Goal: Task Accomplishment & Management: Use online tool/utility

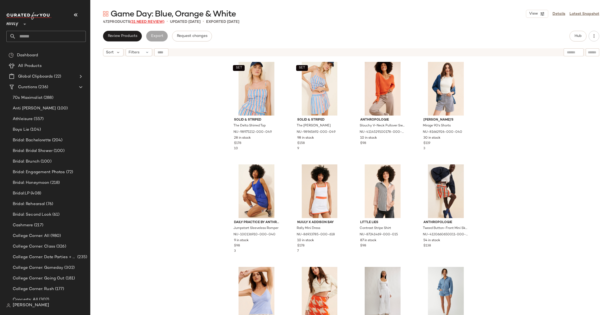
click at [145, 20] on span "(31 Need Review)" at bounding box center [147, 22] width 34 height 4
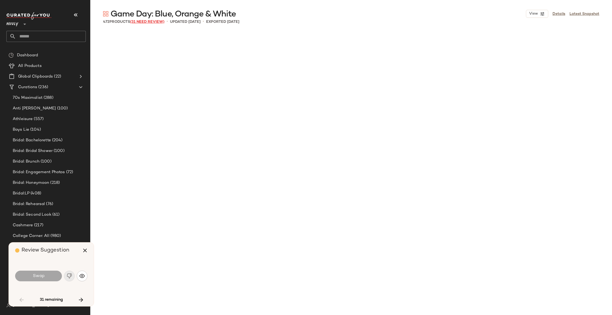
scroll to position [513, 0]
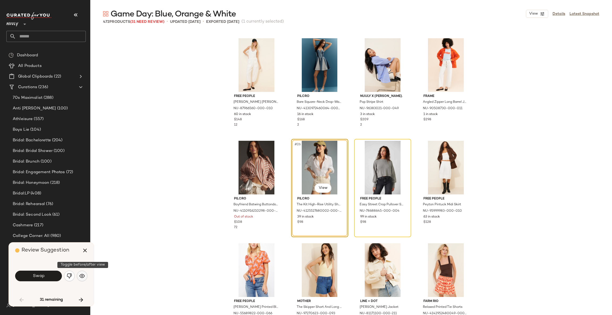
click at [83, 275] on img "button" at bounding box center [81, 275] width 5 height 5
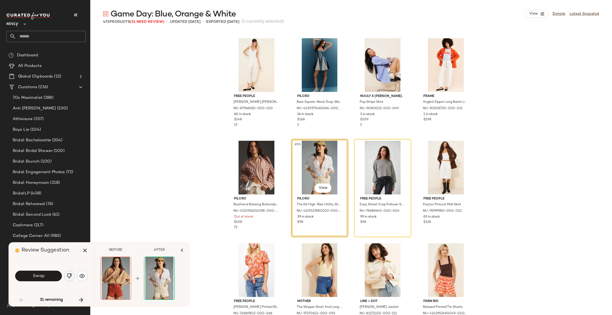
click at [71, 278] on img "button" at bounding box center [69, 275] width 5 height 5
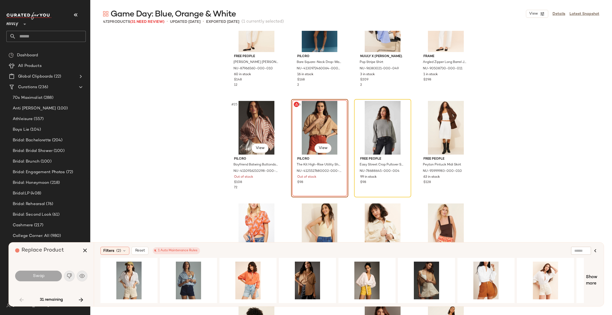
scroll to position [592, 0]
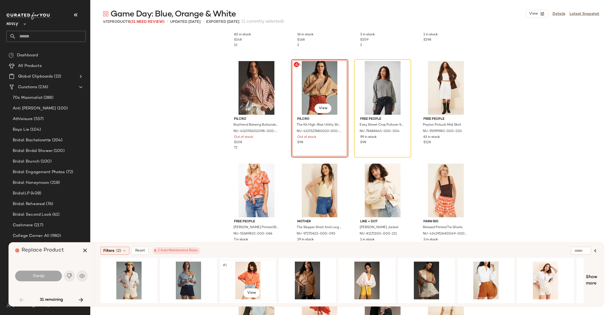
click at [248, 272] on div "#1 View" at bounding box center [247, 281] width 53 height 38
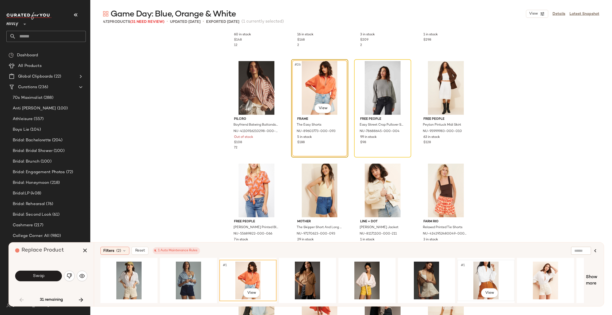
click at [486, 276] on div "#1 View" at bounding box center [485, 281] width 53 height 38
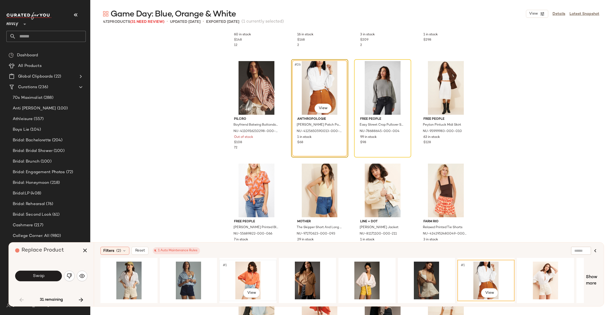
click at [252, 272] on div "#1 View" at bounding box center [247, 281] width 53 height 38
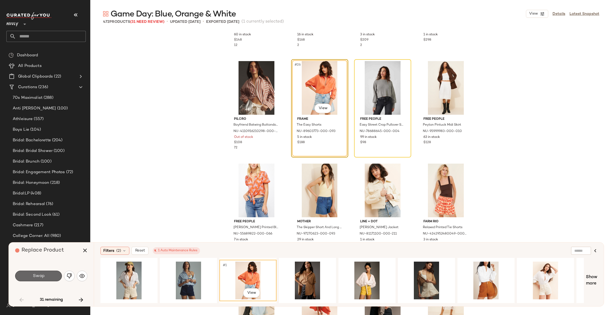
click at [51, 277] on button "Swap" at bounding box center [38, 276] width 47 height 11
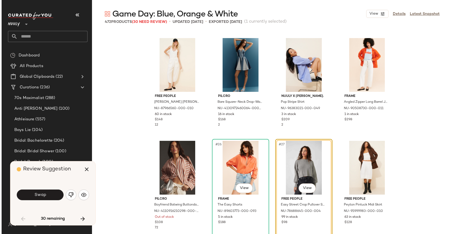
scroll to position [513, 0]
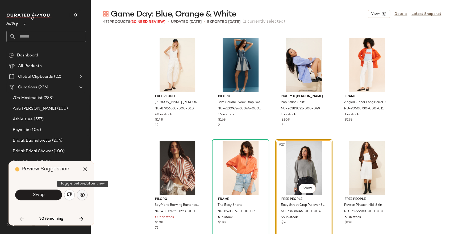
click at [82, 193] on img "button" at bounding box center [81, 194] width 5 height 5
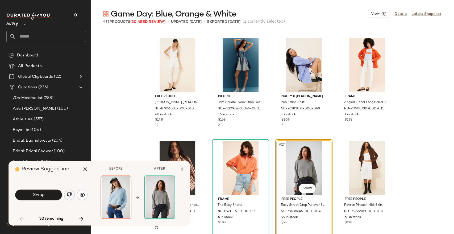
click at [72, 195] on button "button" at bounding box center [69, 194] width 11 height 11
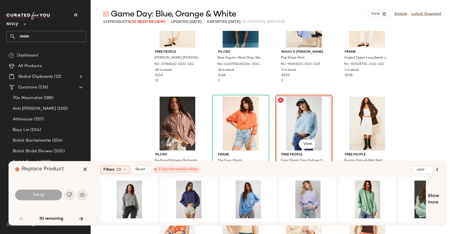
scroll to position [601, 0]
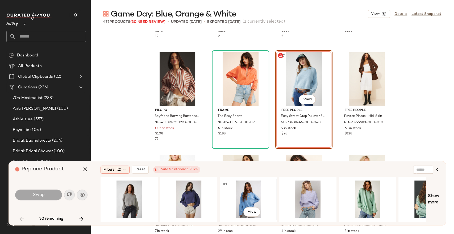
click at [246, 193] on div "#1 View" at bounding box center [247, 199] width 53 height 38
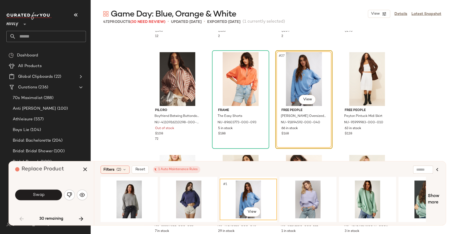
click at [44, 194] on button "Swap" at bounding box center [38, 194] width 47 height 11
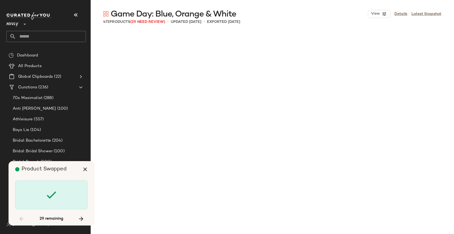
scroll to position [923, 0]
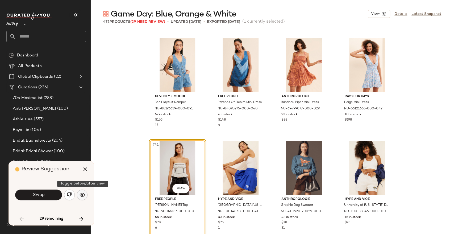
click at [81, 195] on img "button" at bounding box center [81, 194] width 5 height 5
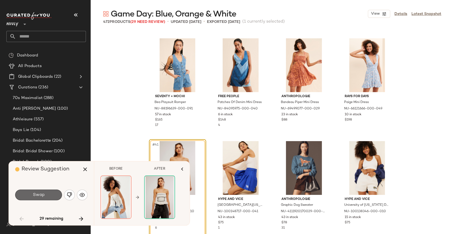
click at [58, 191] on button "Swap" at bounding box center [38, 194] width 47 height 11
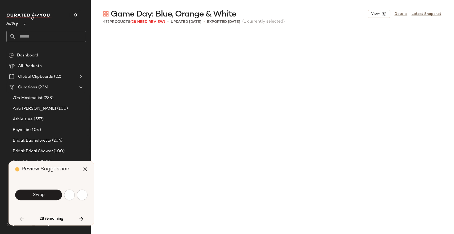
scroll to position [1231, 0]
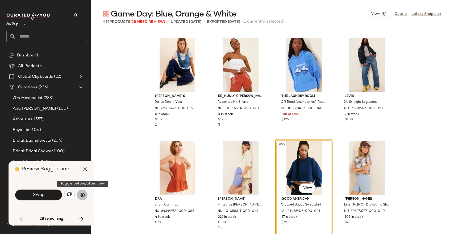
click at [83, 195] on img "button" at bounding box center [81, 194] width 5 height 5
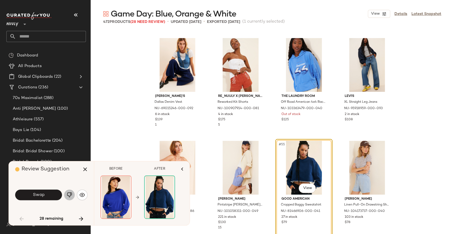
click at [70, 194] on img "button" at bounding box center [69, 194] width 5 height 5
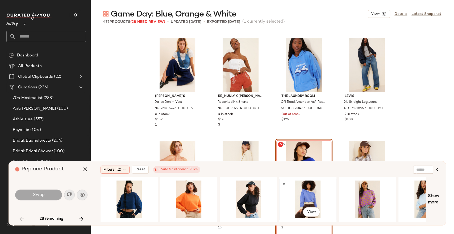
click at [300, 197] on div "#1 View" at bounding box center [307, 199] width 53 height 38
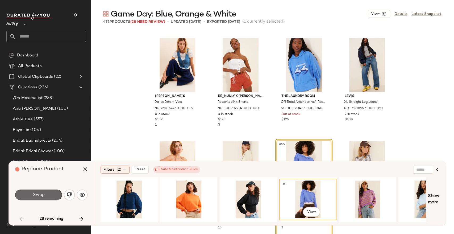
click at [50, 195] on button "Swap" at bounding box center [38, 194] width 47 height 11
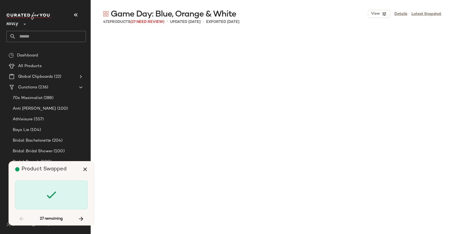
scroll to position [1641, 0]
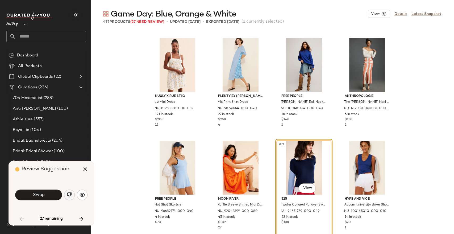
click at [72, 194] on button "button" at bounding box center [69, 194] width 11 height 11
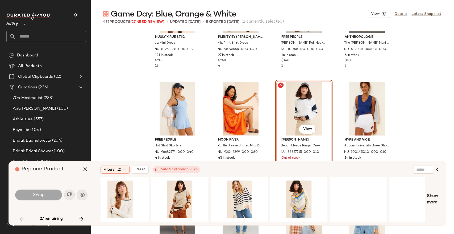
scroll to position [0, 129]
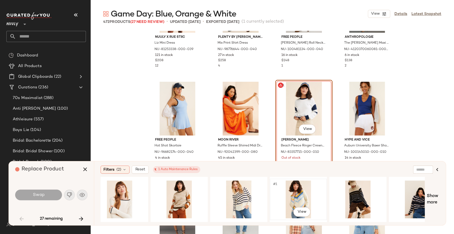
click at [298, 192] on div "#1 View" at bounding box center [297, 199] width 53 height 38
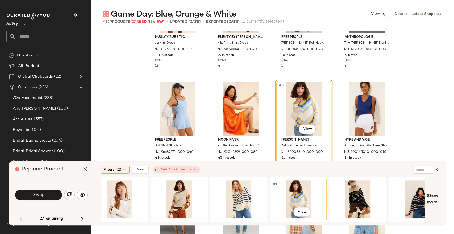
scroll to position [0, 269]
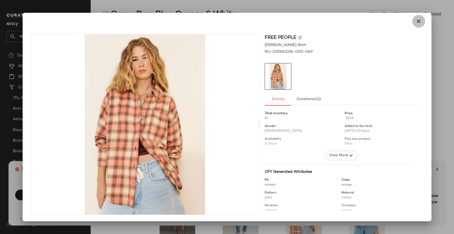
click at [419, 22] on icon "button" at bounding box center [418, 21] width 6 height 6
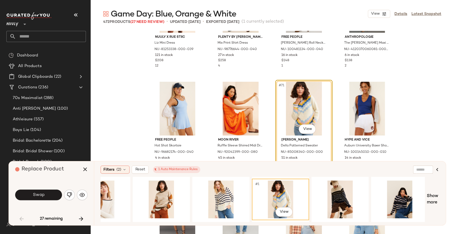
scroll to position [0, 143]
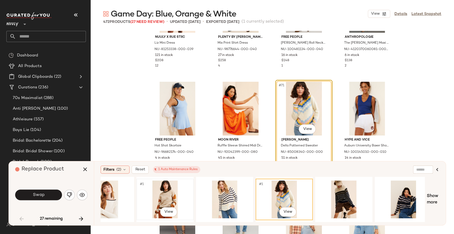
click at [166, 194] on div "#1 View" at bounding box center [164, 199] width 53 height 38
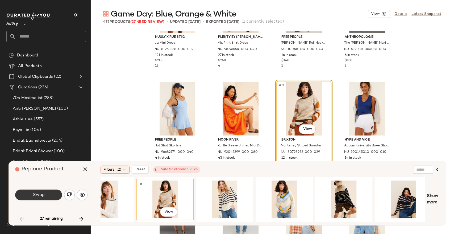
click at [41, 194] on span "Swap" at bounding box center [38, 194] width 12 height 5
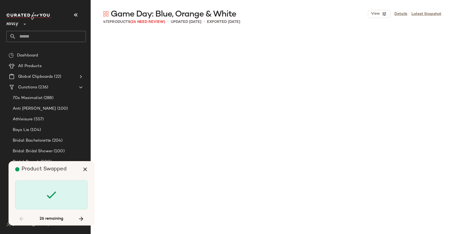
scroll to position [2257, 0]
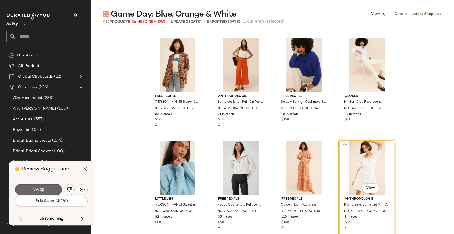
click at [49, 191] on button "Swap" at bounding box center [38, 189] width 47 height 11
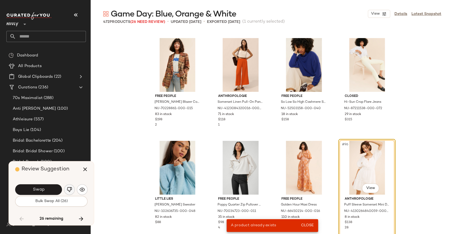
click at [69, 189] on img "button" at bounding box center [69, 189] width 5 height 5
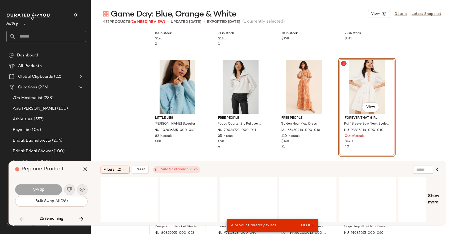
scroll to position [2345, 0]
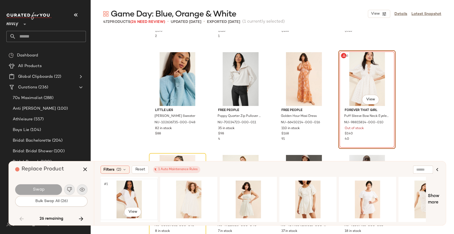
click at [133, 194] on div "#1 View" at bounding box center [128, 199] width 53 height 38
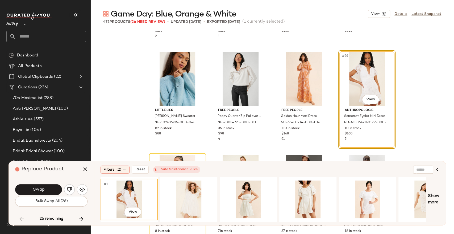
click at [53, 188] on button "Swap" at bounding box center [38, 189] width 47 height 11
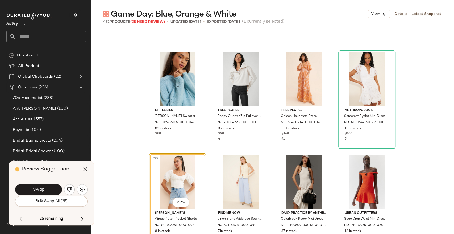
scroll to position [2359, 0]
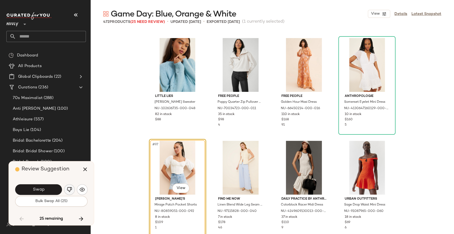
click at [68, 189] on img "button" at bounding box center [69, 189] width 5 height 5
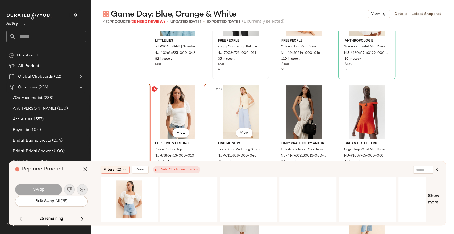
scroll to position [2418, 0]
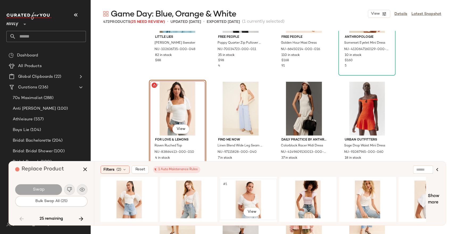
click at [249, 194] on div "#1 View" at bounding box center [247, 199] width 53 height 38
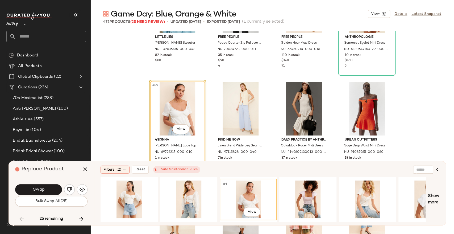
scroll to position [2448, 0]
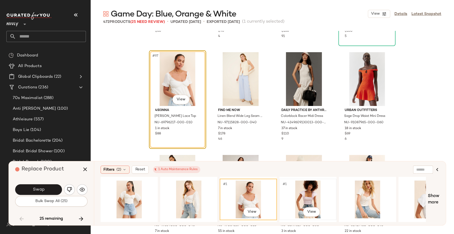
click at [315, 193] on div "#1 View" at bounding box center [307, 199] width 53 height 38
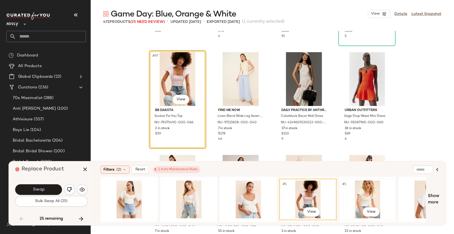
click at [361, 196] on div "#1 View" at bounding box center [366, 199] width 53 height 38
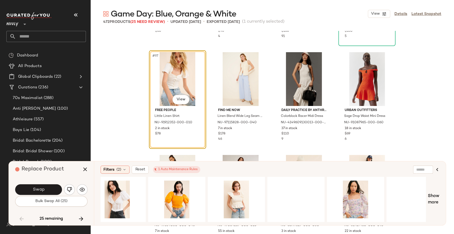
scroll to position [0, 370]
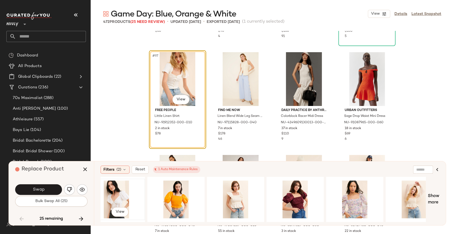
click at [126, 194] on div "#1 View" at bounding box center [116, 199] width 53 height 38
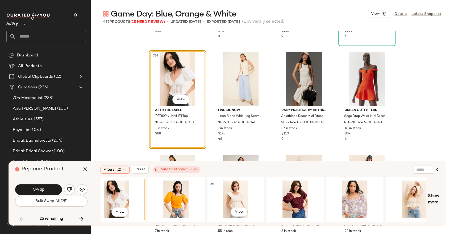
click at [235, 192] on div "#1 View" at bounding box center [235, 199] width 53 height 38
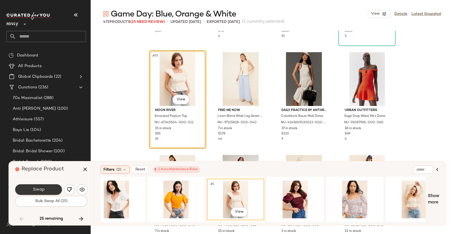
click at [50, 187] on button "Swap" at bounding box center [38, 189] width 47 height 11
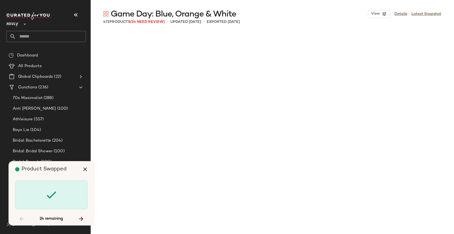
scroll to position [2872, 0]
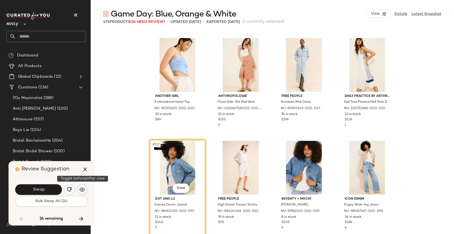
click at [82, 188] on img "button" at bounding box center [81, 189] width 5 height 5
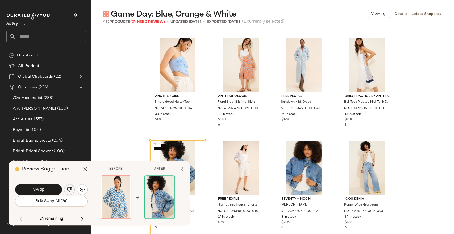
click at [69, 190] on img "button" at bounding box center [69, 189] width 5 height 5
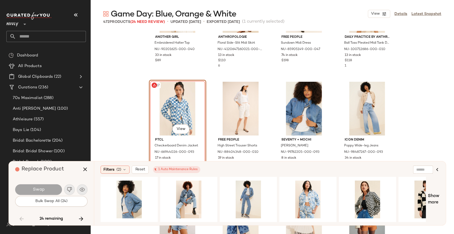
scroll to position [2961, 0]
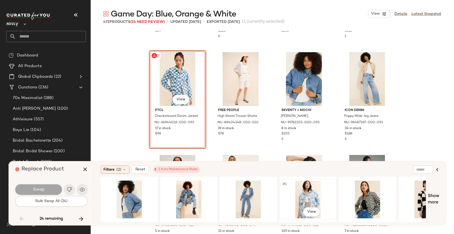
click at [309, 187] on div "#1 View" at bounding box center [307, 199] width 53 height 38
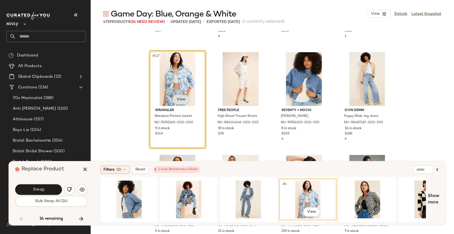
click at [180, 103] on body "Nuuly ** Dashboard All Products Global Clipboards (22) Curations (236) 70s Maxi…" at bounding box center [227, 138] width 454 height 277
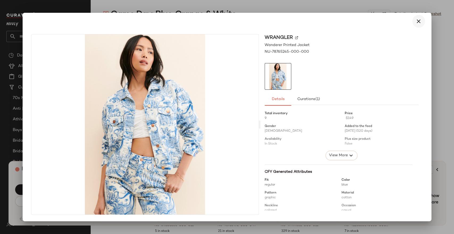
click at [414, 22] on button "button" at bounding box center [418, 21] width 13 height 13
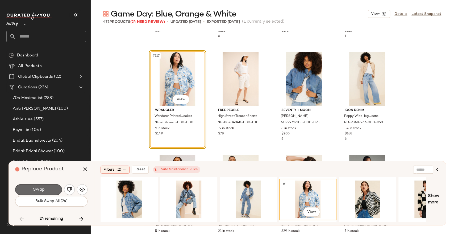
click at [56, 189] on button "Swap" at bounding box center [38, 189] width 47 height 11
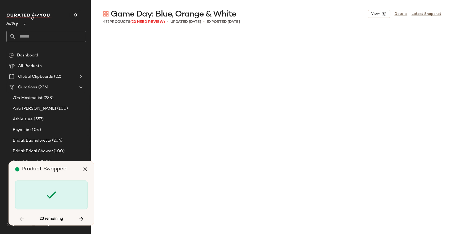
scroll to position [3488, 0]
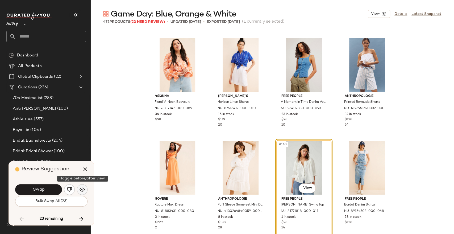
click at [87, 187] on button "button" at bounding box center [82, 189] width 11 height 11
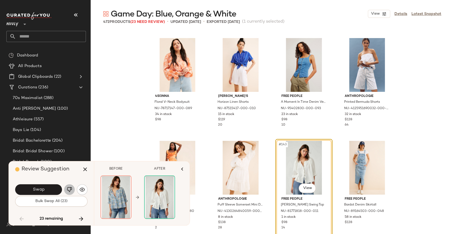
click at [70, 188] on img "button" at bounding box center [69, 189] width 5 height 5
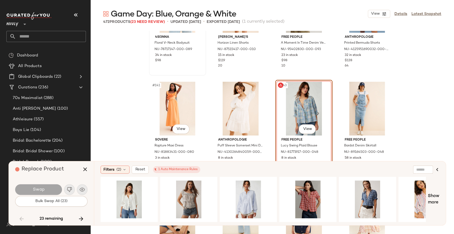
scroll to position [3576, 0]
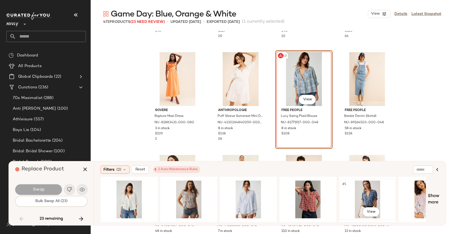
click at [357, 194] on div "#1 View" at bounding box center [366, 199] width 53 height 38
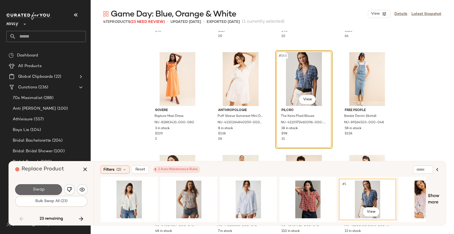
click at [53, 188] on button "Swap" at bounding box center [38, 189] width 47 height 11
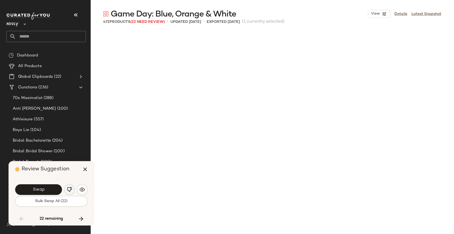
scroll to position [3795, 0]
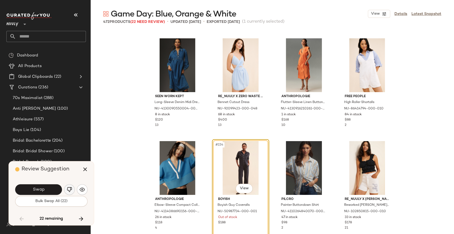
click at [71, 189] on img "button" at bounding box center [69, 189] width 5 height 5
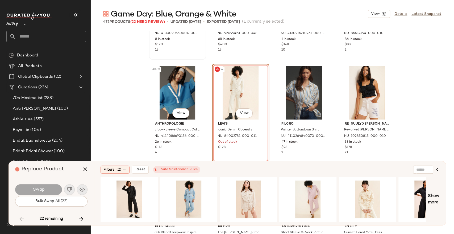
scroll to position [3884, 0]
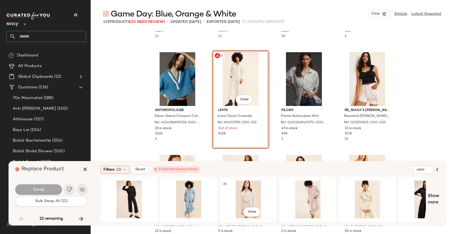
click at [239, 189] on div "#1 View" at bounding box center [247, 199] width 53 height 38
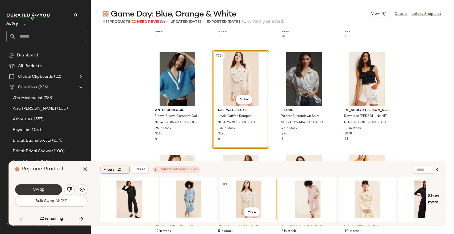
click at [51, 186] on button "Swap" at bounding box center [38, 189] width 47 height 11
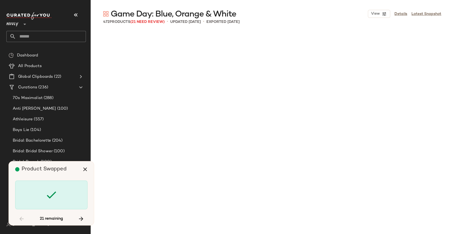
scroll to position [4719, 0]
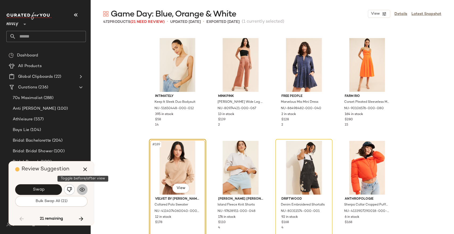
click at [81, 189] on img "button" at bounding box center [81, 189] width 5 height 5
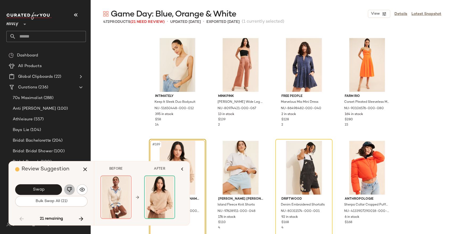
click at [69, 189] on img "button" at bounding box center [69, 189] width 5 height 5
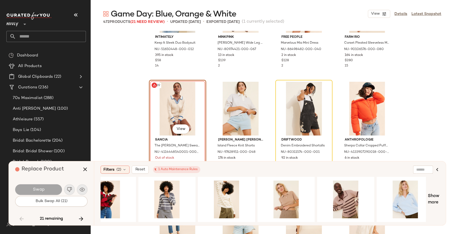
scroll to position [0, 803]
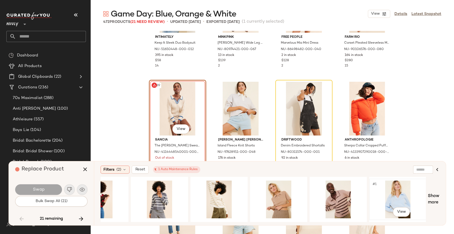
click at [394, 192] on div "#1 View" at bounding box center [397, 199] width 53 height 38
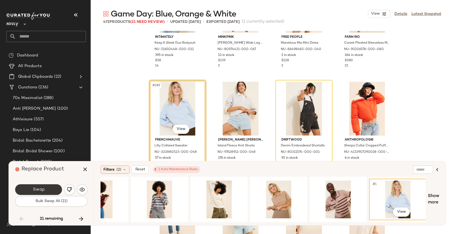
click at [45, 189] on button "Swap" at bounding box center [38, 189] width 47 height 11
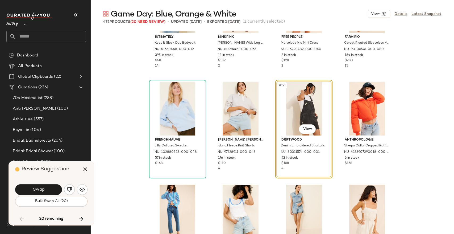
scroll to position [4719, 0]
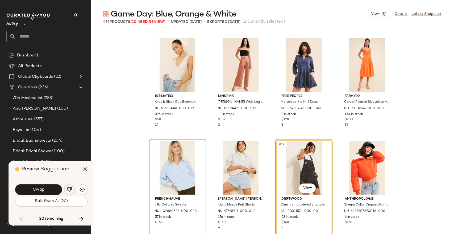
click at [69, 188] on img "button" at bounding box center [69, 189] width 5 height 5
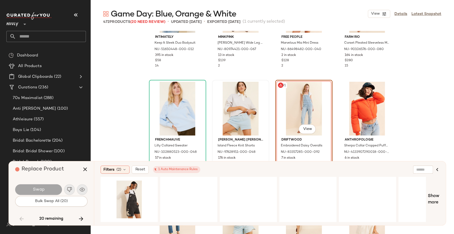
scroll to position [4807, 0]
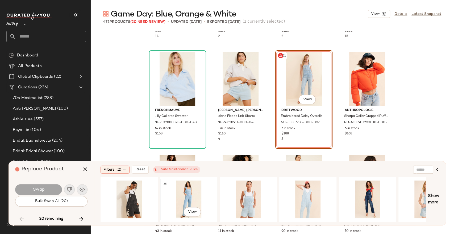
click at [187, 192] on div "#1 View" at bounding box center [188, 199] width 53 height 38
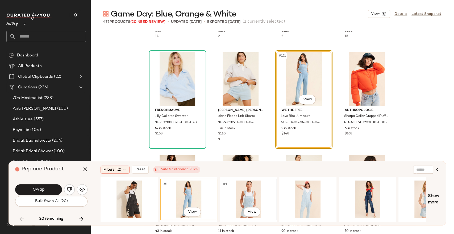
click at [258, 193] on div "#1 View" at bounding box center [247, 199] width 53 height 38
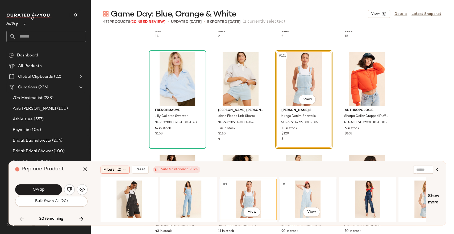
click at [304, 192] on div "#1 View" at bounding box center [307, 199] width 53 height 38
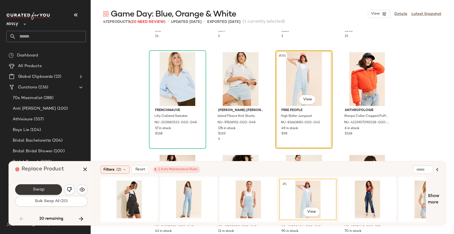
click at [50, 190] on button "Swap" at bounding box center [38, 189] width 47 height 11
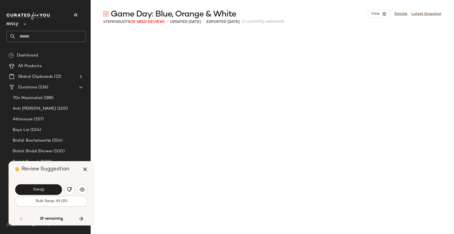
scroll to position [5026, 0]
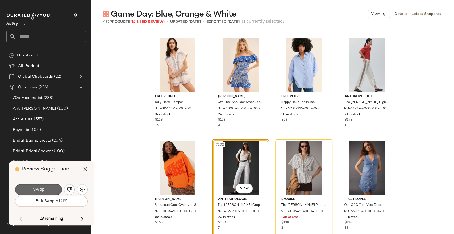
click at [48, 188] on button "Swap" at bounding box center [38, 189] width 47 height 11
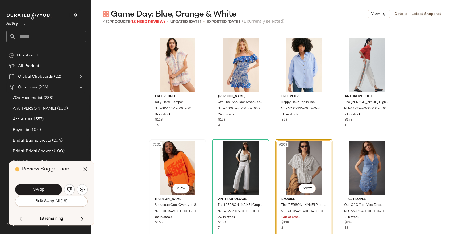
scroll to position [5056, 0]
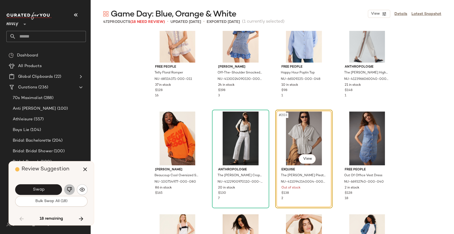
click at [71, 188] on img "button" at bounding box center [69, 189] width 5 height 5
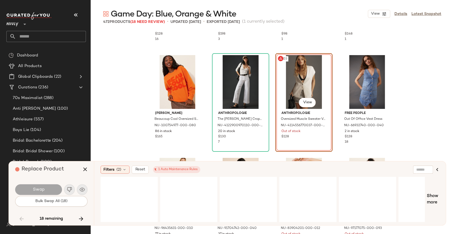
scroll to position [5115, 0]
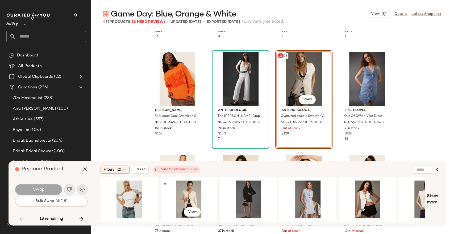
click at [183, 193] on div "#1 View" at bounding box center [188, 199] width 53 height 38
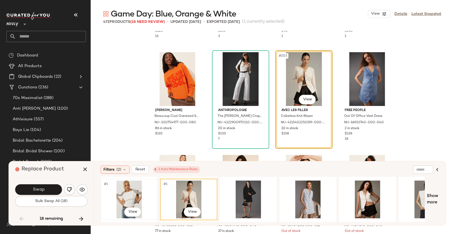
click at [130, 198] on div "#1 View" at bounding box center [128, 199] width 53 height 38
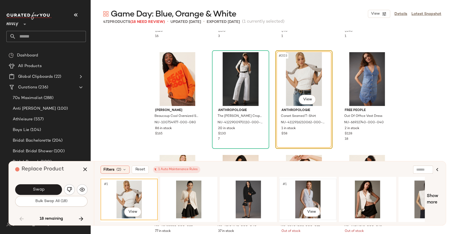
click at [298, 191] on div "#1 View" at bounding box center [307, 199] width 53 height 38
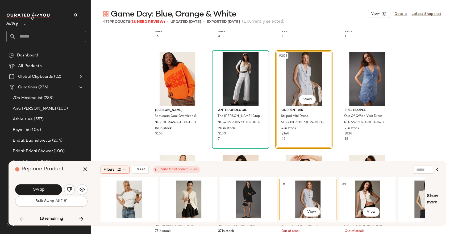
click at [358, 189] on div "#1 View" at bounding box center [366, 199] width 53 height 38
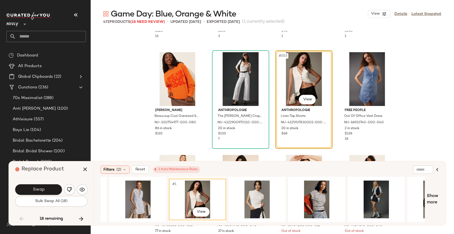
scroll to position [0, 0]
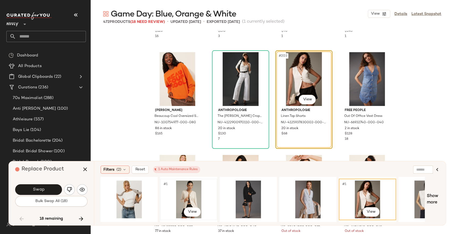
click at [187, 199] on div "#1 View" at bounding box center [188, 199] width 53 height 38
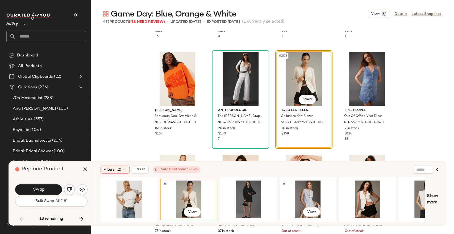
click at [317, 190] on div "#1 View" at bounding box center [307, 199] width 53 height 38
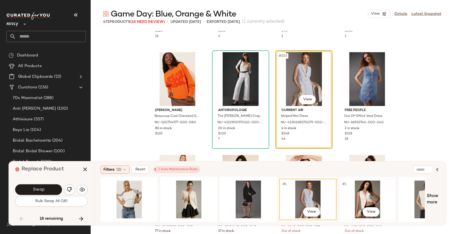
click at [364, 195] on div "#1 View" at bounding box center [366, 199] width 53 height 38
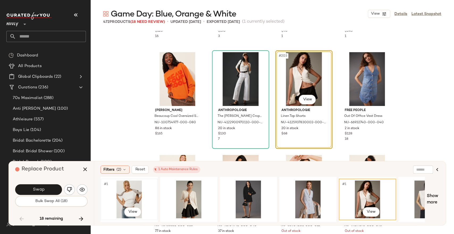
click at [135, 194] on div "#1 View" at bounding box center [128, 199] width 53 height 38
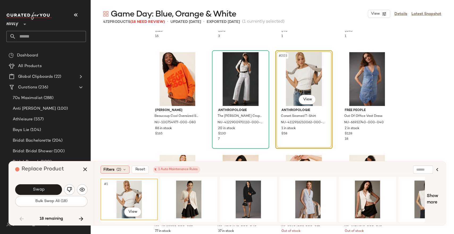
click at [124, 170] on icon at bounding box center [124, 169] width 4 height 4
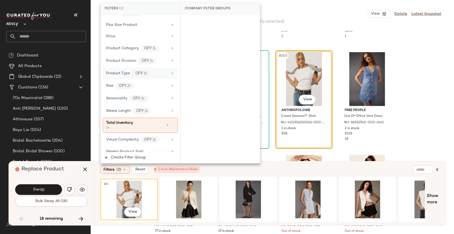
scroll to position [393, 0]
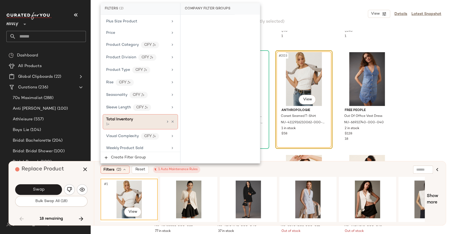
click at [156, 122] on div "1+" at bounding box center [132, 124] width 53 height 5
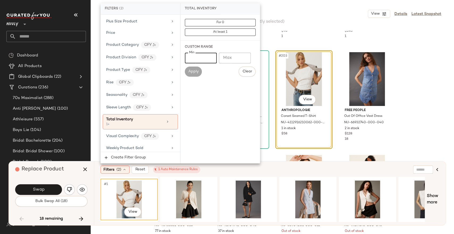
click at [203, 56] on input "*" at bounding box center [201, 58] width 32 height 11
type input "**"
click at [192, 73] on span "Apply" at bounding box center [193, 71] width 11 height 4
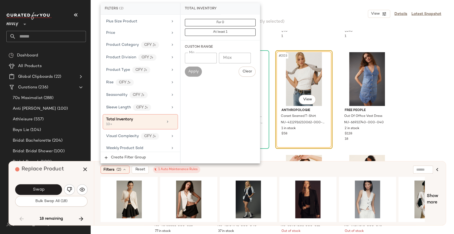
click at [237, 171] on div "Filters (2) Reset 1 Auto Maintenance Rules" at bounding box center [243, 169] width 287 height 8
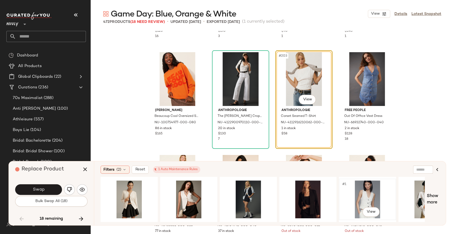
click at [362, 191] on div "#1 View" at bounding box center [366, 199] width 53 height 38
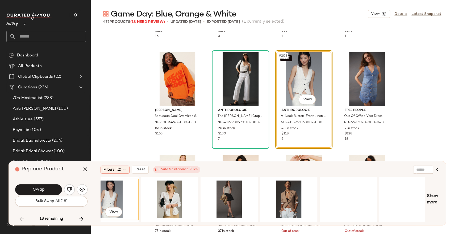
scroll to position [0, 269]
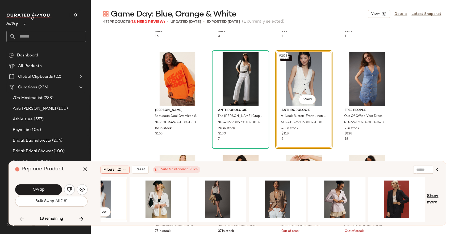
click at [432, 199] on span "Show more" at bounding box center [433, 199] width 12 height 13
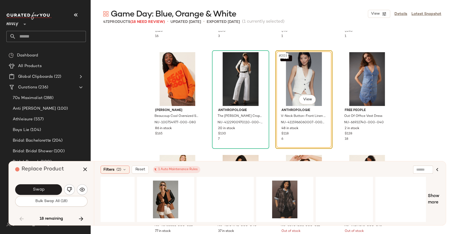
scroll to position [0, 678]
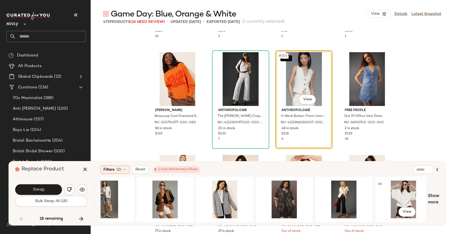
click at [402, 192] on div "#1 View" at bounding box center [402, 199] width 53 height 38
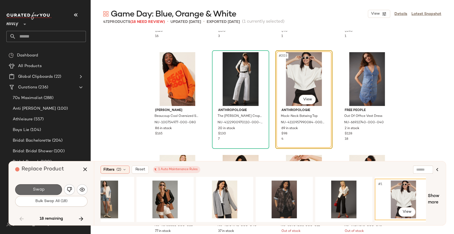
click at [28, 191] on button "Swap" at bounding box center [38, 189] width 47 height 11
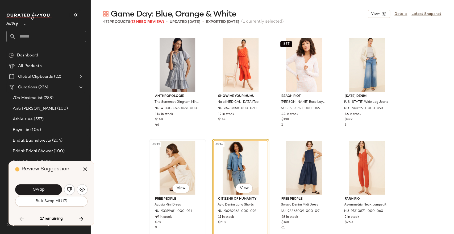
scroll to position [5364, 0]
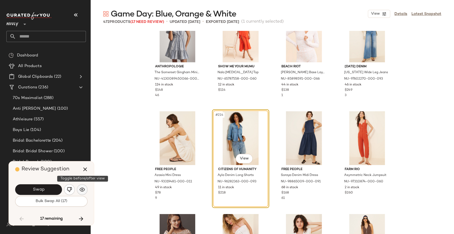
click at [81, 190] on img "button" at bounding box center [81, 189] width 5 height 5
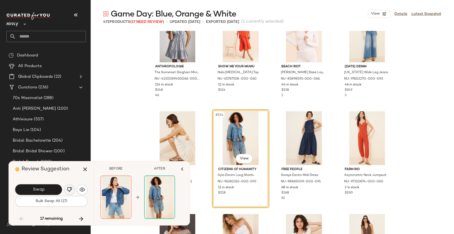
click at [69, 187] on img "button" at bounding box center [69, 189] width 5 height 5
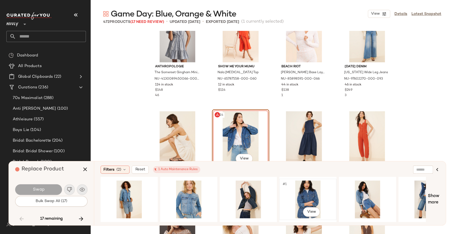
click at [301, 196] on div "#1 View" at bounding box center [307, 199] width 53 height 38
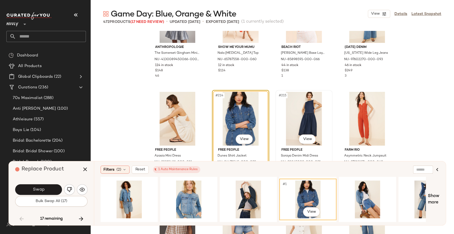
scroll to position [5393, 0]
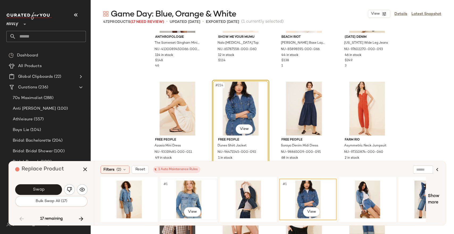
click at [182, 199] on div "#1 View" at bounding box center [188, 199] width 53 height 38
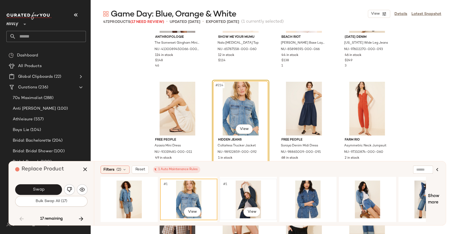
click at [247, 191] on div "#1 View" at bounding box center [247, 199] width 53 height 38
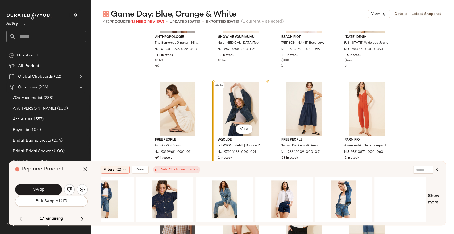
scroll to position [0, 333]
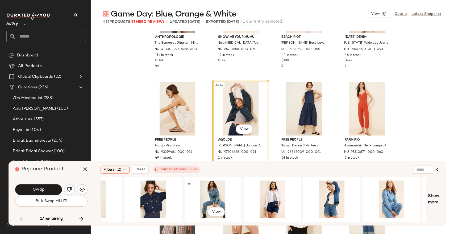
click at [206, 191] on div "#1 View" at bounding box center [212, 199] width 53 height 38
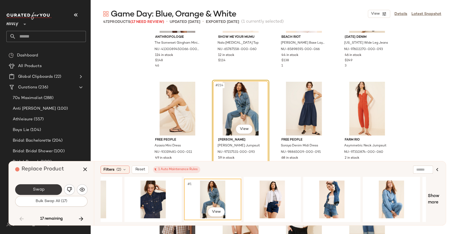
click at [58, 191] on button "Swap" at bounding box center [38, 189] width 47 height 11
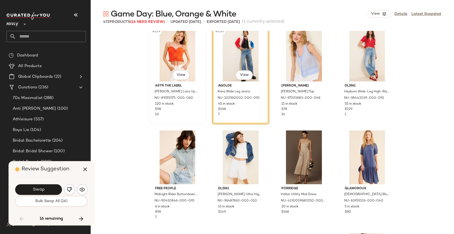
scroll to position [5804, 0]
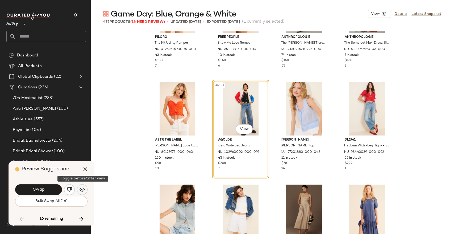
click at [81, 191] on img "button" at bounding box center [81, 189] width 5 height 5
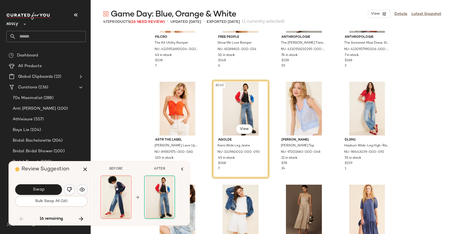
click at [51, 191] on button "Swap" at bounding box center [38, 189] width 47 height 11
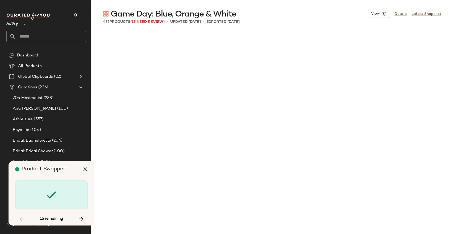
scroll to position [6565, 0]
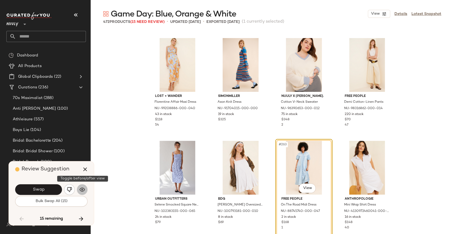
click at [83, 190] on img "button" at bounding box center [81, 189] width 5 height 5
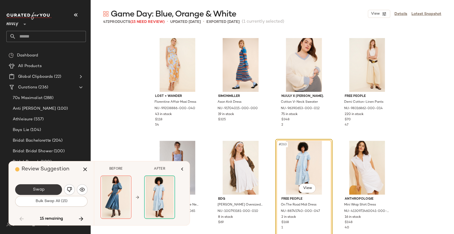
click at [51, 188] on button "Swap" at bounding box center [38, 189] width 47 height 11
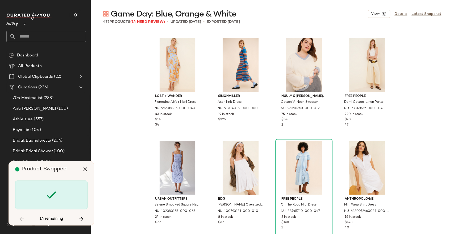
scroll to position [6668, 0]
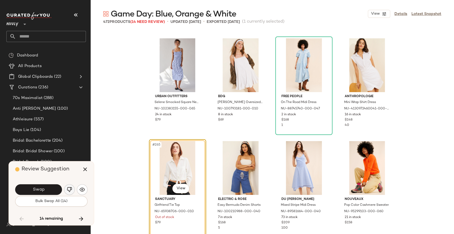
click at [69, 189] on img "button" at bounding box center [69, 189] width 5 height 5
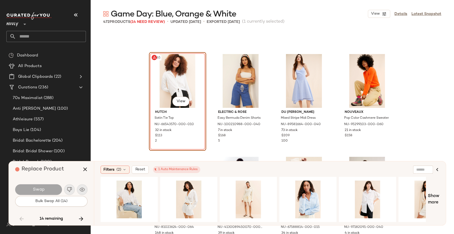
scroll to position [6786, 0]
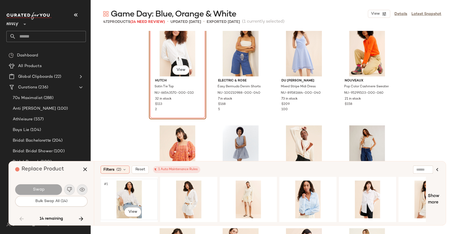
click at [120, 192] on div "#1 View" at bounding box center [128, 199] width 53 height 38
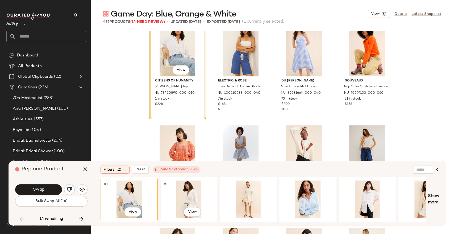
click at [183, 197] on div "#1 View" at bounding box center [188, 199] width 53 height 38
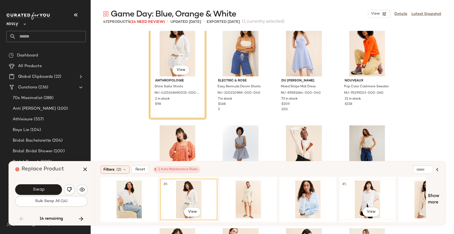
click at [372, 197] on div "#1 View" at bounding box center [366, 199] width 53 height 38
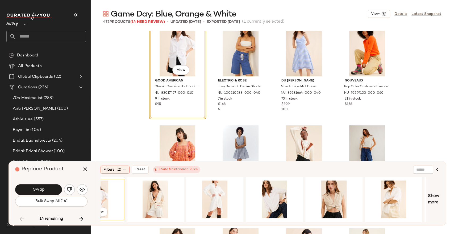
scroll to position [0, 283]
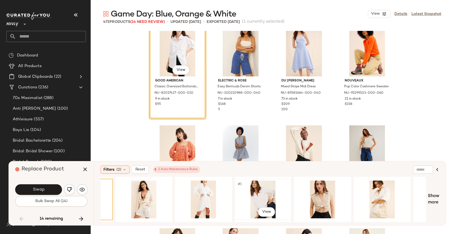
click at [267, 191] on div "#1 View" at bounding box center [262, 199] width 53 height 38
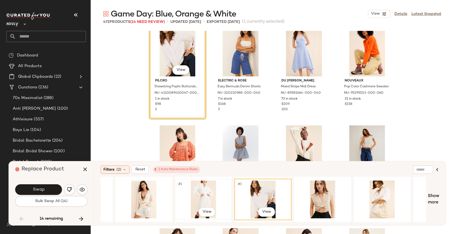
click at [211, 195] on div "#1 View" at bounding box center [202, 199] width 53 height 38
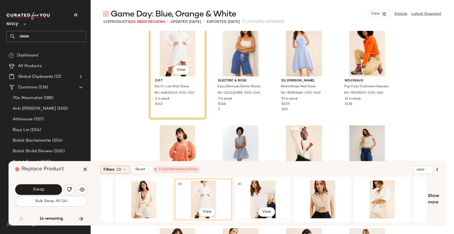
click at [264, 197] on div "#1 View" at bounding box center [262, 199] width 53 height 38
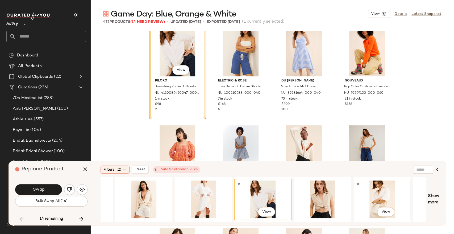
click at [371, 197] on div "#1 View" at bounding box center [381, 199] width 53 height 38
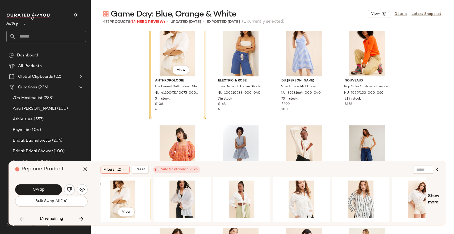
scroll to position [0, 558]
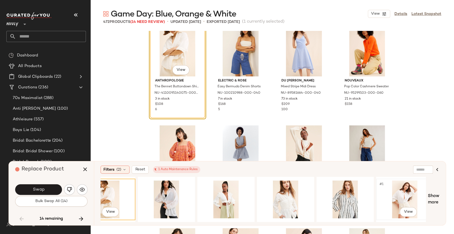
click at [402, 194] on div "#1 View" at bounding box center [404, 199] width 53 height 38
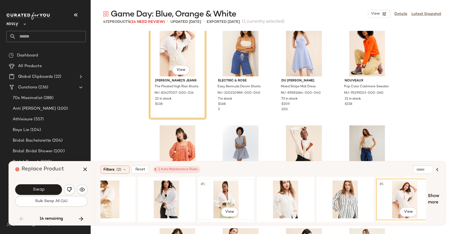
click at [234, 192] on div "#1 View" at bounding box center [225, 199] width 53 height 38
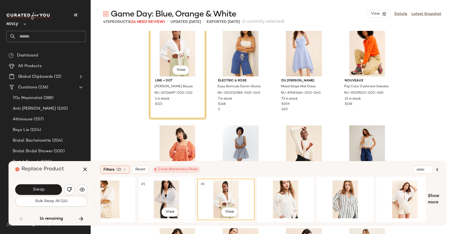
click at [167, 193] on div "#1 View" at bounding box center [166, 199] width 53 height 38
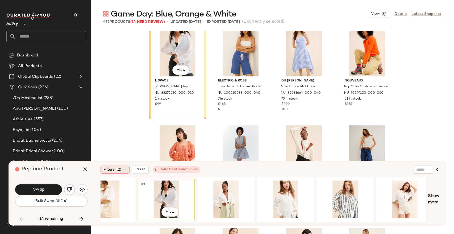
click at [121, 169] on div "Filters (2)" at bounding box center [114, 169] width 29 height 8
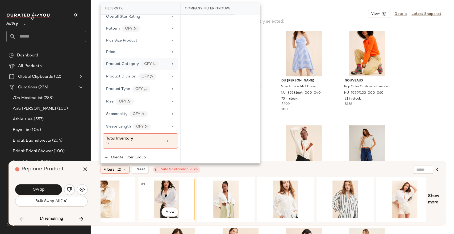
scroll to position [393, 0]
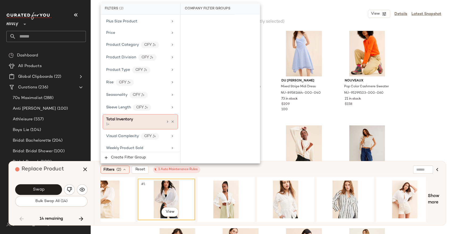
click at [145, 122] on div "1+" at bounding box center [132, 124] width 53 height 5
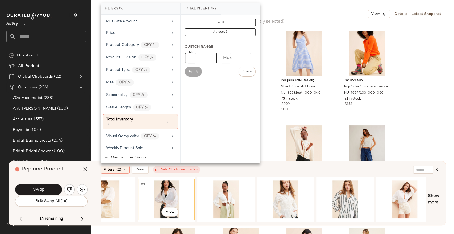
click at [199, 57] on input "*" at bounding box center [201, 58] width 32 height 11
type input "**"
click at [196, 70] on span "Apply" at bounding box center [193, 71] width 11 height 4
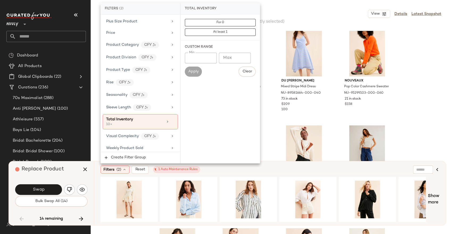
click at [221, 167] on div "Filters (2) Reset 1 Auto Maintenance Rules" at bounding box center [243, 169] width 287 height 8
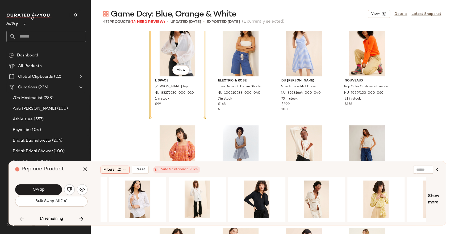
scroll to position [0, 244]
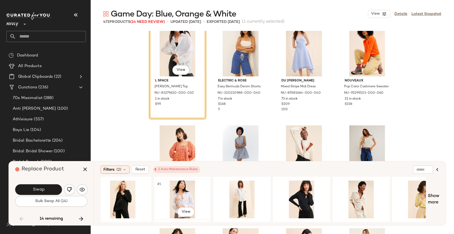
click at [183, 198] on div "#1 View" at bounding box center [181, 199] width 53 height 38
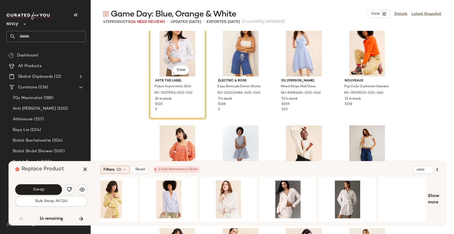
scroll to position [0, 581]
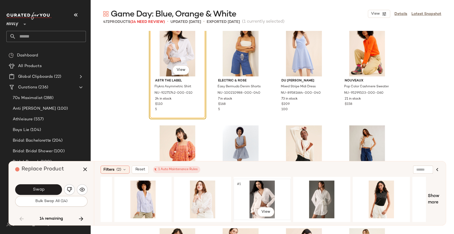
click at [261, 198] on div "#1 View" at bounding box center [261, 199] width 53 height 38
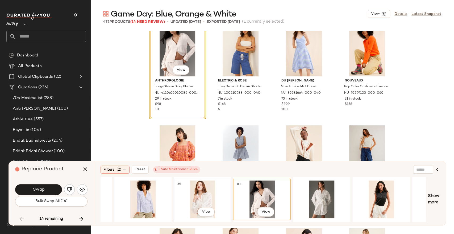
click at [199, 196] on div "#1 View" at bounding box center [202, 199] width 53 height 38
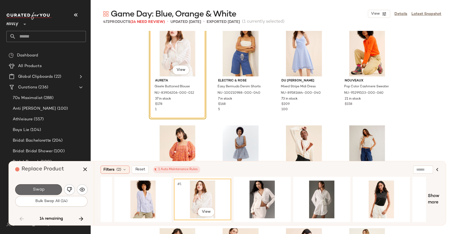
click at [51, 187] on button "Swap" at bounding box center [38, 189] width 47 height 11
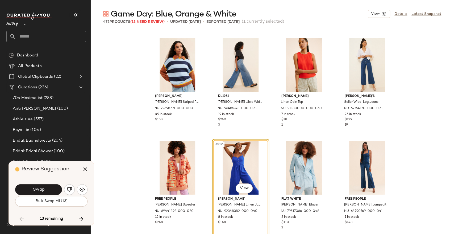
scroll to position [7210, 0]
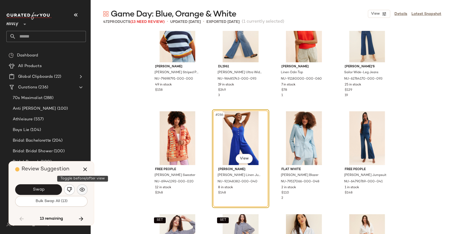
click at [83, 188] on img "button" at bounding box center [81, 189] width 5 height 5
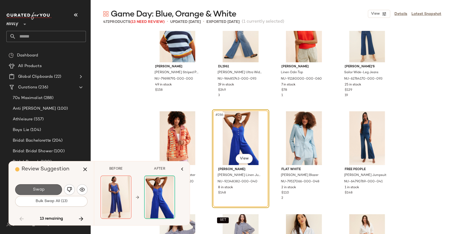
click at [44, 189] on span "Swap" at bounding box center [38, 189] width 12 height 5
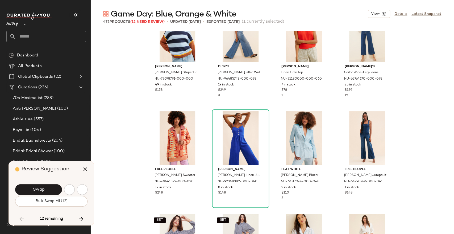
scroll to position [7488, 0]
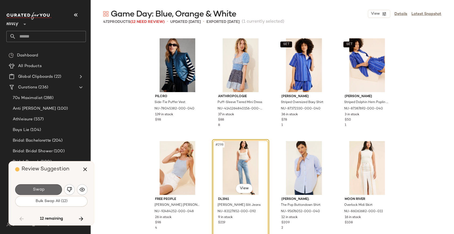
click at [46, 188] on button "Swap" at bounding box center [38, 189] width 47 height 11
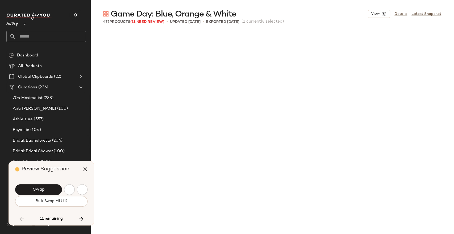
scroll to position [7796, 0]
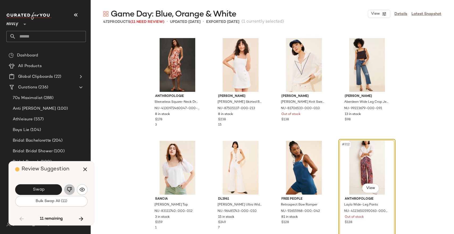
click at [70, 189] on img "button" at bounding box center [69, 189] width 5 height 5
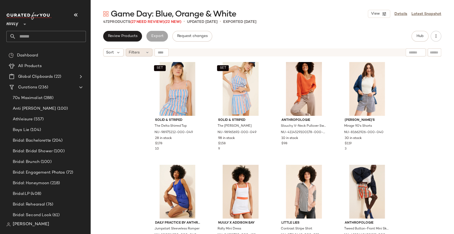
click at [145, 52] on icon at bounding box center [147, 52] width 4 height 4
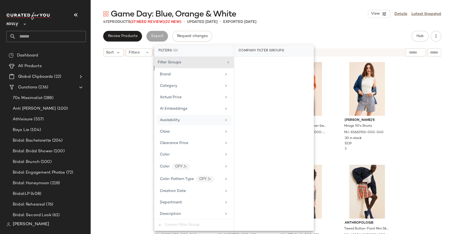
click at [193, 118] on div "Availability" at bounding box center [191, 120] width 62 height 6
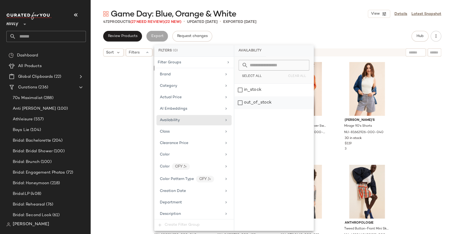
click at [242, 104] on div "out_of_stock" at bounding box center [273, 102] width 79 height 13
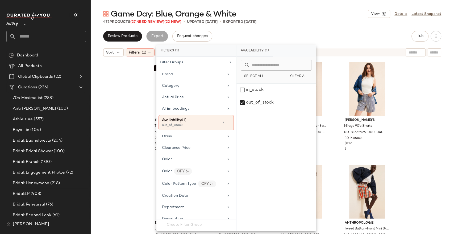
click at [117, 121] on div "SET Solid & Striped The Delta Shirred Top NU-98975212-000-049 28 in stock $178 …" at bounding box center [271, 153] width 363 height 188
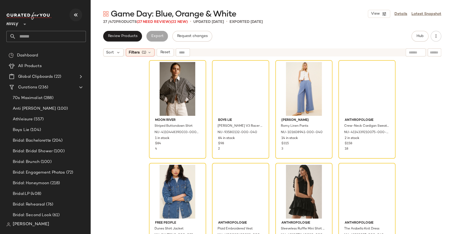
click at [76, 15] on icon "button" at bounding box center [76, 15] width 6 height 6
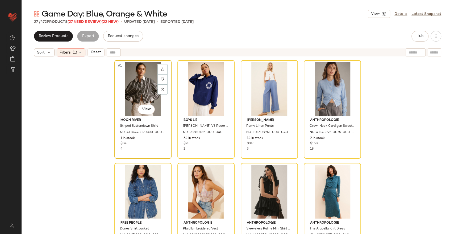
click at [133, 87] on div "#1 View" at bounding box center [142, 89] width 53 height 54
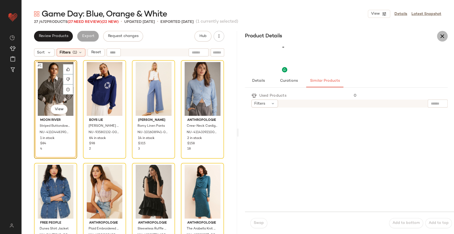
click at [441, 37] on icon "button" at bounding box center [442, 36] width 6 height 6
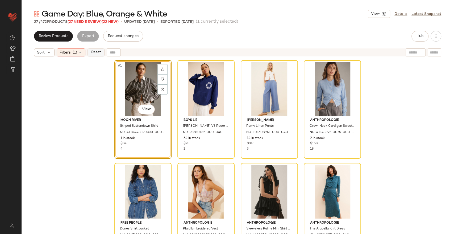
click at [95, 51] on span "Reset" at bounding box center [96, 52] width 10 height 4
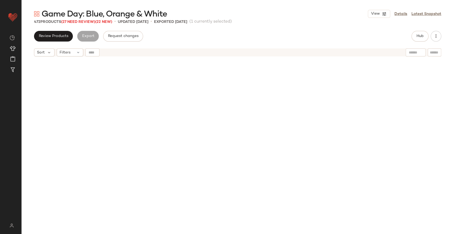
scroll to position [615, 0]
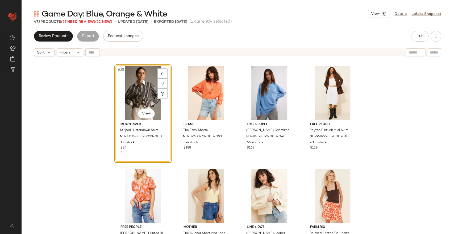
click at [85, 87] on div "#25 View Moon River Striped Buttondown Shirt NU-4110448390033-000-008 1 in stoc…" at bounding box center [237, 153] width 432 height 188
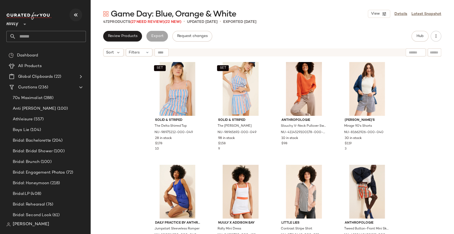
click at [75, 14] on icon "button" at bounding box center [76, 15] width 6 height 6
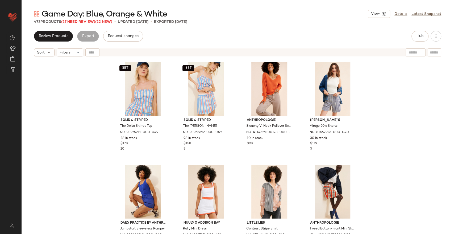
click at [34, 137] on div "SET Solid & Striped The Delta Shirred Top NU-98975212-000-049 28 in stock $178 …" at bounding box center [237, 153] width 432 height 188
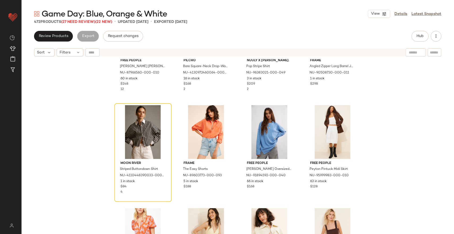
scroll to position [624, 0]
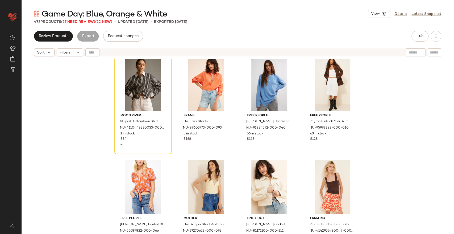
click at [91, 94] on div "Free People [PERSON_NAME] Onesie NU-87966560-000-010 60 in stock $148 12 Pilcro…" at bounding box center [237, 153] width 432 height 188
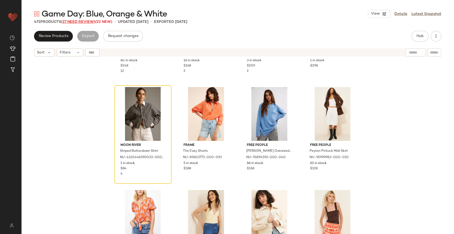
click at [75, 22] on span "(27 Need Review)" at bounding box center [78, 22] width 34 height 4
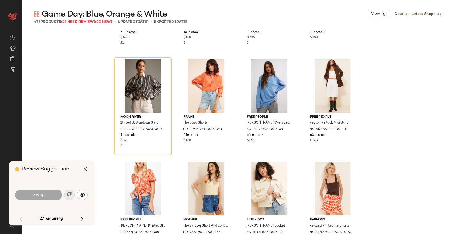
scroll to position [513, 0]
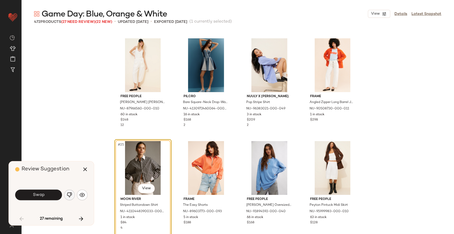
click at [69, 193] on img "button" at bounding box center [69, 194] width 5 height 5
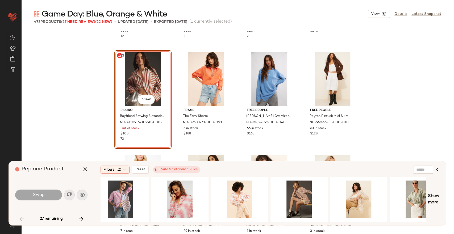
scroll to position [0, 188]
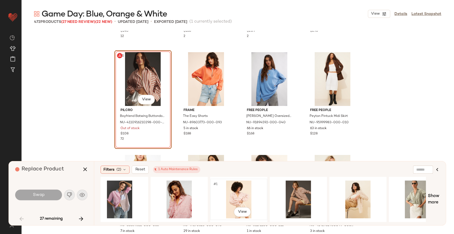
click at [242, 197] on div "#1 View" at bounding box center [238, 199] width 53 height 38
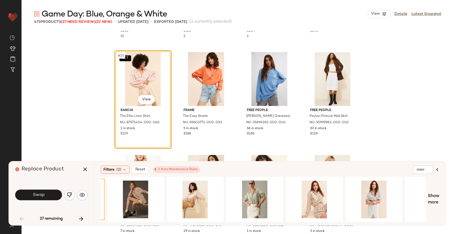
scroll to position [0, 354]
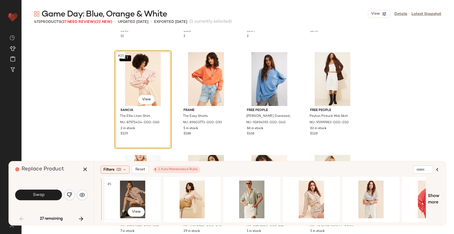
click at [135, 198] on div "#1 View" at bounding box center [132, 199] width 53 height 38
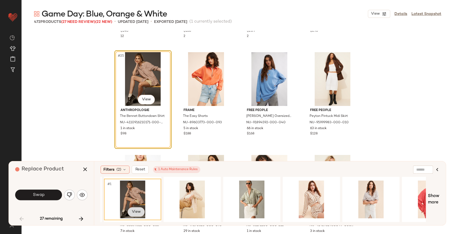
click at [137, 213] on body "Nuuly ** Dashboard All Products Global Clipboards (22) Curations (236) Emily Ar…" at bounding box center [227, 138] width 454 height 277
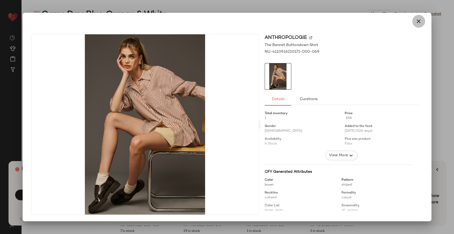
click at [417, 21] on icon "button" at bounding box center [418, 21] width 6 height 6
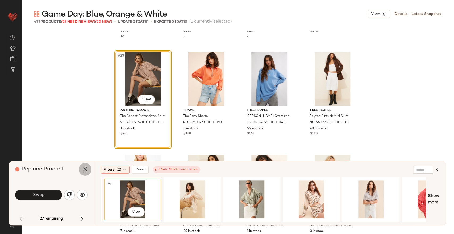
click at [82, 172] on icon "button" at bounding box center [85, 169] width 6 height 6
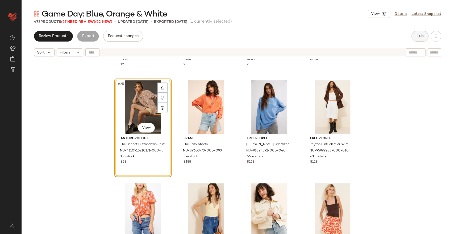
click at [422, 36] on span "Hub" at bounding box center [419, 36] width 7 height 4
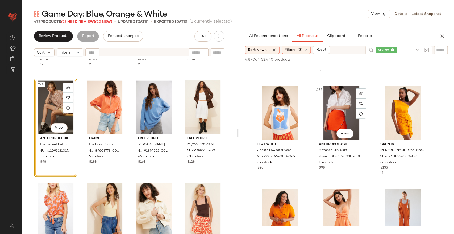
scroll to position [1004, 0]
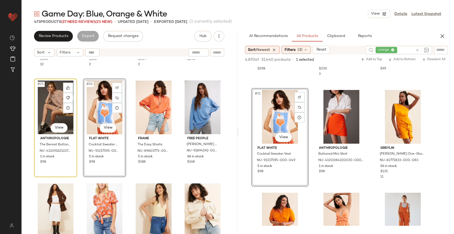
click at [44, 104] on div "#25 View" at bounding box center [55, 107] width 39 height 54
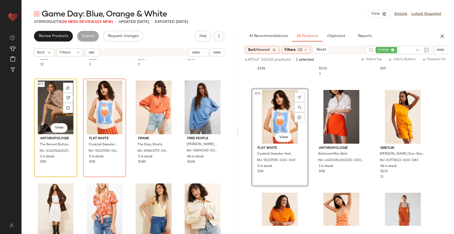
click at [49, 107] on div "#25 View" at bounding box center [55, 107] width 39 height 54
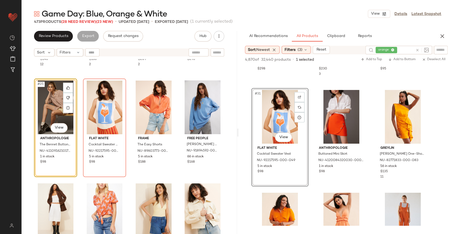
click at [49, 107] on div "#25 View" at bounding box center [55, 107] width 39 height 54
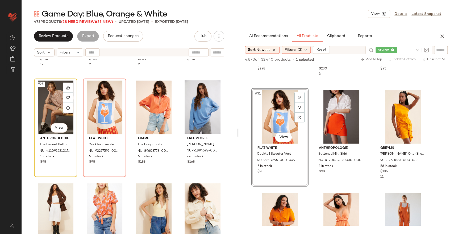
click at [49, 107] on div "#25 View" at bounding box center [55, 107] width 39 height 54
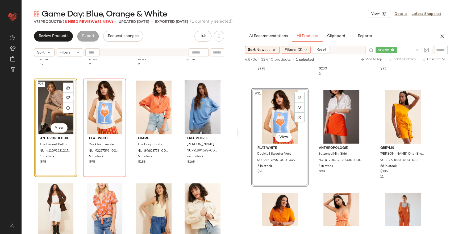
click at [56, 108] on div "#25 View" at bounding box center [55, 107] width 39 height 54
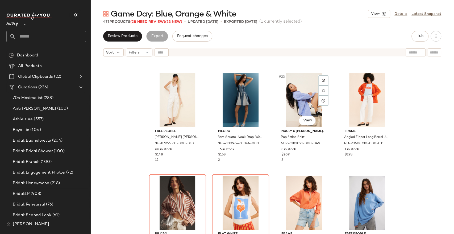
scroll to position [595, 0]
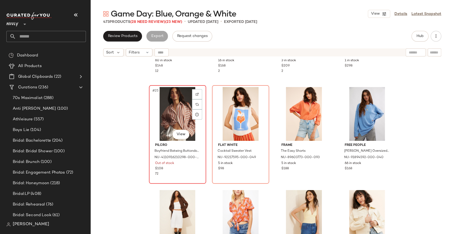
click at [174, 113] on div "#25 View" at bounding box center [177, 114] width 53 height 54
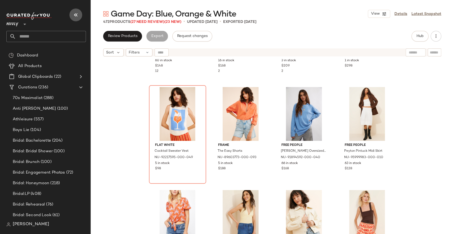
click at [75, 13] on icon "button" at bounding box center [76, 15] width 6 height 6
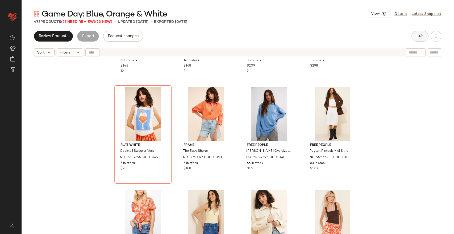
click at [420, 34] on span "Hub" at bounding box center [419, 36] width 7 height 4
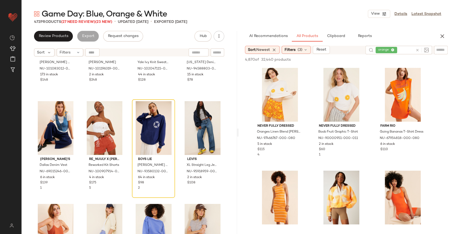
scroll to position [1215, 0]
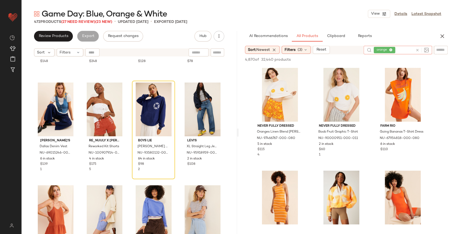
click at [418, 50] on icon at bounding box center [417, 50] width 4 height 4
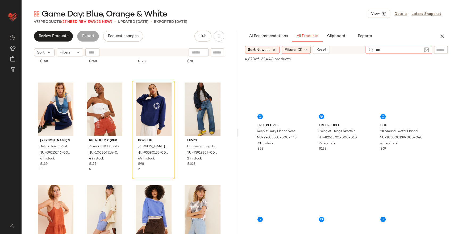
type input "****"
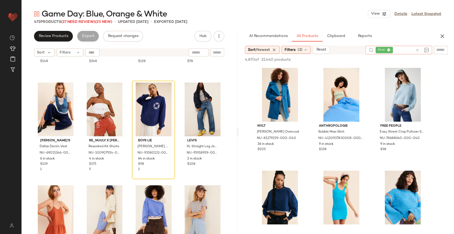
click at [418, 48] on icon at bounding box center [417, 50] width 4 height 4
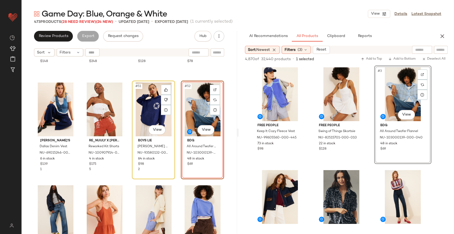
click at [149, 110] on div "#51 View" at bounding box center [153, 109] width 39 height 54
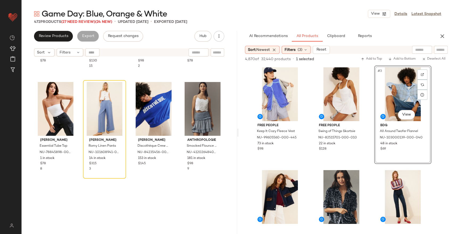
scroll to position [1422, 0]
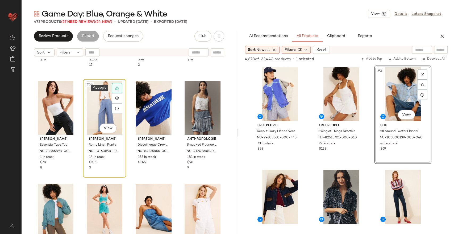
click at [115, 86] on icon at bounding box center [117, 88] width 4 height 4
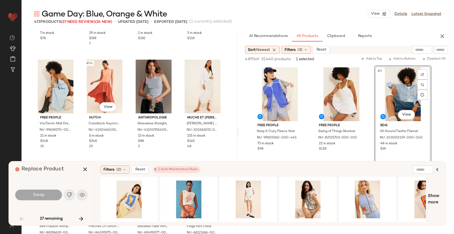
scroll to position [808, 0]
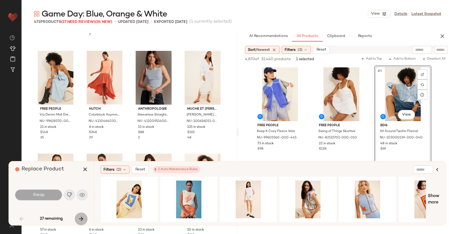
click at [82, 217] on icon "button" at bounding box center [81, 218] width 6 height 6
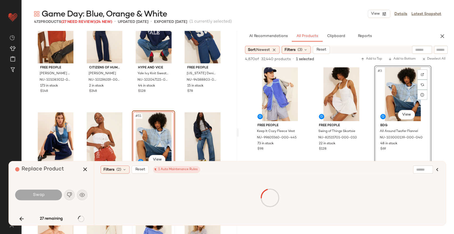
scroll to position [1276, 0]
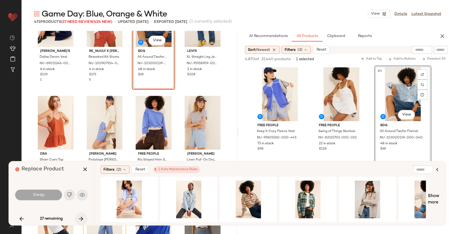
click at [79, 219] on icon "button" at bounding box center [81, 218] width 6 height 6
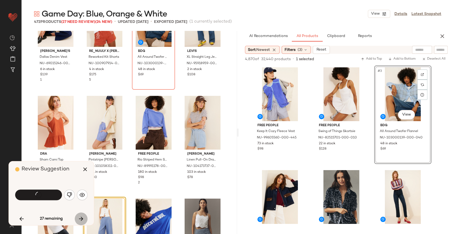
scroll to position [1333, 0]
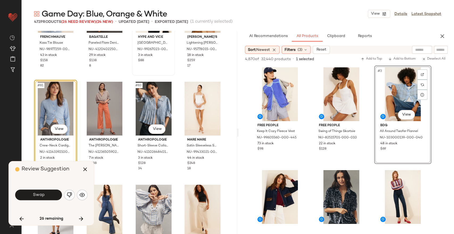
scroll to position [2038, 0]
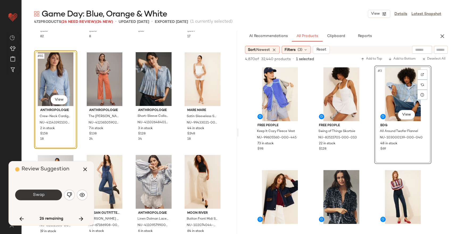
click at [37, 194] on span "Swap" at bounding box center [38, 194] width 12 height 5
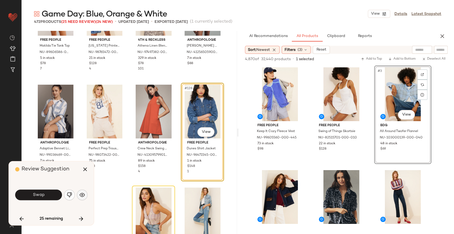
scroll to position [3136, 0]
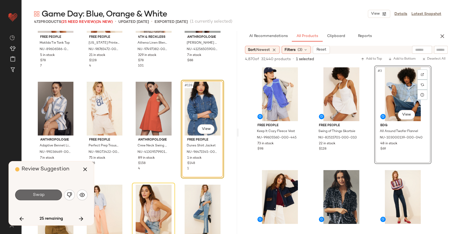
click at [47, 195] on button "Swap" at bounding box center [38, 194] width 47 height 11
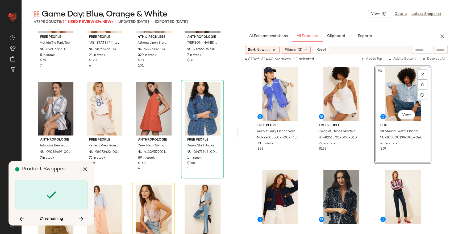
scroll to position [3180, 0]
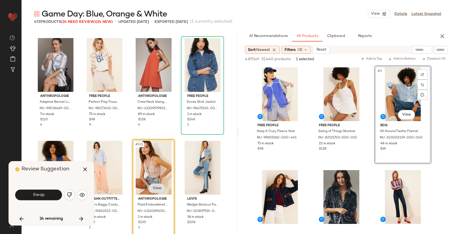
click at [158, 191] on body "Nuuly ** Dashboard All Products Global Clipboards (22) Curations (236) Emily Ar…" at bounding box center [227, 138] width 454 height 277
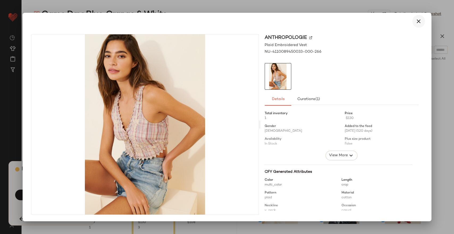
click at [421, 19] on icon "button" at bounding box center [418, 21] width 6 height 6
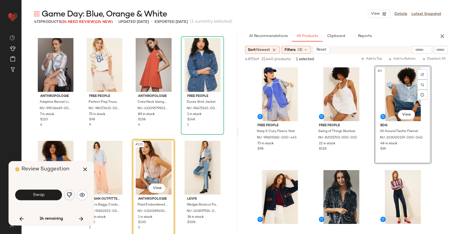
click at [68, 196] on img "button" at bounding box center [69, 194] width 5 height 5
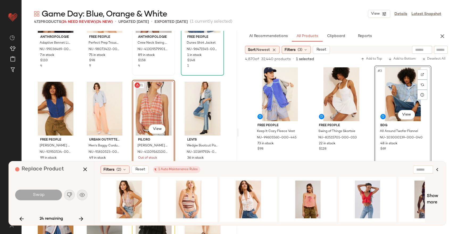
scroll to position [3269, 0]
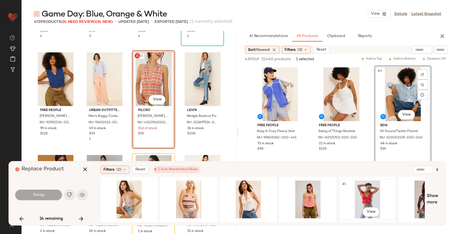
click at [365, 189] on div "#1 View" at bounding box center [366, 199] width 53 height 38
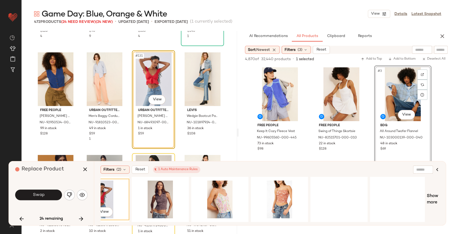
scroll to position [0, 269]
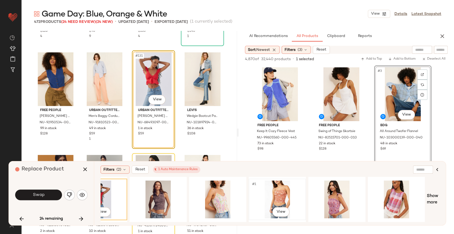
click at [284, 192] on div "#1 View" at bounding box center [276, 199] width 53 height 38
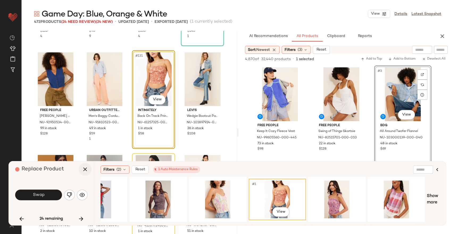
click at [84, 168] on icon "button" at bounding box center [85, 169] width 6 height 6
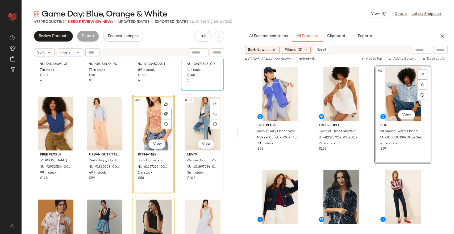
scroll to position [3239, 0]
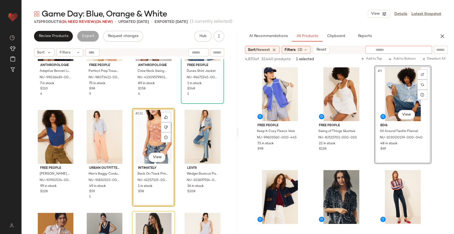
click at [422, 48] on div at bounding box center [398, 50] width 66 height 8
type input "******"
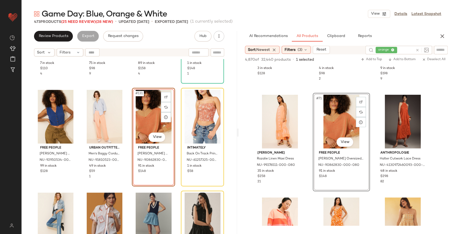
scroll to position [3269, 0]
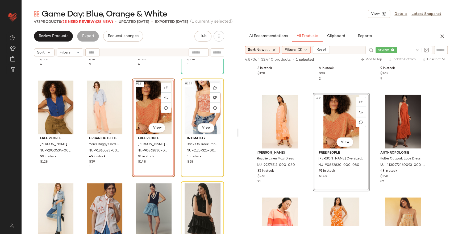
click at [194, 100] on div "#132 View" at bounding box center [202, 107] width 39 height 54
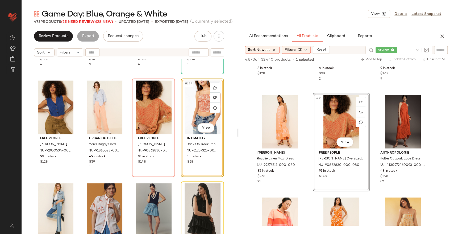
click at [194, 100] on div "#132 View" at bounding box center [202, 107] width 39 height 54
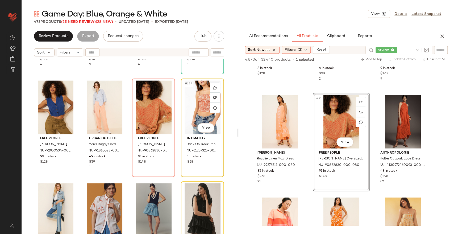
click at [194, 100] on div "#132 View" at bounding box center [202, 107] width 39 height 54
click at [224, 102] on div "Anthropologie Adaptive Bennet Linen Buttondown Shirt NU-99036469-000-049 7 in s…" at bounding box center [129, 153] width 216 height 188
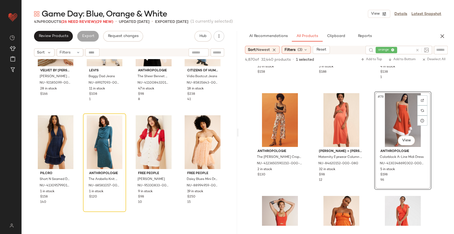
scroll to position [4479, 0]
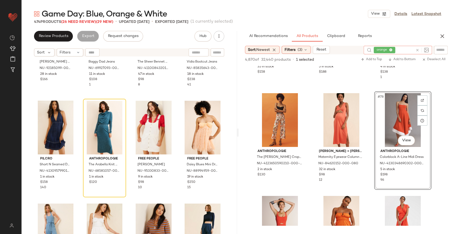
click at [418, 50] on icon at bounding box center [417, 50] width 4 height 4
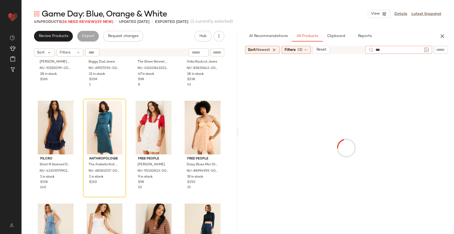
type input "****"
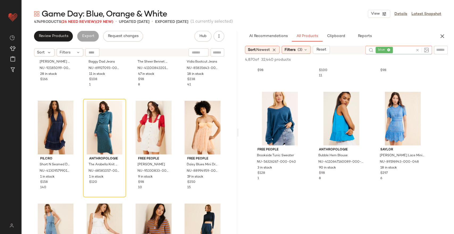
scroll to position [502, 0]
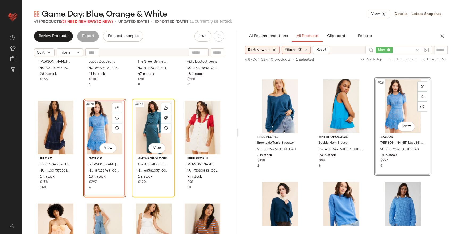
click at [149, 125] on div "#179 View" at bounding box center [153, 127] width 39 height 54
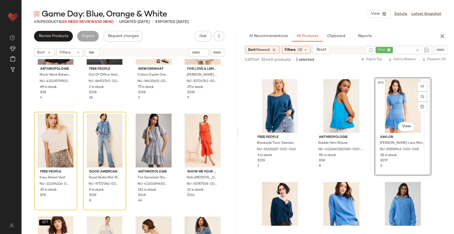
scroll to position [5277, 0]
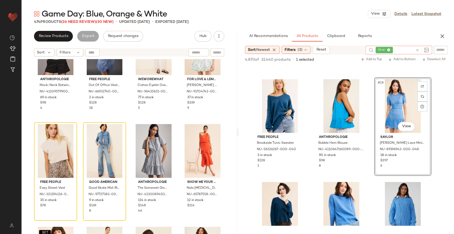
click at [415, 50] on icon at bounding box center [417, 50] width 4 height 4
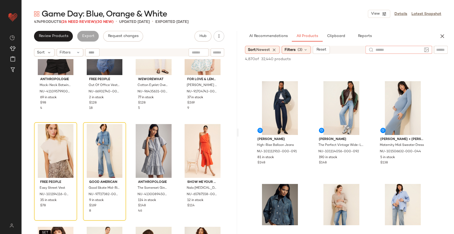
scroll to position [1329, 0]
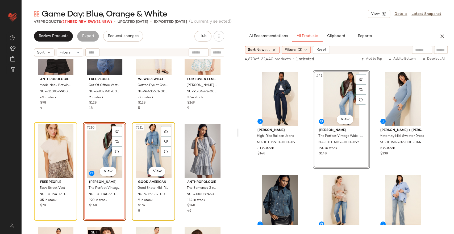
click at [144, 153] on div "#211 View" at bounding box center [153, 151] width 39 height 54
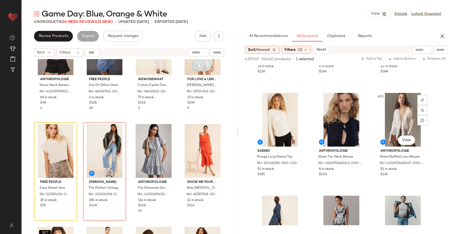
scroll to position [1004, 0]
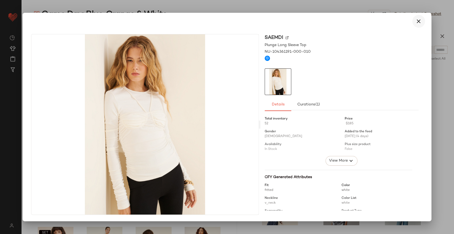
click at [414, 21] on button "button" at bounding box center [418, 21] width 13 height 13
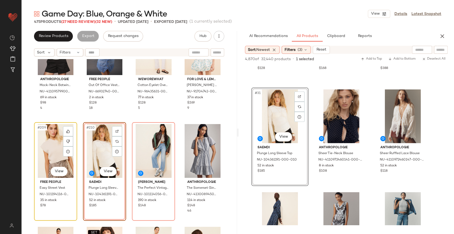
click at [57, 147] on div "#209 View" at bounding box center [55, 151] width 39 height 54
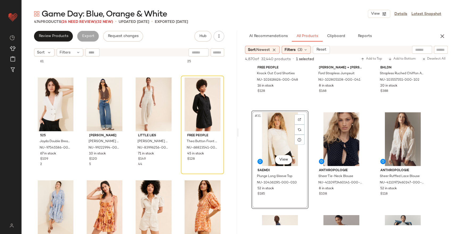
scroll to position [974, 0]
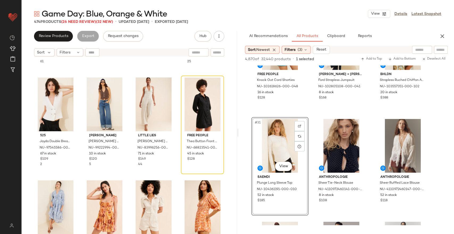
click at [416, 52] on input "text" at bounding box center [422, 50] width 14 height 6
type input "******"
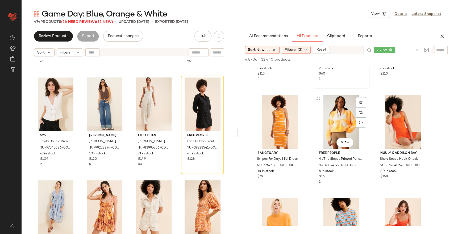
scroll to position [88, 0]
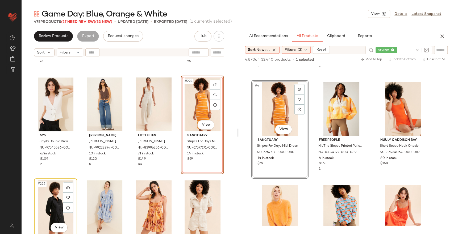
click at [43, 197] on div "#225 View" at bounding box center [55, 207] width 39 height 54
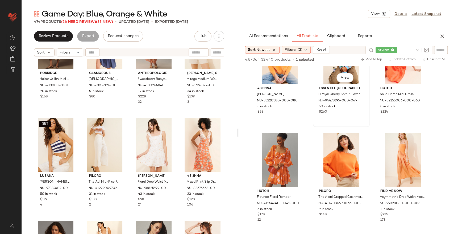
scroll to position [295, 0]
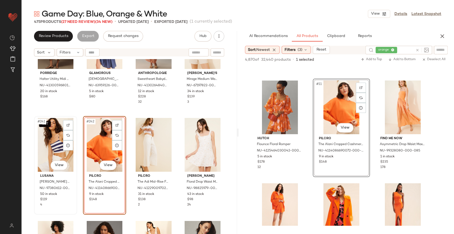
click at [51, 142] on div "SET #241 View" at bounding box center [55, 145] width 39 height 54
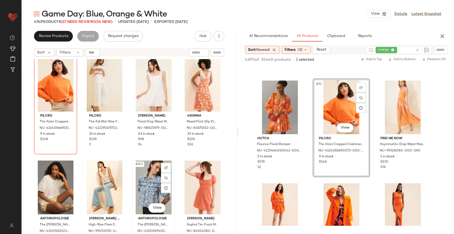
scroll to position [6162, 0]
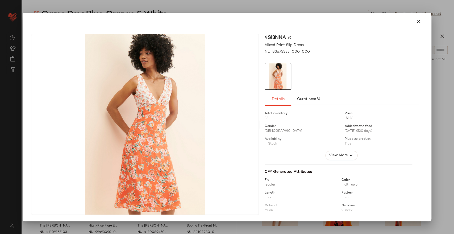
click at [189, 2] on div at bounding box center [227, 117] width 454 height 234
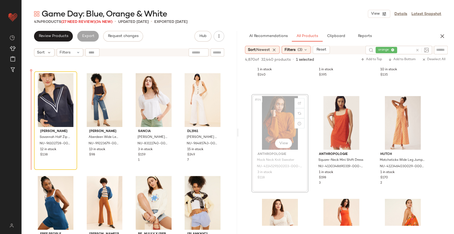
scroll to position [7888, 0]
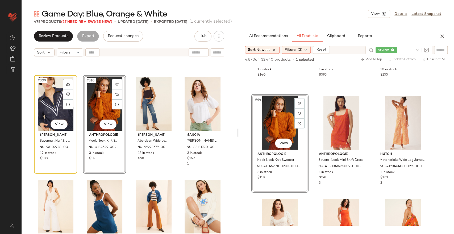
click at [51, 104] on div "#309 View" at bounding box center [55, 104] width 39 height 54
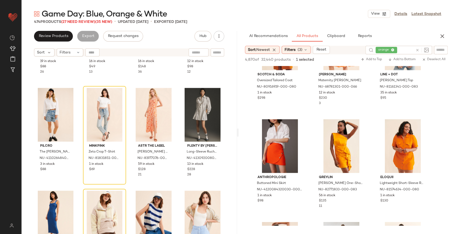
scroll to position [974, 0]
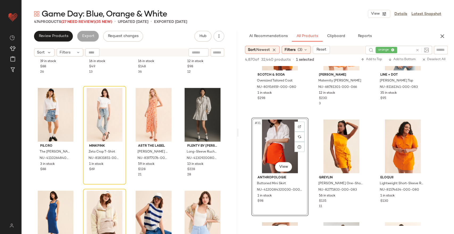
click at [128, 86] on div "ASTR The Label Itzyana Ruched Top NU-86164951-000-010 19 in stock $88 26 BDG Oz…" at bounding box center [129, 153] width 216 height 188
click at [104, 105] on div "#330 View" at bounding box center [104, 115] width 39 height 54
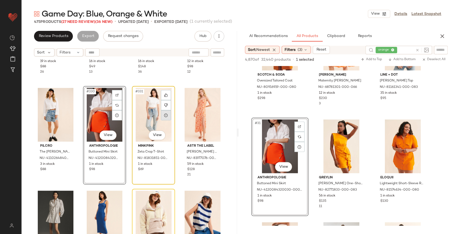
click at [161, 113] on div at bounding box center [166, 115] width 10 height 10
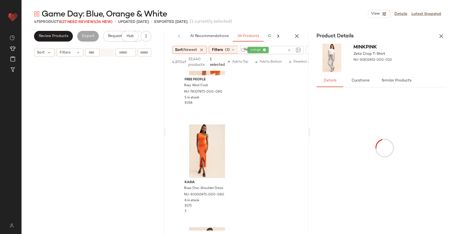
scroll to position [2821, 0]
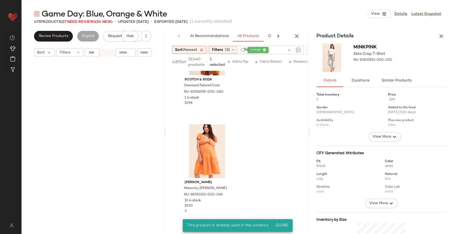
scroll to position [2497, 0]
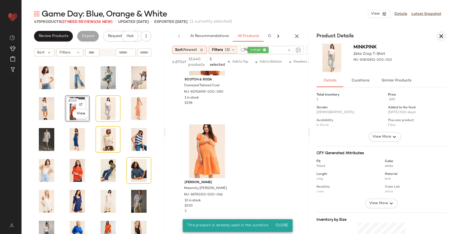
click at [440, 38] on icon "button" at bounding box center [441, 36] width 6 height 6
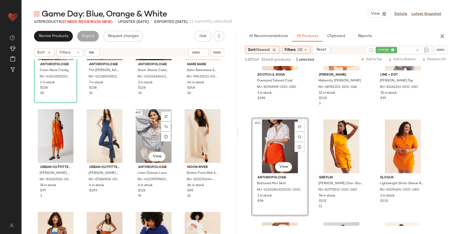
scroll to position [2137, 0]
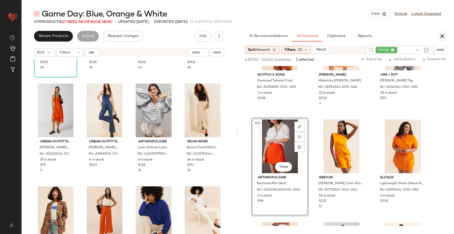
click at [439, 37] on icon "button" at bounding box center [442, 36] width 6 height 6
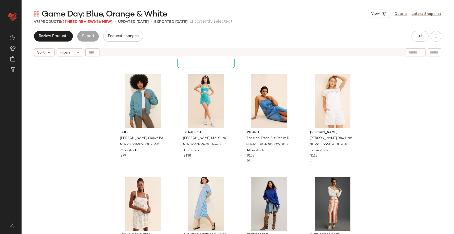
scroll to position [1540, 0]
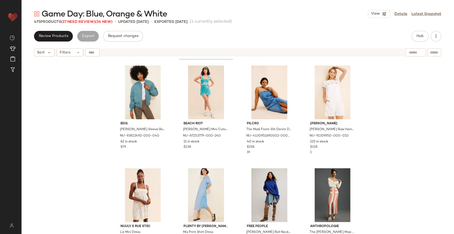
drag, startPoint x: 453, startPoint y: 145, endPoint x: 311, endPoint y: 26, distance: 185.0
click at [311, 26] on div "Game Day: Blue, Orange & White View Details Latest Snapshot 475 Products (27 Ne…" at bounding box center [237, 121] width 432 height 225
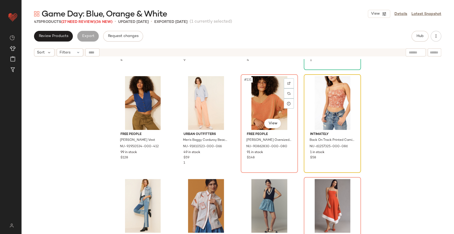
scroll to position [3282, 0]
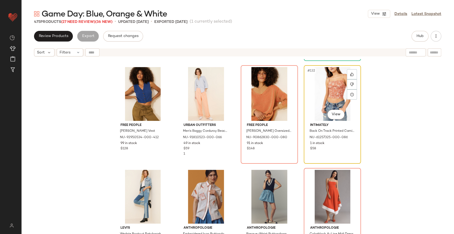
click at [326, 92] on div "#132 View" at bounding box center [331, 94] width 53 height 54
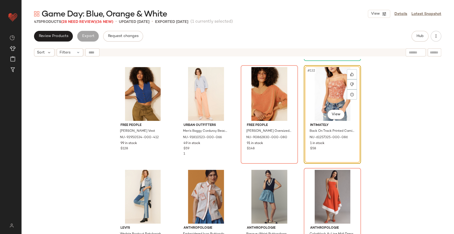
scroll to position [3281, 0]
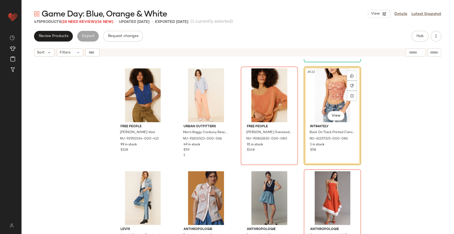
click at [324, 95] on div "#132 View" at bounding box center [331, 95] width 53 height 54
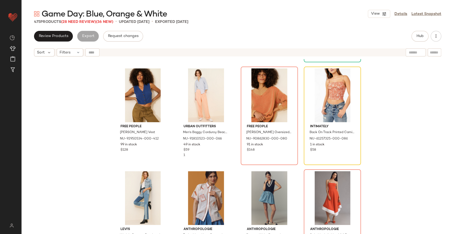
click at [383, 106] on div "Anthropologie Adaptive Bennet Linen Buttondown Shirt NU-99036469-000-049 7 in s…" at bounding box center [237, 153] width 432 height 188
click at [333, 95] on div "#132 View" at bounding box center [331, 95] width 53 height 54
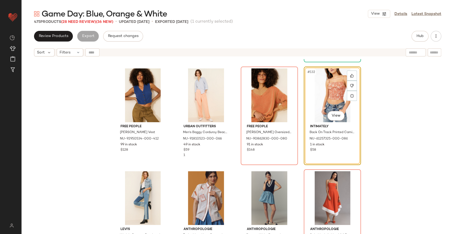
click at [333, 95] on div "#132 View" at bounding box center [331, 95] width 53 height 54
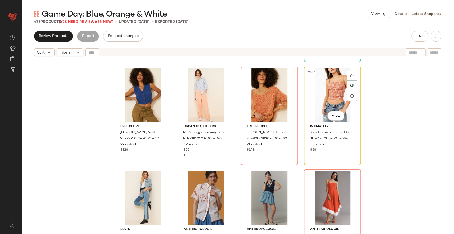
click at [310, 89] on div "#132 View" at bounding box center [331, 95] width 53 height 54
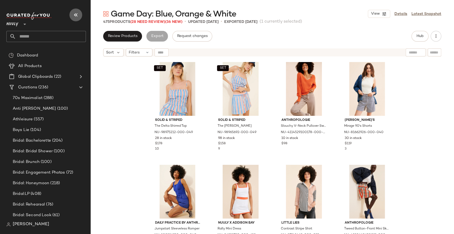
click at [76, 13] on icon "button" at bounding box center [76, 15] width 6 height 6
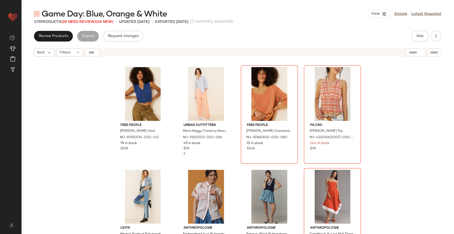
scroll to position [3252, 0]
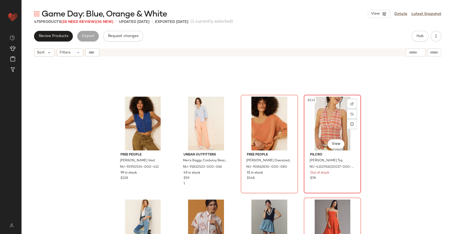
click at [321, 117] on div "#132 View" at bounding box center [331, 123] width 53 height 54
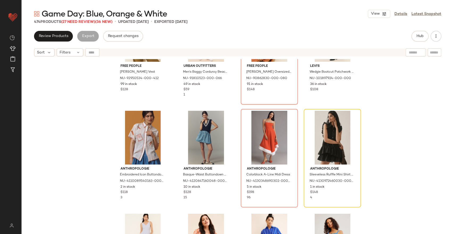
scroll to position [3370, 0]
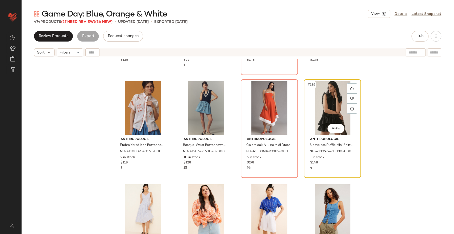
click at [322, 103] on div "#136 View" at bounding box center [331, 108] width 53 height 54
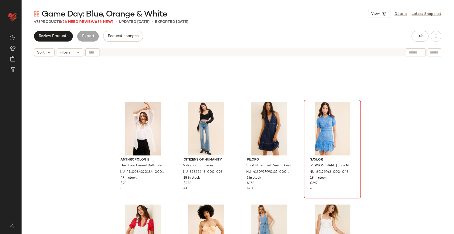
scroll to position [4374, 0]
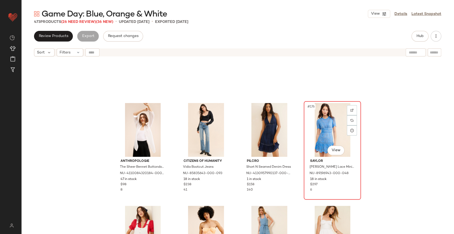
click at [327, 135] on div "#176 View" at bounding box center [331, 130] width 53 height 54
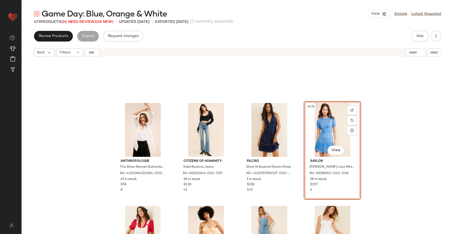
click at [384, 128] on div "Anthropologie The Sheer Bennet Buttondown Shirt NU-4110084320184-000-010 47 in …" at bounding box center [237, 153] width 432 height 188
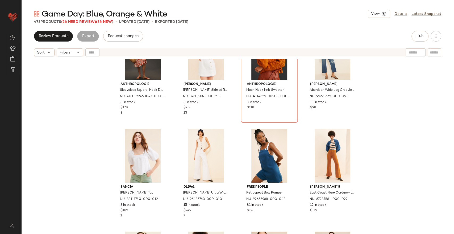
scroll to position [7888, 0]
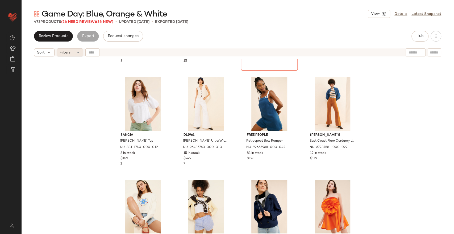
click at [74, 51] on div "Filters" at bounding box center [70, 52] width 27 height 8
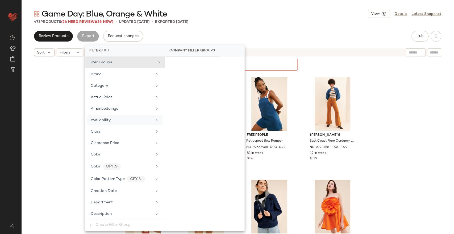
click at [110, 121] on span "Availability" at bounding box center [101, 120] width 20 height 4
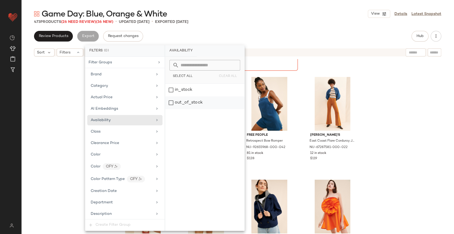
click at [186, 104] on div "out_of_stock" at bounding box center [204, 102] width 79 height 13
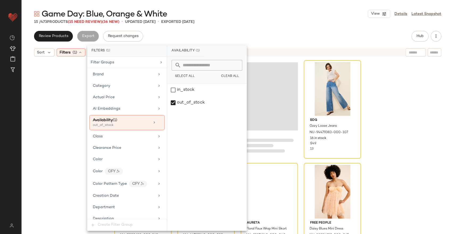
click at [394, 100] on div "MINKPINK Zeta Crop T-Shirt NU-81831851-000-010 1 in stock $69 Anthropologie Col…" at bounding box center [237, 153] width 432 height 188
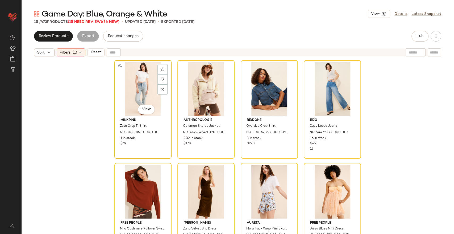
click at [135, 85] on div "#1 View" at bounding box center [142, 89] width 53 height 54
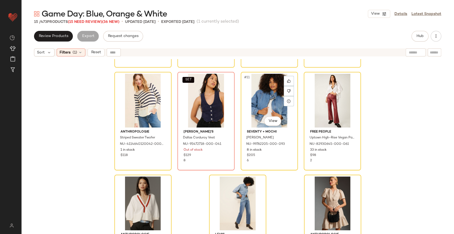
scroll to position [223, 0]
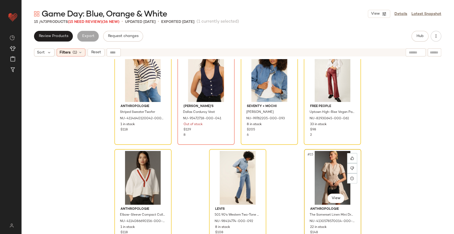
click at [325, 169] on div "#15 View" at bounding box center [332, 178] width 53 height 54
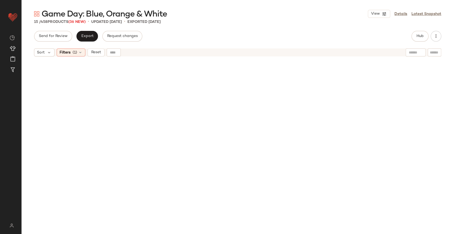
click at [92, 54] on span "Reset" at bounding box center [96, 52] width 10 height 4
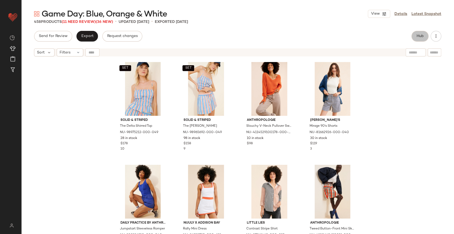
click at [416, 37] on span "Hub" at bounding box center [419, 36] width 7 height 4
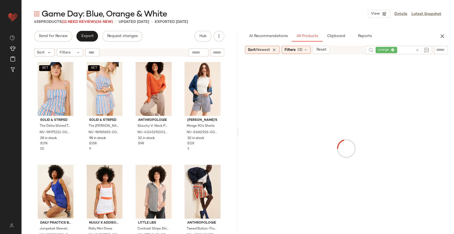
click at [417, 49] on icon at bounding box center [417, 50] width 4 height 4
type input "**********"
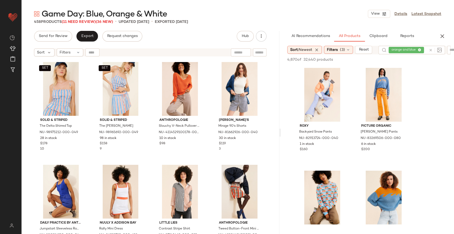
drag, startPoint x: 237, startPoint y: 132, endPoint x: 280, endPoint y: 134, distance: 43.7
click at [280, 134] on div "Game Day: Blue, Orange & White View Details Latest Snapshot 458 Products (11 Ne…" at bounding box center [237, 121] width 432 height 225
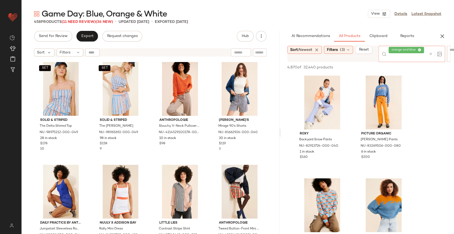
click at [432, 49] on div at bounding box center [433, 54] width 15 height 16
click at [432, 53] on icon at bounding box center [430, 54] width 4 height 4
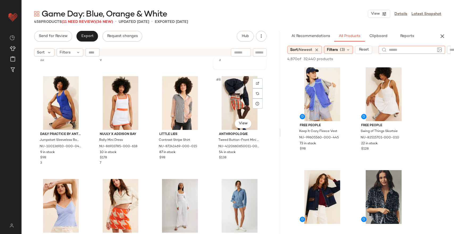
scroll to position [122, 0]
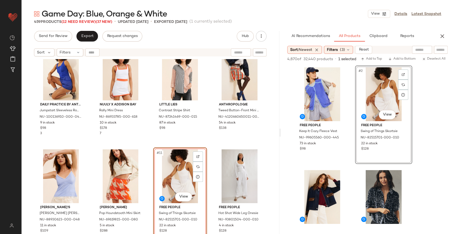
click at [208, 144] on div "Daily Practice by Anthropologie Jumpstart Sleeveless Romper NU-100136910-000-04…" at bounding box center [150, 153] width 258 height 188
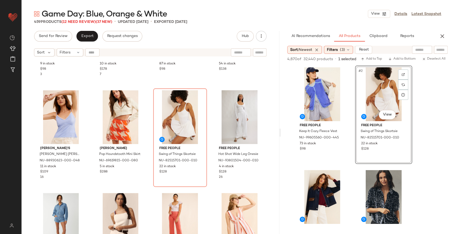
scroll to position [211, 0]
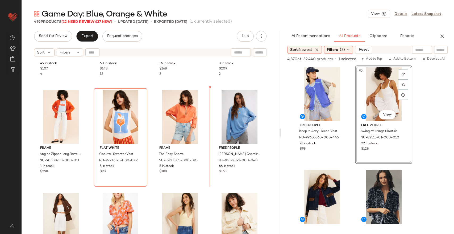
scroll to position [592, 0]
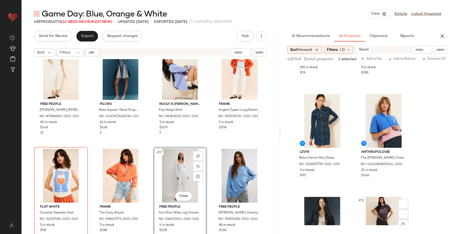
scroll to position [502, 0]
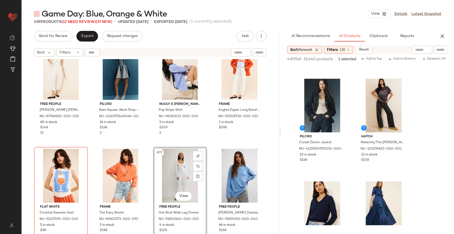
click at [421, 50] on input "text" at bounding box center [422, 50] width 14 height 6
type input "******"
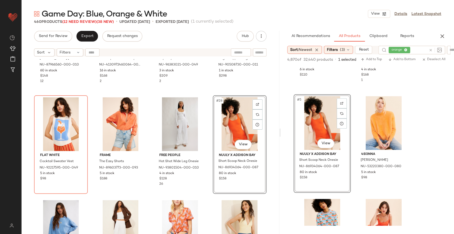
scroll to position [595, 0]
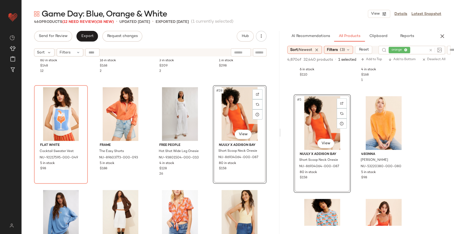
click at [208, 184] on div "Free People Timko Sleeveless Onesie NU-87966560-000-010 60 in stock $148 12 Pil…" at bounding box center [150, 153] width 258 height 188
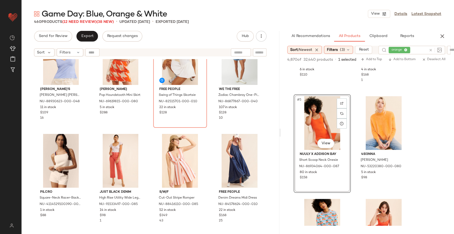
scroll to position [270, 0]
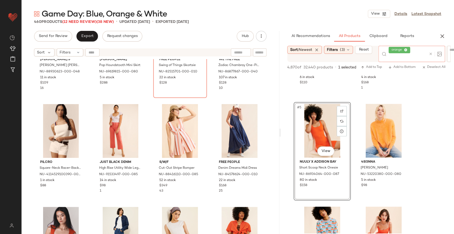
click at [431, 49] on div at bounding box center [433, 54] width 15 height 16
click at [431, 52] on icon at bounding box center [430, 54] width 4 height 4
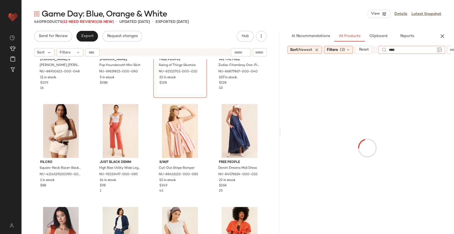
type input "*****"
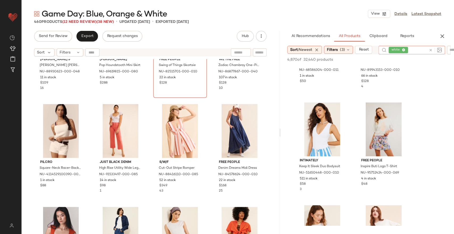
scroll to position [1329, 0]
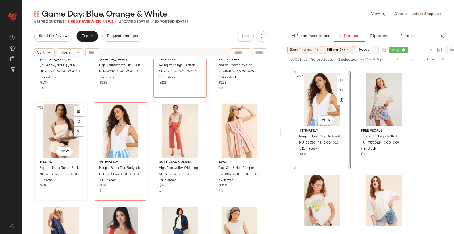
click at [62, 129] on div "#13 View" at bounding box center [61, 131] width 50 height 54
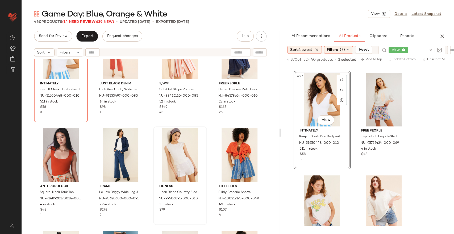
scroll to position [359, 0]
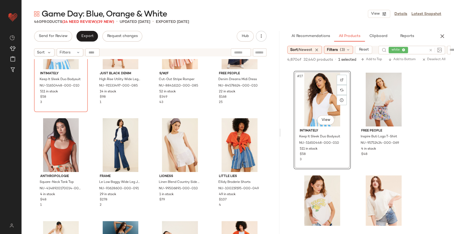
click at [209, 117] on div "Intimately Keep It Sleek Duo Bodysuit NU-51650448-000-010 511 in stock $58 3 Ju…" at bounding box center [150, 153] width 258 height 188
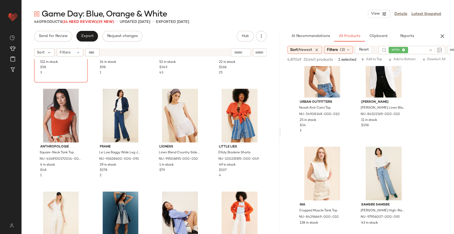
scroll to position [4813, 0]
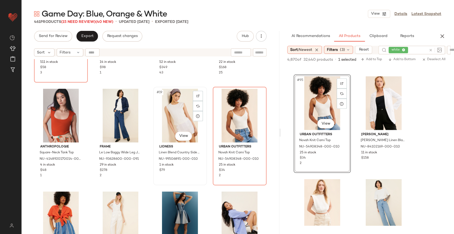
click at [171, 115] on div "#19 View" at bounding box center [180, 115] width 50 height 54
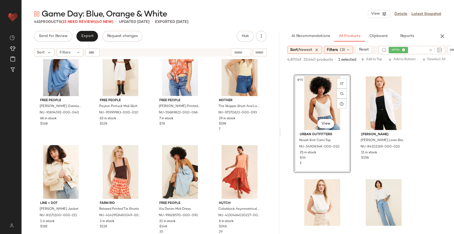
scroll to position [742, 0]
drag, startPoint x: 443, startPoint y: 38, endPoint x: 267, endPoint y: 31, distance: 176.3
click at [443, 38] on icon "button" at bounding box center [442, 36] width 6 height 6
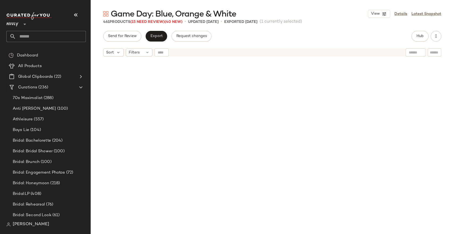
scroll to position [11713, 0]
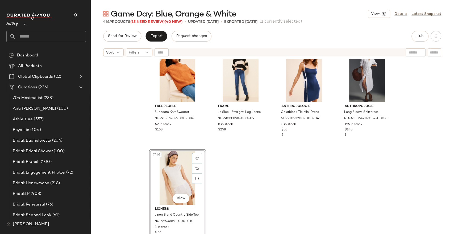
click at [74, 15] on icon "button" at bounding box center [76, 15] width 6 height 6
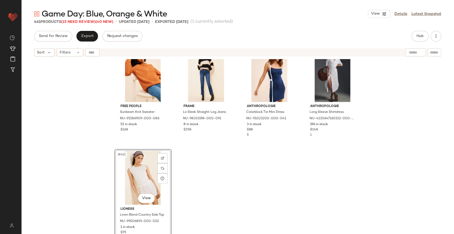
click at [250, 171] on div "Free People Sunbeam Knit Sweater NU-91586909-000-086 52 in stock $168 FRAME Le …" at bounding box center [237, 153] width 432 height 188
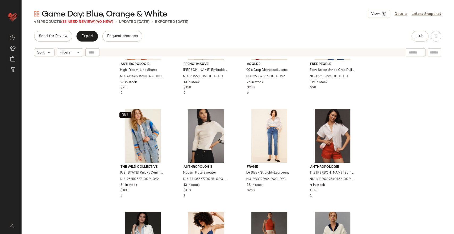
scroll to position [11565, 0]
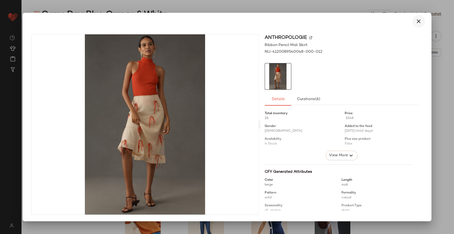
click at [419, 22] on icon "button" at bounding box center [418, 21] width 6 height 6
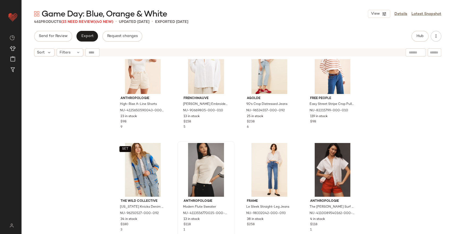
scroll to position [11477, 0]
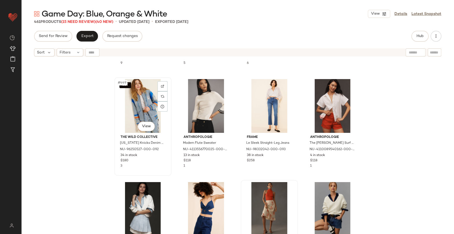
click at [143, 109] on div "SET #449 View" at bounding box center [142, 106] width 53 height 54
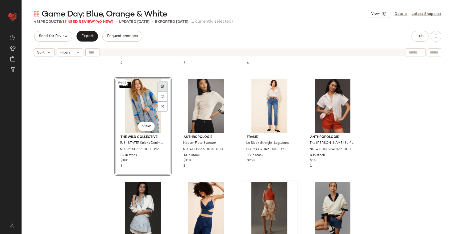
click at [162, 86] on img at bounding box center [162, 86] width 3 height 3
click at [138, 102] on div "SET #449 View" at bounding box center [142, 106] width 53 height 54
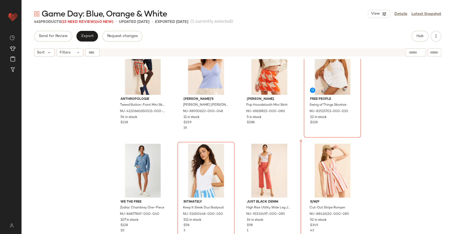
scroll to position [263, 0]
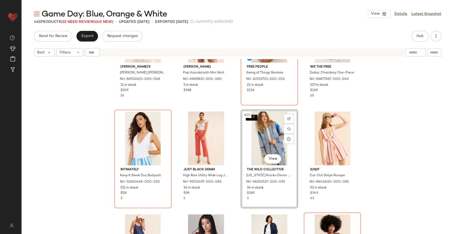
click at [300, 112] on div "[PERSON_NAME] [PERSON_NAME] Top NU-88930623-000-048 11 in stock $109 16 [PERSON…" at bounding box center [237, 153] width 432 height 188
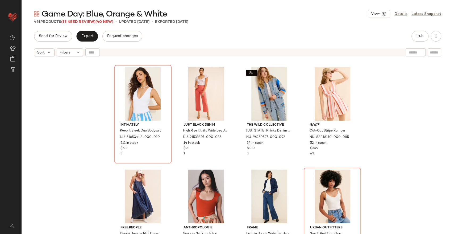
scroll to position [263, 0]
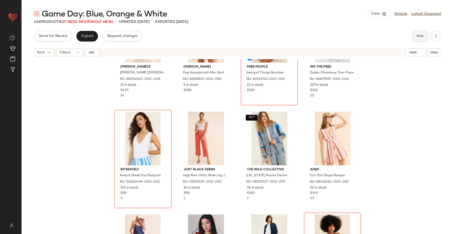
click at [423, 34] on span "Hub" at bounding box center [419, 36] width 7 height 4
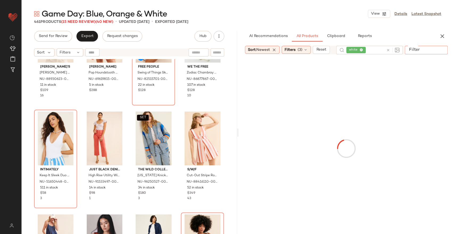
click at [440, 48] on input "Filter" at bounding box center [429, 50] width 45 height 6
drag, startPoint x: 387, startPoint y: 50, endPoint x: 417, endPoint y: 49, distance: 29.8
click at [387, 50] on div "white" at bounding box center [369, 50] width 66 height 9
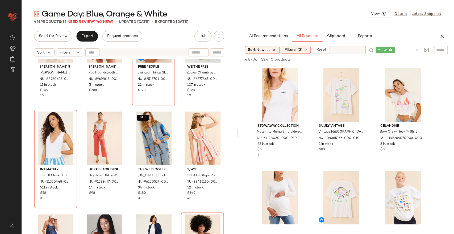
drag, startPoint x: 417, startPoint y: 49, endPoint x: 441, endPoint y: 48, distance: 24.2
click at [441, 48] on input "text" at bounding box center [440, 50] width 9 height 6
paste input "**********"
type input "**********"
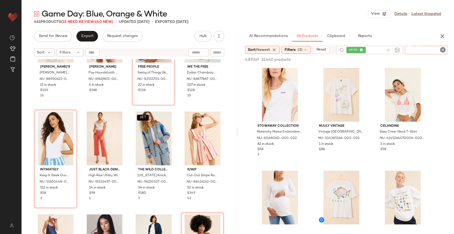
click at [363, 48] on div "white" at bounding box center [356, 50] width 14 height 5
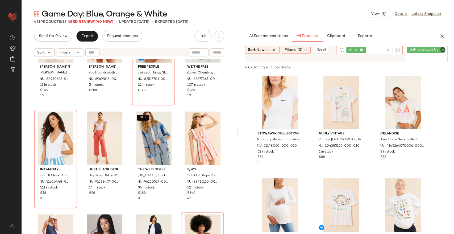
scroll to position [0, 0]
click at [363, 49] on icon at bounding box center [360, 49] width 3 height 3
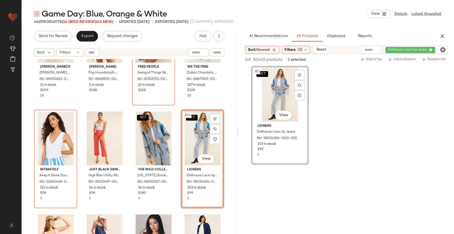
click at [174, 108] on div "[PERSON_NAME] [PERSON_NAME] Top NU-88930623-000-048 11 in stock $109 16 [PERSON…" at bounding box center [129, 153] width 216 height 188
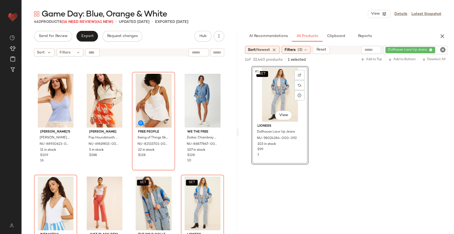
scroll to position [211, 0]
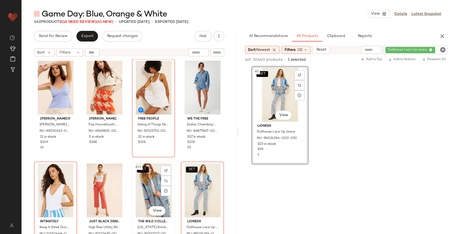
click at [158, 183] on div "SET #15 View" at bounding box center [153, 190] width 39 height 54
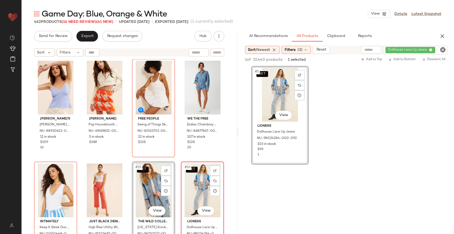
click at [193, 182] on div "SET #16 View" at bounding box center [202, 190] width 39 height 54
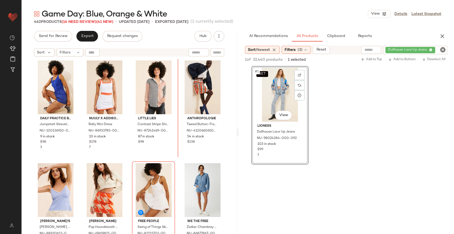
scroll to position [74, 0]
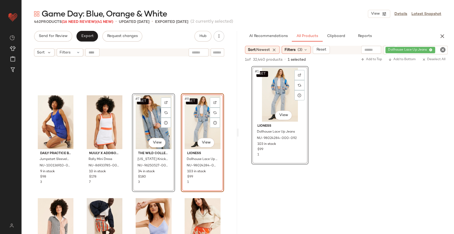
click at [174, 148] on div "Daily Practice by Anthropologie Jumpstart Sleeveless Romper NU-100136910-000-04…" at bounding box center [129, 79] width 190 height 187
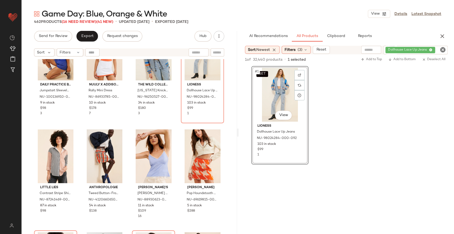
scroll to position [181, 0]
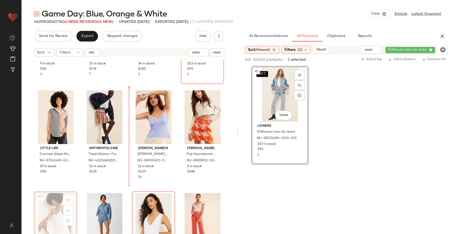
scroll to position [182, 0]
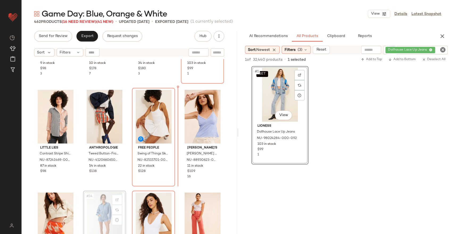
scroll to position [182, 0]
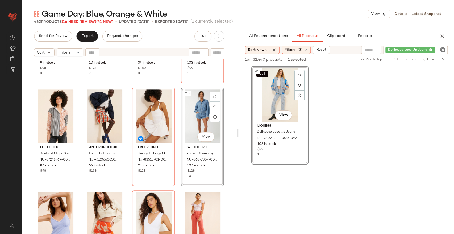
click at [176, 187] on div "Daily Practice by Anthropologie Jumpstart Sleeveless Romper NU-100136910-000-04…" at bounding box center [129, 153] width 216 height 188
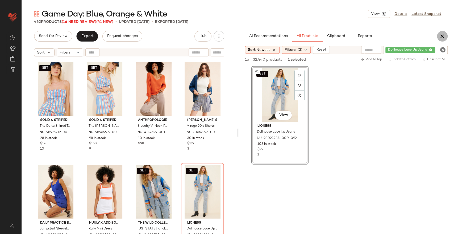
click at [442, 38] on icon "button" at bounding box center [442, 36] width 6 height 6
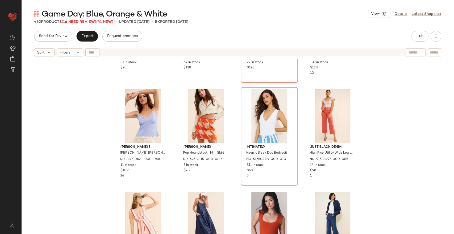
scroll to position [300, 0]
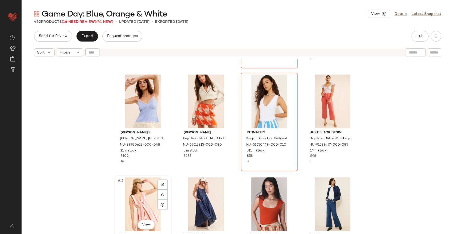
scroll to position [300, 0]
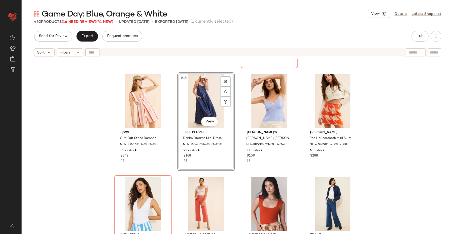
click at [234, 175] on div "Little Lies Contrast Stripe Shirt NU-87241469-000-015 87 in stock $98 Anthropol…" at bounding box center [237, 153] width 432 height 188
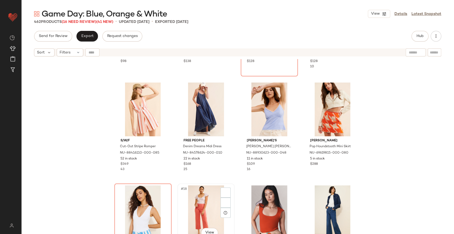
scroll to position [300, 0]
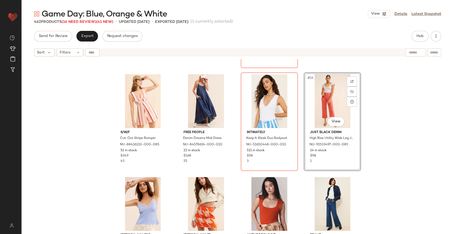
click at [300, 172] on div "Little Lies Contrast Stripe Shirt NU-87241469-000-015 87 in stock $98 Anthropol…" at bounding box center [237, 153] width 432 height 188
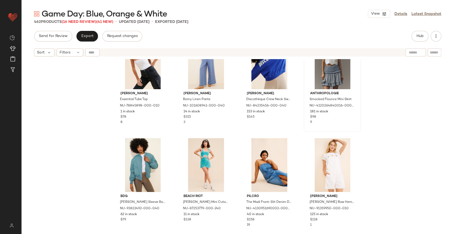
scroll to position [1540, 0]
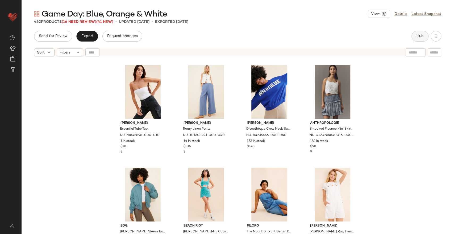
click at [418, 34] on span "Hub" at bounding box center [419, 36] width 7 height 4
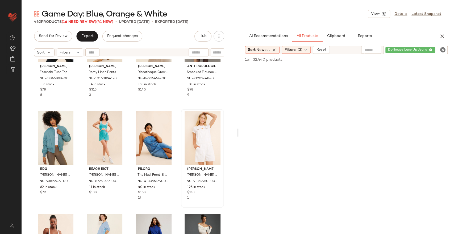
scroll to position [1599, 0]
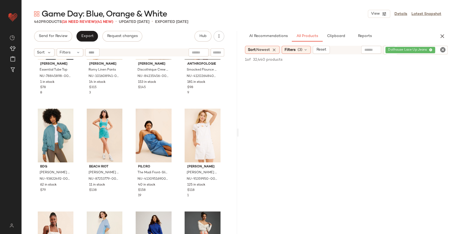
click at [442, 48] on icon "Clear Filter" at bounding box center [442, 50] width 6 height 6
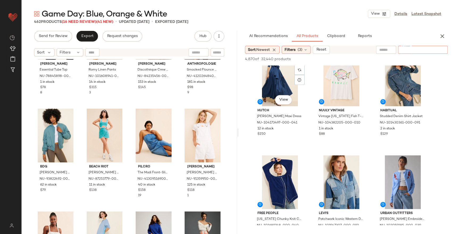
scroll to position [472, 0]
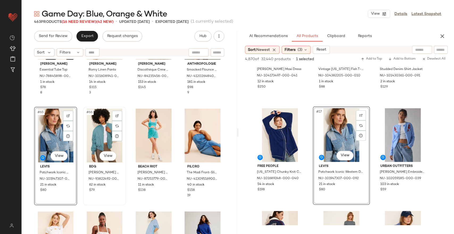
click at [108, 131] on div "#66 View" at bounding box center [104, 135] width 39 height 54
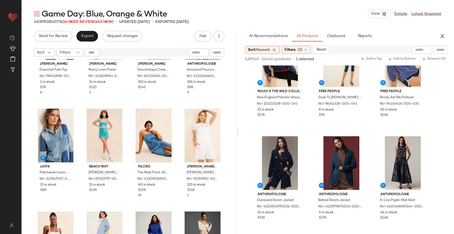
scroll to position [591, 0]
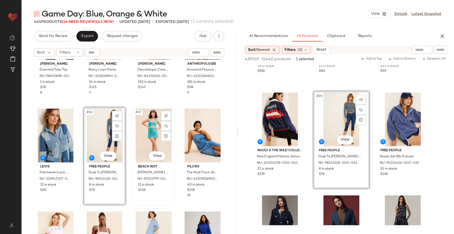
click at [153, 132] on div "#67 View" at bounding box center [153, 135] width 39 height 54
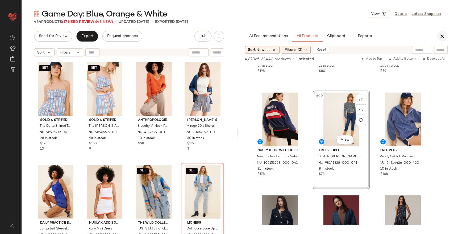
click at [440, 37] on icon "button" at bounding box center [442, 36] width 6 height 6
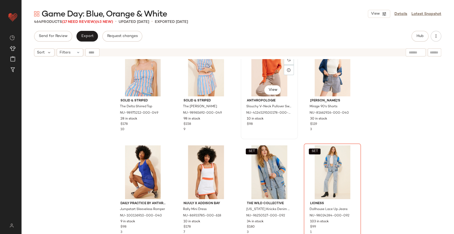
scroll to position [29, 0]
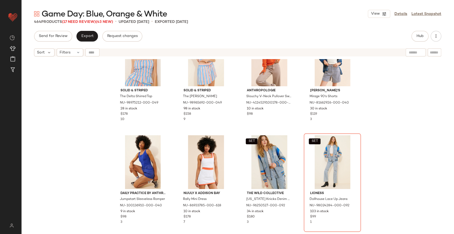
click at [237, 133] on div "SET Solid & Striped The Delta Shirred Top NU-98975212-000-049 28 in stock $178 …" at bounding box center [237, 124] width 247 height 187
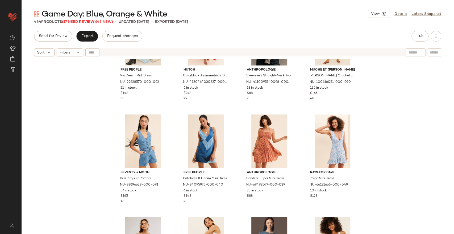
scroll to position [979, 0]
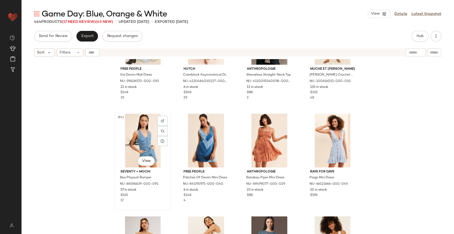
click at [133, 138] on div "#41 View" at bounding box center [142, 140] width 53 height 54
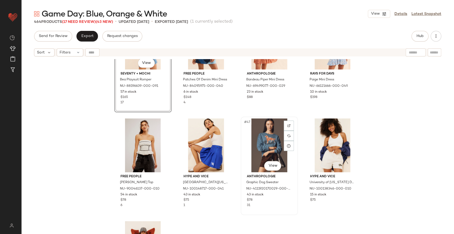
scroll to position [1067, 0]
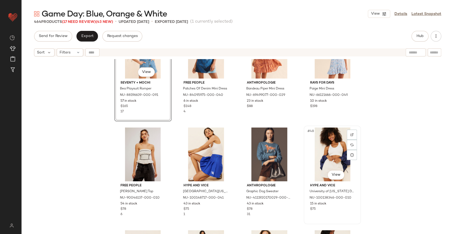
click at [332, 153] on div "#48 View" at bounding box center [331, 154] width 53 height 54
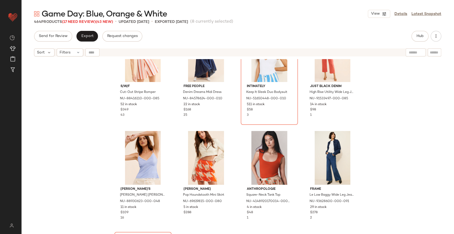
scroll to position [390, 0]
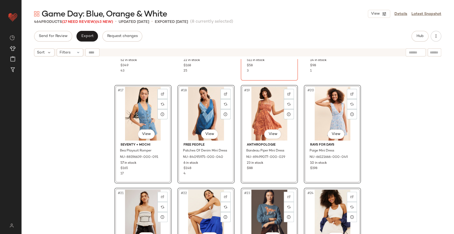
click at [235, 87] on div "S/W/F Cut-Out Stripe Romper NU-88416110-000-085 52 in stock $349 43 Free People…" at bounding box center [237, 153] width 432 height 188
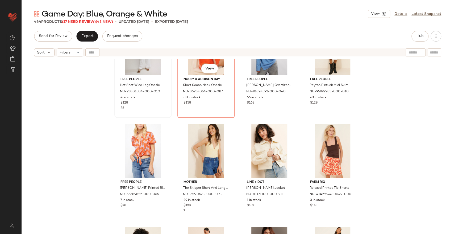
scroll to position [979, 0]
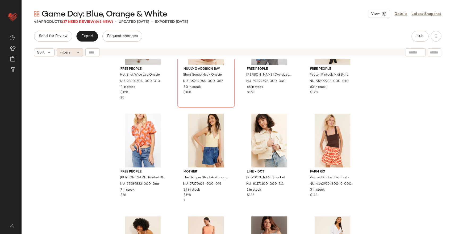
click at [70, 54] on div "Filters" at bounding box center [70, 52] width 27 height 8
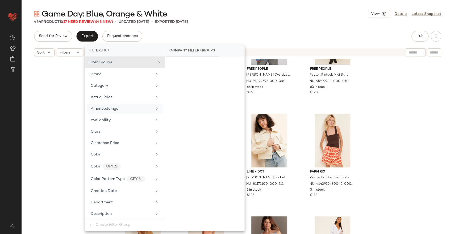
click at [106, 107] on span "AI Embeddings" at bounding box center [104, 109] width 27 height 4
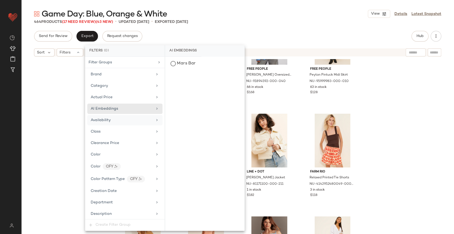
click at [98, 119] on span "Availability" at bounding box center [101, 120] width 20 height 4
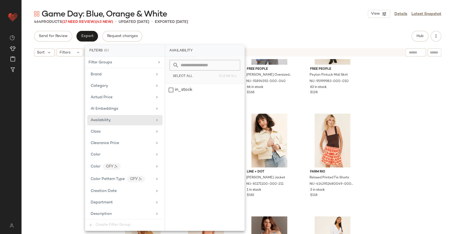
click at [44, 90] on div "Free People Hot Shot Wide Leg Onesie NU-93801504-000-010 4 in stock $128 26 Nuu…" at bounding box center [237, 153] width 432 height 188
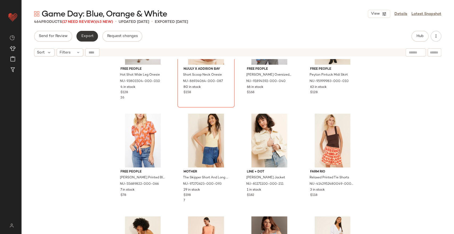
click at [86, 35] on span "Export" at bounding box center [87, 36] width 12 height 4
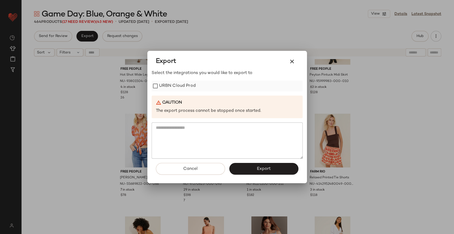
click at [179, 87] on label "URBN Cloud Prod" at bounding box center [177, 86] width 37 height 11
click at [256, 171] on span "Export" at bounding box center [263, 168] width 14 height 5
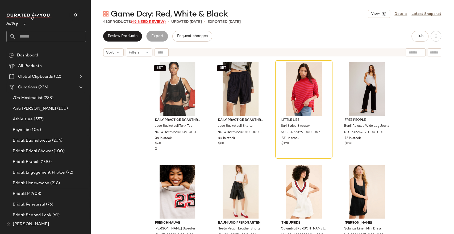
click at [145, 20] on span "(49 Need Review)" at bounding box center [148, 22] width 35 height 4
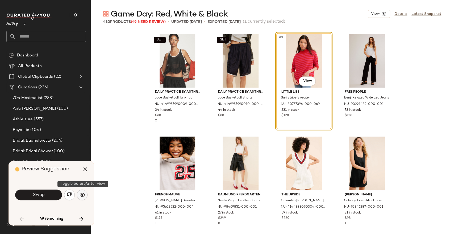
click at [79, 196] on img "button" at bounding box center [81, 194] width 5 height 5
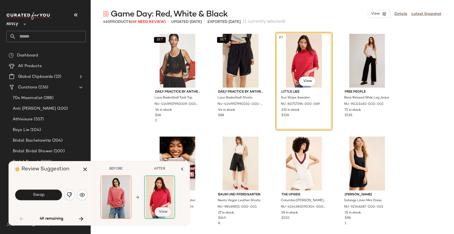
click at [164, 213] on span "View" at bounding box center [162, 211] width 9 height 4
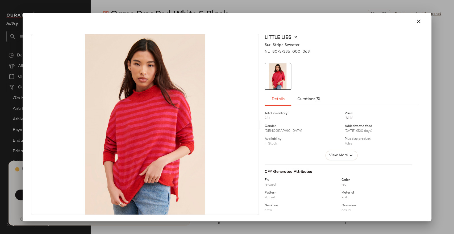
click at [295, 38] on img at bounding box center [294, 37] width 3 height 3
click at [415, 22] on icon "button" at bounding box center [418, 21] width 6 height 6
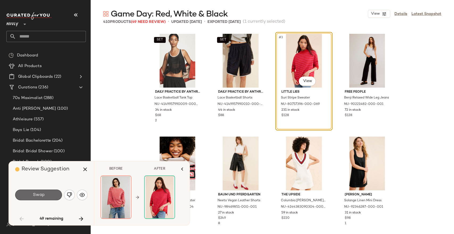
click at [40, 194] on span "Swap" at bounding box center [38, 194] width 12 height 5
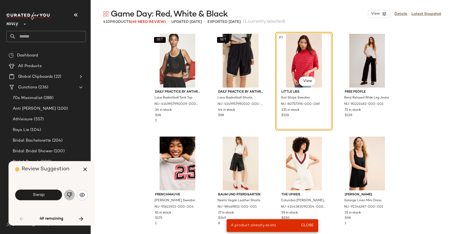
click at [71, 197] on img "button" at bounding box center [69, 194] width 5 height 5
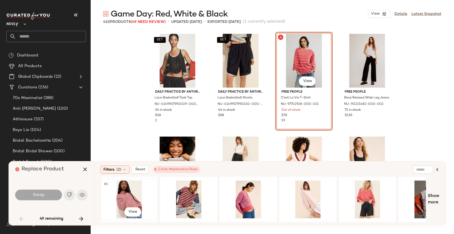
click at [125, 190] on div "#1 View" at bounding box center [128, 199] width 53 height 38
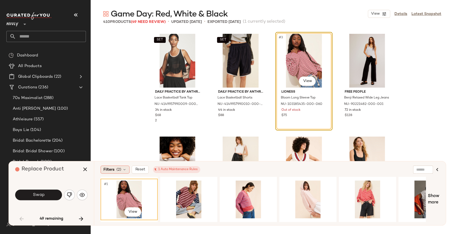
click at [110, 171] on span "Filters" at bounding box center [108, 170] width 11 height 6
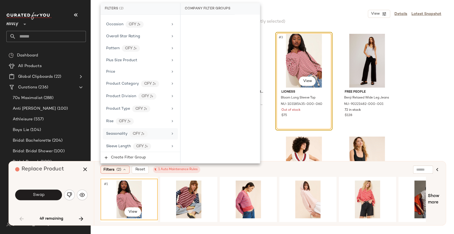
scroll to position [393, 0]
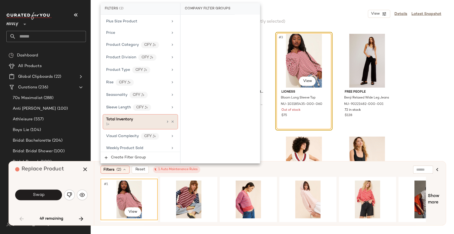
click at [137, 118] on div "Total Inventory" at bounding box center [134, 119] width 57 height 6
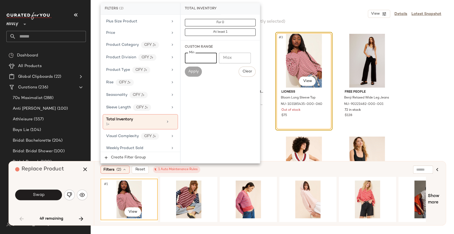
click at [193, 57] on input "*" at bounding box center [201, 58] width 32 height 11
type input "**"
click at [195, 74] on button "Apply" at bounding box center [193, 71] width 17 height 10
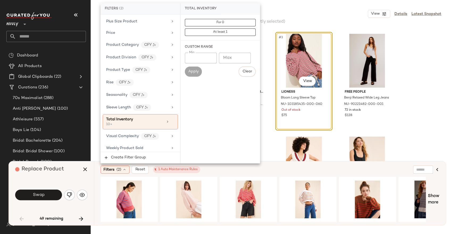
click at [268, 131] on div "SET Daily Practice by Anthropologie Lace Basketball Tank Top NU-4149957990009-0…" at bounding box center [272, 133] width 247 height 202
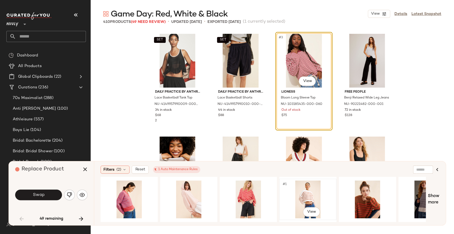
click at [309, 195] on div "#1 View" at bounding box center [307, 199] width 53 height 38
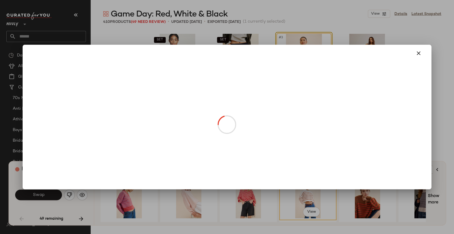
click at [303, 80] on body "Nuuly ** Dashboard All Products Global Clipboards (22) Curations (236) 70s Maxi…" at bounding box center [227, 138] width 454 height 277
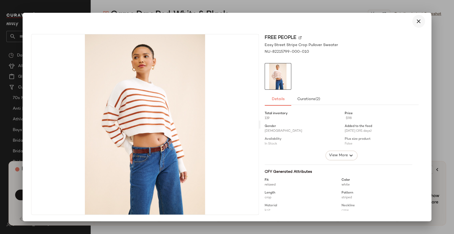
click at [419, 21] on icon "button" at bounding box center [418, 21] width 6 height 6
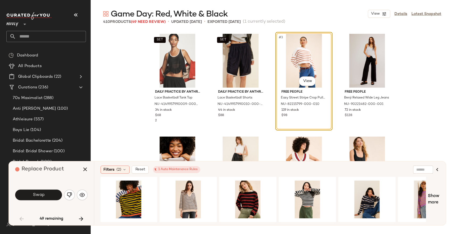
scroll to position [0, 684]
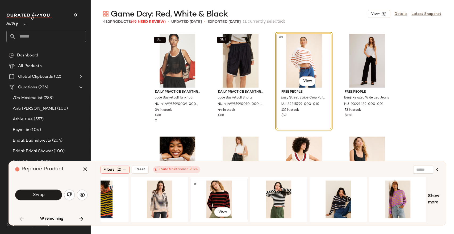
click at [222, 195] on div "#1 View" at bounding box center [218, 199] width 53 height 38
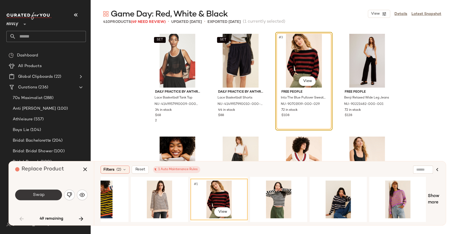
click at [55, 193] on button "Swap" at bounding box center [38, 194] width 47 height 11
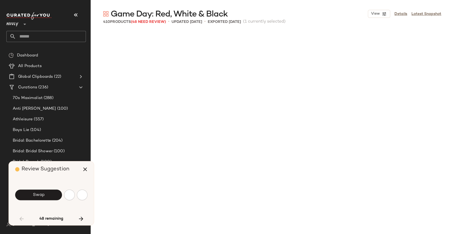
scroll to position [209, 0]
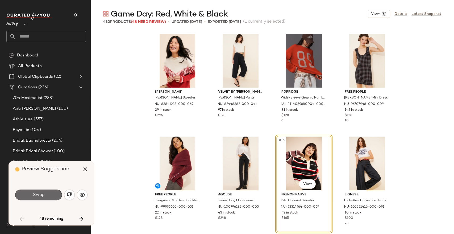
click at [49, 196] on button "Swap" at bounding box center [38, 194] width 47 height 11
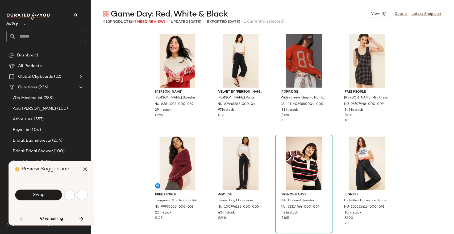
scroll to position [308, 0]
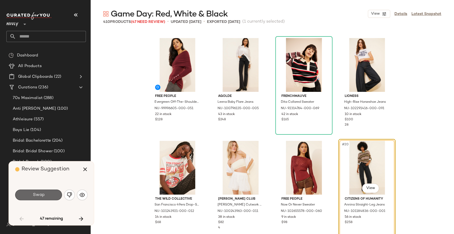
click at [51, 193] on button "Swap" at bounding box center [38, 194] width 47 height 11
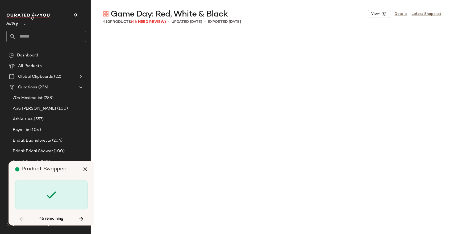
scroll to position [718, 0]
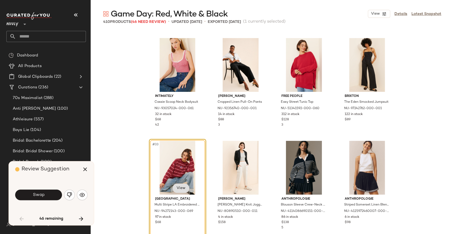
click at [178, 188] on body "Nuuly ** Dashboard All Products Global Clipboards (22) Curations (236) 70s Maxi…" at bounding box center [227, 138] width 454 height 277
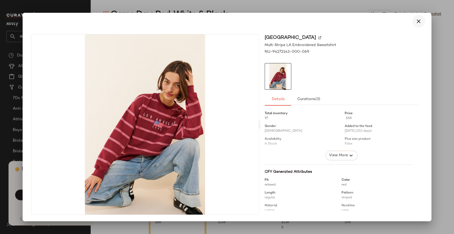
click at [418, 21] on icon "button" at bounding box center [418, 21] width 6 height 6
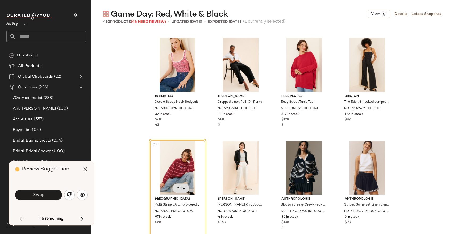
click at [182, 184] on body "Nuuly ** Dashboard All Products Global Clipboards (22) Curations (236) 70s Maxi…" at bounding box center [227, 138] width 454 height 277
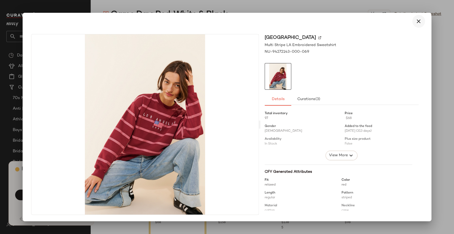
click at [417, 20] on icon "button" at bounding box center [418, 21] width 6 height 6
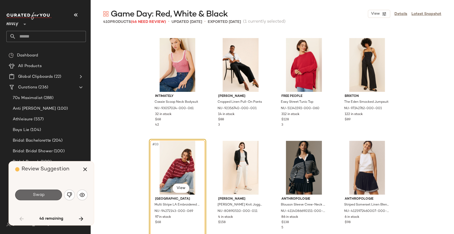
click at [56, 194] on button "Swap" at bounding box center [38, 194] width 47 height 11
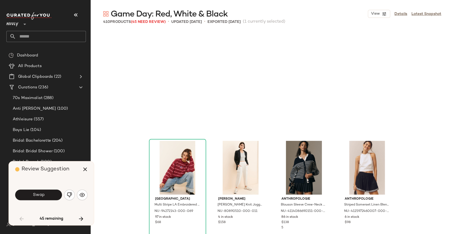
scroll to position [821, 0]
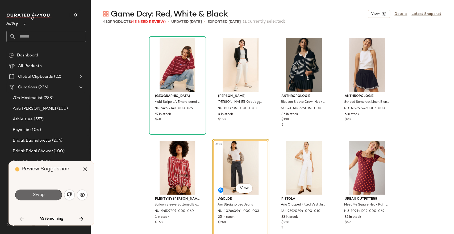
click at [53, 191] on button "Swap" at bounding box center [38, 194] width 47 height 11
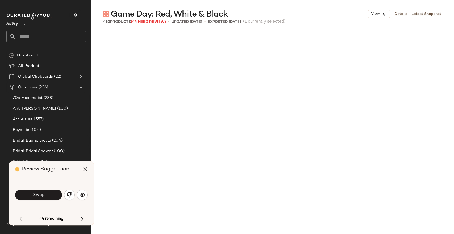
scroll to position [1026, 0]
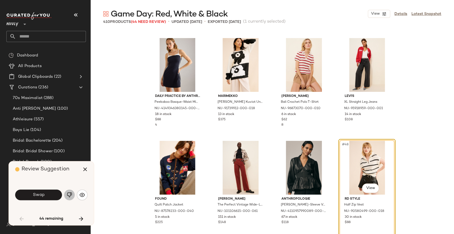
click at [69, 192] on img "button" at bounding box center [69, 194] width 5 height 5
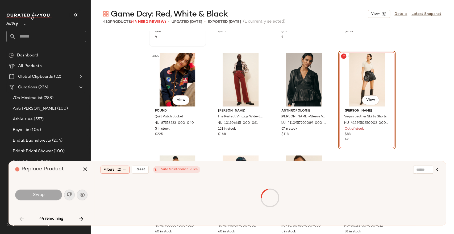
scroll to position [1114, 0]
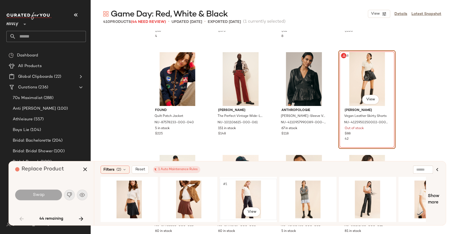
click at [247, 195] on div "#1 View" at bounding box center [247, 199] width 53 height 38
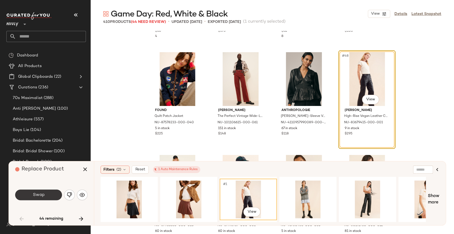
click at [39, 194] on span "Swap" at bounding box center [38, 194] width 12 height 5
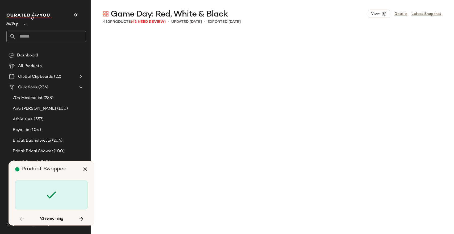
scroll to position [1539, 0]
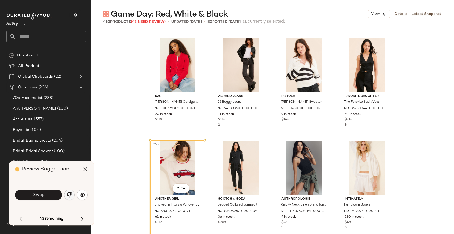
click at [68, 196] on img "button" at bounding box center [69, 194] width 5 height 5
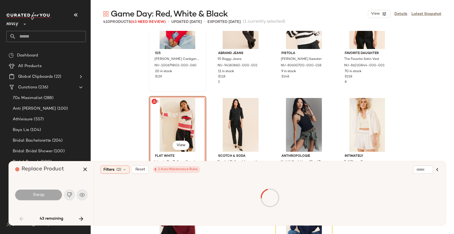
scroll to position [1598, 0]
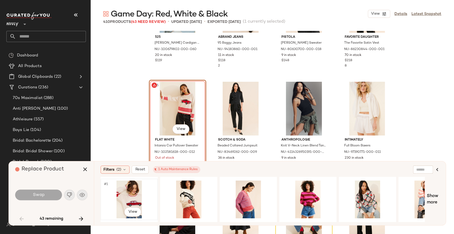
click at [132, 195] on div "#1 View" at bounding box center [128, 199] width 53 height 38
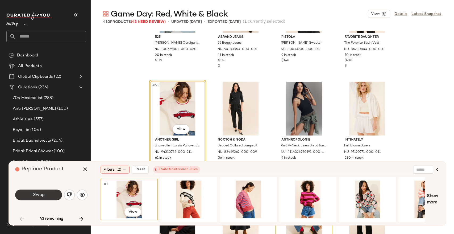
click at [45, 195] on button "Swap" at bounding box center [38, 194] width 47 height 11
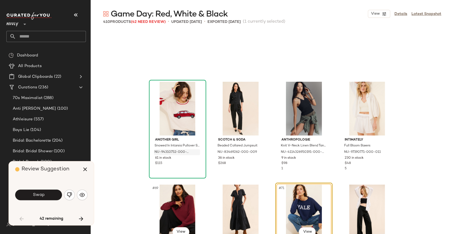
scroll to position [1641, 0]
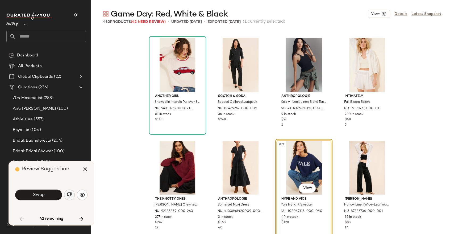
click at [67, 196] on img "button" at bounding box center [69, 194] width 5 height 5
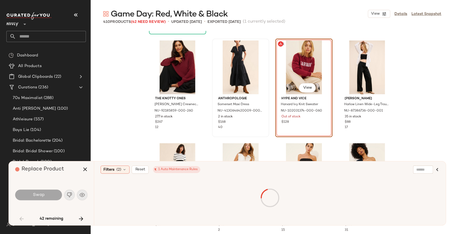
scroll to position [1759, 0]
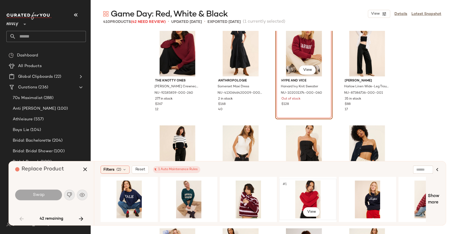
click at [314, 195] on div "#1 View" at bounding box center [307, 199] width 53 height 38
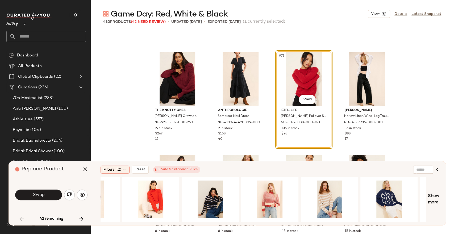
scroll to position [0, 573]
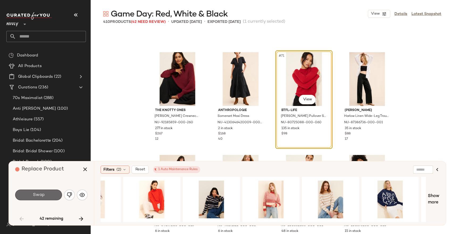
click at [48, 193] on button "Swap" at bounding box center [38, 194] width 47 height 11
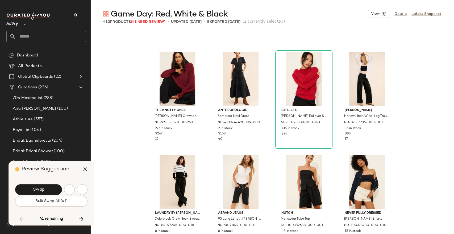
scroll to position [2052, 0]
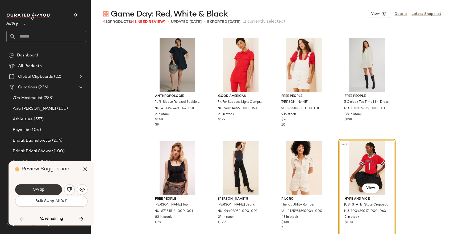
click at [50, 189] on button "Swap" at bounding box center [38, 189] width 47 height 11
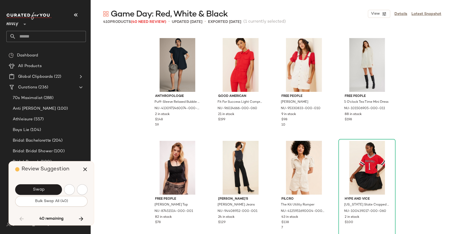
scroll to position [2257, 0]
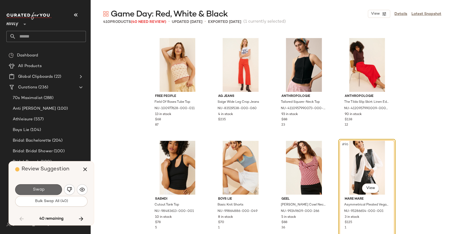
click at [54, 191] on button "Swap" at bounding box center [38, 189] width 47 height 11
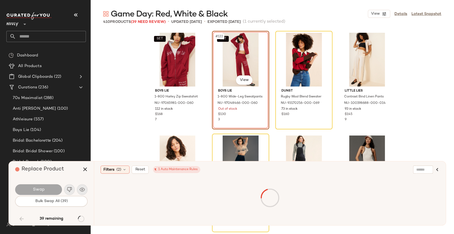
scroll to position [3093, 0]
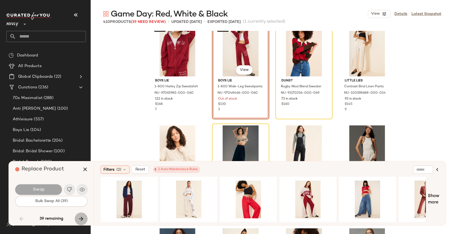
click at [81, 218] on icon "button" at bounding box center [81, 218] width 6 height 6
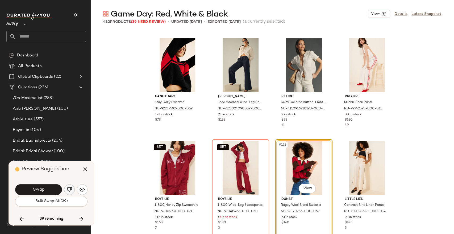
click at [69, 189] on img "button" at bounding box center [69, 189] width 5 height 5
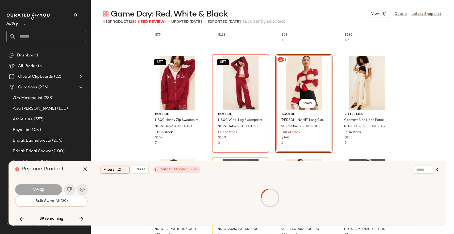
scroll to position [3063, 0]
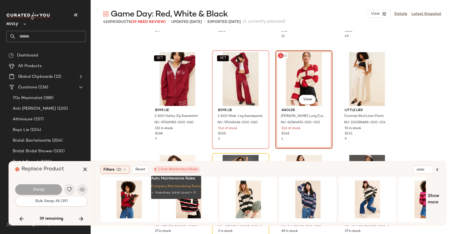
click at [193, 169] on div "1 Auto Maintenance Rules" at bounding box center [176, 169] width 42 height 5
click at [176, 169] on div "1 Auto Maintenance Rules" at bounding box center [176, 169] width 42 height 5
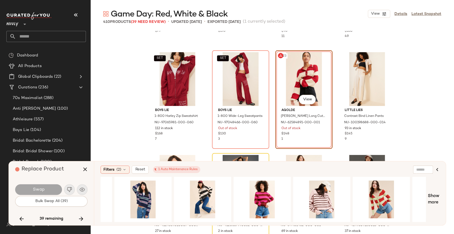
scroll to position [0, 166]
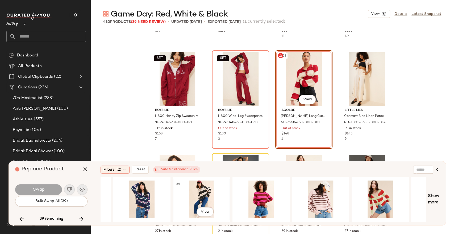
click at [206, 192] on div "#1 View" at bounding box center [201, 199] width 53 height 38
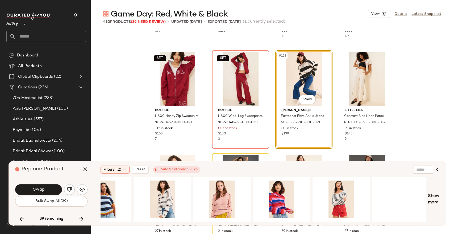
scroll to position [0, 625]
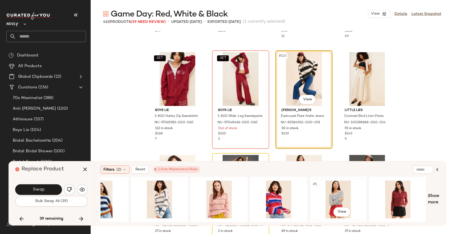
click at [343, 200] on div "#1 View" at bounding box center [337, 199] width 53 height 38
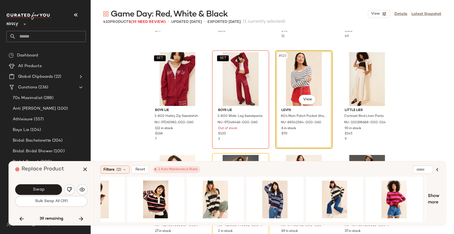
scroll to position [0, 14]
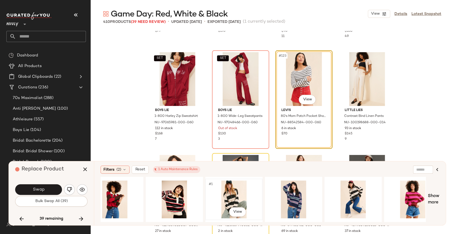
click at [234, 197] on div "#1 View" at bounding box center [233, 199] width 53 height 38
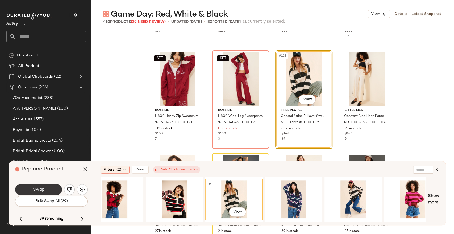
click at [43, 189] on span "Swap" at bounding box center [38, 189] width 12 height 5
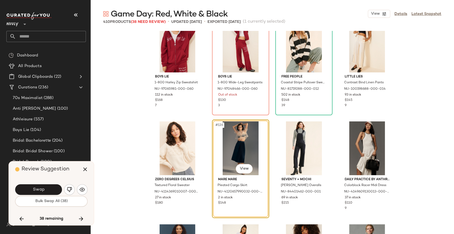
scroll to position [3107, 0]
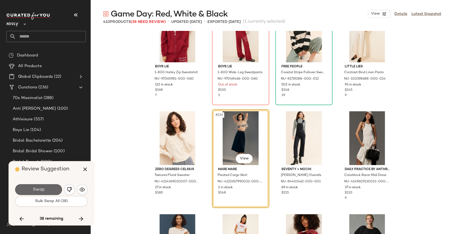
click at [57, 191] on button "Swap" at bounding box center [38, 189] width 47 height 11
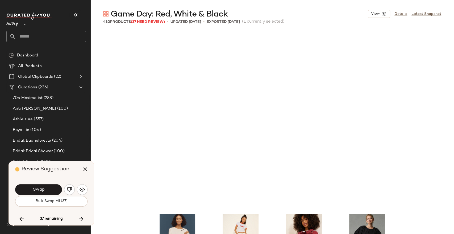
scroll to position [3283, 0]
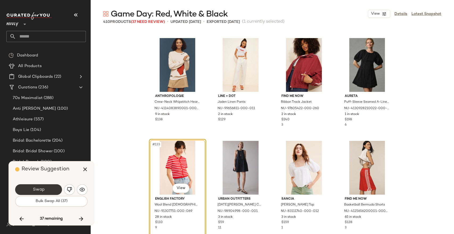
click at [57, 190] on button "Swap" at bounding box center [38, 189] width 47 height 11
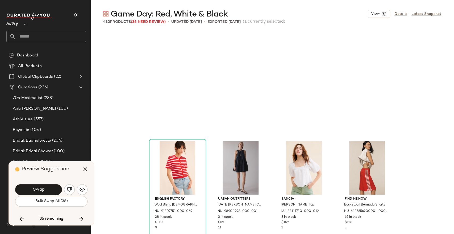
scroll to position [3385, 0]
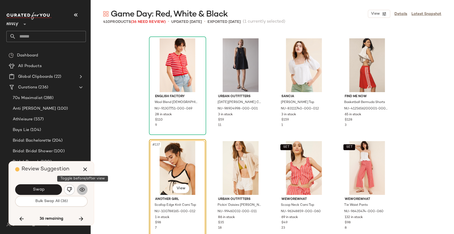
click at [82, 189] on img "button" at bounding box center [81, 189] width 5 height 5
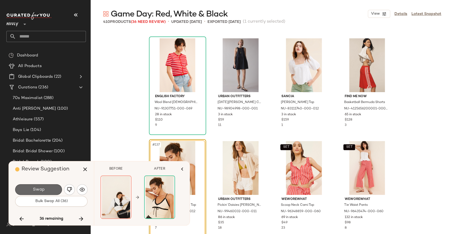
click at [56, 190] on button "Swap" at bounding box center [38, 189] width 47 height 11
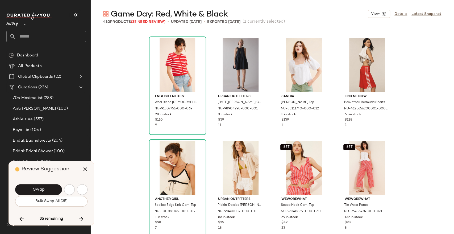
scroll to position [3590, 0]
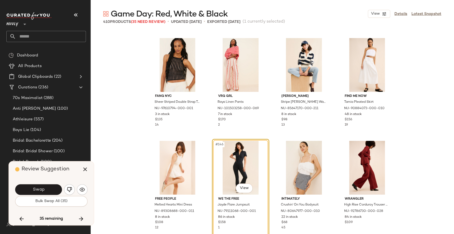
click at [56, 190] on button "Swap" at bounding box center [38, 189] width 47 height 11
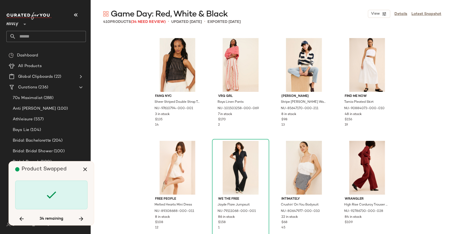
scroll to position [4001, 0]
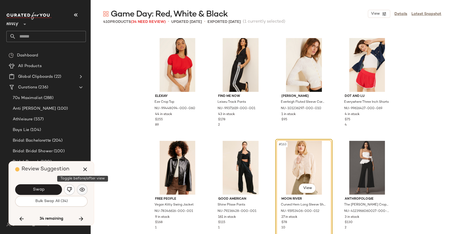
click at [77, 189] on button "button" at bounding box center [82, 189] width 11 height 11
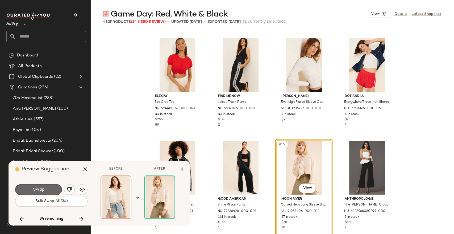
click at [51, 189] on button "Swap" at bounding box center [38, 189] width 47 height 11
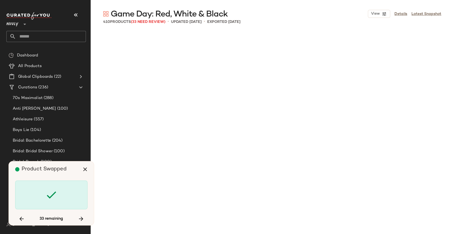
scroll to position [4411, 0]
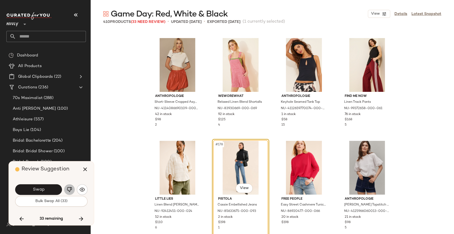
click at [66, 188] on button "button" at bounding box center [69, 189] width 11 height 11
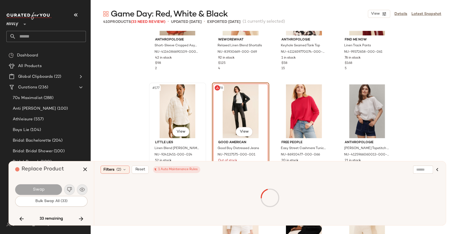
scroll to position [4500, 0]
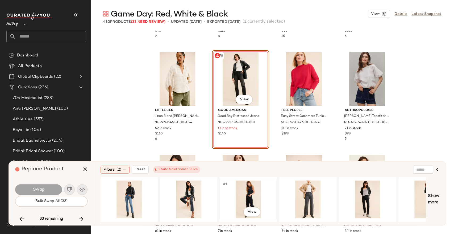
click at [243, 191] on div "#1 View" at bounding box center [247, 199] width 53 height 38
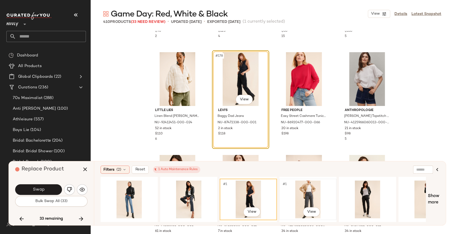
click at [306, 190] on div "#1 View" at bounding box center [307, 199] width 53 height 38
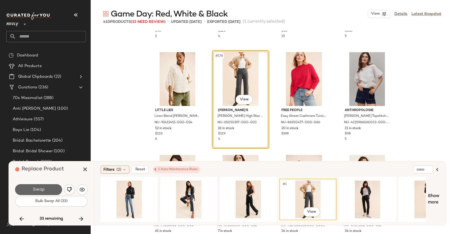
click at [57, 190] on button "Swap" at bounding box center [38, 189] width 47 height 11
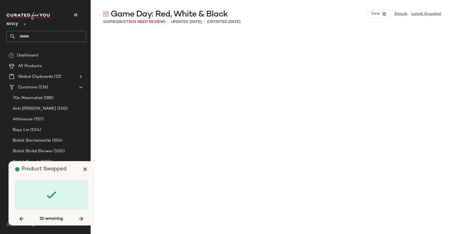
scroll to position [5129, 0]
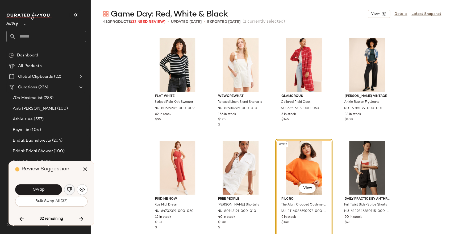
click at [72, 192] on button "button" at bounding box center [69, 189] width 11 height 11
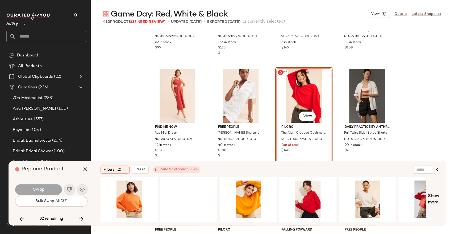
scroll to position [5218, 0]
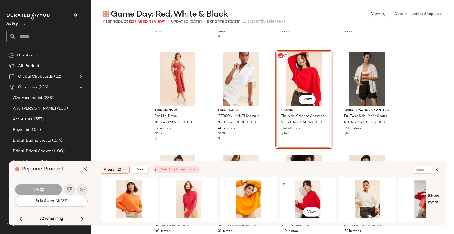
click at [299, 195] on div "#1 View" at bounding box center [307, 199] width 53 height 38
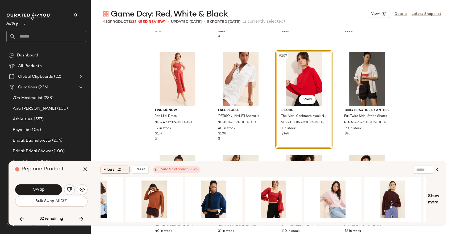
scroll to position [0, 393]
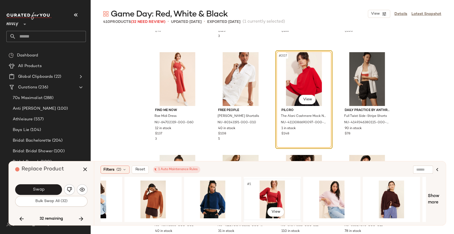
click at [272, 193] on div "#1 View" at bounding box center [271, 199] width 53 height 38
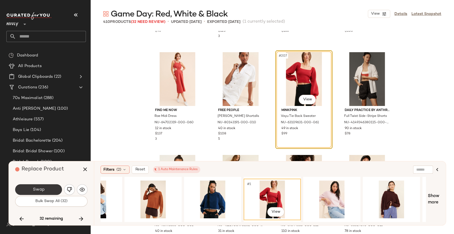
click at [51, 188] on button "Swap" at bounding box center [38, 189] width 47 height 11
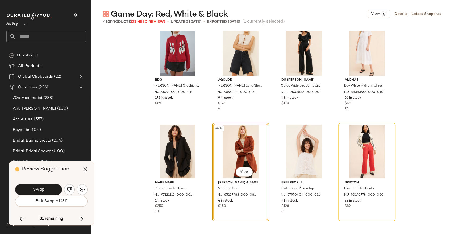
scroll to position [5466, 0]
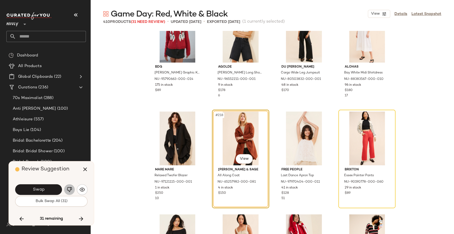
click at [69, 188] on img "button" at bounding box center [69, 189] width 5 height 5
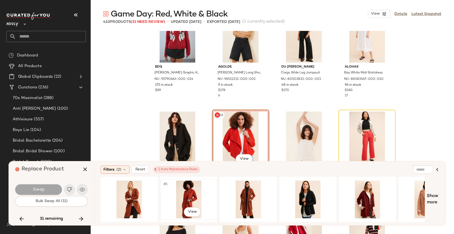
click at [188, 194] on div "#1 View" at bounding box center [188, 199] width 53 height 38
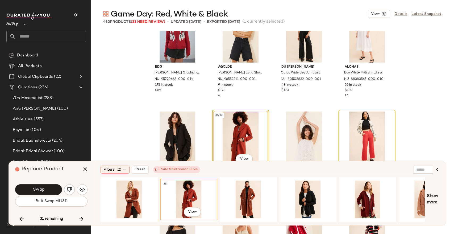
scroll to position [5496, 0]
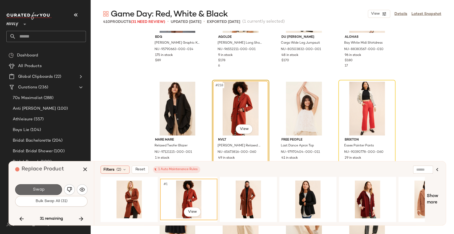
click at [44, 188] on button "Swap" at bounding box center [38, 189] width 47 height 11
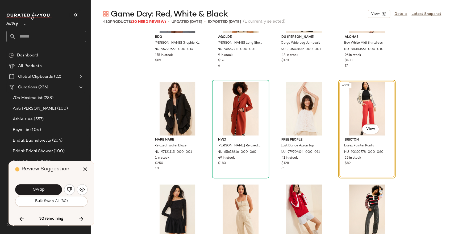
scroll to position [5437, 0]
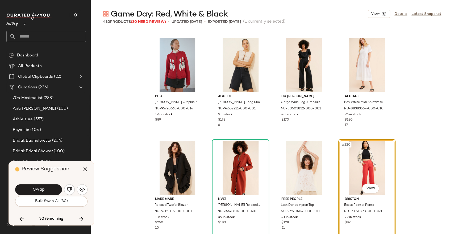
click at [44, 188] on button "Swap" at bounding box center [38, 189] width 47 height 11
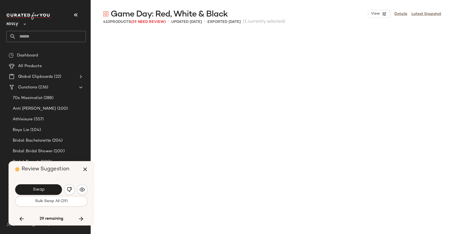
scroll to position [5642, 0]
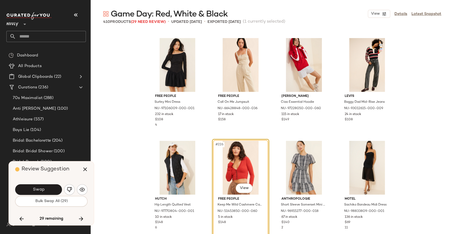
click at [44, 188] on button "Swap" at bounding box center [38, 189] width 47 height 11
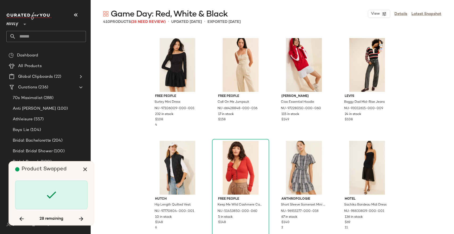
scroll to position [5950, 0]
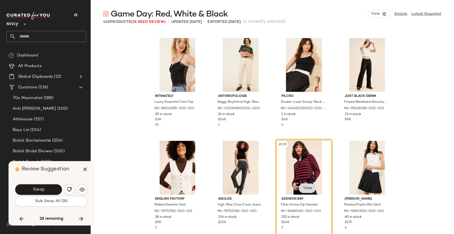
click at [309, 189] on body "Nuuly ** Dashboard All Products Global Clipboards (22) Curations (236) 70s Maxi…" at bounding box center [227, 138] width 454 height 277
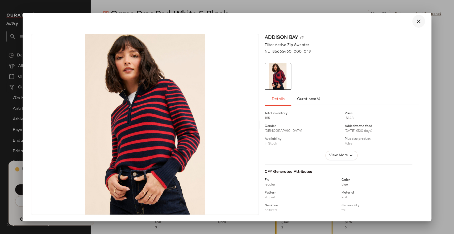
click at [419, 23] on icon "button" at bounding box center [418, 21] width 6 height 6
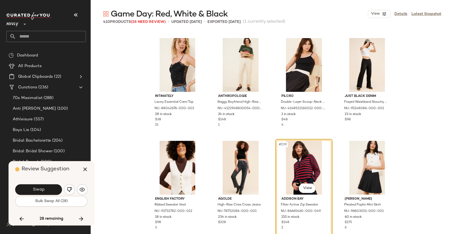
click at [47, 184] on div "Swap" at bounding box center [51, 189] width 72 height 13
click at [48, 187] on button "Swap" at bounding box center [38, 189] width 47 height 11
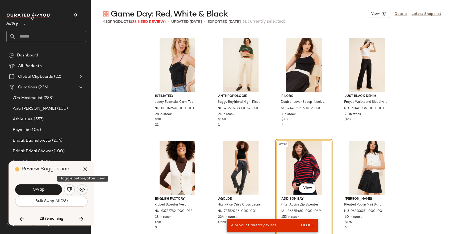
click at [79, 189] on button "button" at bounding box center [82, 189] width 11 height 11
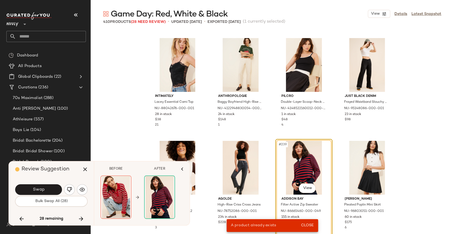
click at [71, 190] on img "button" at bounding box center [69, 189] width 5 height 5
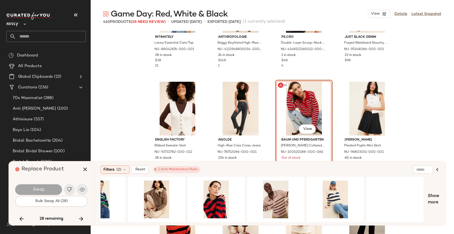
scroll to position [0, 212]
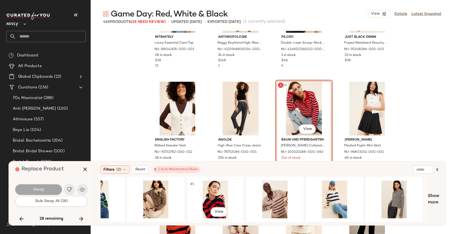
click at [217, 193] on div "#1 View" at bounding box center [214, 199] width 53 height 38
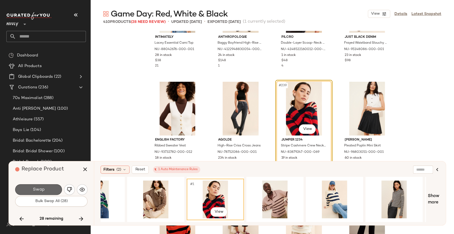
click at [55, 191] on button "Swap" at bounding box center [38, 189] width 47 height 11
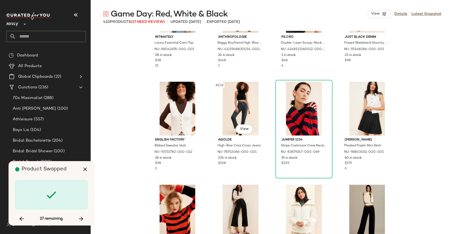
scroll to position [6463, 0]
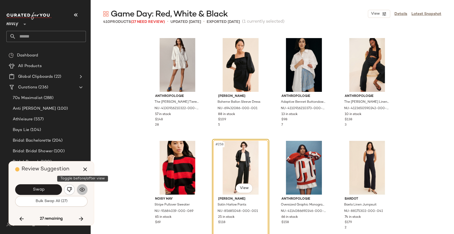
click at [84, 186] on button "button" at bounding box center [82, 189] width 11 height 11
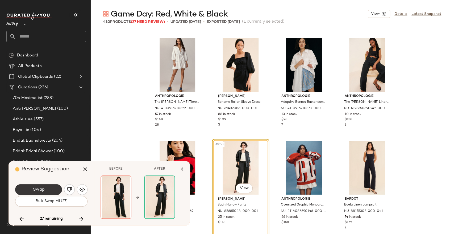
click at [41, 190] on span "Swap" at bounding box center [38, 189] width 12 height 5
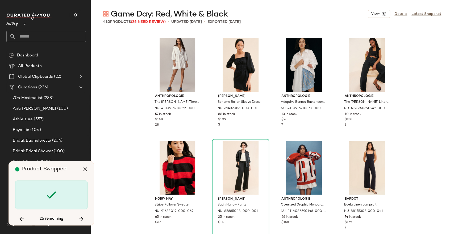
scroll to position [6565, 0]
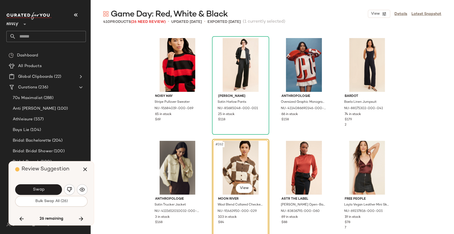
click at [70, 190] on img "button" at bounding box center [69, 189] width 5 height 5
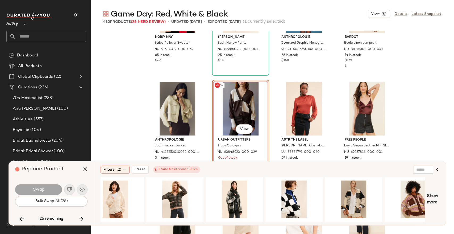
scroll to position [0, 117]
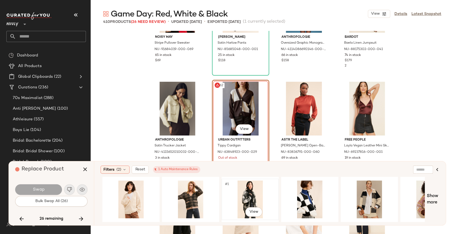
click at [255, 196] on div "#1 View" at bounding box center [249, 199] width 53 height 38
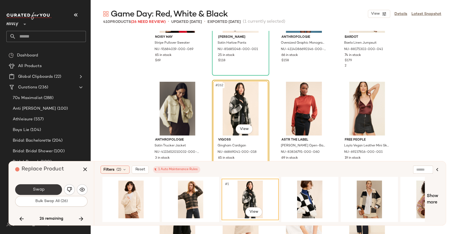
click at [28, 187] on button "Swap" at bounding box center [38, 189] width 47 height 11
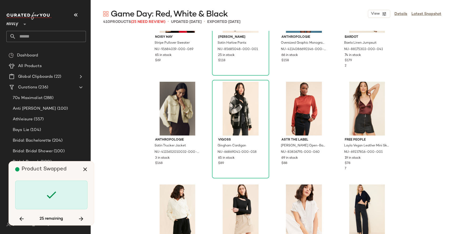
scroll to position [7181, 0]
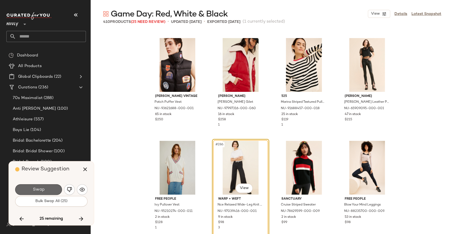
click at [55, 190] on button "Swap" at bounding box center [38, 189] width 47 height 11
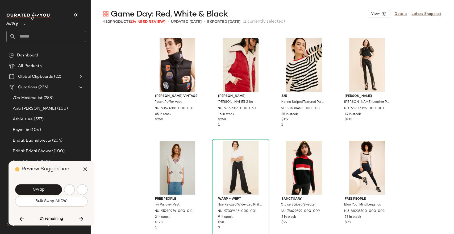
scroll to position [7283, 0]
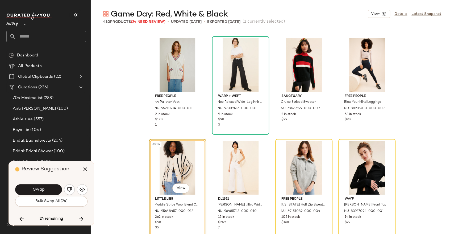
click at [55, 190] on button "Swap" at bounding box center [38, 189] width 47 height 11
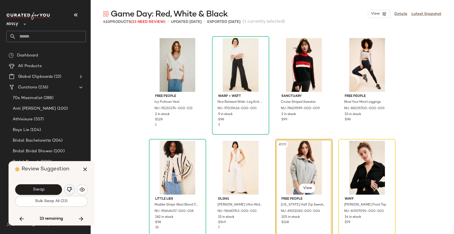
click at [71, 189] on img "button" at bounding box center [69, 189] width 5 height 5
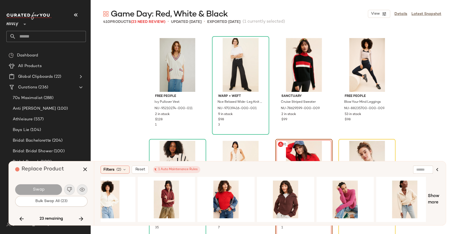
scroll to position [0, 332]
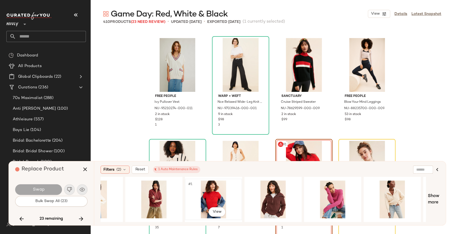
click at [214, 194] on div "#1 View" at bounding box center [213, 199] width 53 height 38
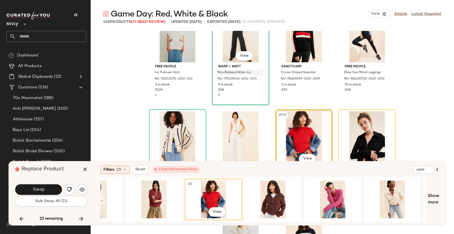
scroll to position [7342, 0]
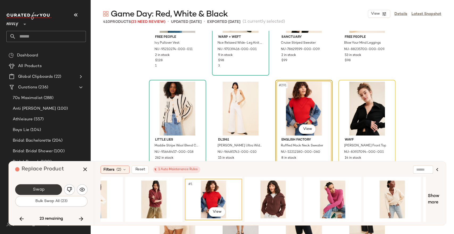
click at [60, 188] on button "Swap" at bounding box center [38, 189] width 47 height 11
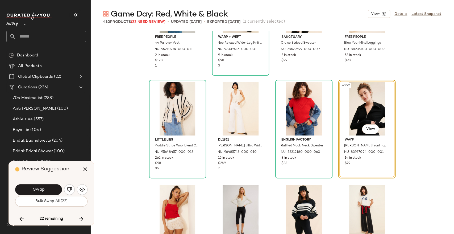
scroll to position [7283, 0]
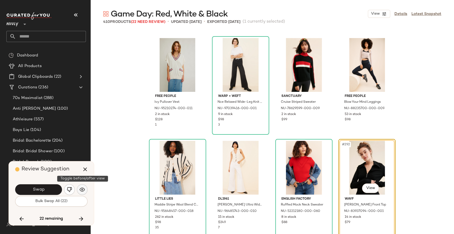
click at [79, 188] on img "button" at bounding box center [81, 189] width 5 height 5
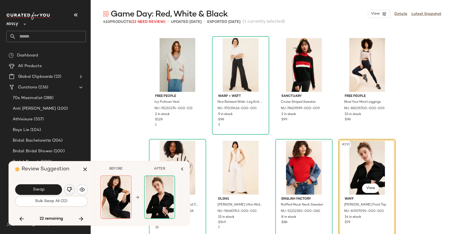
click at [69, 189] on img "button" at bounding box center [69, 189] width 5 height 5
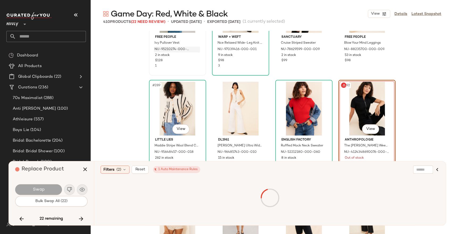
scroll to position [7372, 0]
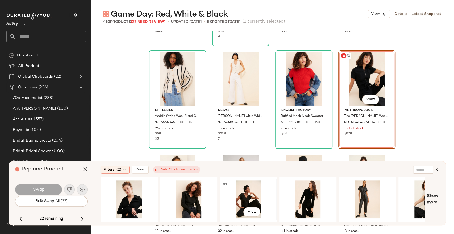
click at [248, 193] on div "#1 View" at bounding box center [247, 199] width 53 height 38
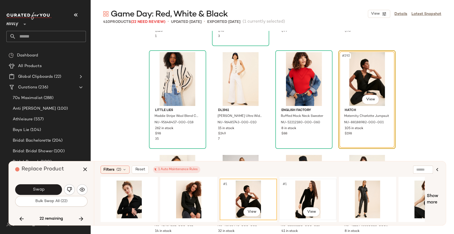
click at [315, 194] on div "#1 View" at bounding box center [307, 199] width 53 height 38
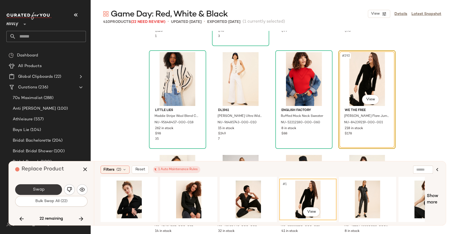
click at [55, 188] on button "Swap" at bounding box center [38, 189] width 47 height 11
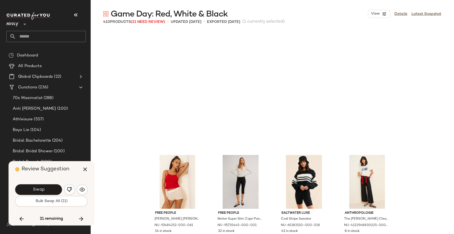
scroll to position [7488, 0]
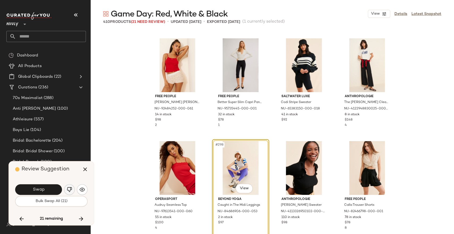
click at [66, 189] on button "button" at bounding box center [69, 189] width 11 height 11
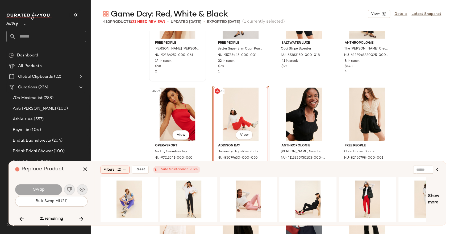
scroll to position [7577, 0]
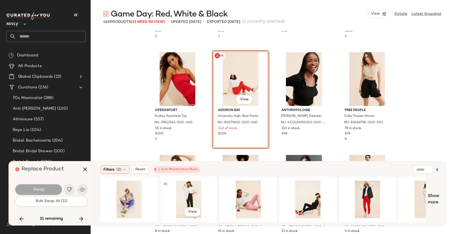
click at [189, 195] on div "#1 View" at bounding box center [188, 199] width 53 height 38
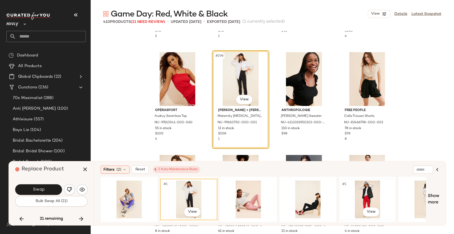
click at [366, 195] on div "#1 View" at bounding box center [366, 199] width 53 height 38
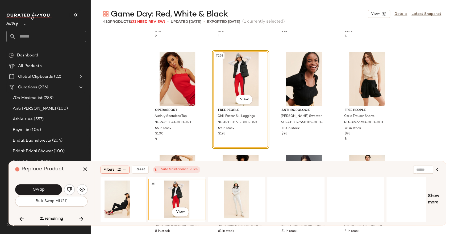
scroll to position [0, 196]
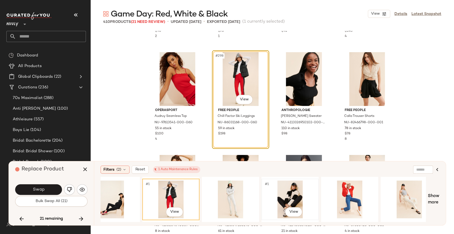
click at [281, 190] on div "#1 View" at bounding box center [289, 199] width 53 height 38
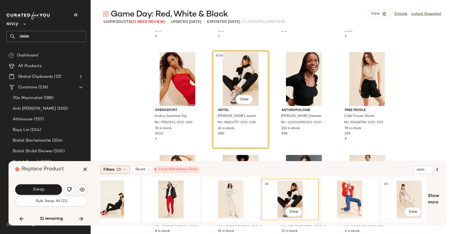
click at [407, 195] on div "#1 View" at bounding box center [408, 199] width 53 height 38
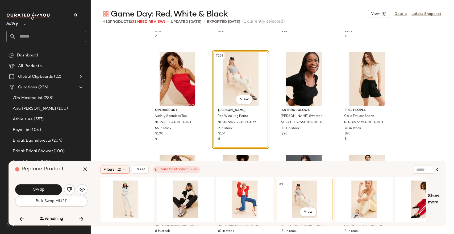
scroll to position [0, 386]
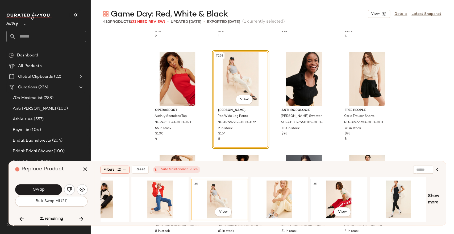
click at [336, 192] on div "#1 View" at bounding box center [338, 199] width 53 height 38
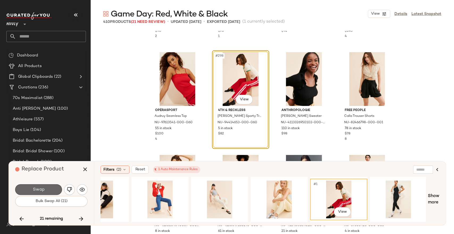
click at [55, 189] on button "Swap" at bounding box center [38, 189] width 47 height 11
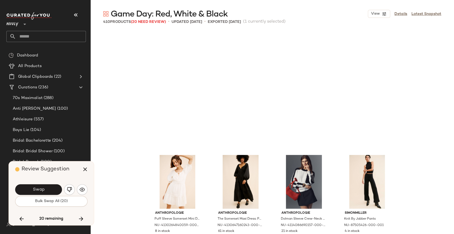
scroll to position [7694, 0]
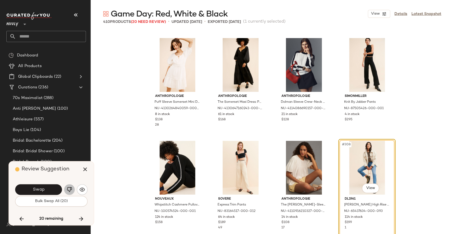
click at [71, 191] on img "button" at bounding box center [69, 189] width 5 height 5
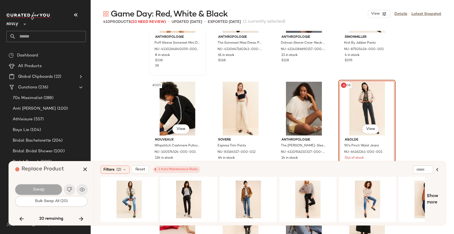
scroll to position [7782, 0]
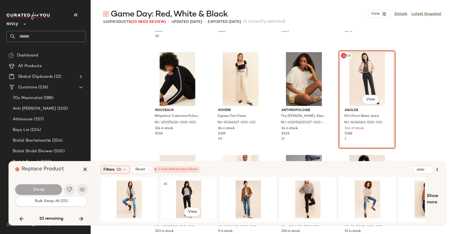
click at [185, 194] on div "#1 View" at bounding box center [188, 199] width 53 height 38
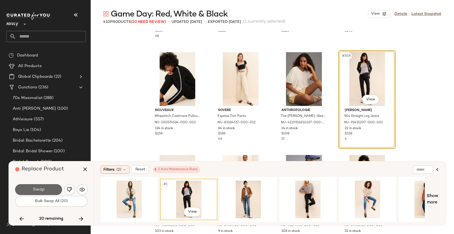
click at [51, 189] on button "Swap" at bounding box center [38, 189] width 47 height 11
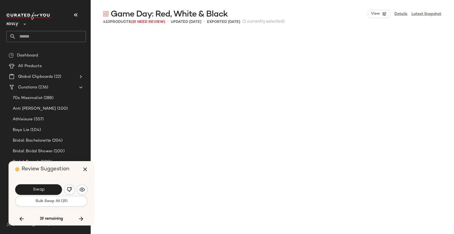
scroll to position [8001, 0]
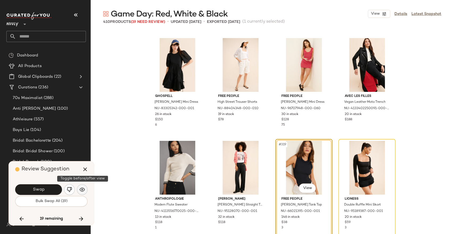
click at [81, 188] on img "button" at bounding box center [81, 189] width 5 height 5
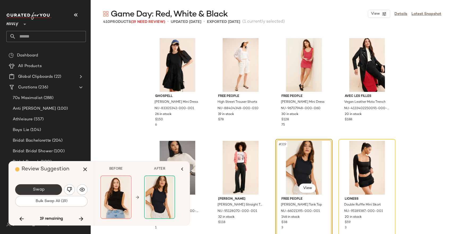
click at [58, 189] on button "Swap" at bounding box center [38, 189] width 47 height 11
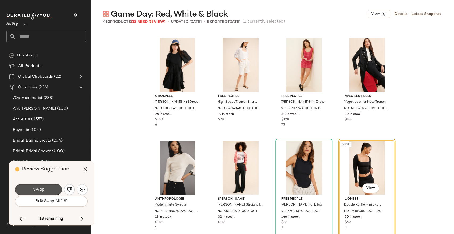
click at [58, 189] on button "Swap" at bounding box center [38, 189] width 47 height 11
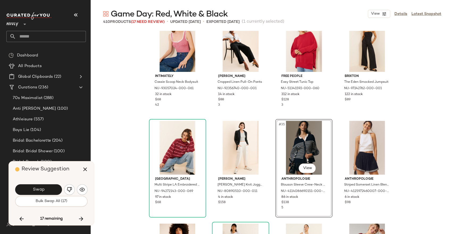
scroll to position [748, 0]
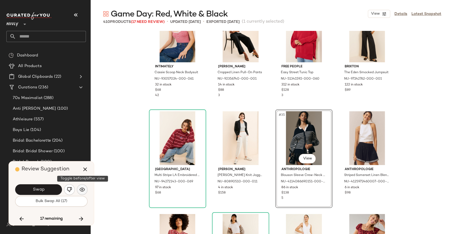
click at [83, 190] on img "button" at bounding box center [81, 189] width 5 height 5
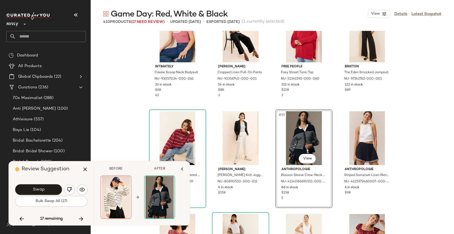
click at [50, 190] on button "Swap" at bounding box center [38, 189] width 47 height 11
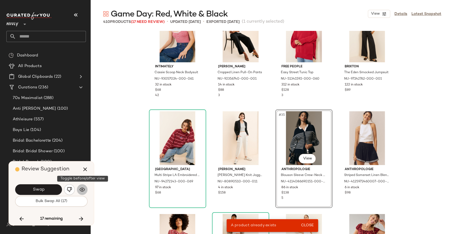
click at [81, 189] on img "button" at bounding box center [81, 189] width 5 height 5
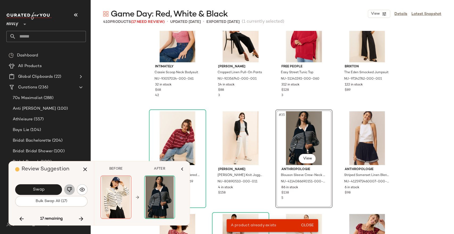
click at [72, 189] on img "button" at bounding box center [69, 189] width 5 height 5
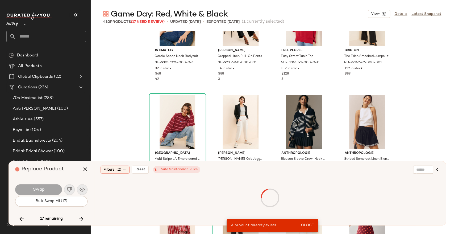
scroll to position [777, 0]
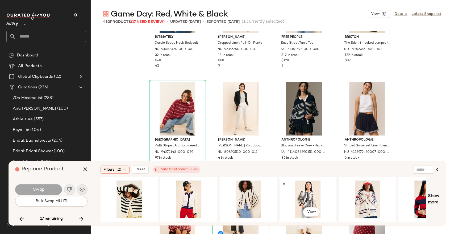
click at [304, 200] on div "#1 View" at bounding box center [307, 199] width 53 height 38
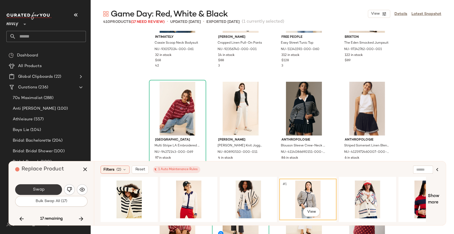
click at [54, 188] on button "Swap" at bounding box center [38, 189] width 47 height 11
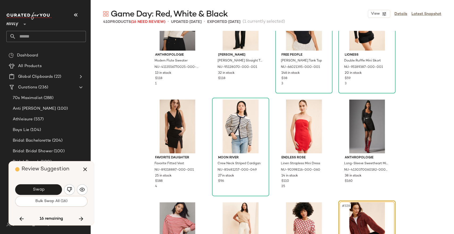
scroll to position [8177, 0]
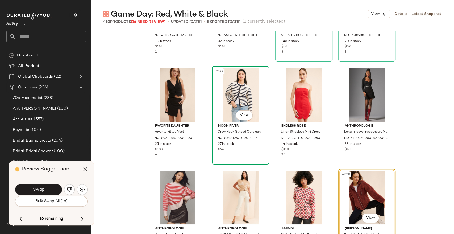
click at [229, 93] on div "#322 View" at bounding box center [240, 95] width 53 height 54
click at [183, 98] on div "#321 View" at bounding box center [177, 95] width 53 height 54
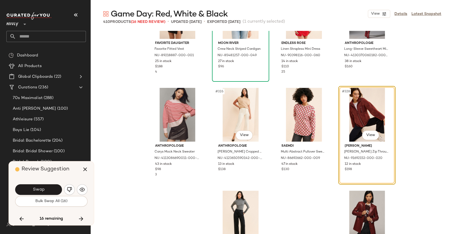
scroll to position [8266, 0]
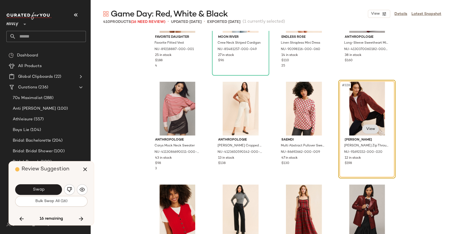
click at [369, 130] on body "Nuuly ** Dashboard All Products Global Clipboards (22) Curations (236) 70s Maxi…" at bounding box center [227, 138] width 454 height 277
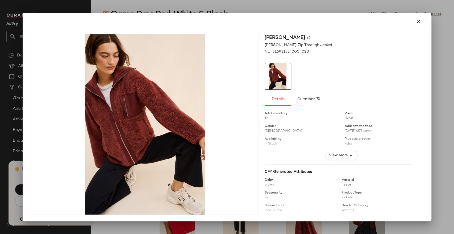
click at [307, 37] on img at bounding box center [308, 37] width 3 height 3
click at [393, 9] on div at bounding box center [227, 117] width 454 height 234
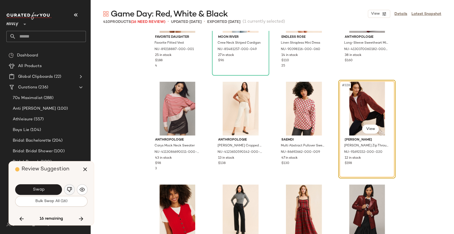
click at [71, 188] on img "button" at bounding box center [69, 189] width 5 height 5
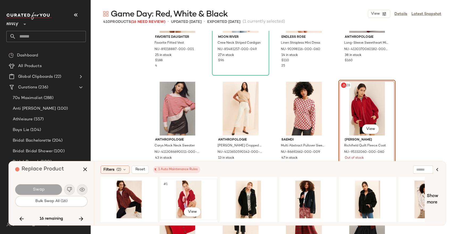
click at [190, 196] on div "#1 View" at bounding box center [188, 199] width 53 height 38
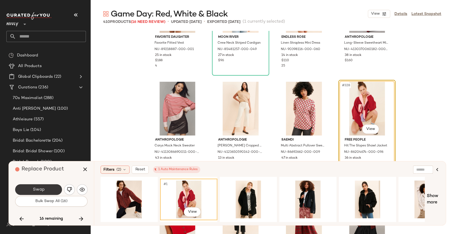
click at [47, 188] on button "Swap" at bounding box center [38, 189] width 47 height 11
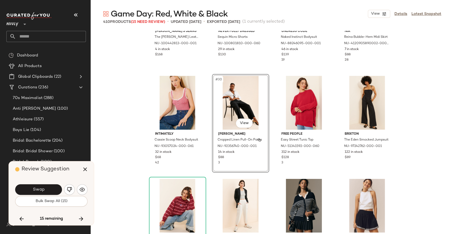
scroll to position [704, 0]
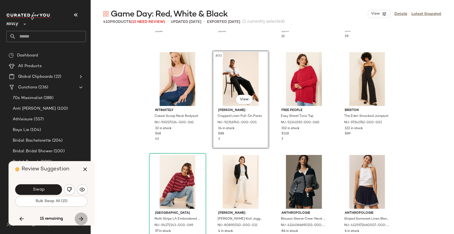
click at [80, 218] on icon "button" at bounding box center [81, 218] width 6 height 6
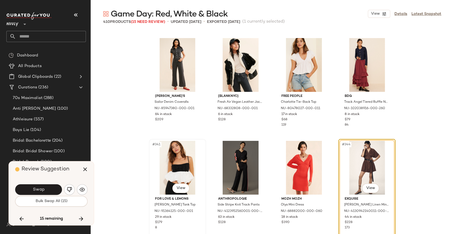
scroll to position [8646, 0]
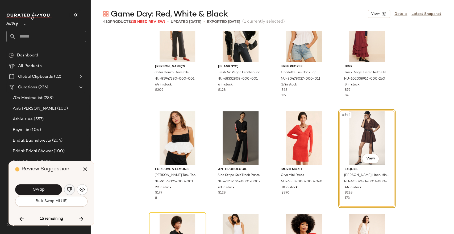
click at [71, 189] on img "button" at bounding box center [69, 189] width 5 height 5
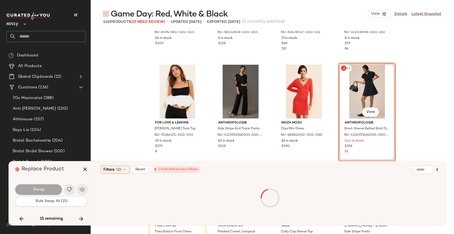
scroll to position [8705, 0]
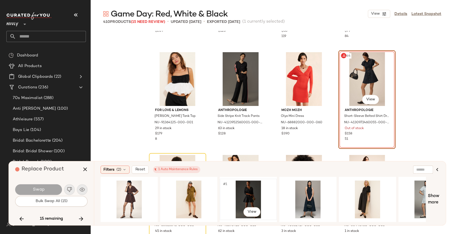
click at [253, 195] on div "#1 View" at bounding box center [247, 199] width 53 height 38
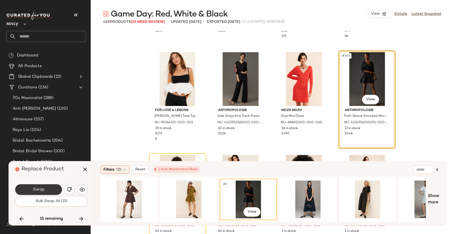
click at [36, 186] on button "Swap" at bounding box center [38, 189] width 47 height 11
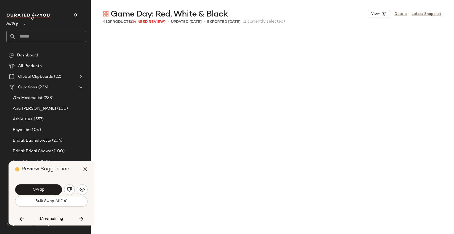
scroll to position [6257, 0]
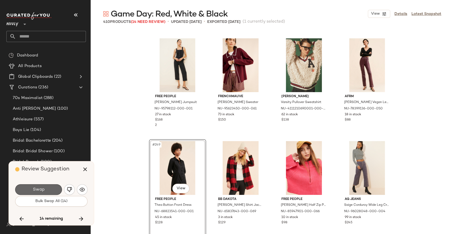
click at [39, 188] on span "Swap" at bounding box center [38, 189] width 12 height 5
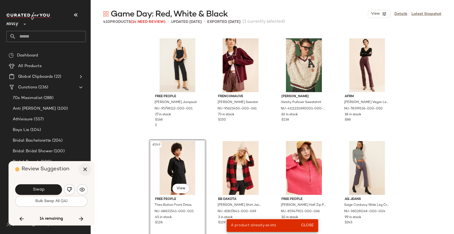
click at [87, 170] on icon "button" at bounding box center [85, 169] width 6 height 6
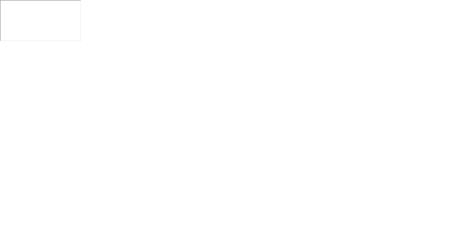
click at [14, 6] on html at bounding box center [227, 21] width 454 height 43
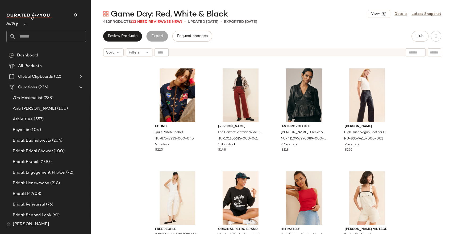
scroll to position [1097, 0]
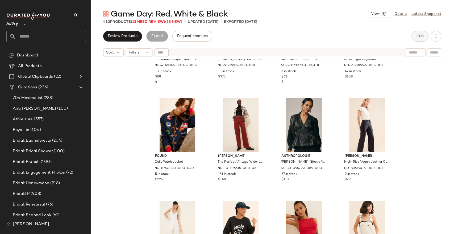
click at [421, 38] on span "Hub" at bounding box center [419, 36] width 7 height 4
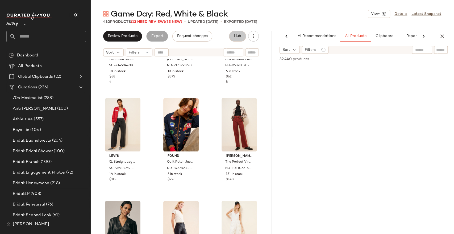
scroll to position [0, 12]
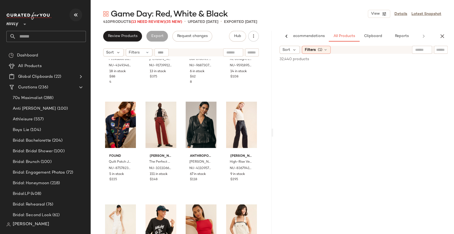
click at [77, 14] on icon "button" at bounding box center [76, 15] width 6 height 6
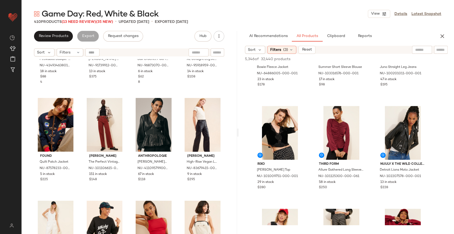
scroll to position [118, 0]
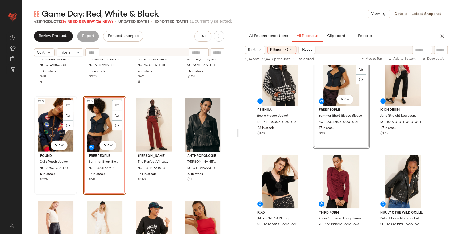
click at [55, 124] on div "#45 View" at bounding box center [55, 125] width 39 height 54
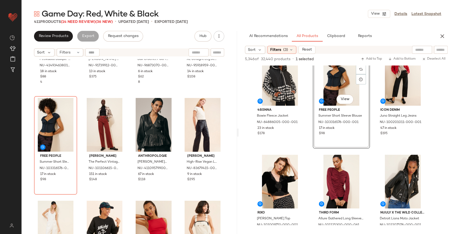
click at [224, 101] on div "Daily Practice by Anthropologie Peekaboo Basque-Waist Mini Dress NU-41493463801…" at bounding box center [129, 153] width 216 height 188
click at [442, 36] on icon "button" at bounding box center [442, 36] width 6 height 6
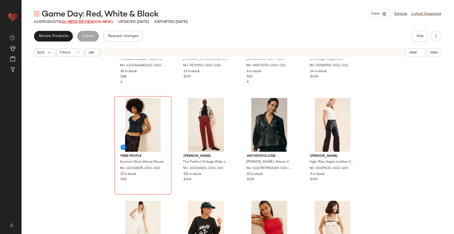
click at [77, 21] on span "(14 Need Review)" at bounding box center [78, 22] width 35 height 4
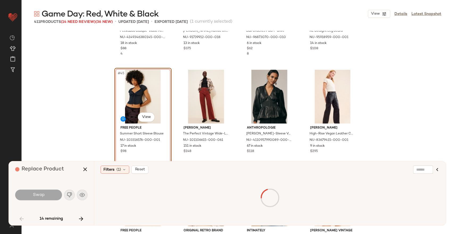
scroll to position [1026, 0]
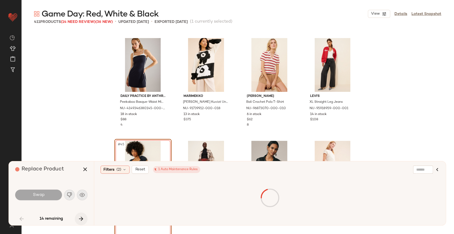
click at [81, 218] on icon "button" at bounding box center [81, 218] width 6 height 6
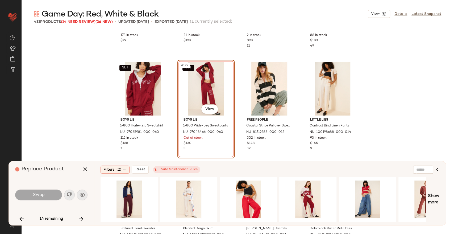
scroll to position [3063, 0]
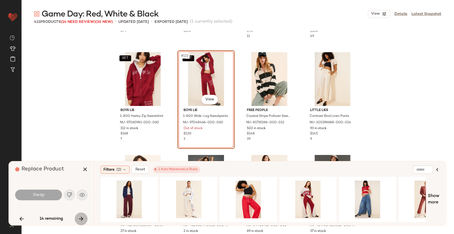
click at [79, 218] on icon "button" at bounding box center [81, 218] width 6 height 6
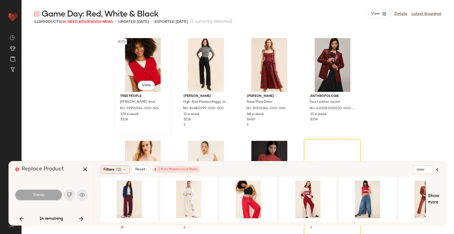
scroll to position [8471, 0]
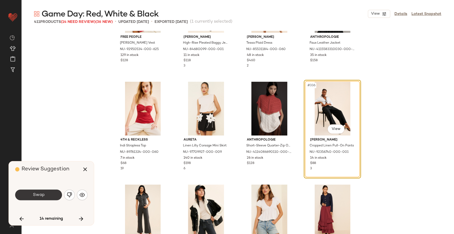
click at [53, 194] on button "Swap" at bounding box center [38, 194] width 47 height 11
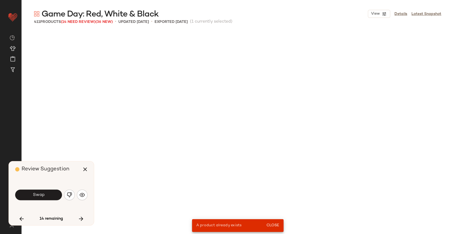
scroll to position [615, 0]
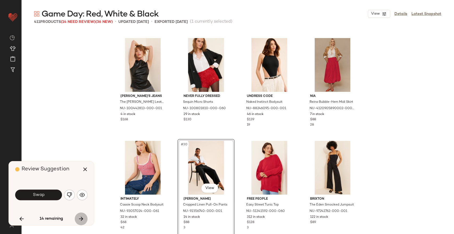
click at [79, 218] on icon "button" at bounding box center [81, 218] width 6 height 6
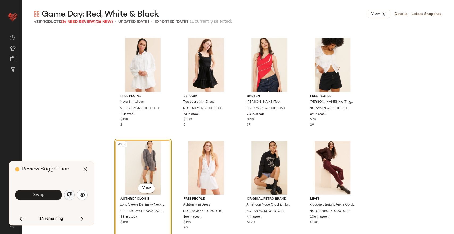
click at [70, 197] on img "button" at bounding box center [69, 194] width 5 height 5
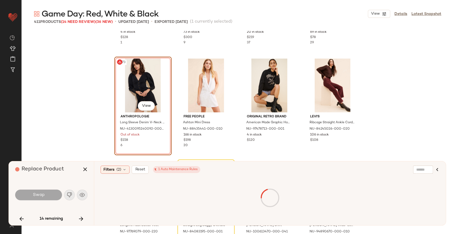
scroll to position [9526, 0]
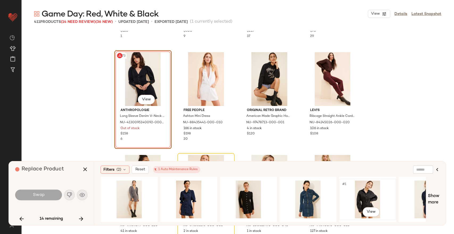
click at [369, 196] on div "#1 View" at bounding box center [366, 199] width 53 height 38
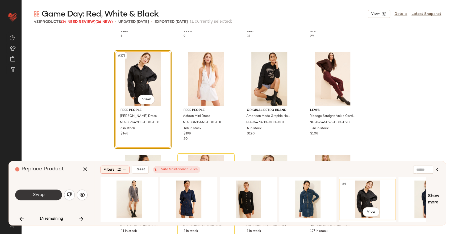
click at [40, 193] on span "Swap" at bounding box center [38, 194] width 12 height 5
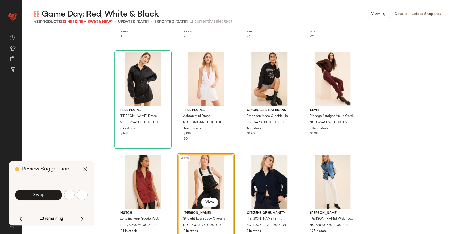
scroll to position [9540, 0]
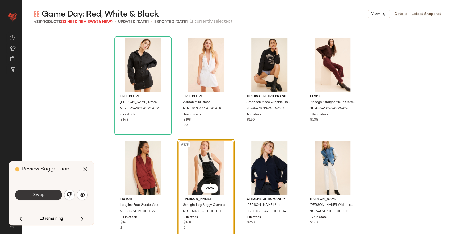
click at [45, 193] on button "Swap" at bounding box center [38, 194] width 47 height 11
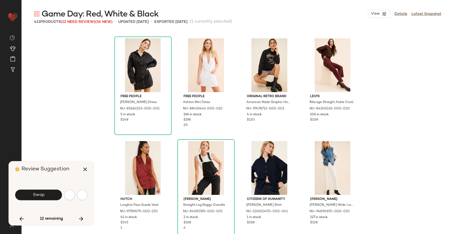
scroll to position [9643, 0]
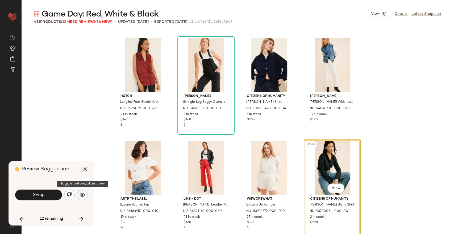
click at [84, 197] on img "button" at bounding box center [81, 194] width 5 height 5
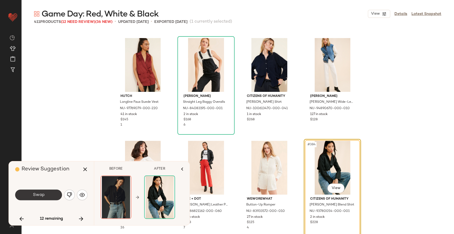
click at [57, 193] on button "Swap" at bounding box center [38, 194] width 47 height 11
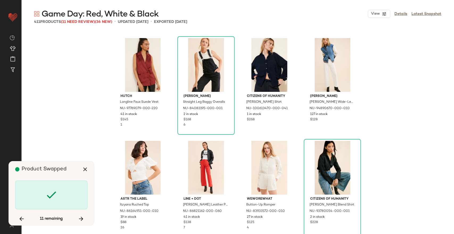
scroll to position [9745, 0]
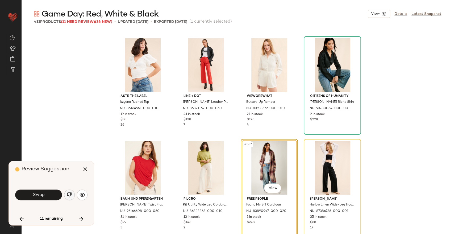
click at [70, 195] on img "button" at bounding box center [69, 194] width 5 height 5
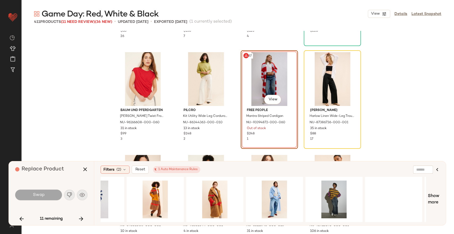
scroll to position [0, 744]
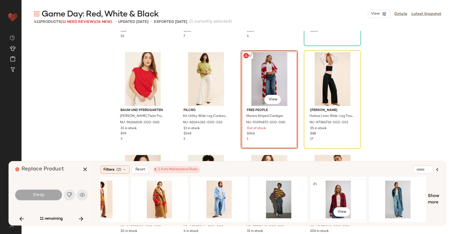
click at [344, 196] on div "#1 View" at bounding box center [337, 199] width 53 height 38
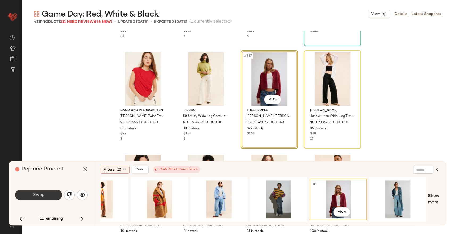
click at [46, 194] on button "Swap" at bounding box center [38, 194] width 47 height 11
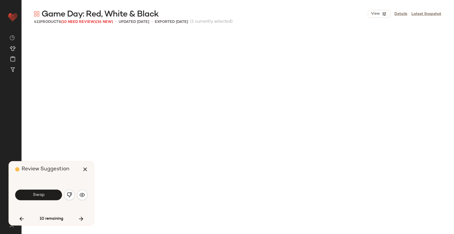
scroll to position [1641, 0]
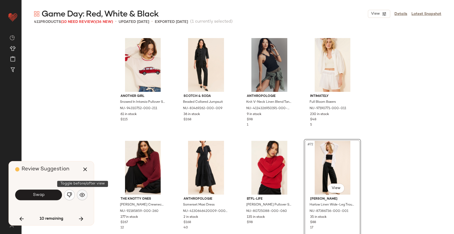
click at [85, 193] on button "button" at bounding box center [82, 194] width 11 height 11
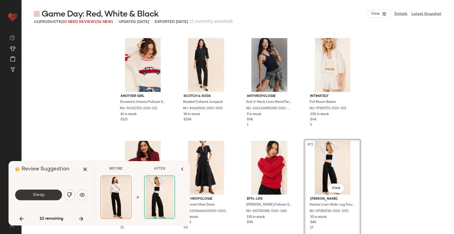
click at [57, 195] on button "Swap" at bounding box center [38, 194] width 47 height 11
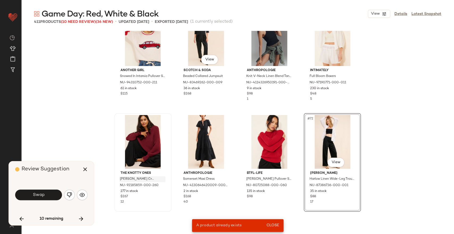
scroll to position [1700, 0]
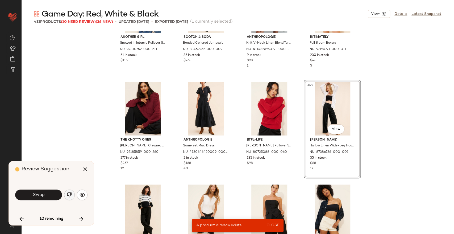
click at [72, 195] on img "button" at bounding box center [69, 194] width 5 height 5
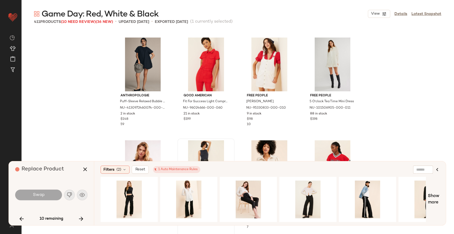
scroll to position [2084, 0]
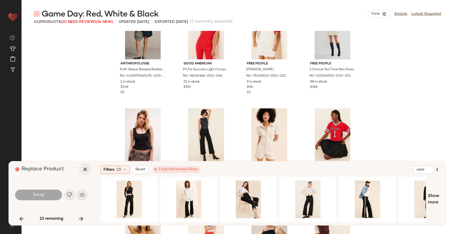
click at [85, 168] on icon "button" at bounding box center [85, 169] width 6 height 6
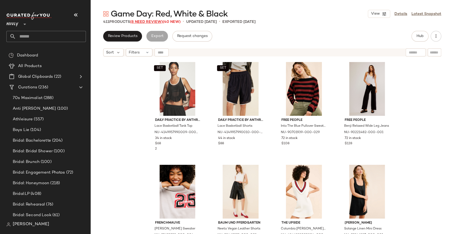
click at [138, 22] on span "(8 Need Review)" at bounding box center [146, 22] width 33 height 4
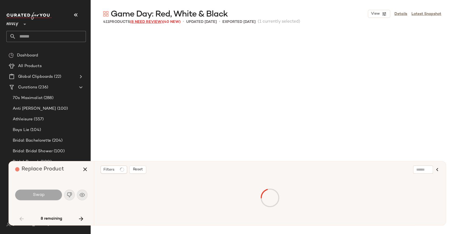
scroll to position [1026, 0]
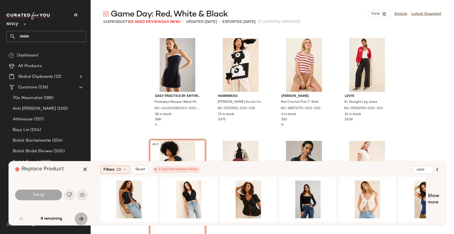
click at [82, 220] on icon "button" at bounding box center [81, 218] width 6 height 6
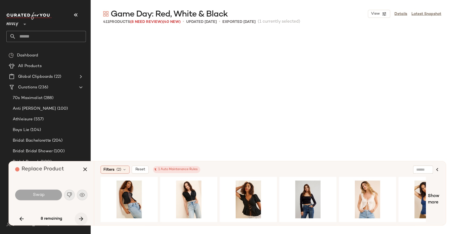
scroll to position [2975, 0]
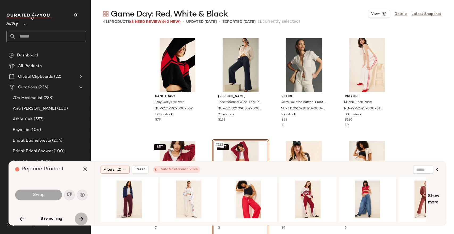
click at [82, 220] on icon "button" at bounding box center [81, 218] width 6 height 6
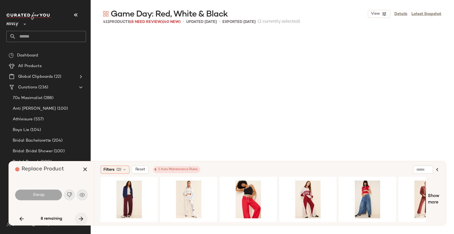
scroll to position [9950, 0]
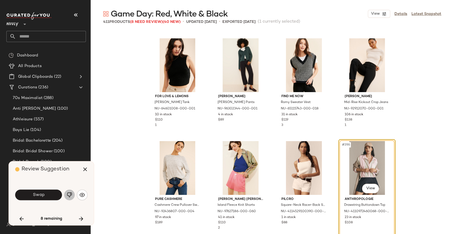
click at [69, 194] on img "button" at bounding box center [69, 194] width 5 height 5
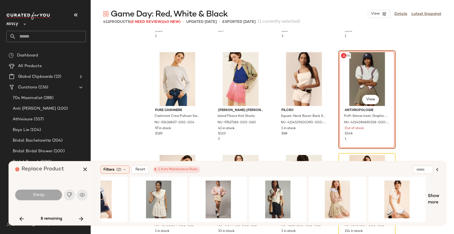
scroll to position [0, 285]
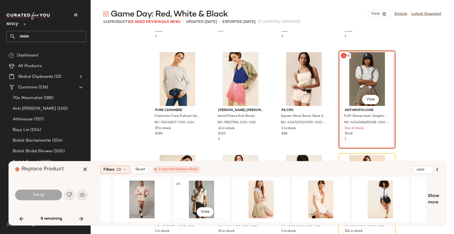
click at [201, 189] on div "#1 View" at bounding box center [201, 199] width 53 height 38
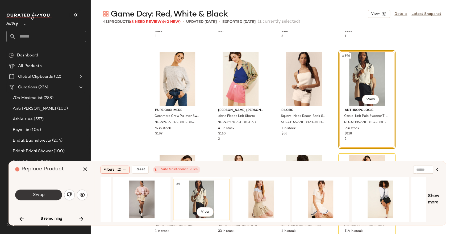
click at [49, 197] on button "Swap" at bounding box center [38, 194] width 47 height 11
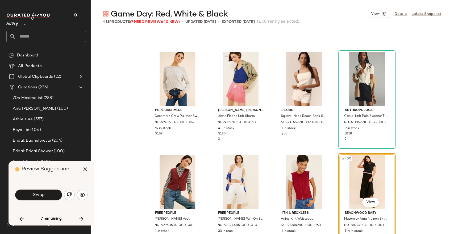
scroll to position [10053, 0]
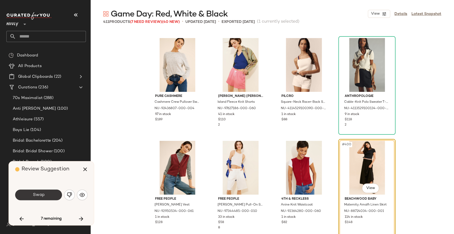
click at [58, 195] on button "Swap" at bounding box center [38, 194] width 47 height 11
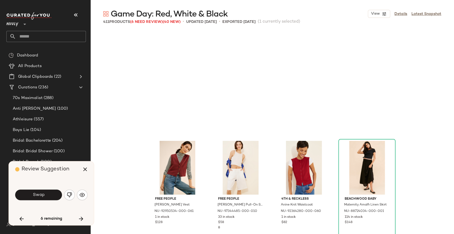
scroll to position [10156, 0]
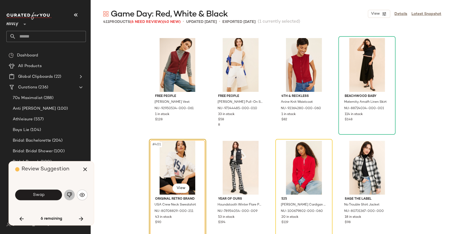
click at [68, 194] on img "button" at bounding box center [69, 194] width 5 height 5
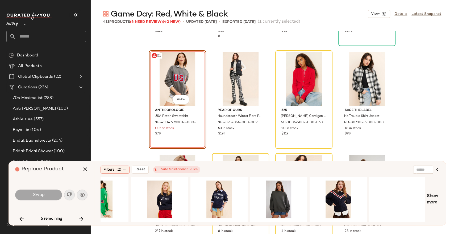
scroll to position [0, 268]
click at [428, 197] on span "Show more" at bounding box center [433, 199] width 12 height 13
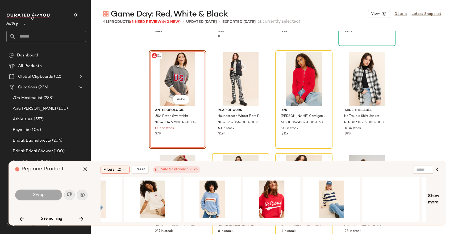
scroll to position [0, 691]
click at [270, 197] on div "#1 View" at bounding box center [271, 199] width 53 height 38
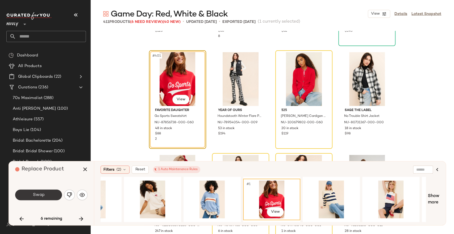
click at [49, 195] on button "Swap" at bounding box center [38, 194] width 47 height 11
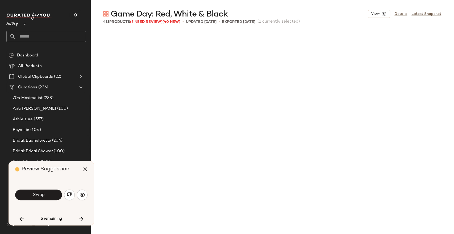
scroll to position [1436, 0]
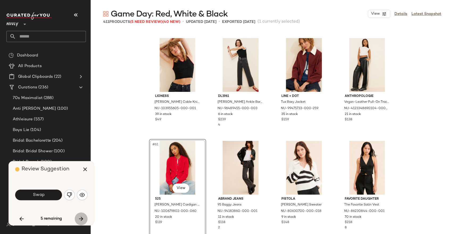
click at [83, 219] on icon "button" at bounding box center [81, 218] width 6 height 6
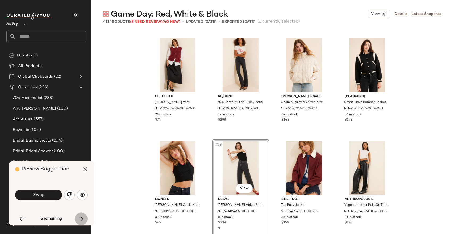
click at [83, 219] on icon "button" at bounding box center [81, 218] width 6 height 6
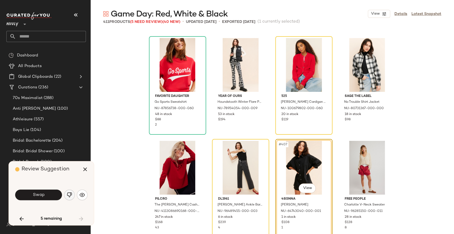
click at [70, 193] on img "button" at bounding box center [69, 194] width 5 height 5
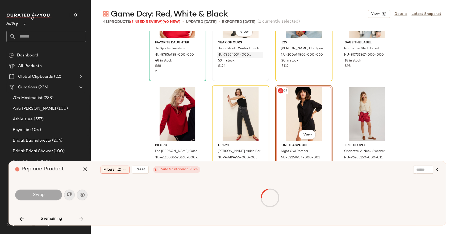
scroll to position [10317, 0]
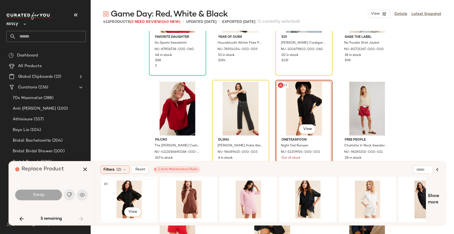
click at [129, 190] on div "#1 View" at bounding box center [128, 199] width 53 height 38
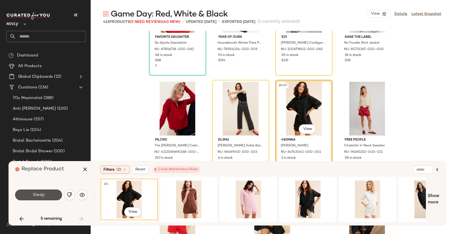
click at [49, 196] on button "Swap" at bounding box center [38, 194] width 47 height 11
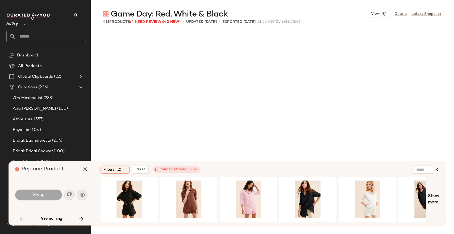
scroll to position [1026, 0]
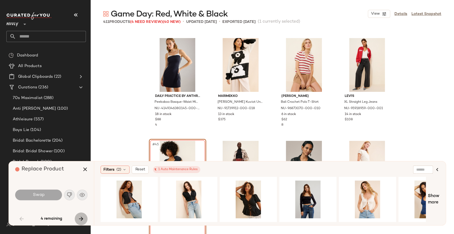
click at [81, 217] on icon "button" at bounding box center [81, 218] width 6 height 6
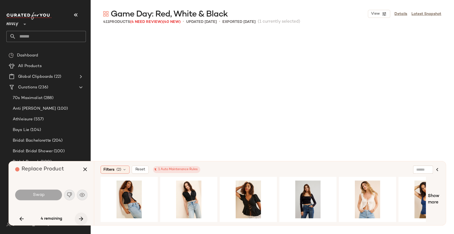
scroll to position [2975, 0]
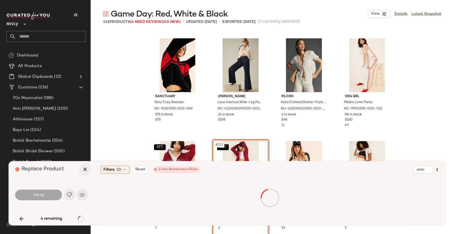
click at [82, 167] on icon "button" at bounding box center [85, 169] width 6 height 6
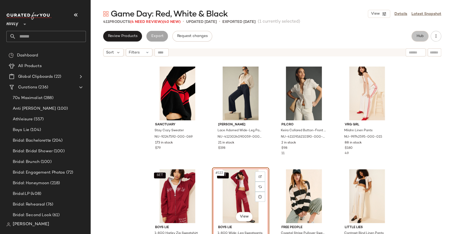
click at [418, 33] on button "Hub" at bounding box center [419, 36] width 17 height 11
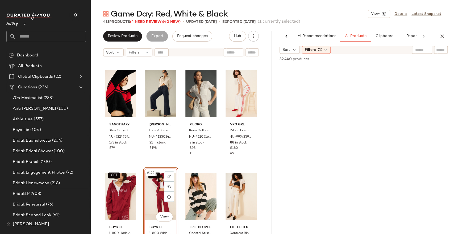
scroll to position [0, 12]
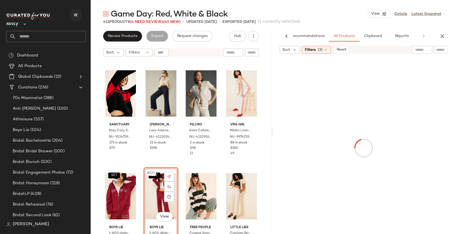
click at [75, 14] on icon "button" at bounding box center [76, 15] width 6 height 6
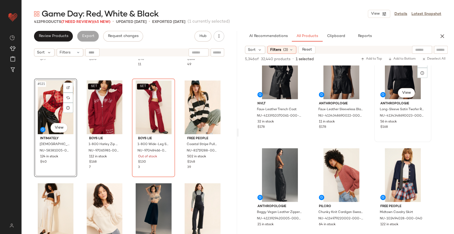
scroll to position [886, 0]
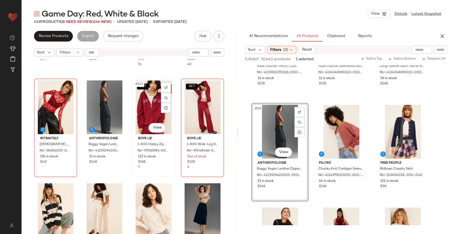
click at [146, 108] on div "SET #123 View" at bounding box center [153, 107] width 39 height 54
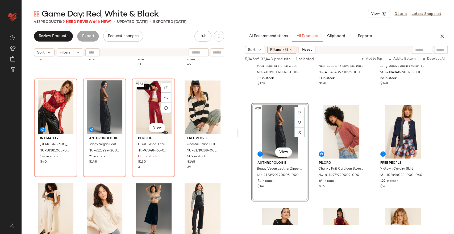
click at [146, 108] on div "SET #123 View" at bounding box center [153, 107] width 39 height 54
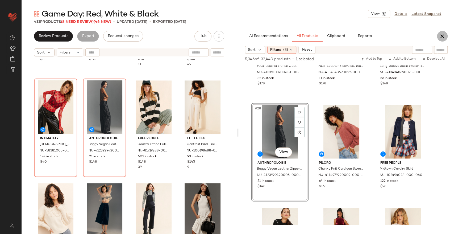
click at [440, 34] on icon "button" at bounding box center [442, 36] width 6 height 6
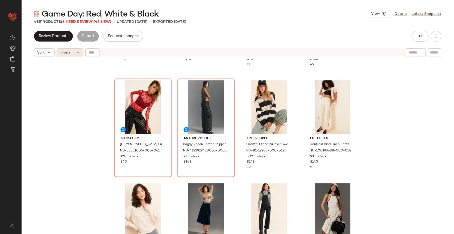
click at [73, 53] on div "Filters" at bounding box center [70, 52] width 27 height 8
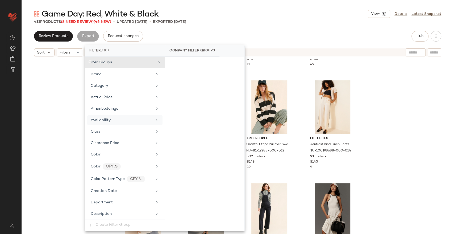
click at [122, 118] on div "Availability" at bounding box center [122, 120] width 62 height 6
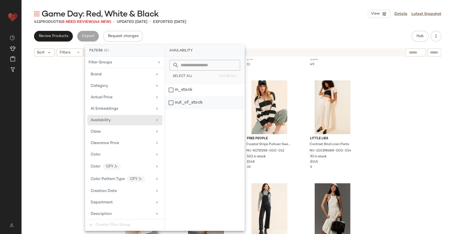
click at [189, 104] on div "out_of_stock" at bounding box center [204, 102] width 79 height 13
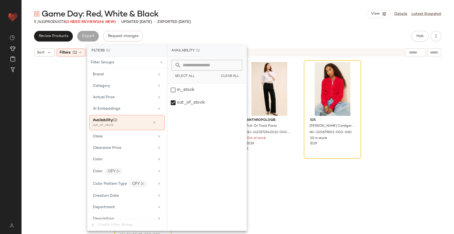
click at [420, 108] on div "Rolla's Gigi Barrel Jeans NU-92444769-000-001 Out of stock $129 3 Free People T…" at bounding box center [237, 153] width 432 height 188
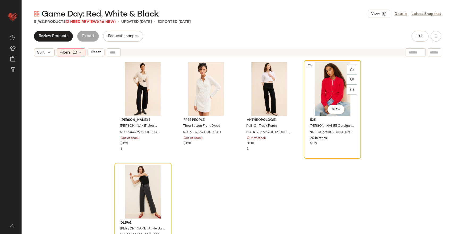
click at [327, 89] on div "#4 View" at bounding box center [331, 89] width 53 height 54
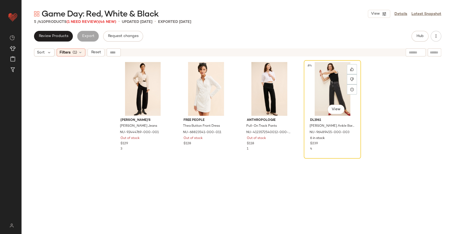
click at [331, 92] on div "#4 View" at bounding box center [331, 89] width 53 height 54
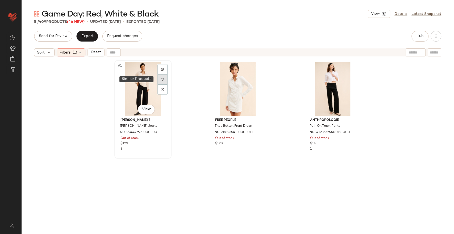
click at [161, 80] on img at bounding box center [162, 79] width 3 height 3
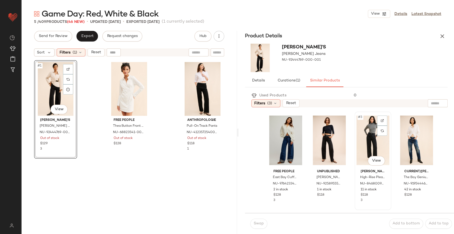
click at [366, 143] on div "#3 View" at bounding box center [372, 140] width 33 height 54
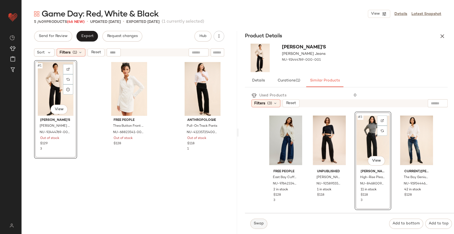
click at [262, 221] on span "Swap" at bounding box center [258, 223] width 10 height 4
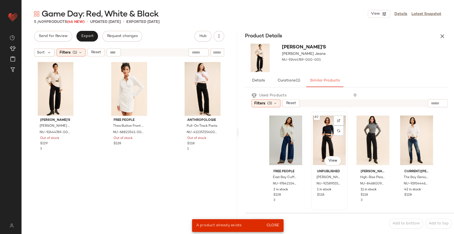
click at [321, 143] on div "#2 View" at bounding box center [329, 140] width 33 height 54
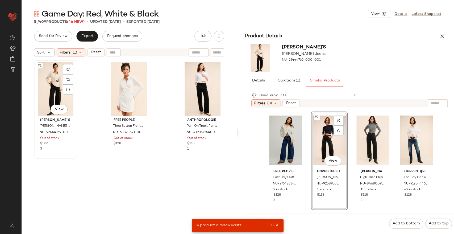
click at [57, 90] on div "#1 View" at bounding box center [55, 89] width 39 height 54
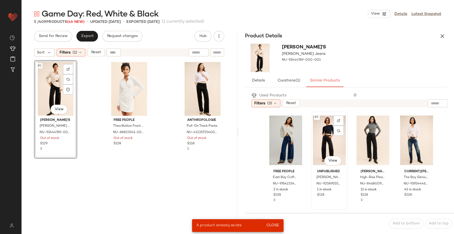
click at [326, 130] on div "#2 View" at bounding box center [329, 140] width 33 height 54
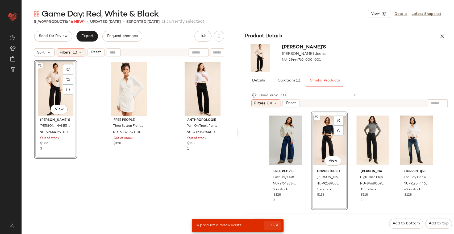
click at [275, 225] on span "Close" at bounding box center [272, 225] width 13 height 4
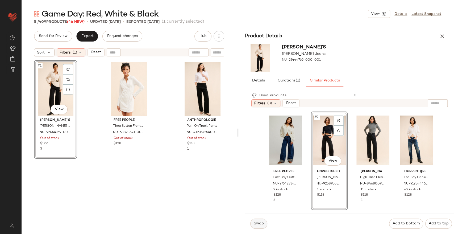
click at [261, 222] on span "Swap" at bounding box center [258, 223] width 10 height 4
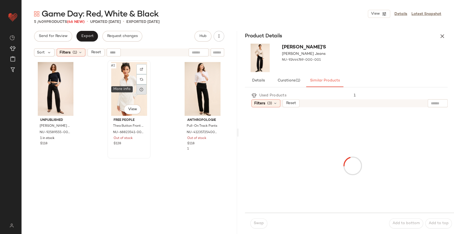
click at [139, 87] on icon at bounding box center [141, 89] width 4 height 4
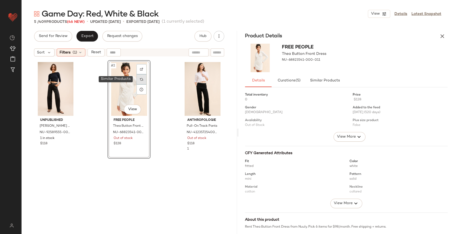
click at [141, 79] on img at bounding box center [141, 79] width 3 height 3
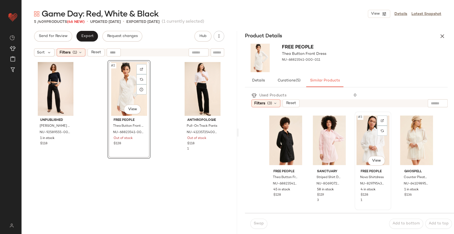
click at [365, 145] on div "#3 View" at bounding box center [372, 140] width 33 height 54
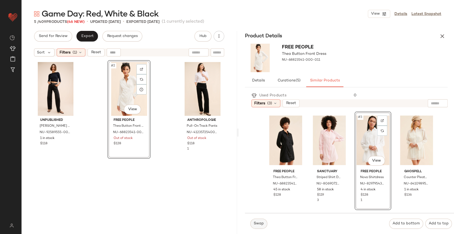
click at [261, 219] on button "Swap" at bounding box center [258, 223] width 17 height 10
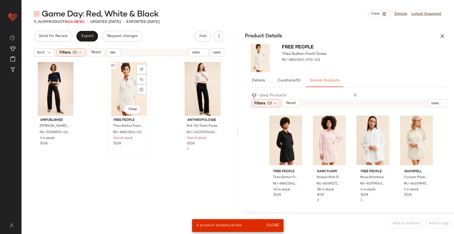
click at [124, 86] on div "#2 View" at bounding box center [128, 89] width 39 height 54
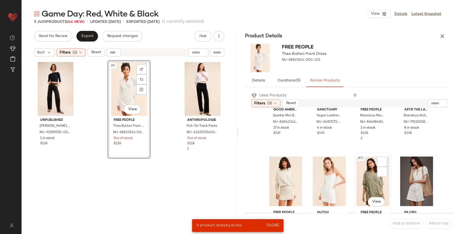
scroll to position [206, 0]
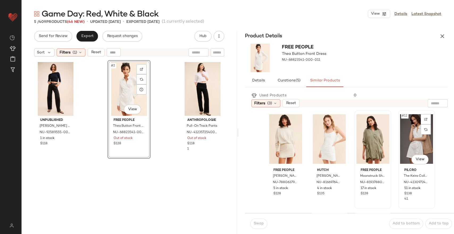
click at [400, 129] on div "#12 View" at bounding box center [416, 139] width 33 height 54
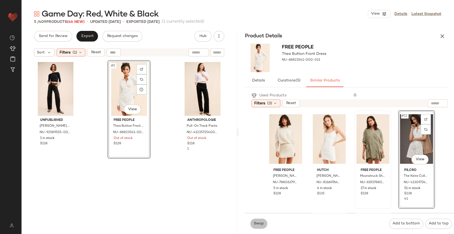
click at [258, 222] on span "Swap" at bounding box center [258, 223] width 10 height 4
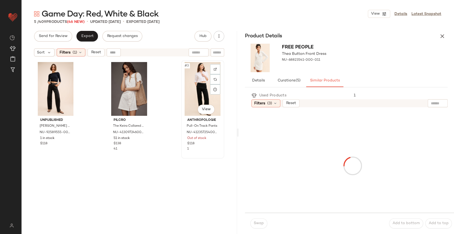
click at [200, 95] on div "#3 View" at bounding box center [202, 89] width 39 height 54
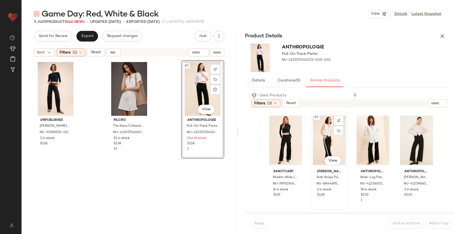
click at [324, 142] on div "#2 View" at bounding box center [329, 140] width 33 height 54
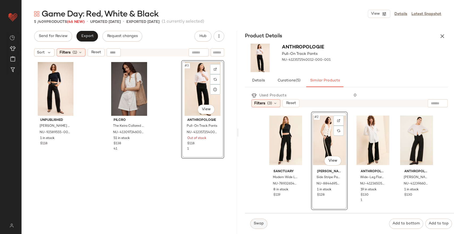
click at [263, 220] on button "Swap" at bounding box center [258, 223] width 17 height 10
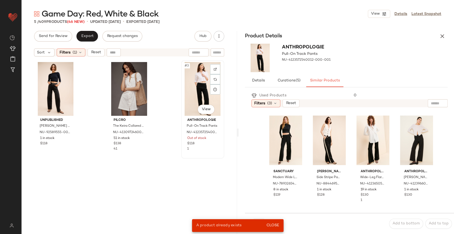
click at [196, 96] on div "#3 View" at bounding box center [202, 89] width 39 height 54
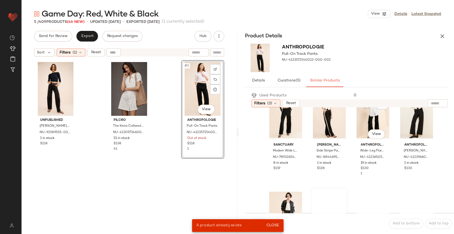
scroll to position [88, 0]
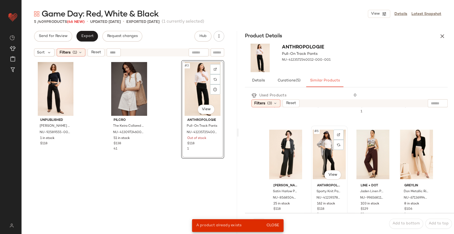
click at [323, 153] on div "#6 View" at bounding box center [329, 154] width 33 height 54
click at [286, 153] on div "#5 View" at bounding box center [285, 154] width 33 height 54
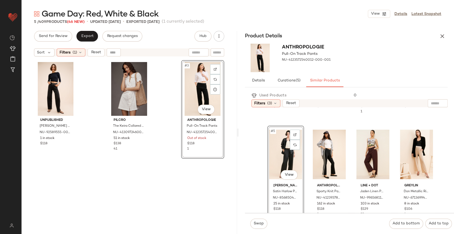
click at [272, 225] on div "Swap Add to bottom Add to top" at bounding box center [349, 223] width 209 height 21
click at [239, 225] on div "Total inventory 0 Price $118 Gender Female Added to the feed 04/22/2024 (520 da…" at bounding box center [346, 161] width 216 height 144
click at [262, 224] on span "Swap" at bounding box center [258, 223] width 10 height 4
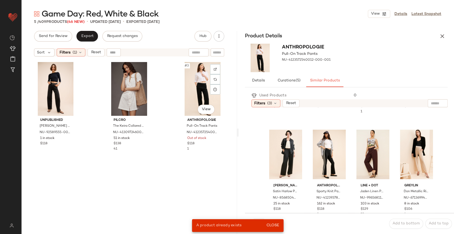
drag, startPoint x: 202, startPoint y: 92, endPoint x: 242, endPoint y: 111, distance: 44.1
click at [202, 92] on div "#3 View" at bounding box center [202, 89] width 39 height 54
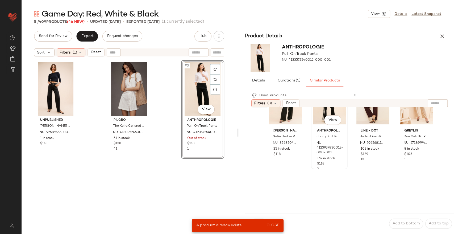
scroll to position [206, 0]
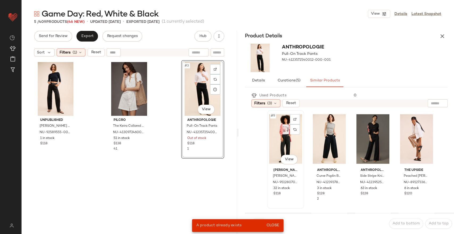
click at [284, 138] on div "#9 View" at bounding box center [285, 139] width 33 height 54
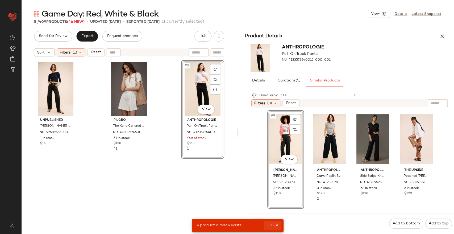
click at [272, 225] on span "Close" at bounding box center [272, 225] width 13 height 4
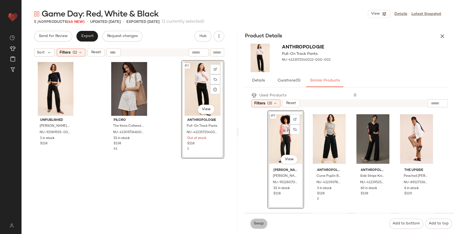
click at [259, 221] on span "Swap" at bounding box center [258, 223] width 10 height 4
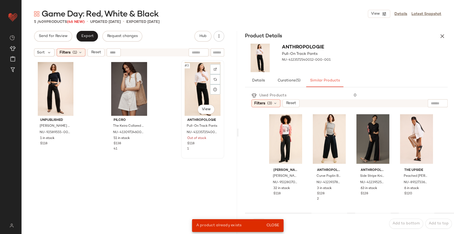
click at [203, 87] on div "#3 View" at bounding box center [202, 89] width 39 height 54
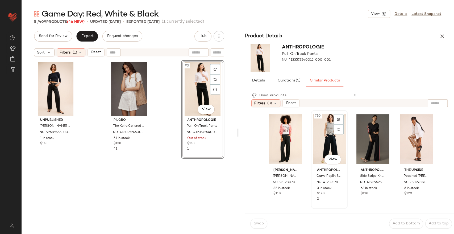
click at [333, 139] on div "#10 View" at bounding box center [329, 139] width 33 height 54
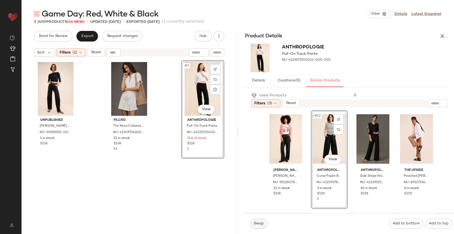
click at [260, 225] on span "Swap" at bounding box center [258, 223] width 10 height 4
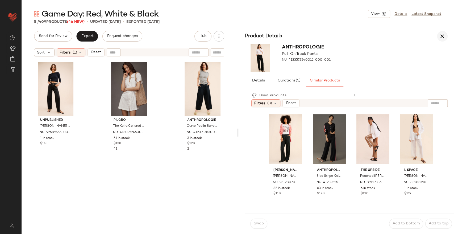
click at [441, 37] on icon "button" at bounding box center [442, 36] width 6 height 6
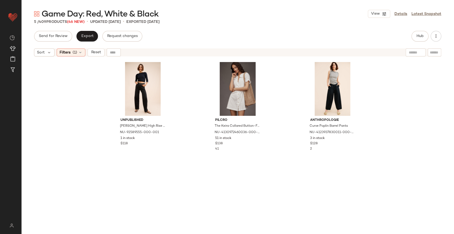
click at [94, 53] on span "Reset" at bounding box center [96, 52] width 10 height 4
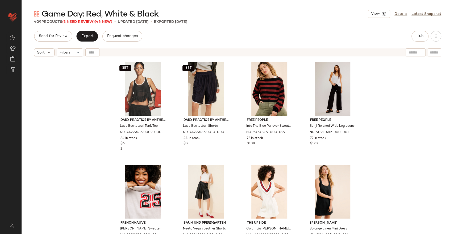
click at [371, 107] on div "SET Daily Practice by Anthropologie Lace Basketball Tank Top NU-4149957990009-0…" at bounding box center [237, 153] width 432 height 188
click at [79, 23] on span "(3 Need Review)" at bounding box center [78, 22] width 32 height 4
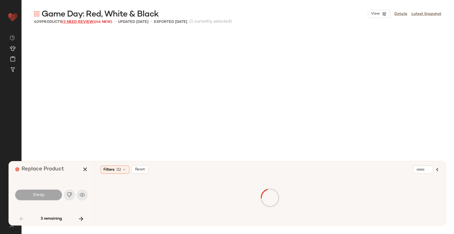
scroll to position [1026, 0]
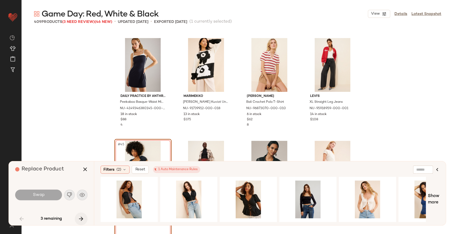
click at [81, 221] on icon "button" at bounding box center [81, 218] width 6 height 6
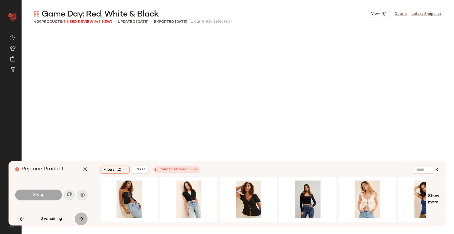
scroll to position [2975, 0]
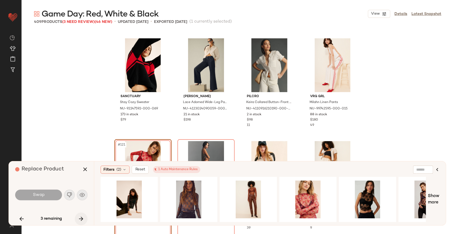
click at [80, 219] on icon "button" at bounding box center [81, 218] width 6 height 6
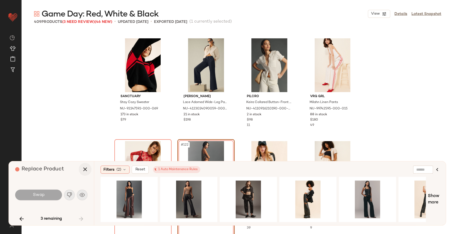
click at [87, 169] on icon "button" at bounding box center [85, 169] width 6 height 6
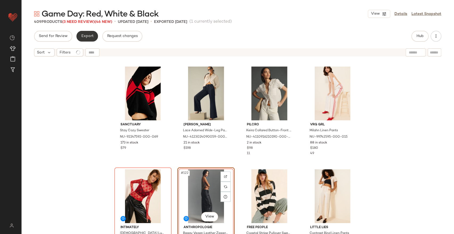
click at [87, 36] on span "Export" at bounding box center [87, 36] width 12 height 4
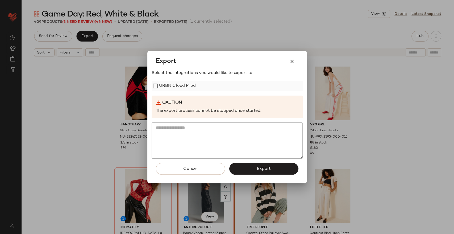
click at [168, 85] on label "URBN Cloud Prod" at bounding box center [177, 86] width 37 height 11
click at [258, 170] on span "Export" at bounding box center [263, 168] width 14 height 5
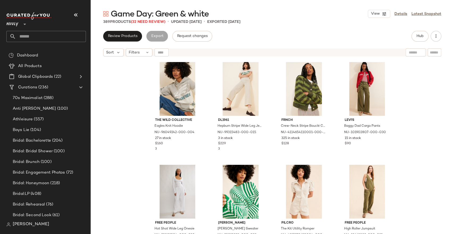
click at [137, 96] on div "The Wild Collective Eagles Knit Hoodie NU-96049242-000-004 27 in stock $160 3 D…" at bounding box center [271, 153] width 363 height 188
click at [165, 22] on span "(32 Need Review)" at bounding box center [148, 22] width 35 height 4
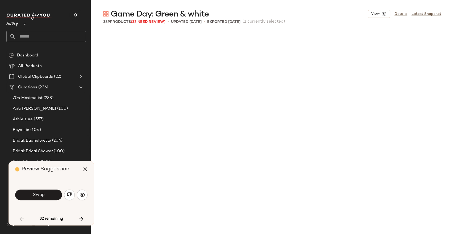
scroll to position [312, 0]
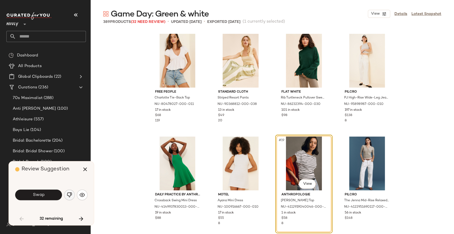
click at [65, 194] on button "button" at bounding box center [69, 194] width 11 height 11
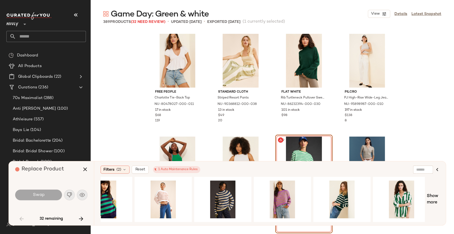
scroll to position [0, 269]
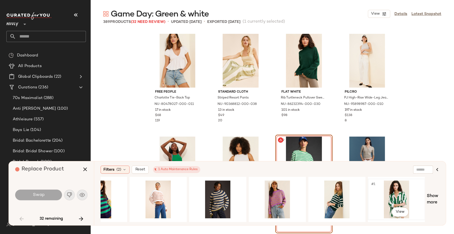
click at [396, 196] on div "#1 View" at bounding box center [395, 199] width 53 height 38
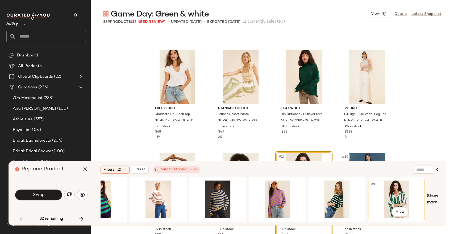
scroll to position [341, 0]
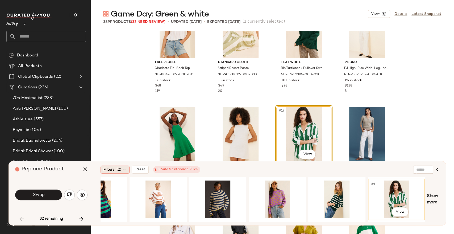
click at [122, 170] on icon at bounding box center [124, 169] width 4 height 4
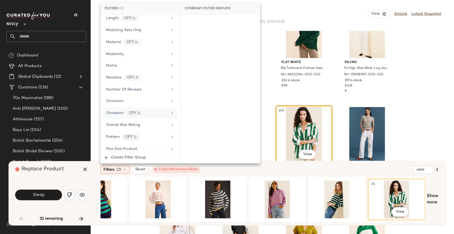
scroll to position [384, 0]
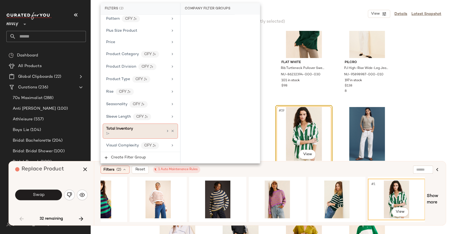
click at [151, 126] on div "Total Inventory" at bounding box center [134, 129] width 57 height 6
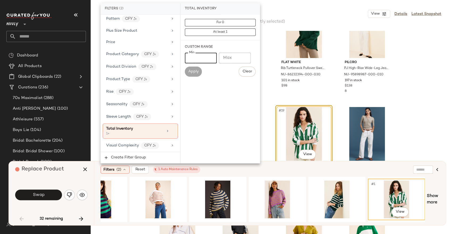
click at [200, 57] on input "*" at bounding box center [201, 58] width 32 height 11
type input "**"
click at [196, 70] on span "Apply" at bounding box center [193, 71] width 11 height 4
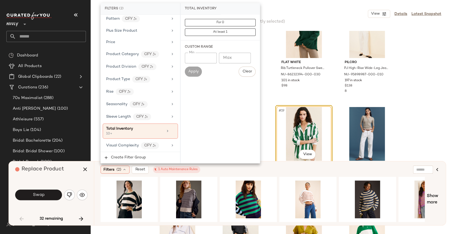
click at [253, 170] on div "Filters (2) Reset 1 Auto Maintenance Rules" at bounding box center [243, 169] width 287 height 8
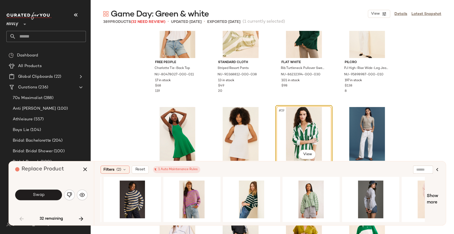
scroll to position [0, 269]
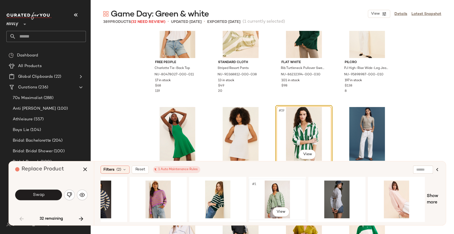
click at [278, 197] on div "#1 View" at bounding box center [276, 199] width 53 height 38
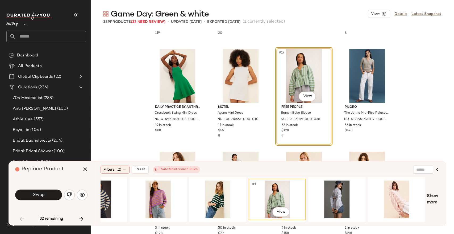
scroll to position [400, 0]
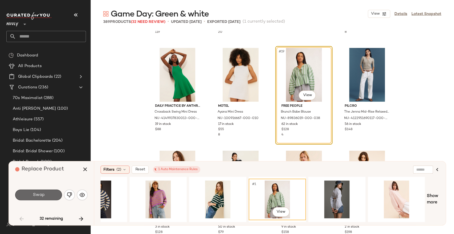
click at [49, 194] on button "Swap" at bounding box center [38, 194] width 47 height 11
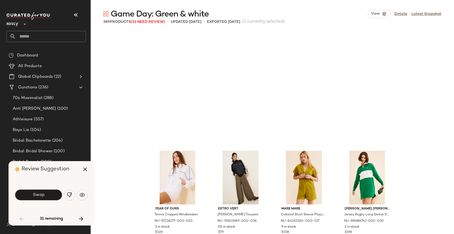
scroll to position [513, 0]
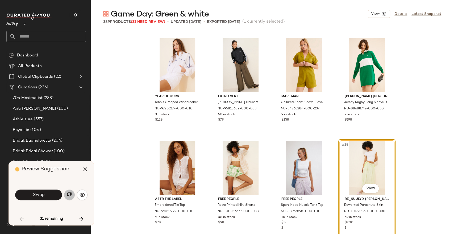
click at [70, 196] on img "button" at bounding box center [69, 194] width 5 height 5
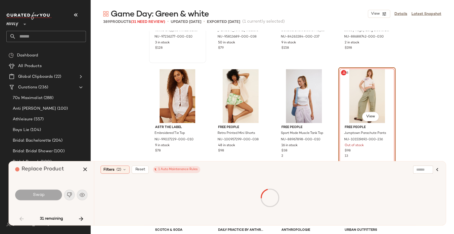
scroll to position [601, 0]
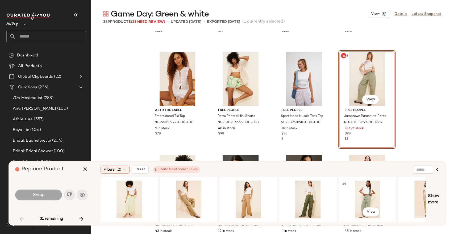
click at [364, 195] on div "#1 View" at bounding box center [366, 199] width 53 height 38
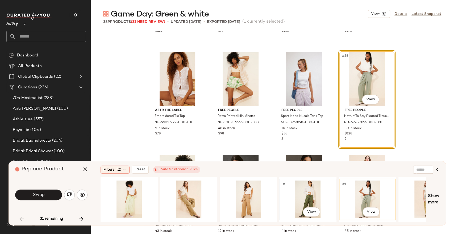
click at [314, 195] on div "#1 View" at bounding box center [307, 199] width 53 height 38
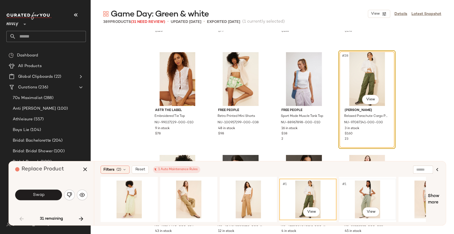
click at [357, 195] on div "#1 View" at bounding box center [366, 199] width 53 height 38
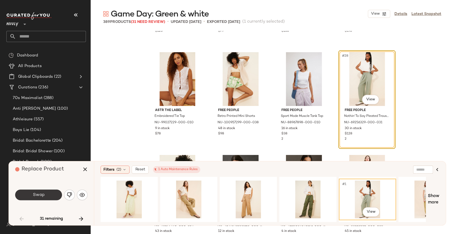
click at [43, 197] on button "Swap" at bounding box center [38, 194] width 47 height 11
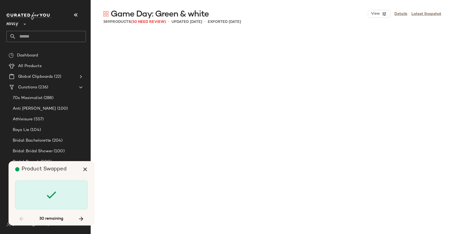
scroll to position [1026, 0]
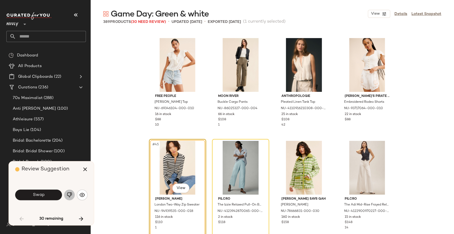
click at [72, 195] on button "button" at bounding box center [69, 194] width 11 height 11
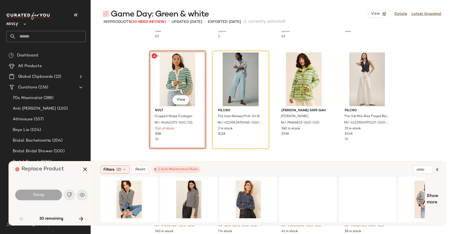
scroll to position [1114, 0]
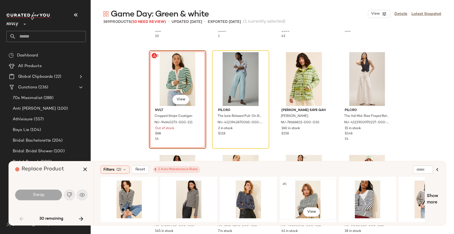
click at [309, 195] on div "#1 View" at bounding box center [307, 199] width 53 height 38
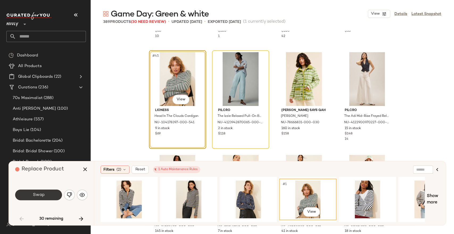
click at [44, 193] on span "Swap" at bounding box center [38, 194] width 12 height 5
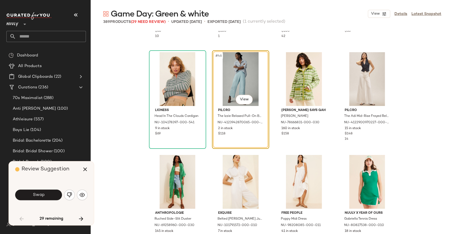
scroll to position [1026, 0]
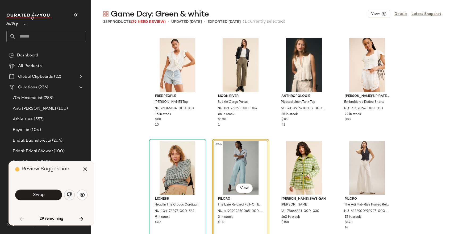
click at [71, 196] on img "button" at bounding box center [69, 194] width 5 height 5
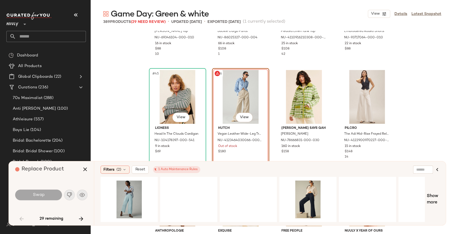
scroll to position [1114, 0]
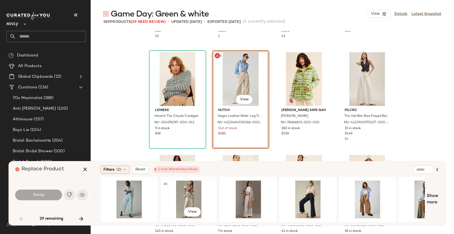
click at [194, 197] on div "#1 View" at bounding box center [188, 199] width 53 height 38
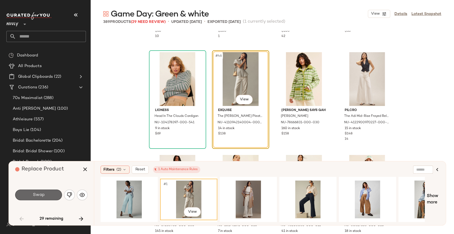
click at [54, 195] on button "Swap" at bounding box center [38, 194] width 47 height 11
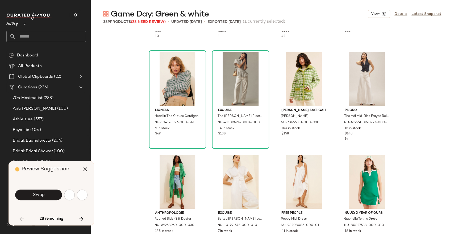
scroll to position [1333, 0]
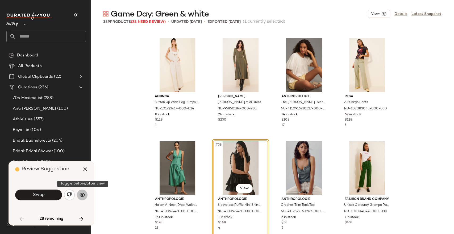
click at [82, 195] on img "button" at bounding box center [81, 194] width 5 height 5
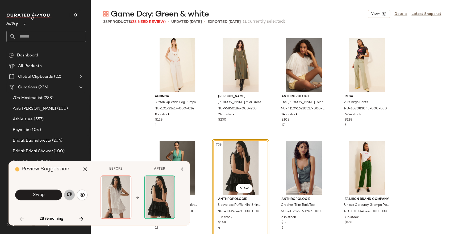
click at [70, 197] on img "button" at bounding box center [69, 194] width 5 height 5
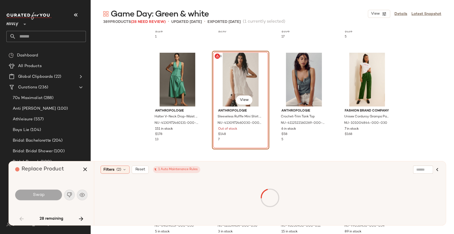
scroll to position [1422, 0]
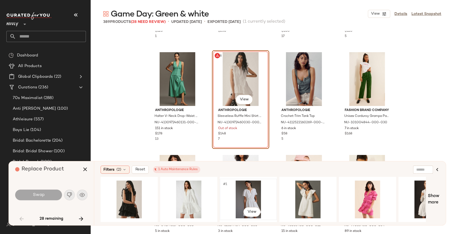
click at [242, 194] on div "#1 View" at bounding box center [247, 199] width 53 height 38
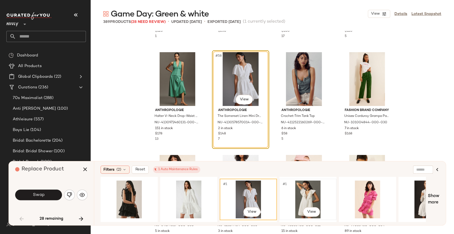
click at [293, 197] on div "#1 View" at bounding box center [307, 199] width 53 height 38
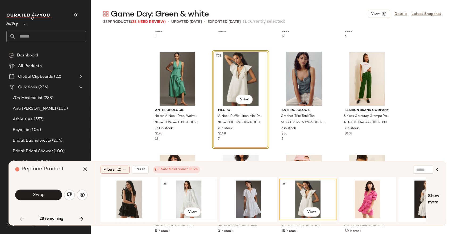
click at [194, 199] on div "#1 View" at bounding box center [188, 199] width 53 height 38
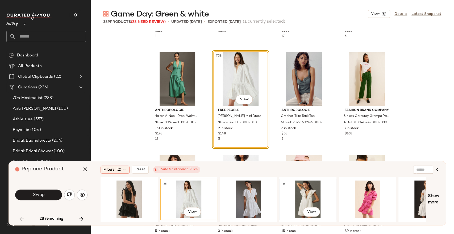
click at [302, 196] on div "#1 View" at bounding box center [307, 199] width 53 height 38
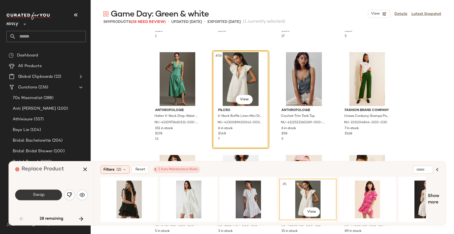
click at [55, 193] on button "Swap" at bounding box center [38, 194] width 47 height 11
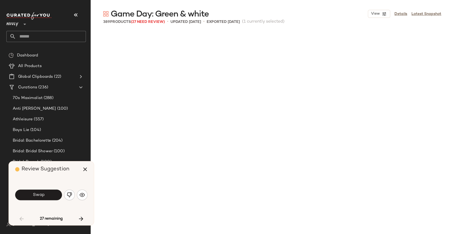
scroll to position [1641, 0]
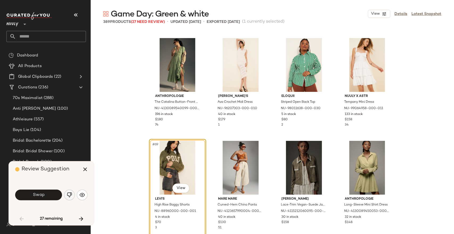
click at [68, 193] on img "button" at bounding box center [69, 194] width 5 height 5
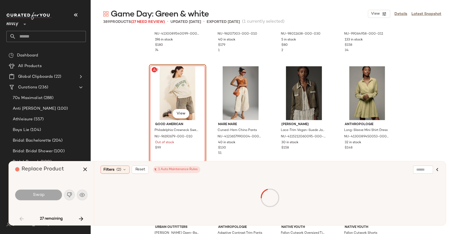
scroll to position [1730, 0]
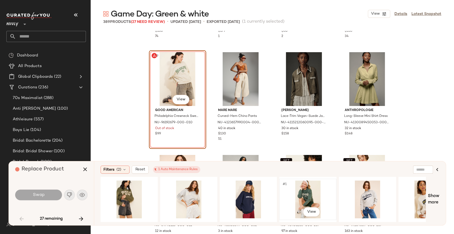
click at [306, 199] on div "#1 View" at bounding box center [307, 199] width 53 height 38
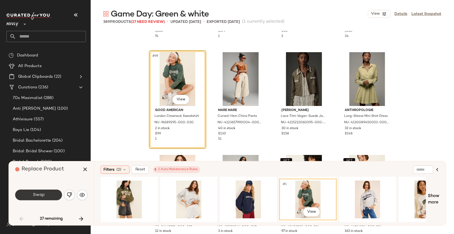
click at [47, 195] on button "Swap" at bounding box center [38, 194] width 47 height 11
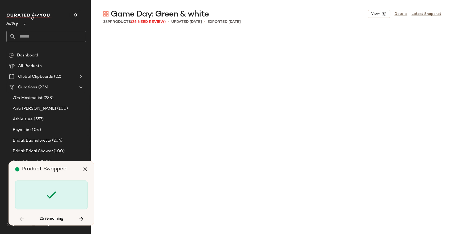
scroll to position [2154, 0]
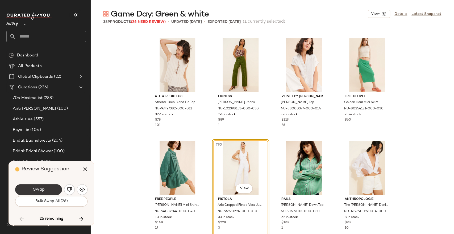
click at [54, 189] on button "Swap" at bounding box center [38, 189] width 47 height 11
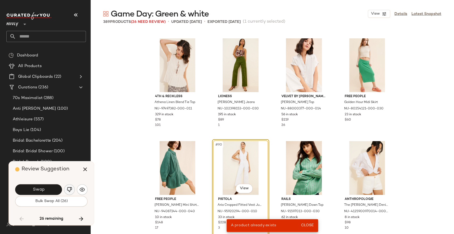
click at [69, 189] on img "button" at bounding box center [69, 189] width 5 height 5
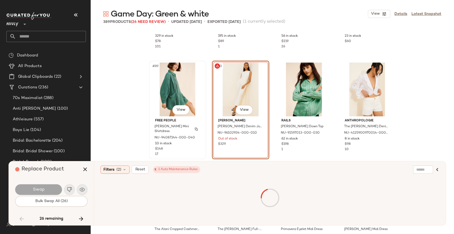
scroll to position [2243, 0]
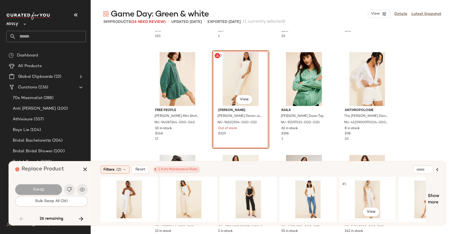
click at [362, 193] on div "#1 View" at bounding box center [366, 199] width 53 height 38
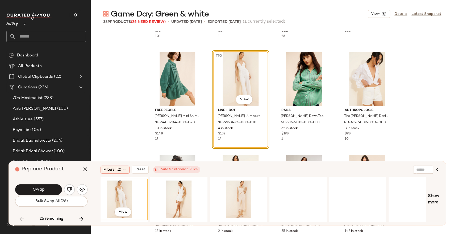
scroll to position [0, 248]
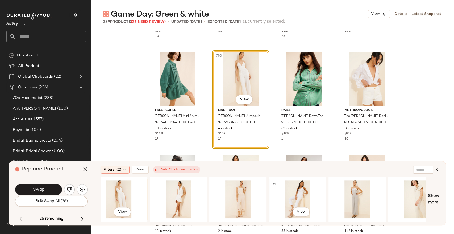
click at [295, 188] on div "#1 View" at bounding box center [297, 199] width 53 height 38
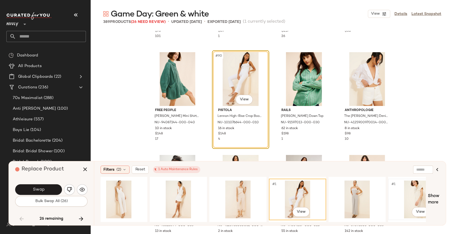
click at [412, 192] on div "#1 View" at bounding box center [416, 199] width 53 height 38
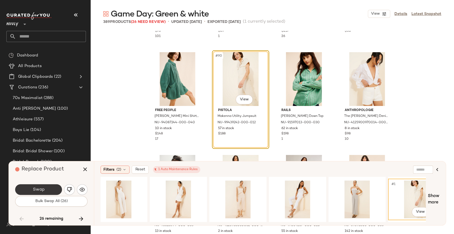
click at [39, 185] on button "Swap" at bounding box center [38, 189] width 47 height 11
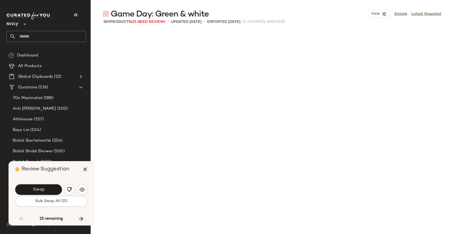
scroll to position [205, 0]
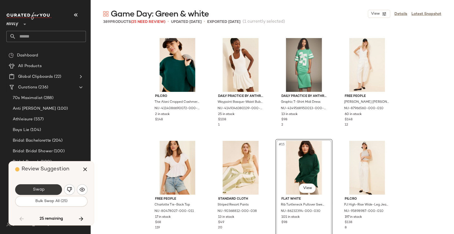
click at [42, 187] on span "Swap" at bounding box center [38, 189] width 12 height 5
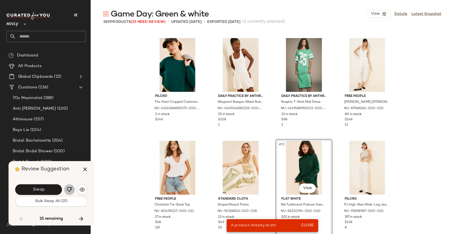
click at [68, 189] on img "button" at bounding box center [69, 189] width 5 height 5
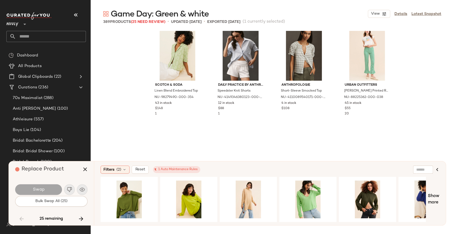
scroll to position [766, 0]
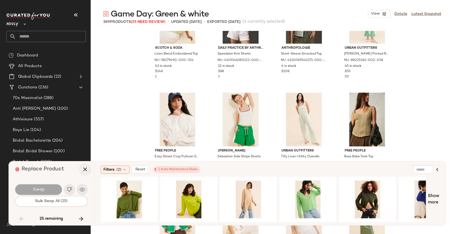
click at [87, 168] on icon "button" at bounding box center [85, 169] width 6 height 6
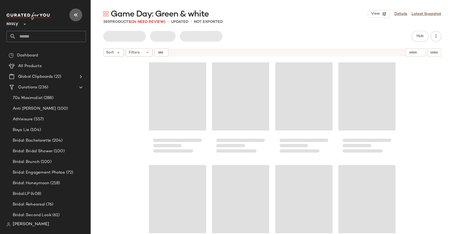
click at [75, 16] on icon "button" at bounding box center [76, 15] width 6 height 6
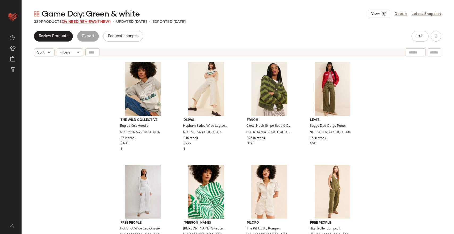
click at [87, 21] on span "(24 Need Review)" at bounding box center [79, 22] width 35 height 4
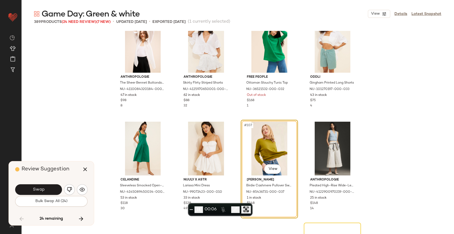
scroll to position [2624, 0]
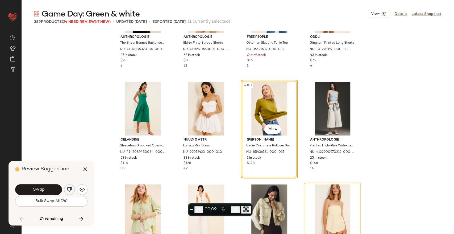
click at [70, 190] on img "button" at bounding box center [69, 189] width 5 height 5
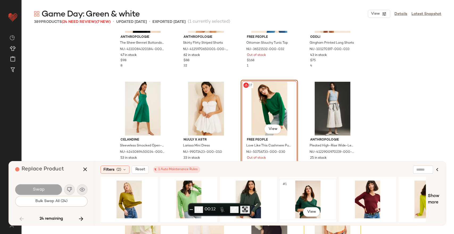
click at [310, 188] on div "#1 View" at bounding box center [307, 199] width 53 height 38
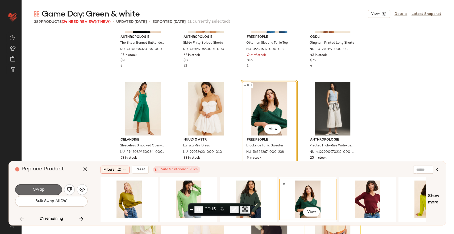
click at [44, 189] on span "Swap" at bounding box center [38, 189] width 12 height 5
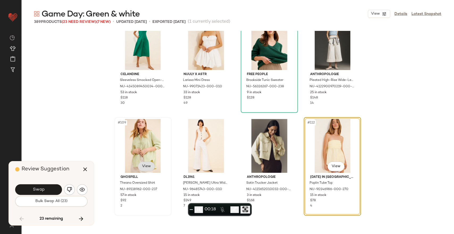
scroll to position [2697, 0]
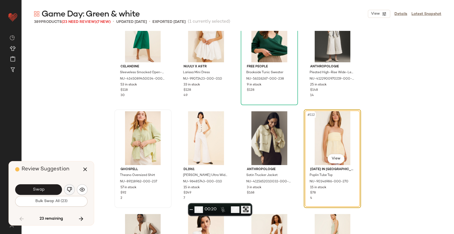
click at [67, 188] on img "button" at bounding box center [69, 189] width 5 height 5
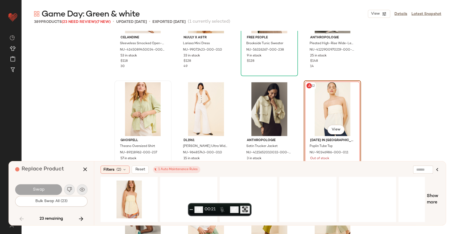
scroll to position [2756, 0]
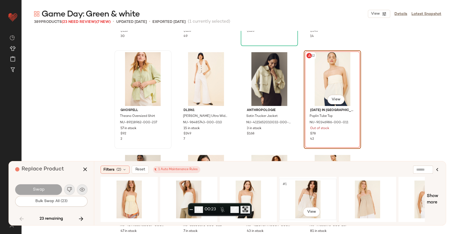
click at [307, 200] on div "#1 View" at bounding box center [307, 199] width 53 height 38
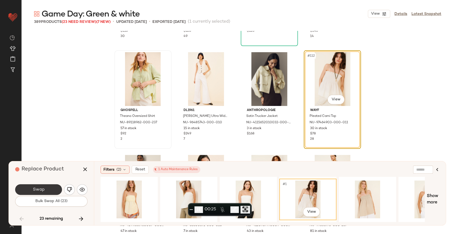
click at [38, 188] on span "Swap" at bounding box center [38, 189] width 12 height 5
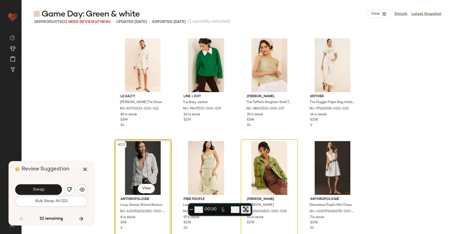
scroll to position [3004, 0]
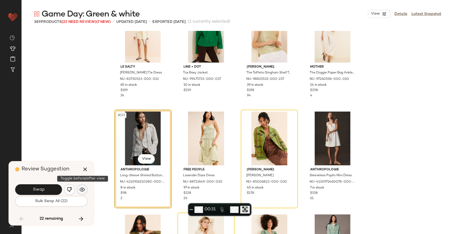
click at [85, 191] on button "button" at bounding box center [82, 189] width 11 height 11
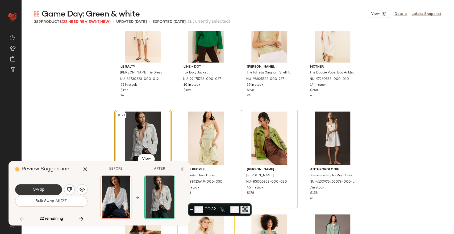
click at [51, 189] on button "Swap" at bounding box center [38, 189] width 47 height 11
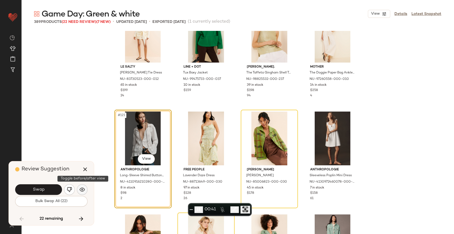
click at [84, 189] on img "button" at bounding box center [81, 189] width 5 height 5
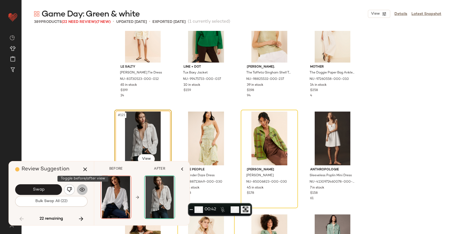
click at [84, 189] on img "button" at bounding box center [81, 189] width 5 height 5
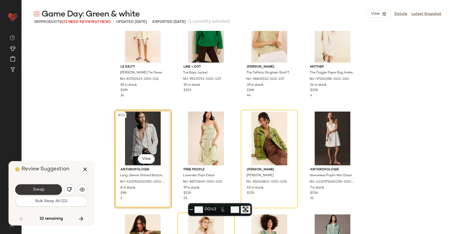
click at [53, 188] on button "Swap" at bounding box center [38, 189] width 47 height 11
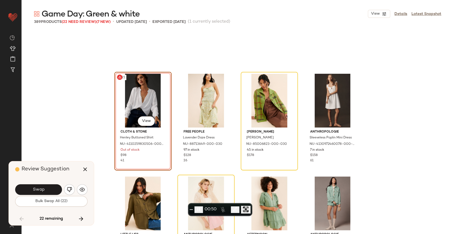
scroll to position [3034, 0]
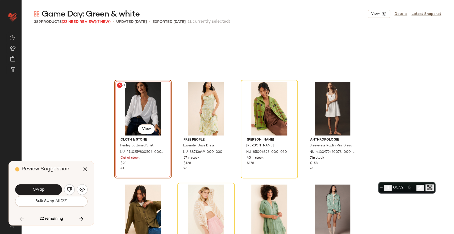
drag, startPoint x: 227, startPoint y: 206, endPoint x: 419, endPoint y: 185, distance: 192.3
click at [419, 185] on body "Nuuly ** Dashboard All Products Global Clipboards (22) Curations (236) Emily Ar…" at bounding box center [227, 138] width 454 height 277
click at [70, 189] on img "button" at bounding box center [69, 189] width 5 height 5
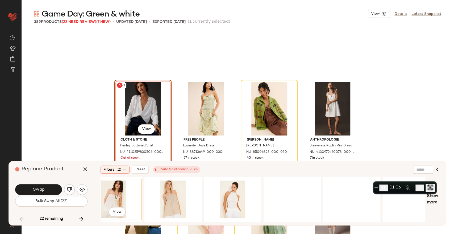
scroll to position [0, 269]
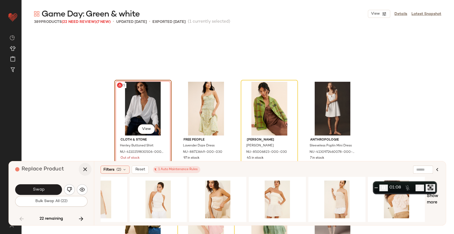
click at [84, 170] on icon "button" at bounding box center [85, 169] width 6 height 6
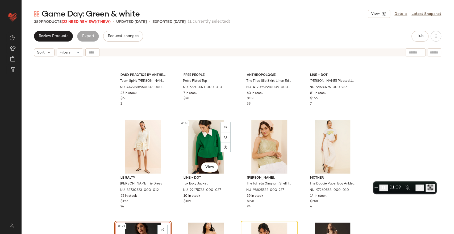
scroll to position [2886, 0]
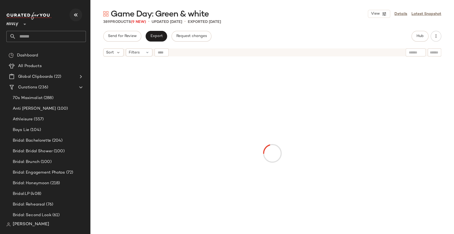
click at [77, 14] on icon "button" at bounding box center [76, 15] width 6 height 6
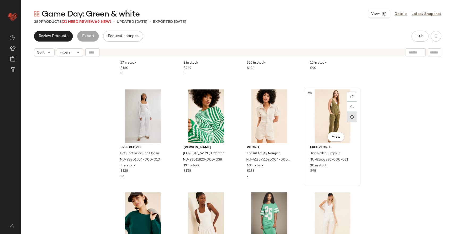
scroll to position [88, 0]
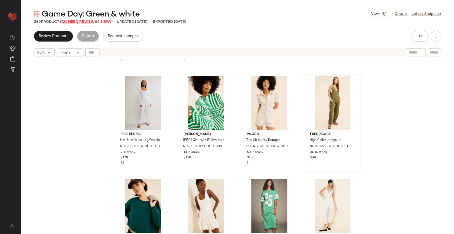
click at [83, 21] on span "(21 Need Review)" at bounding box center [79, 22] width 34 height 4
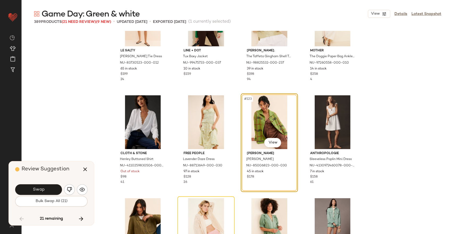
scroll to position [3034, 0]
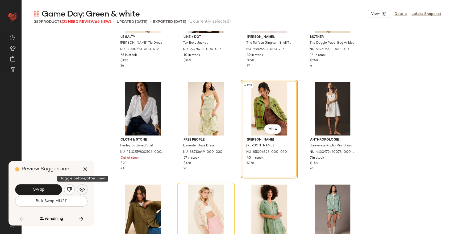
click at [82, 188] on img "button" at bounding box center [81, 189] width 5 height 5
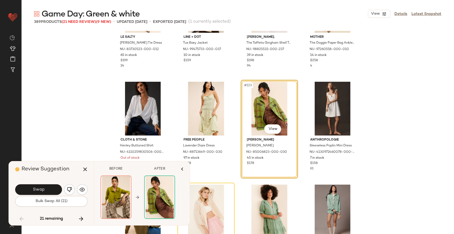
click at [69, 190] on img "button" at bounding box center [69, 189] width 5 height 5
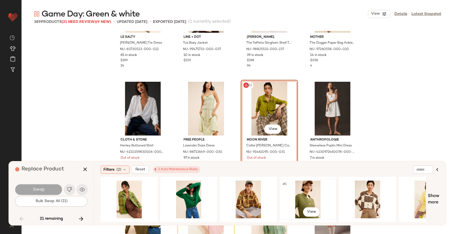
click at [319, 199] on div "#1 View" at bounding box center [307, 199] width 53 height 38
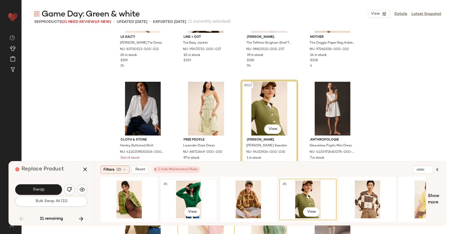
click at [181, 198] on div "#1 View" at bounding box center [188, 199] width 53 height 38
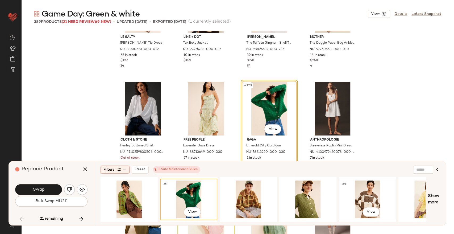
click at [362, 195] on div "#1 View" at bounding box center [366, 199] width 53 height 38
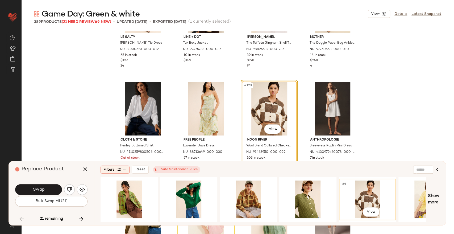
click at [49, 183] on div "Swap" at bounding box center [51, 189] width 72 height 13
click at [50, 188] on button "Swap" at bounding box center [38, 189] width 47 height 11
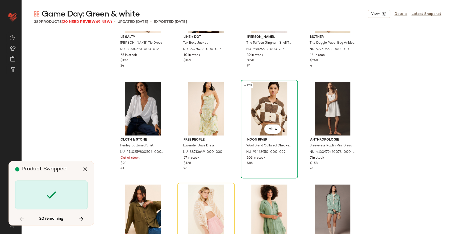
scroll to position [3077, 0]
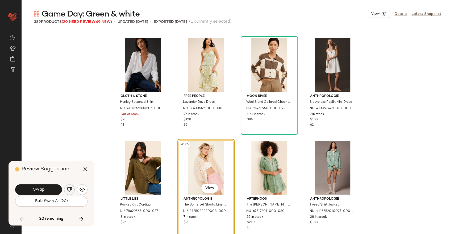
click at [68, 190] on img "button" at bounding box center [69, 189] width 5 height 5
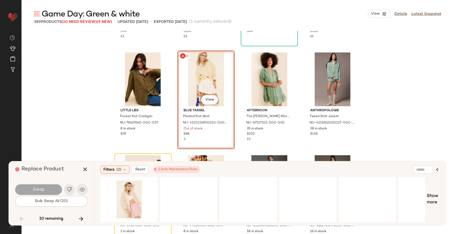
scroll to position [3166, 0]
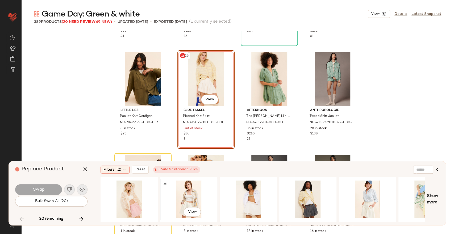
click at [195, 196] on div "#1 View" at bounding box center [188, 199] width 53 height 38
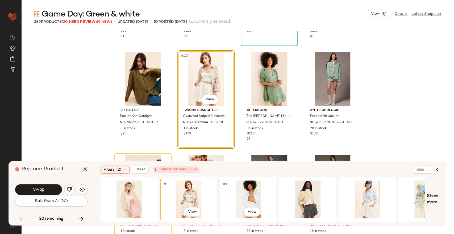
click at [258, 199] on div "#1 View" at bounding box center [247, 199] width 53 height 38
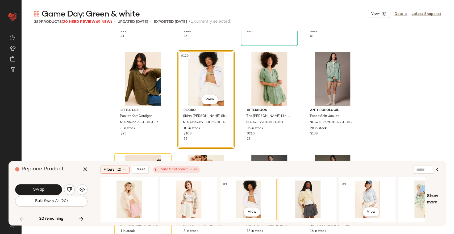
click at [370, 201] on div "#1 View" at bounding box center [366, 199] width 53 height 38
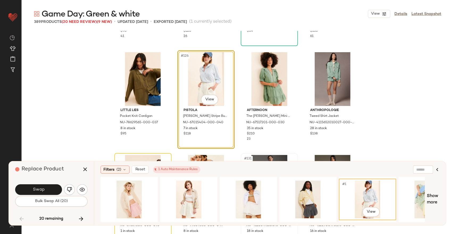
drag, startPoint x: 233, startPoint y: 222, endPoint x: 292, endPoint y: 229, distance: 59.4
click at [292, 229] on div "Game Day: Green & white View Details Latest Snapshot 389 Products (20 Need Revi…" at bounding box center [237, 121] width 432 height 225
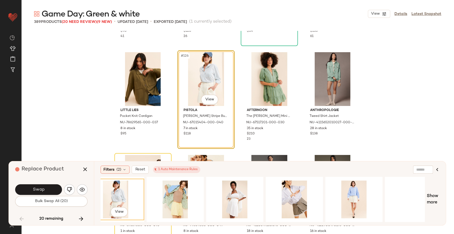
scroll to position [0, 269]
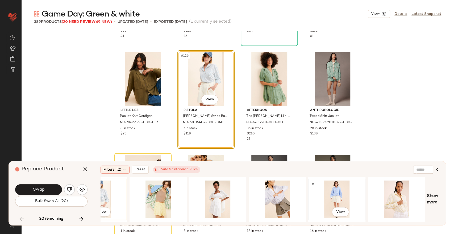
click at [335, 195] on div "#1 View" at bounding box center [336, 199] width 53 height 38
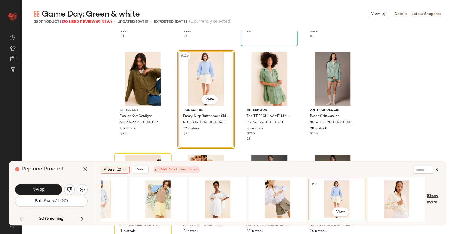
click at [433, 199] on span "Show more" at bounding box center [433, 199] width 12 height 13
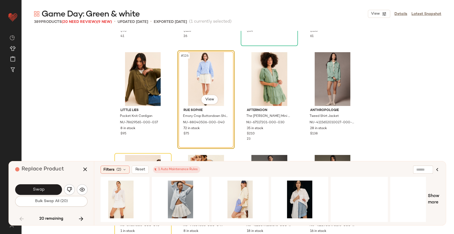
scroll to position [0, 744]
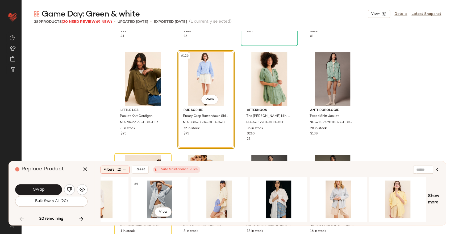
click at [164, 199] on div "#1 View" at bounding box center [159, 199] width 53 height 38
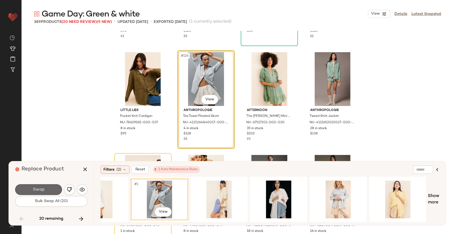
click at [40, 187] on span "Swap" at bounding box center [38, 189] width 12 height 5
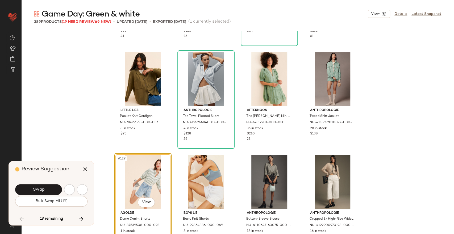
scroll to position [3180, 0]
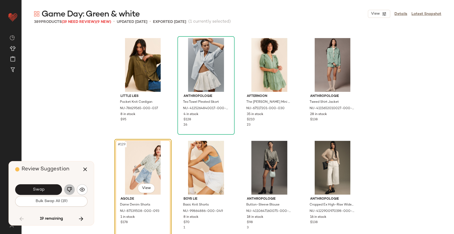
click at [67, 189] on img "button" at bounding box center [69, 189] width 5 height 5
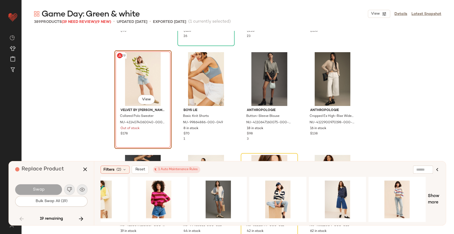
scroll to position [0, 744]
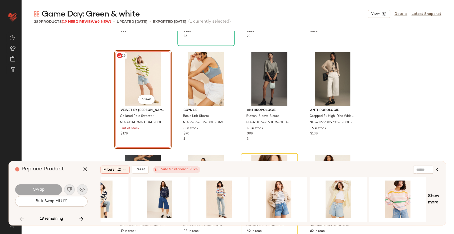
click at [397, 71] on div "Little Lies Pocket Knit Cardigan NU-78629565-000-037 8 in stock $95 Anthropolog…" at bounding box center [237, 132] width 432 height 203
click at [85, 167] on icon "button" at bounding box center [85, 169] width 6 height 6
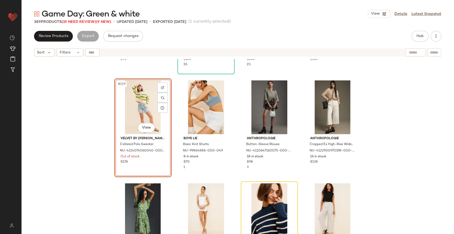
click at [383, 86] on div "Little Lies Pocket Knit Cardigan NU-78629565-000-037 8 in stock $95 Anthropolog…" at bounding box center [237, 153] width 432 height 188
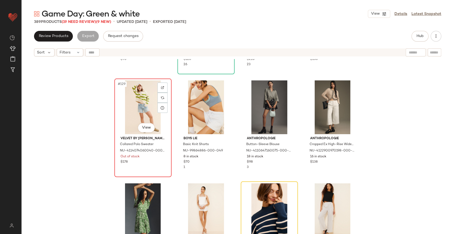
click at [136, 102] on div "#129 View" at bounding box center [142, 107] width 53 height 54
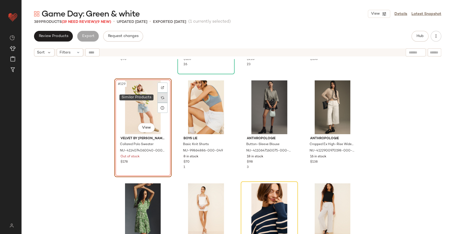
click at [163, 95] on div at bounding box center [162, 97] width 10 height 10
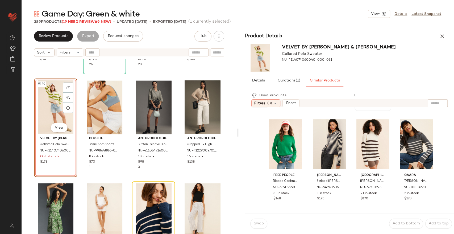
scroll to position [206, 0]
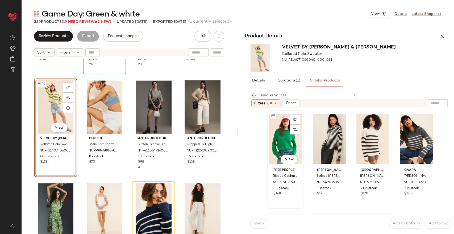
click at [289, 141] on div "#9 View" at bounding box center [285, 139] width 33 height 54
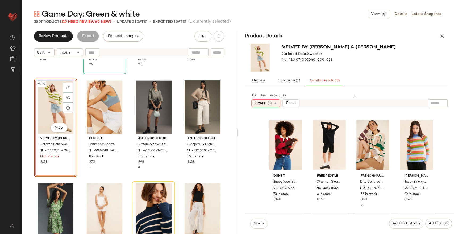
scroll to position [510, 0]
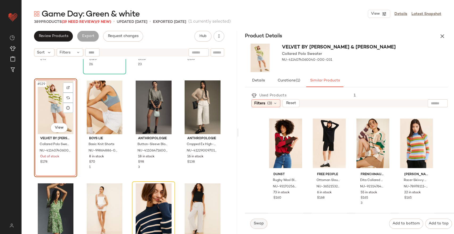
click at [259, 221] on span "Swap" at bounding box center [258, 223] width 10 height 4
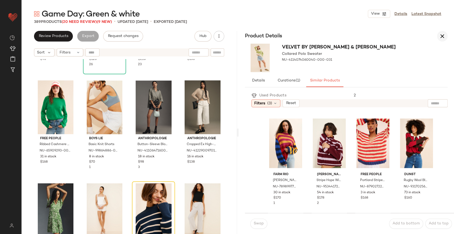
click at [441, 37] on icon "button" at bounding box center [442, 36] width 6 height 6
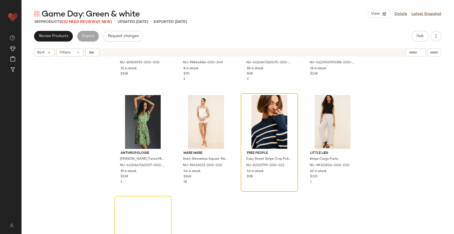
scroll to position [3357, 0]
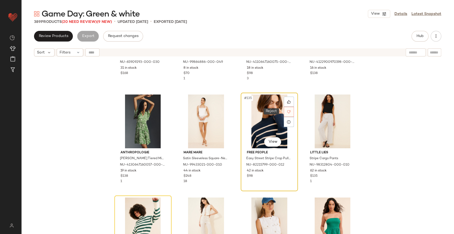
click at [288, 112] on icon at bounding box center [289, 112] width 4 height 4
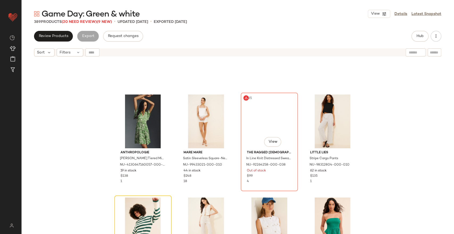
scroll to position [3385, 0]
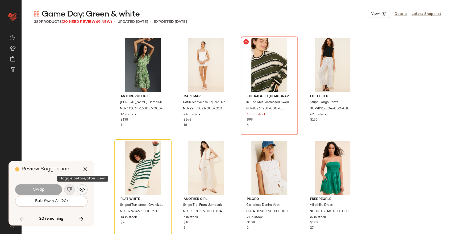
click at [85, 189] on img "button" at bounding box center [81, 189] width 5 height 5
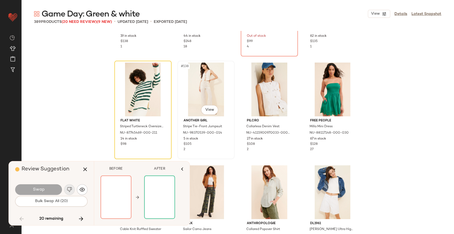
scroll to position [3474, 0]
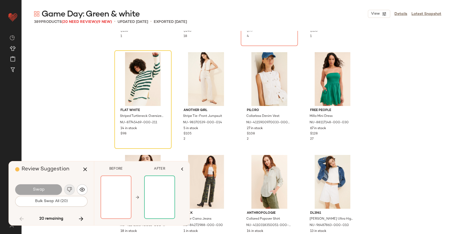
click at [50, 191] on div "Swap" at bounding box center [38, 189] width 47 height 11
drag, startPoint x: 83, startPoint y: 170, endPoint x: 84, endPoint y: 172, distance: 2.9
click at [84, 172] on icon "button" at bounding box center [85, 169] width 6 height 6
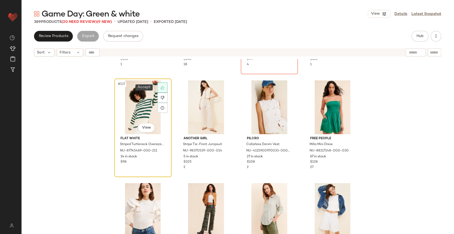
click at [161, 88] on icon at bounding box center [163, 88] width 4 height 4
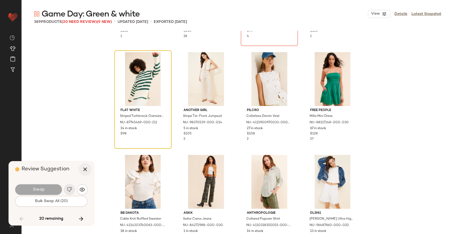
click at [86, 169] on icon "button" at bounding box center [85, 169] width 6 height 6
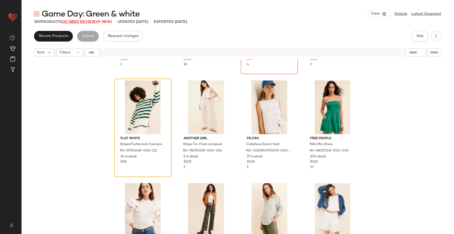
click at [79, 22] on span "(20 Need Review)" at bounding box center [79, 22] width 35 height 4
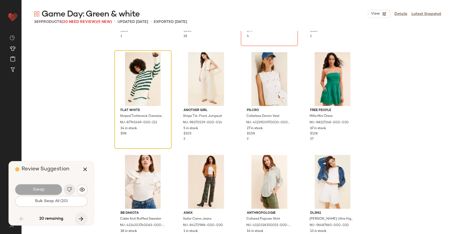
click at [80, 222] on button "button" at bounding box center [81, 218] width 13 height 13
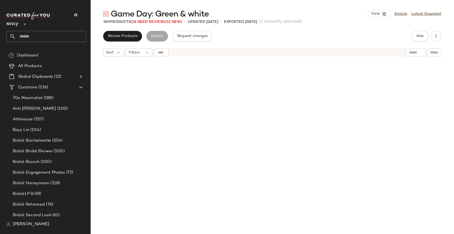
scroll to position [3385, 0]
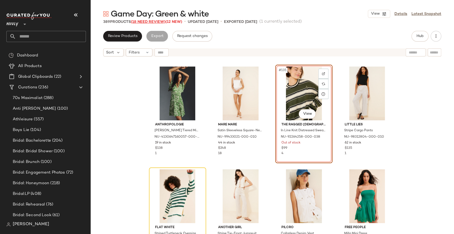
click at [149, 23] on span "(18 Need Review)" at bounding box center [148, 22] width 35 height 4
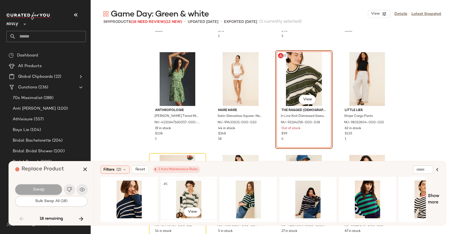
click at [197, 196] on div "#1 View" at bounding box center [188, 199] width 53 height 38
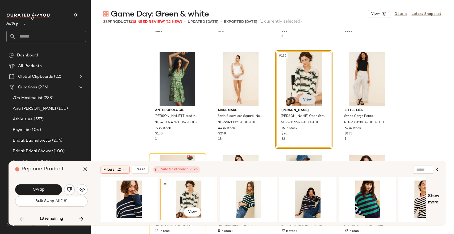
click at [304, 99] on body "Nuuly ** Dashboard All Products Global Clipboards (22) Curations (236) 70s Maxi…" at bounding box center [227, 138] width 454 height 277
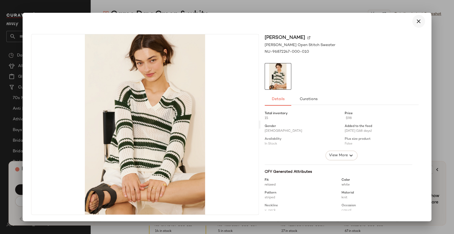
click at [417, 22] on icon "button" at bounding box center [418, 21] width 6 height 6
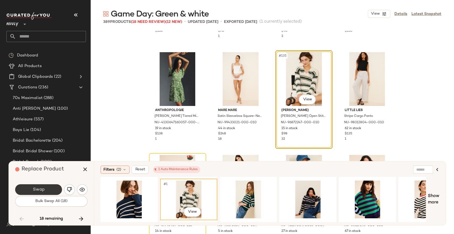
click at [27, 191] on button "Swap" at bounding box center [38, 189] width 47 height 11
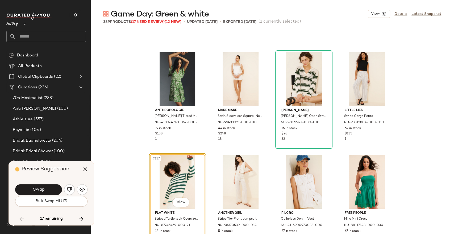
scroll to position [3385, 0]
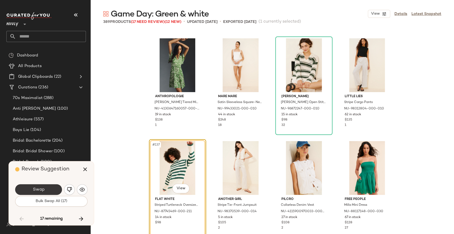
click at [41, 191] on span "Swap" at bounding box center [38, 189] width 12 height 5
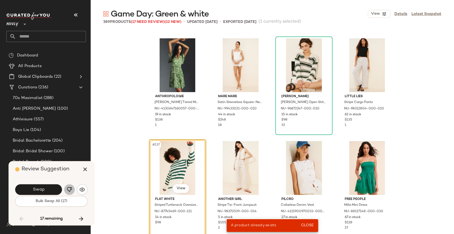
click at [69, 188] on img "button" at bounding box center [69, 189] width 5 height 5
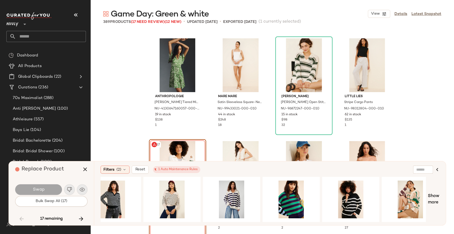
scroll to position [0, 744]
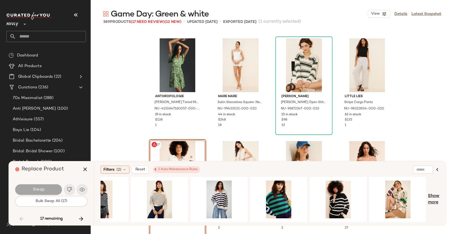
click at [436, 195] on span "Show more" at bounding box center [433, 199] width 11 height 13
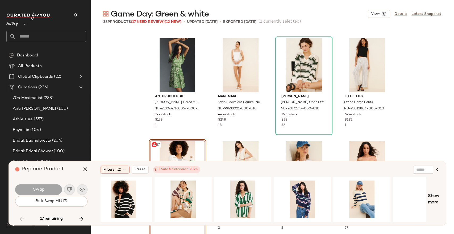
scroll to position [0, 990]
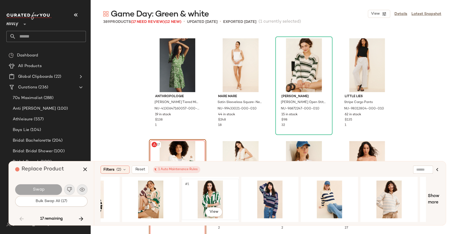
click at [217, 195] on div "#1 View" at bounding box center [209, 199] width 53 height 38
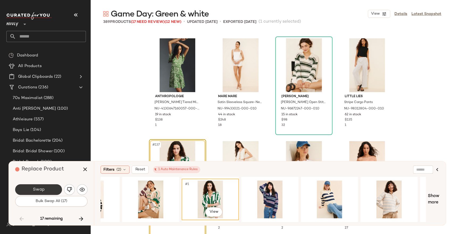
click at [49, 190] on button "Swap" at bounding box center [38, 189] width 47 height 11
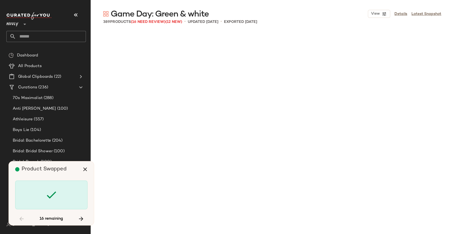
scroll to position [4103, 0]
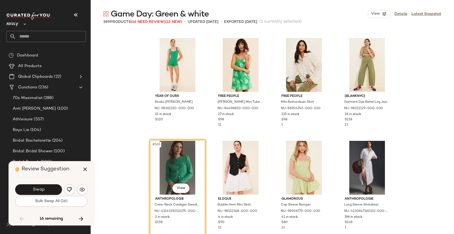
click at [49, 190] on button "Swap" at bounding box center [38, 189] width 47 height 11
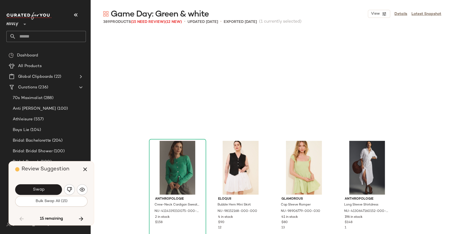
scroll to position [4206, 0]
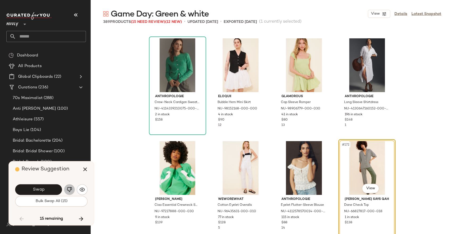
click at [65, 191] on button "button" at bounding box center [69, 189] width 11 height 11
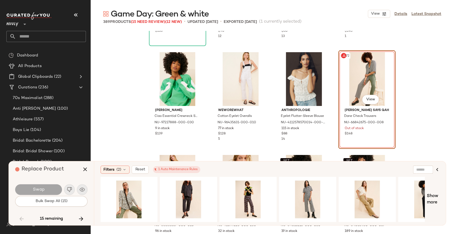
scroll to position [0, 269]
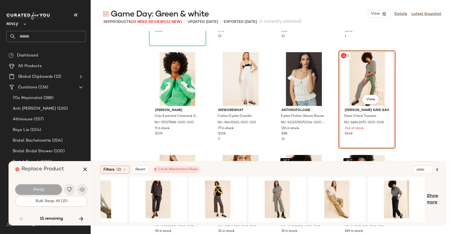
click at [435, 195] on span "Show more" at bounding box center [433, 199] width 12 height 13
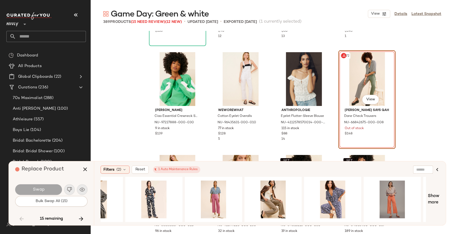
scroll to position [0, 802]
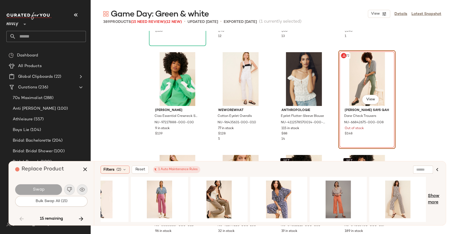
click at [430, 199] on span "Show more" at bounding box center [433, 199] width 11 height 13
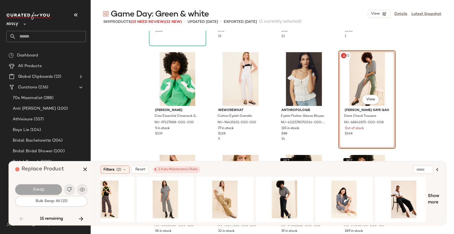
scroll to position [0, 0]
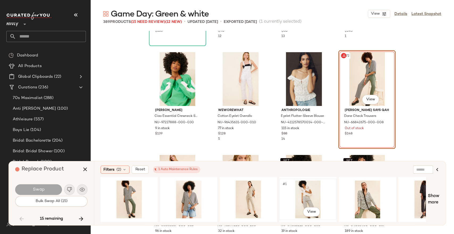
click at [300, 194] on div "#1 View" at bounding box center [307, 199] width 53 height 38
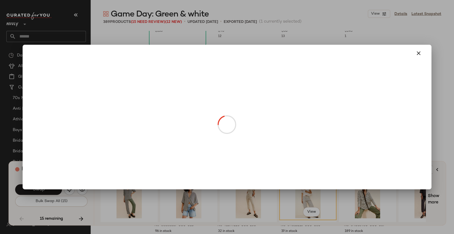
click at [364, 98] on body "Nuuly ** Dashboard All Products Global Clipboards (22) Curations (236) 70s Maxi…" at bounding box center [227, 138] width 454 height 277
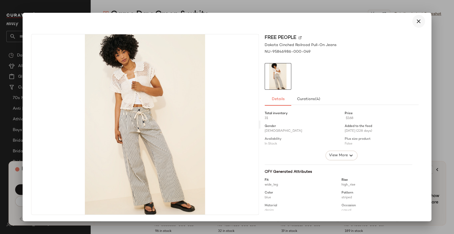
click at [415, 22] on icon "button" at bounding box center [418, 21] width 6 height 6
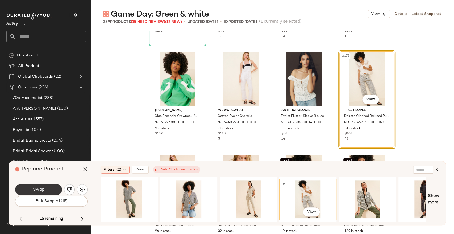
click at [47, 186] on button "Swap" at bounding box center [38, 189] width 47 height 11
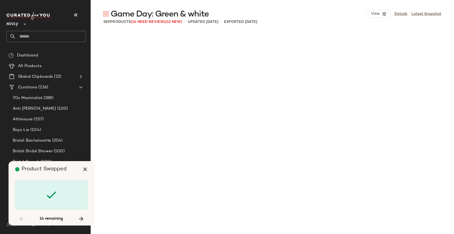
scroll to position [4821, 0]
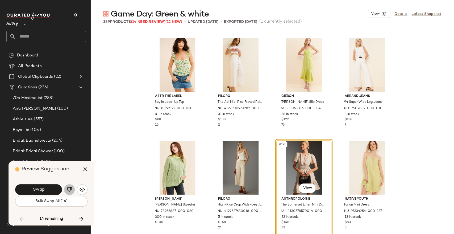
click at [68, 188] on img "button" at bounding box center [69, 189] width 5 height 5
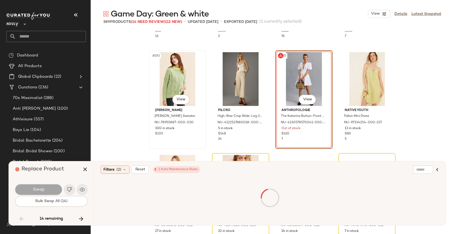
scroll to position [4939, 0]
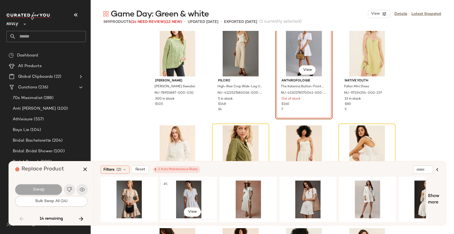
click at [191, 195] on div "#1 View" at bounding box center [188, 199] width 53 height 38
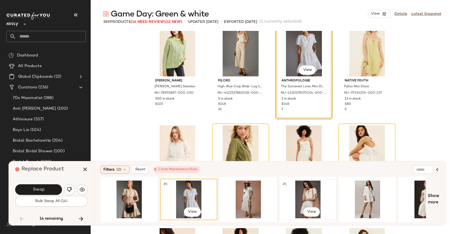
click at [309, 192] on div "#1 View" at bounding box center [307, 199] width 53 height 38
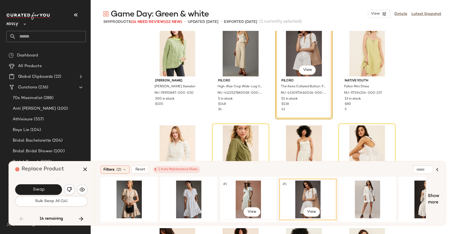
click at [253, 193] on div "#1 View" at bounding box center [247, 199] width 53 height 38
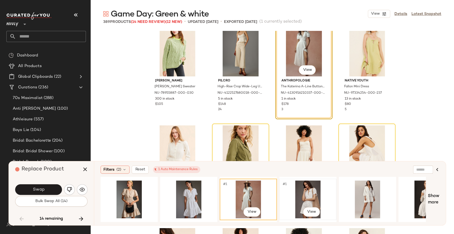
click at [305, 194] on div "#1 View" at bounding box center [307, 199] width 53 height 38
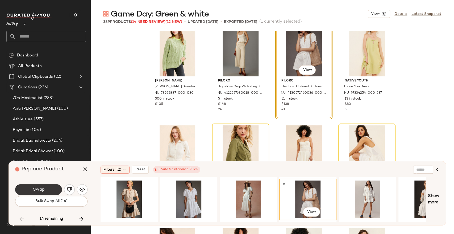
click at [51, 190] on button "Swap" at bounding box center [38, 189] width 47 height 11
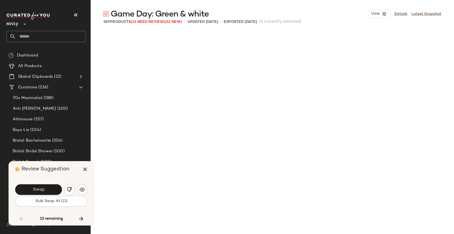
scroll to position [4308, 0]
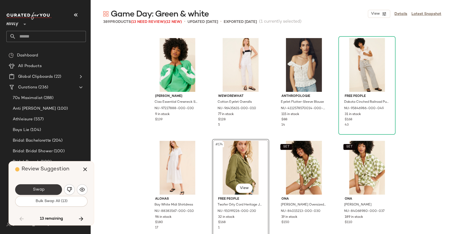
click at [53, 191] on button "Swap" at bounding box center [38, 189] width 47 height 11
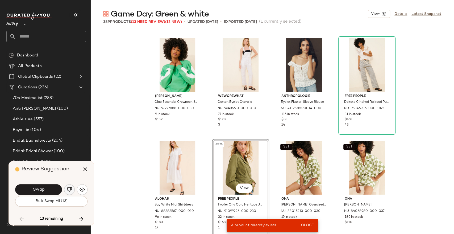
click at [71, 190] on img "button" at bounding box center [69, 189] width 5 height 5
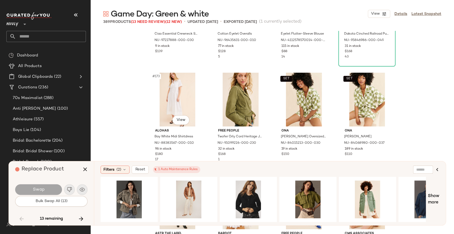
scroll to position [4367, 0]
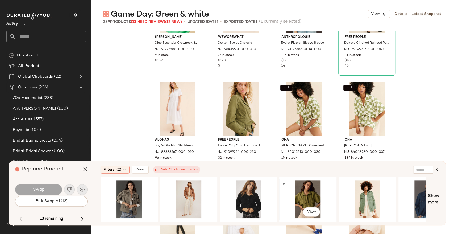
click at [310, 197] on div "#1 View" at bounding box center [307, 199] width 53 height 38
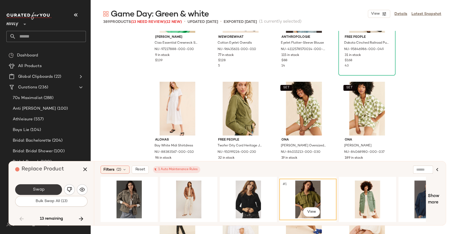
click at [43, 190] on span "Swap" at bounding box center [38, 189] width 12 height 5
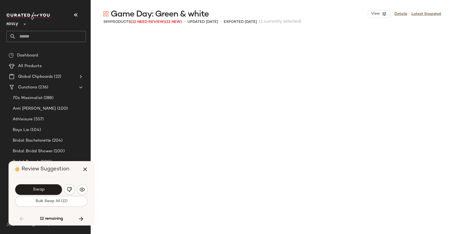
scroll to position [4924, 0]
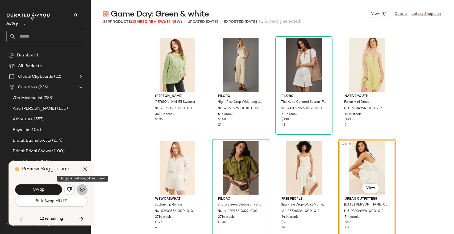
click at [85, 191] on button "button" at bounding box center [82, 189] width 11 height 11
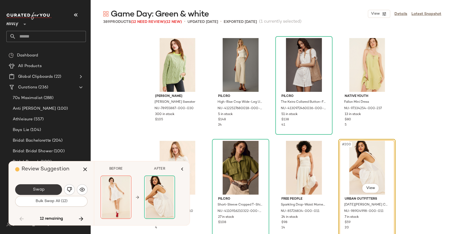
click at [49, 187] on button "Swap" at bounding box center [38, 189] width 47 height 11
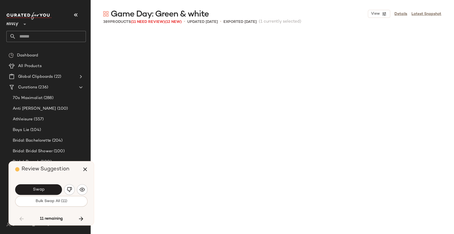
scroll to position [5129, 0]
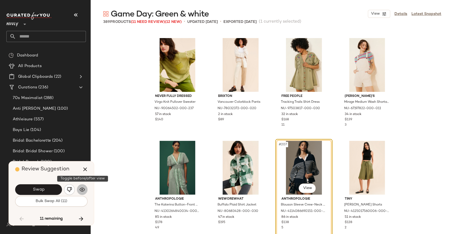
click at [85, 189] on button "button" at bounding box center [82, 189] width 11 height 11
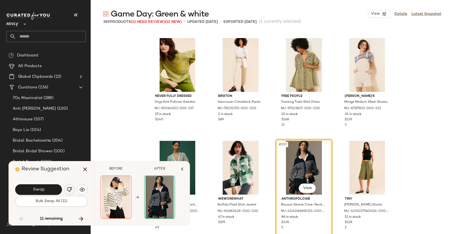
click at [71, 188] on img "button" at bounding box center [69, 189] width 5 height 5
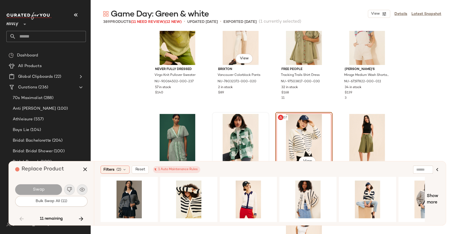
scroll to position [5218, 0]
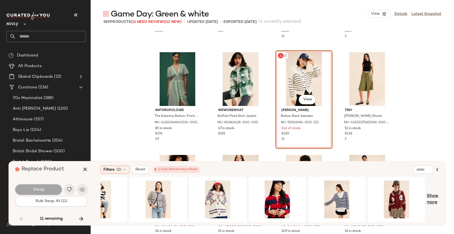
click at [431, 197] on span "Show more" at bounding box center [433, 199] width 12 height 13
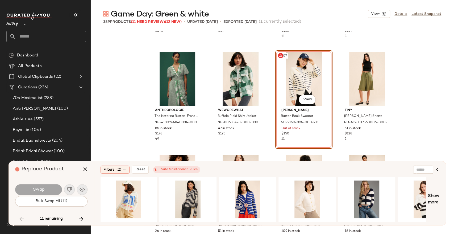
scroll to position [0, 863]
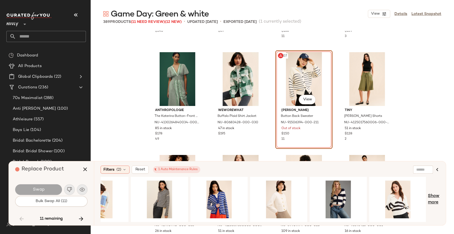
click at [433, 196] on span "Show more" at bounding box center [433, 199] width 11 height 13
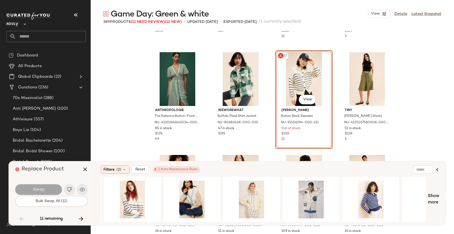
scroll to position [0, 1458]
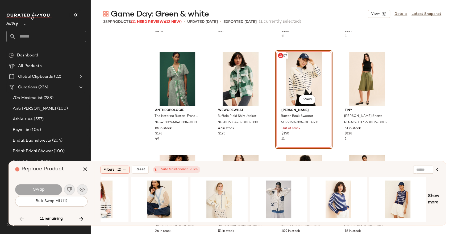
click at [427, 203] on div "Show more" at bounding box center [269, 198] width 339 height 45
click at [433, 197] on span "Show more" at bounding box center [433, 199] width 11 height 13
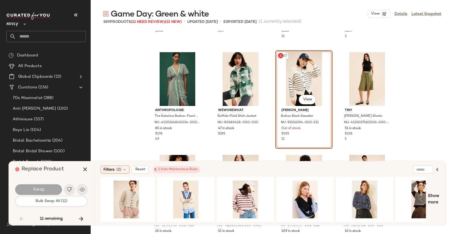
scroll to position [0, 2053]
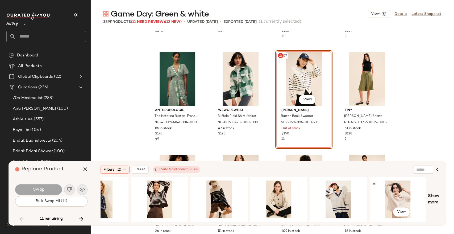
click at [403, 193] on div "#1 View" at bounding box center [397, 199] width 53 height 38
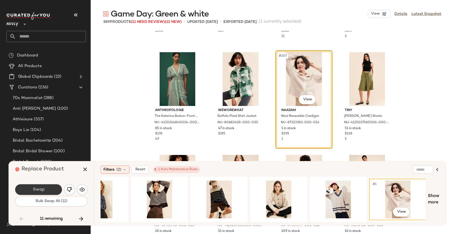
click at [52, 187] on button "Swap" at bounding box center [38, 189] width 47 height 11
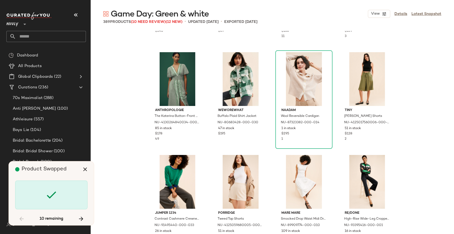
scroll to position [5745, 0]
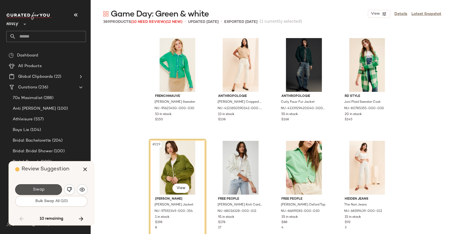
click at [52, 187] on button "Swap" at bounding box center [38, 189] width 47 height 11
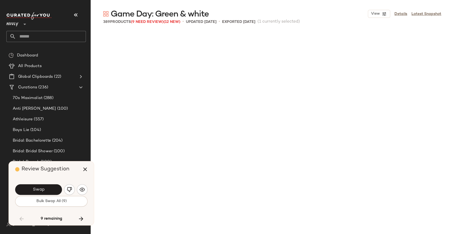
scroll to position [6052, 0]
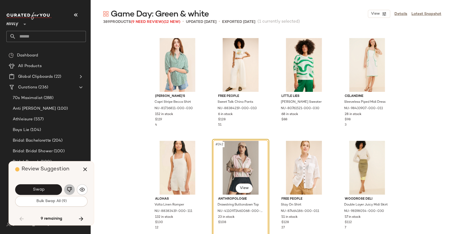
click at [70, 189] on img "button" at bounding box center [69, 189] width 5 height 5
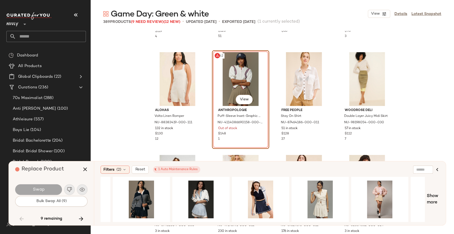
scroll to position [0, 108]
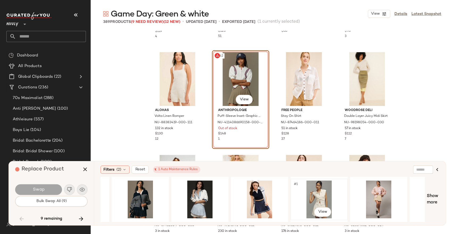
click at [317, 196] on div "#1 View" at bounding box center [318, 199] width 53 height 38
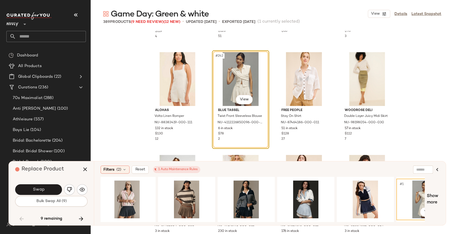
scroll to position [0, 0]
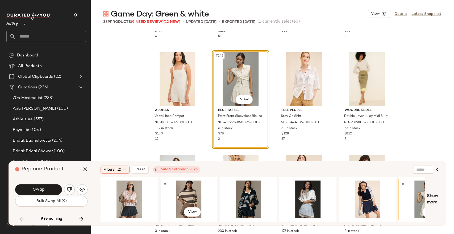
click at [196, 194] on div "#1 View" at bounding box center [188, 199] width 53 height 38
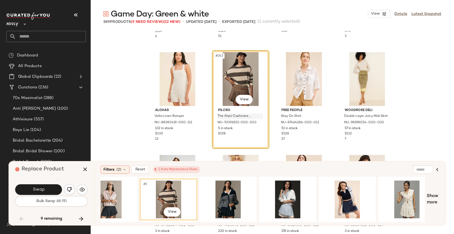
scroll to position [0, 21]
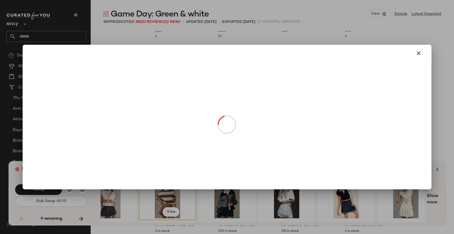
click at [246, 97] on body "Nuuly ** Dashboard All Products Global Clipboards (22) Curations (236) 70s Maxi…" at bounding box center [227, 138] width 454 height 277
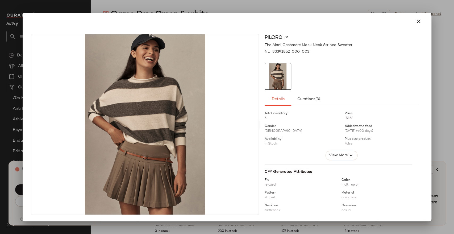
click at [415, 21] on button "button" at bounding box center [418, 21] width 13 height 13
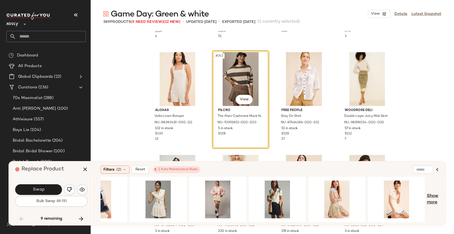
click at [432, 196] on span "Show more" at bounding box center [433, 199] width 12 height 13
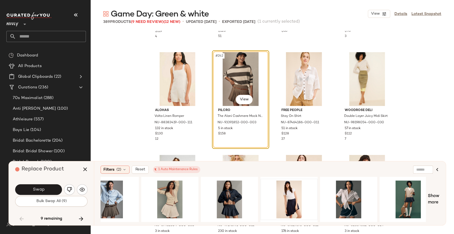
scroll to position [0, 734]
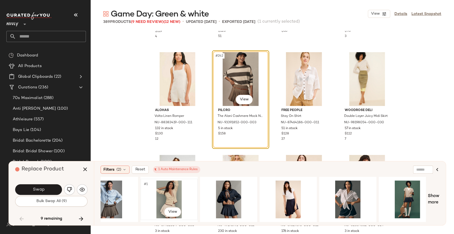
click at [176, 193] on div "#1 View" at bounding box center [168, 199] width 53 height 38
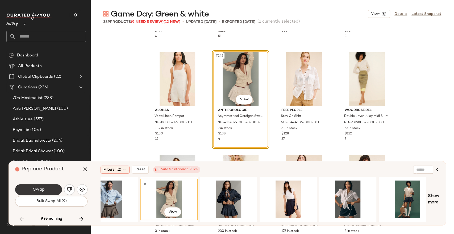
click at [57, 189] on button "Swap" at bounding box center [38, 189] width 47 height 11
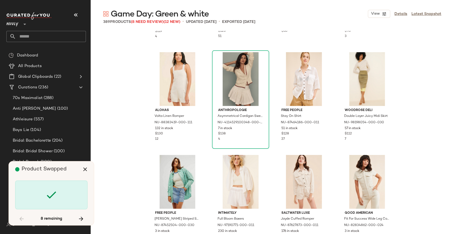
scroll to position [6463, 0]
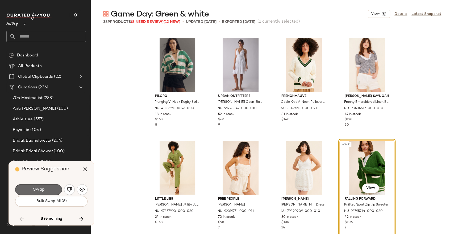
click at [55, 188] on button "Swap" at bounding box center [38, 189] width 47 height 11
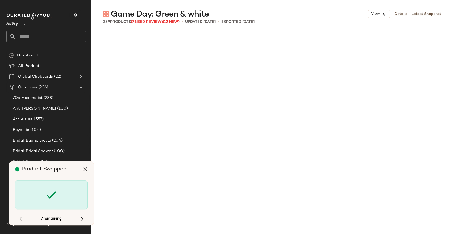
scroll to position [8001, 0]
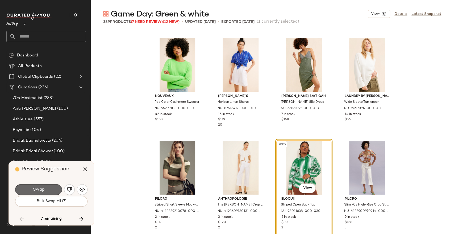
click at [52, 188] on button "Swap" at bounding box center [38, 189] width 47 height 11
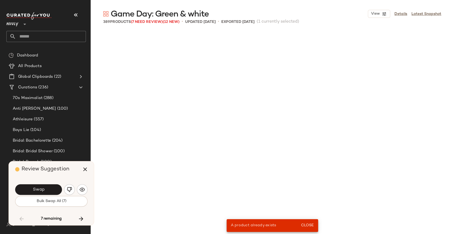
scroll to position [1539, 0]
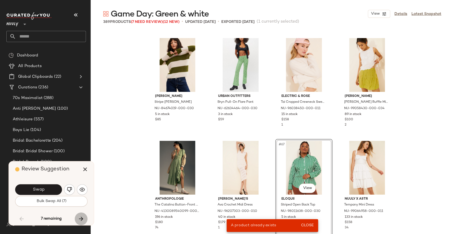
click at [80, 218] on icon "button" at bounding box center [81, 218] width 6 height 6
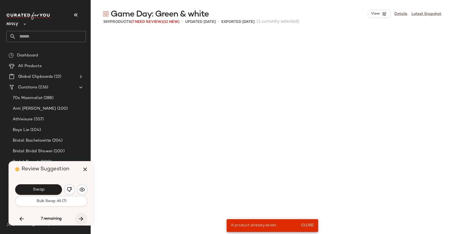
scroll to position [8412, 0]
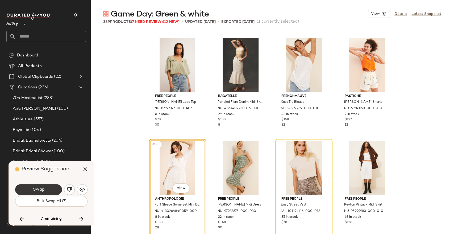
click at [49, 190] on button "Swap" at bounding box center [38, 189] width 47 height 11
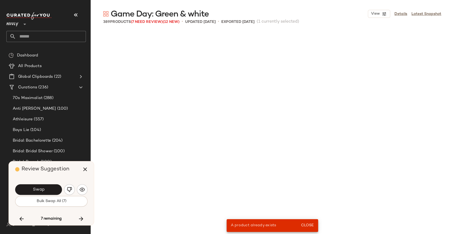
scroll to position [4514, 0]
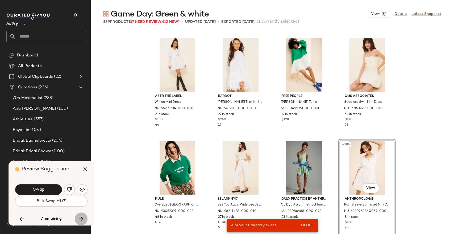
click at [83, 219] on icon "button" at bounding box center [81, 218] width 6 height 6
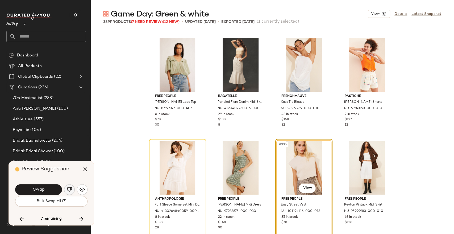
click at [69, 188] on img "button" at bounding box center [69, 189] width 5 height 5
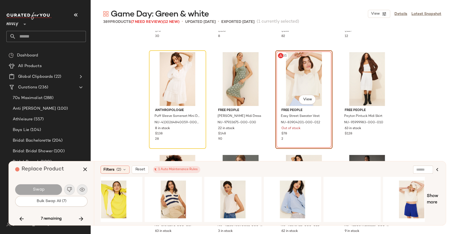
scroll to position [0, 269]
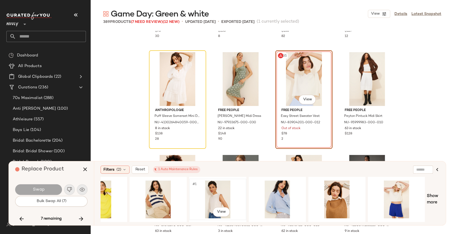
click at [216, 191] on div "#1 View" at bounding box center [217, 199] width 53 height 38
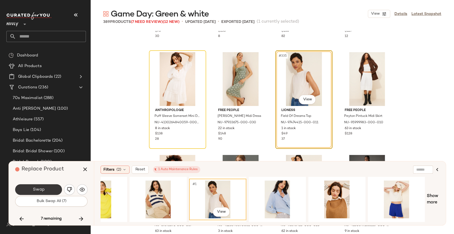
click at [48, 189] on button "Swap" at bounding box center [38, 189] width 47 height 11
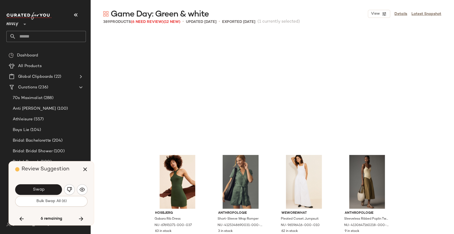
scroll to position [8617, 0]
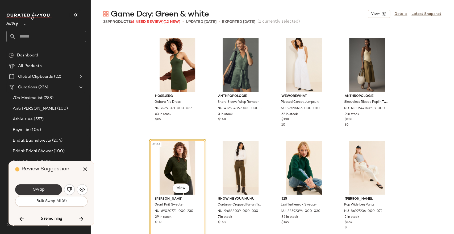
click at [55, 190] on button "Swap" at bounding box center [38, 189] width 47 height 11
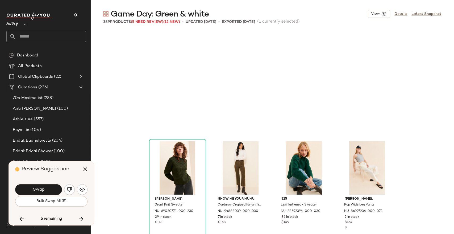
scroll to position [8719, 0]
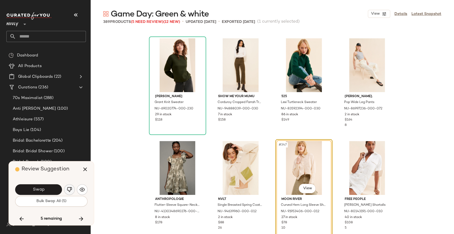
click at [68, 191] on img "button" at bounding box center [69, 189] width 5 height 5
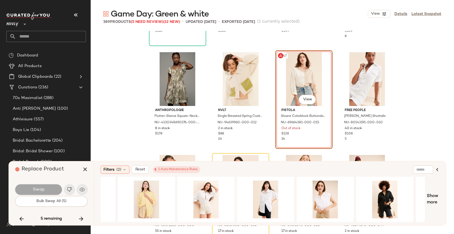
scroll to position [0, 269]
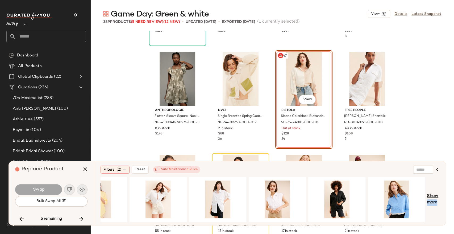
click at [436, 199] on span "Show more" at bounding box center [433, 199] width 12 height 13
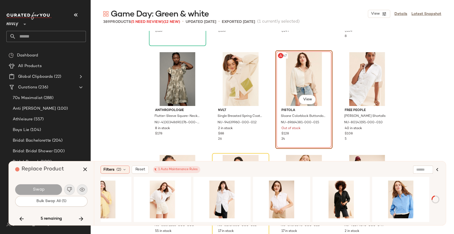
scroll to position [0, 264]
drag, startPoint x: 277, startPoint y: 221, endPoint x: 301, endPoint y: 224, distance: 24.9
click at [301, 224] on div "Filters (2) Reset 1 Auto Maintenance Rules Show more" at bounding box center [270, 193] width 352 height 64
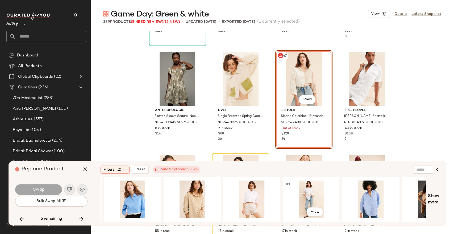
scroll to position [0, 533]
click at [258, 194] on div "#1 View" at bounding box center [251, 199] width 53 height 38
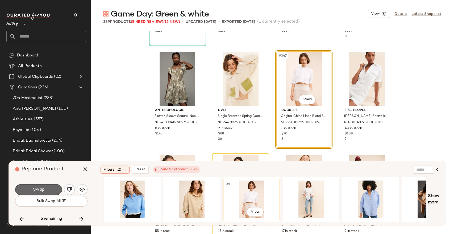
click at [53, 186] on button "Swap" at bounding box center [38, 189] width 47 height 11
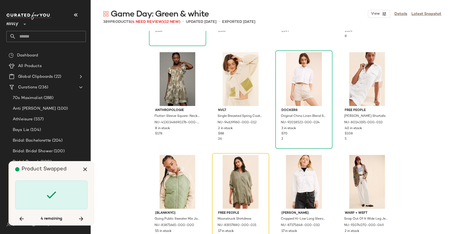
scroll to position [8822, 0]
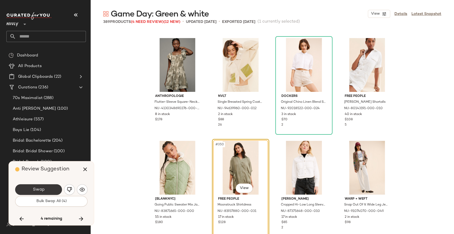
click at [52, 188] on button "Swap" at bounding box center [38, 189] width 47 height 11
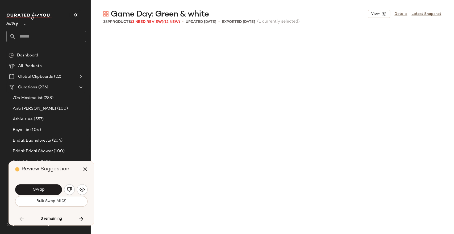
scroll to position [1539, 0]
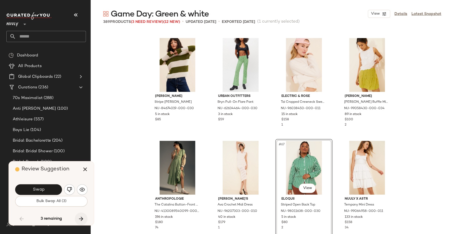
click at [82, 217] on icon "button" at bounding box center [81, 218] width 6 height 6
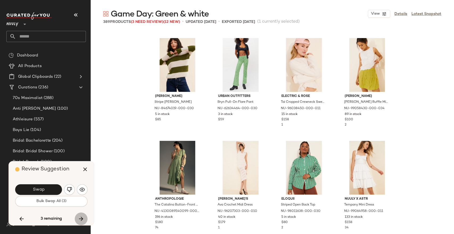
scroll to position [4514, 0]
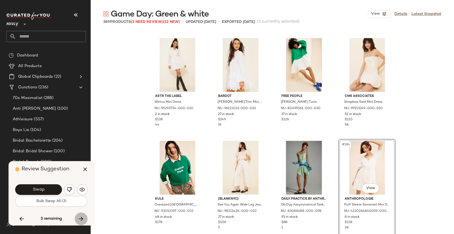
click at [82, 217] on icon "button" at bounding box center [81, 218] width 6 height 6
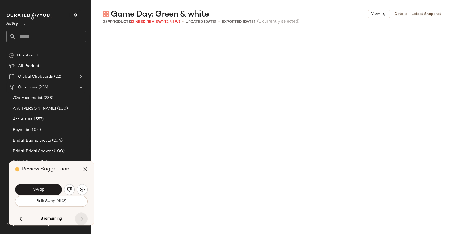
scroll to position [9027, 0]
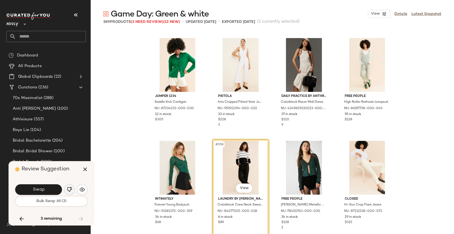
click at [71, 188] on img "button" at bounding box center [69, 189] width 5 height 5
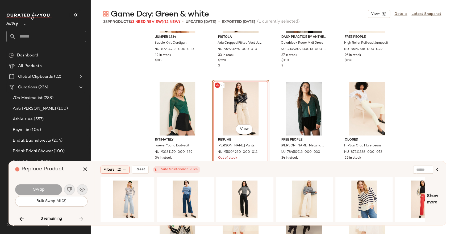
scroll to position [0, 269]
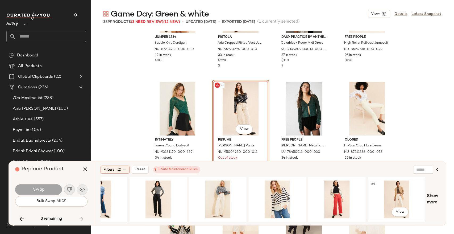
click at [397, 194] on div "#1 View" at bounding box center [395, 199] width 53 height 38
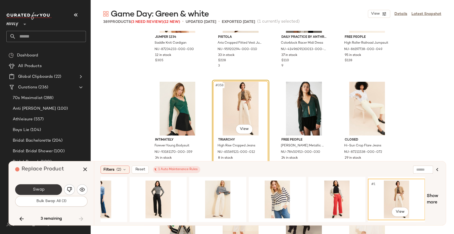
click at [53, 189] on button "Swap" at bounding box center [38, 189] width 47 height 11
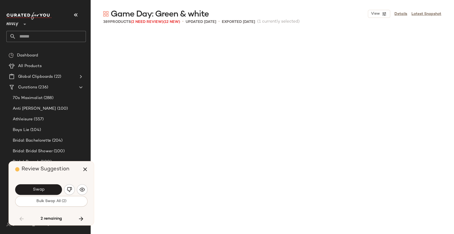
scroll to position [1539, 0]
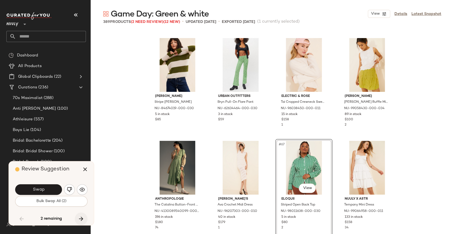
click at [81, 220] on icon "button" at bounding box center [81, 218] width 6 height 6
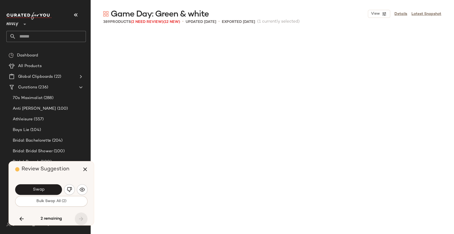
scroll to position [4514, 0]
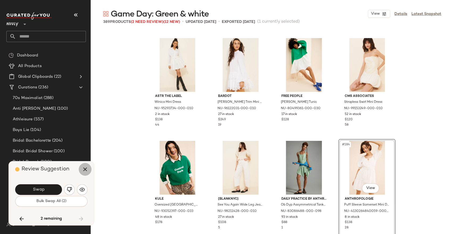
click at [84, 168] on icon "button" at bounding box center [85, 169] width 6 height 6
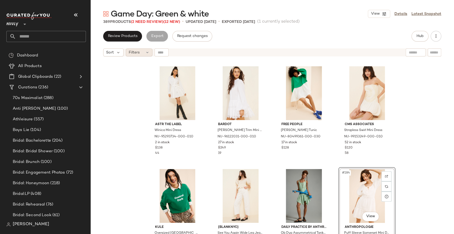
click at [136, 52] on span "Filters" at bounding box center [134, 53] width 11 height 6
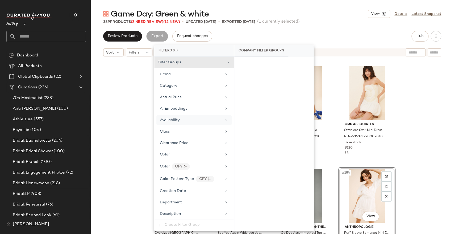
click at [180, 123] on div "Availability" at bounding box center [193, 120] width 75 height 10
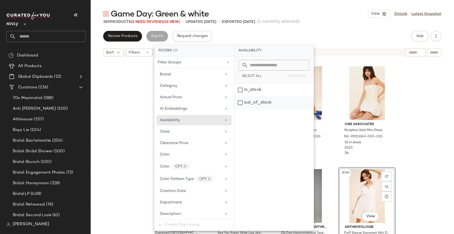
click at [258, 105] on div "out_of_stock" at bounding box center [273, 102] width 79 height 13
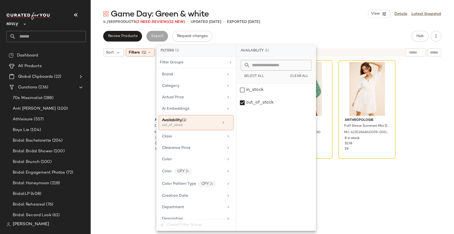
click at [131, 150] on div "Free People Ottoman Slouchy Tunic Top NU-36521532-000-032 Out of stock $168 1 C…" at bounding box center [271, 153] width 363 height 188
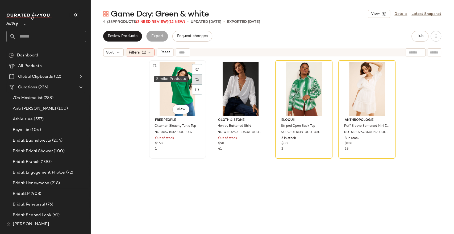
click at [193, 81] on div at bounding box center [197, 79] width 10 height 10
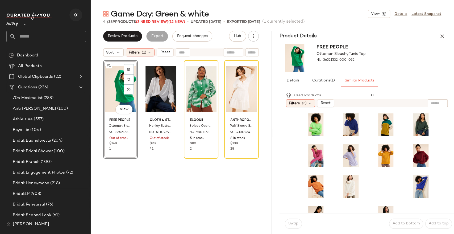
click at [75, 15] on icon "button" at bounding box center [76, 15] width 6 height 6
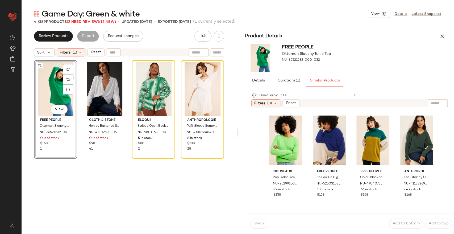
click at [184, 179] on div "Anthropologie Puff Sleeve Somerset Mini Dress NU-4130264840059-000-010 8 in sto…" at bounding box center [202, 153] width 43 height 187
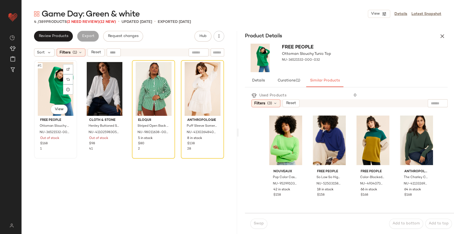
click at [54, 87] on div "#1 View" at bounding box center [55, 89] width 39 height 54
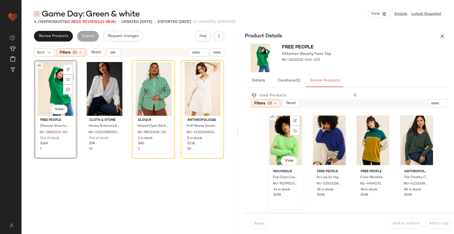
click at [288, 139] on div "#1 View" at bounding box center [285, 140] width 33 height 54
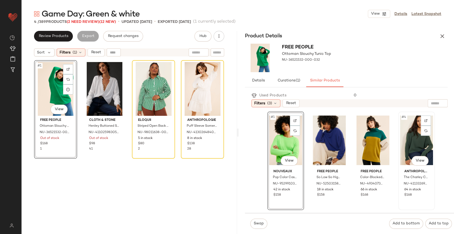
click at [406, 144] on div "#4 View" at bounding box center [416, 140] width 33 height 54
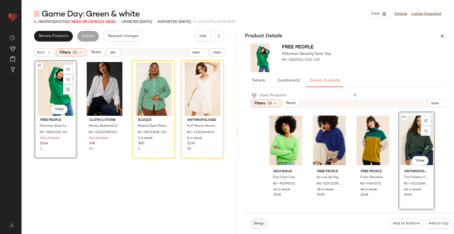
click at [256, 221] on span "Swap" at bounding box center [258, 223] width 10 height 4
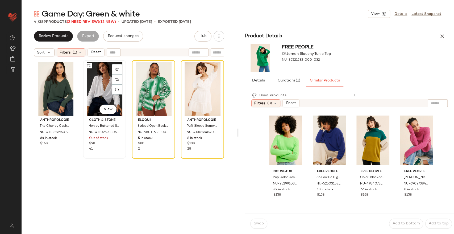
click at [100, 99] on div "#2 View" at bounding box center [104, 89] width 39 height 54
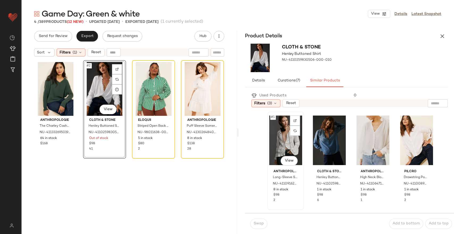
click at [285, 140] on div "#1 View" at bounding box center [285, 140] width 33 height 54
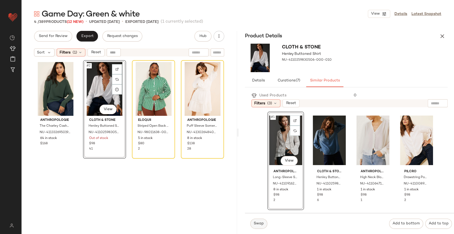
click at [260, 223] on span "Swap" at bounding box center [258, 223] width 10 height 4
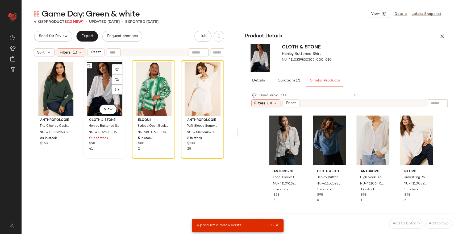
click at [111, 96] on div "#2 View" at bounding box center [104, 89] width 39 height 54
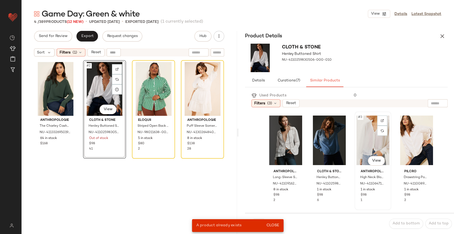
click at [373, 138] on div "#3 View" at bounding box center [372, 140] width 33 height 54
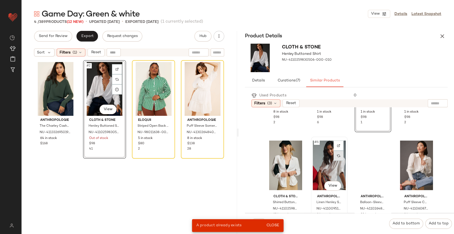
scroll to position [88, 0]
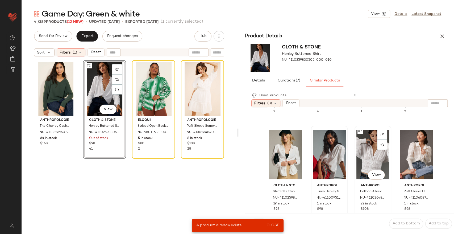
click at [365, 153] on div "#7 View" at bounding box center [372, 154] width 33 height 54
click at [274, 222] on button "Close" at bounding box center [272, 225] width 17 height 10
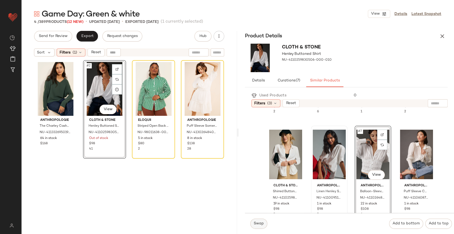
click at [258, 221] on span "Swap" at bounding box center [258, 223] width 10 height 4
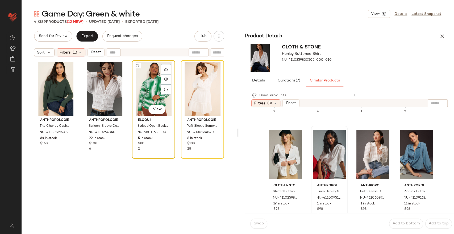
click at [152, 86] on div "#3 View" at bounding box center [153, 89] width 39 height 54
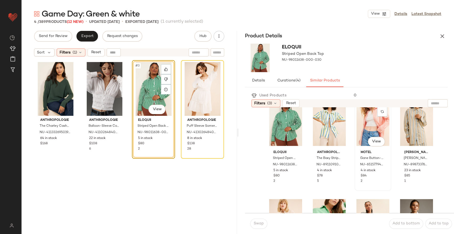
scroll to position [88, 0]
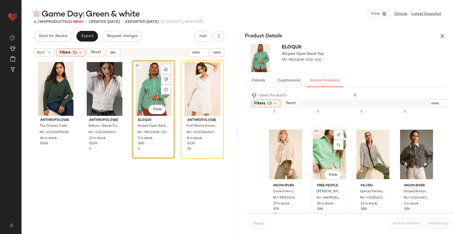
click at [333, 157] on div "#6 View" at bounding box center [329, 154] width 33 height 54
click at [261, 223] on span "Swap" at bounding box center [258, 223] width 10 height 4
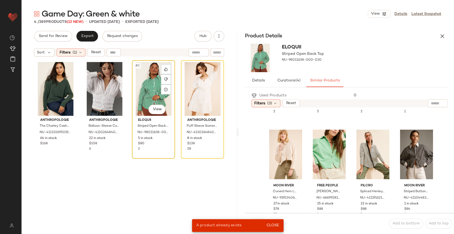
click at [149, 87] on div "#3 View" at bounding box center [153, 89] width 39 height 54
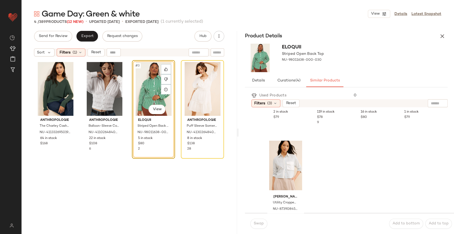
scroll to position [612, 0]
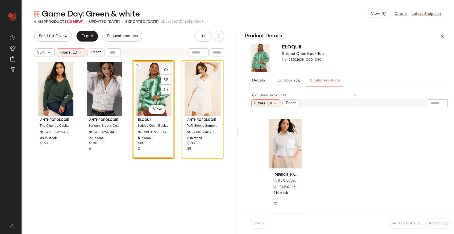
click at [151, 90] on div "#3 View" at bounding box center [153, 89] width 39 height 54
click at [165, 77] on icon at bounding box center [166, 79] width 4 height 4
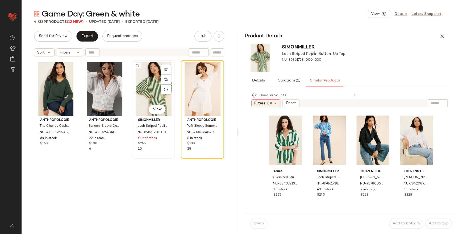
click at [145, 95] on div "#3 View" at bounding box center [153, 89] width 39 height 54
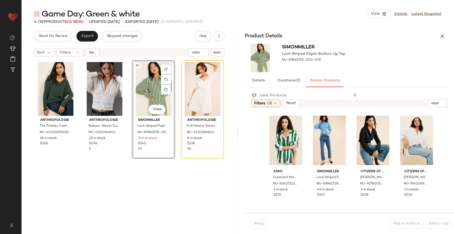
click at [144, 87] on div "#3 View" at bounding box center [153, 89] width 39 height 54
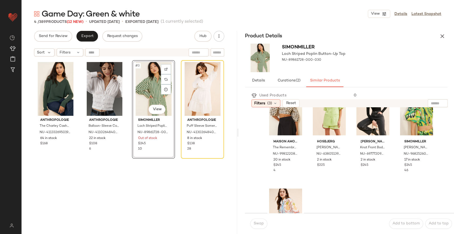
scroll to position [494, 0]
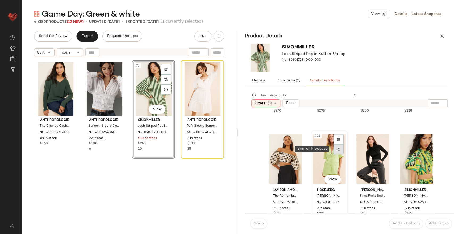
click at [334, 150] on div at bounding box center [338, 149] width 10 height 10
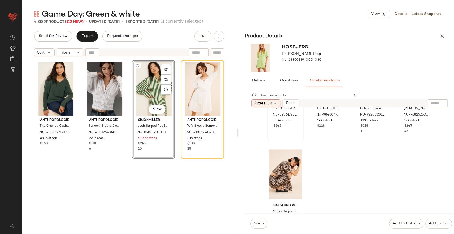
scroll to position [591, 0]
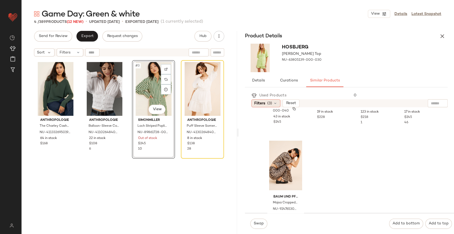
click at [275, 106] on div "Filters (3)" at bounding box center [265, 103] width 29 height 8
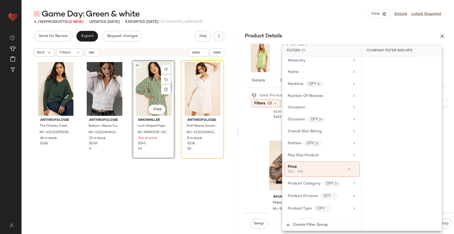
scroll to position [372, 0]
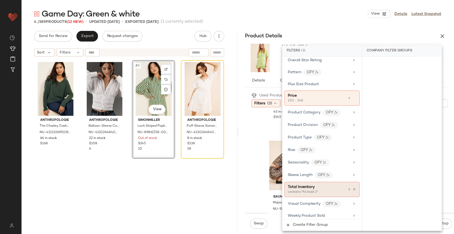
click at [334, 186] on div "Total Inventory" at bounding box center [316, 187] width 57 height 6
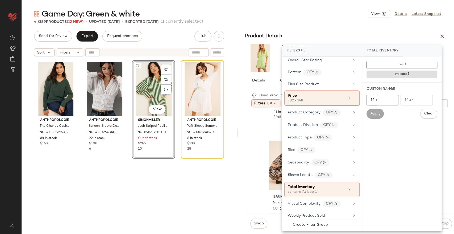
click at [377, 100] on input "Min" at bounding box center [382, 100] width 32 height 11
type input "**"
click at [374, 112] on span "Apply" at bounding box center [374, 113] width 11 height 4
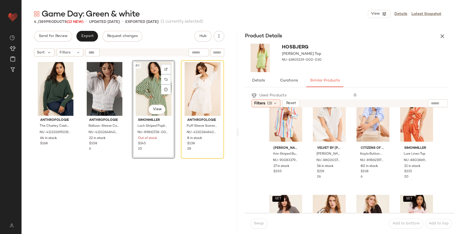
scroll to position [0, 0]
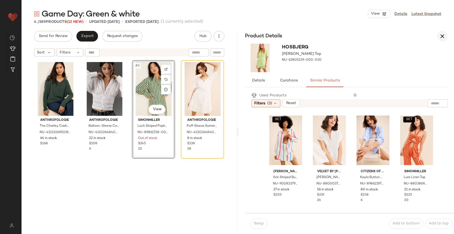
click at [439, 38] on icon "button" at bounding box center [442, 36] width 6 height 6
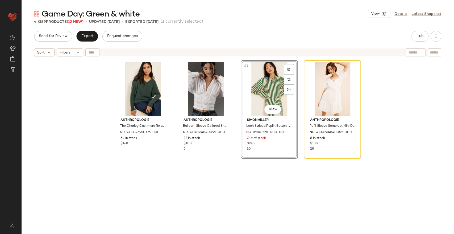
click at [267, 93] on div "#3 View" at bounding box center [268, 89] width 53 height 54
click at [331, 92] on div "#4 View" at bounding box center [331, 89] width 53 height 54
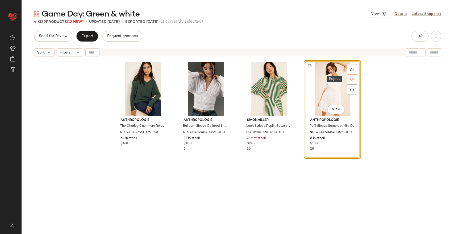
click at [347, 80] on div at bounding box center [352, 79] width 10 height 10
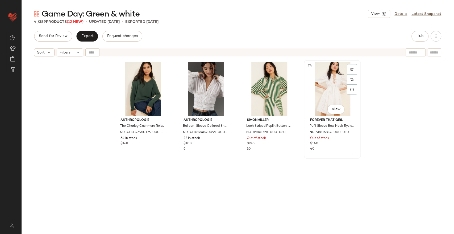
click at [331, 88] on div "#4 View" at bounding box center [331, 89] width 53 height 54
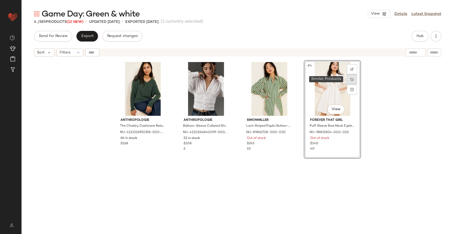
click at [352, 80] on div at bounding box center [352, 79] width 10 height 10
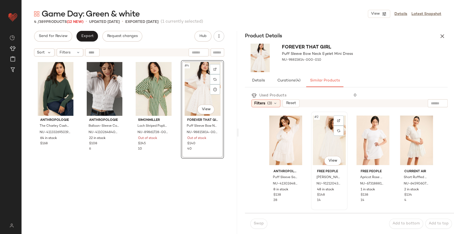
click at [332, 144] on div "#2 View" at bounding box center [329, 140] width 33 height 54
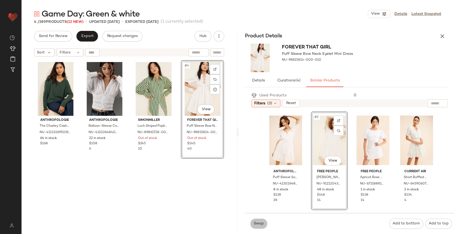
click at [262, 224] on span "Swap" at bounding box center [258, 223] width 10 height 4
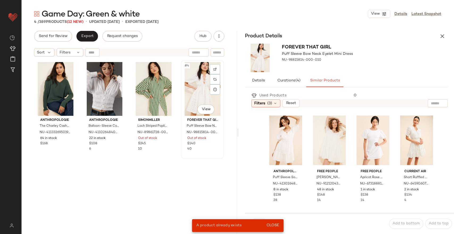
click at [197, 94] on div "#4 View" at bounding box center [202, 89] width 39 height 54
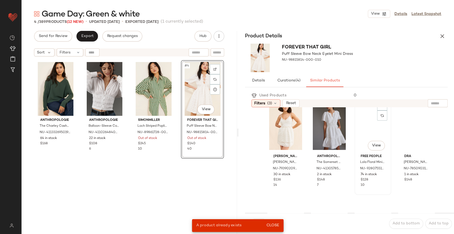
scroll to position [118, 0]
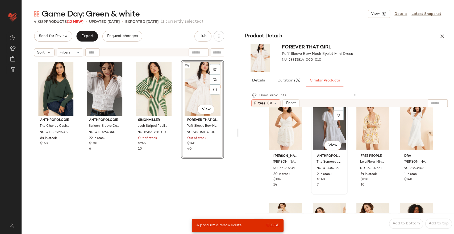
click at [325, 129] on div "#6 View" at bounding box center [329, 125] width 33 height 54
click at [270, 225] on span "Close" at bounding box center [272, 225] width 13 height 4
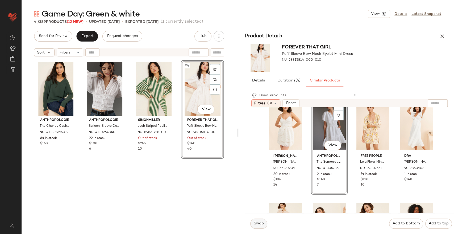
click at [257, 224] on span "Swap" at bounding box center [258, 223] width 10 height 4
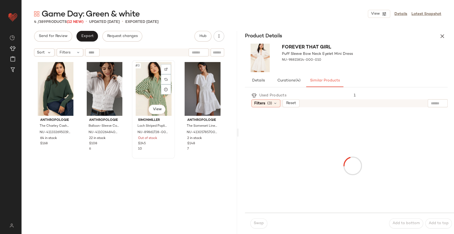
click at [151, 82] on div "#3 View" at bounding box center [153, 89] width 39 height 54
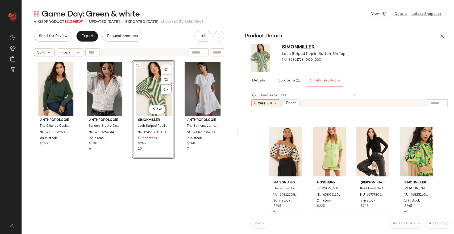
scroll to position [532, 0]
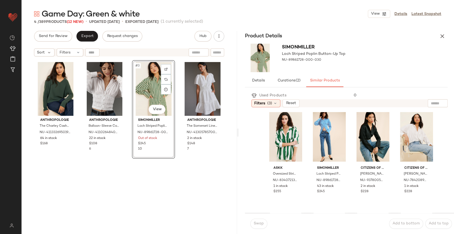
scroll to position [0, 0]
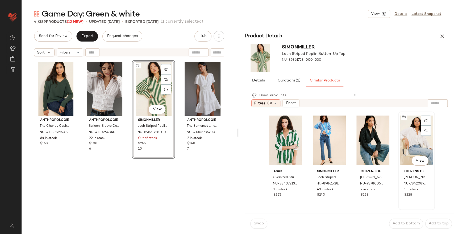
click at [407, 142] on div "#4 View" at bounding box center [416, 140] width 33 height 54
click at [258, 224] on span "Swap" at bounding box center [258, 223] width 10 height 4
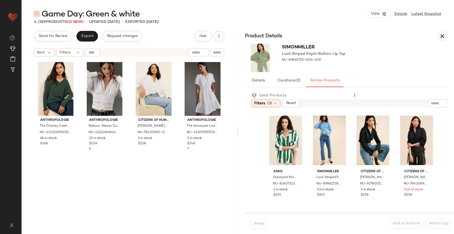
click at [444, 37] on icon "button" at bounding box center [442, 36] width 6 height 6
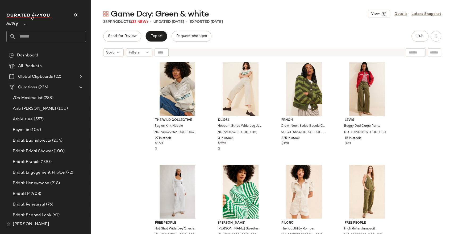
click at [403, 116] on div "The Wild Collective Eagles Knit Hoodie NU-96049242-000-004 27 in stock $160 3 D…" at bounding box center [271, 153] width 363 height 188
click at [260, 80] on div at bounding box center [260, 79] width 10 height 10
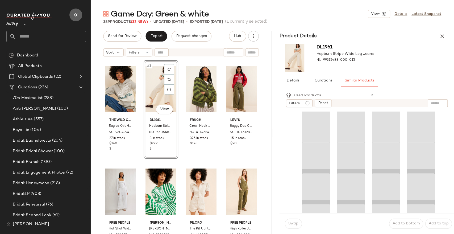
click at [77, 16] on icon "button" at bounding box center [76, 15] width 6 height 6
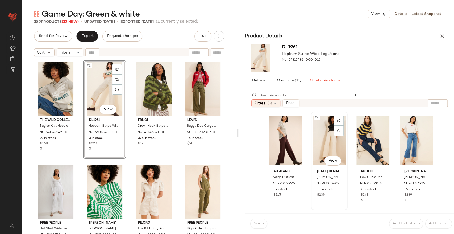
click at [327, 144] on div "#2 View" at bounding box center [329, 140] width 33 height 54
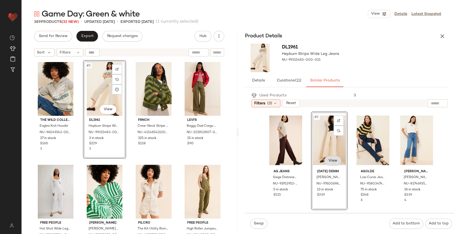
click at [331, 162] on body "Nuuly ** Dashboard All Products Global Clipboards (22) Curations (236) Emily Ar…" at bounding box center [227, 138] width 454 height 277
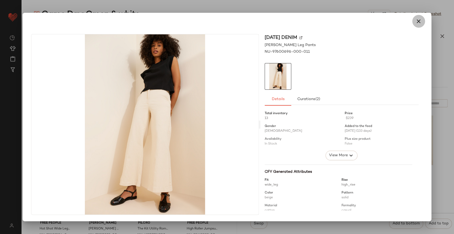
click at [419, 21] on icon "button" at bounding box center [418, 21] width 6 height 6
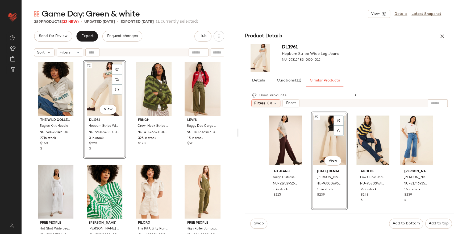
click at [322, 142] on div "#2 View" at bounding box center [329, 140] width 33 height 54
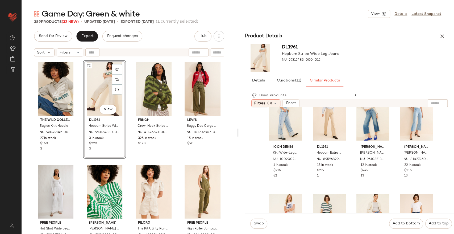
scroll to position [147, 0]
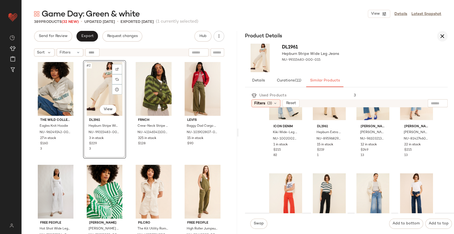
click at [442, 40] on button "button" at bounding box center [442, 36] width 11 height 11
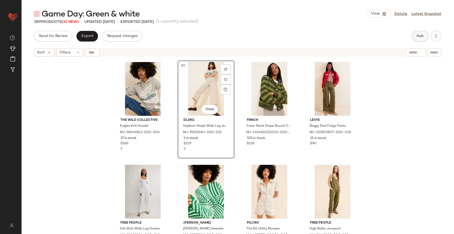
click at [423, 36] on span "Hub" at bounding box center [419, 36] width 7 height 4
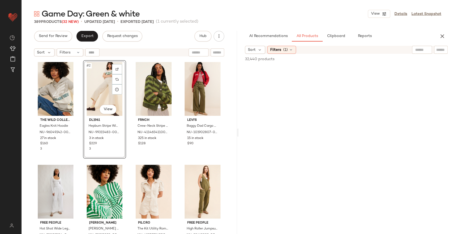
click at [229, 107] on div "The Wild Collective Eagles Knit Hoodie NU-96049242-000-004 27 in stock $160 3 #…" at bounding box center [129, 153] width 216 height 188
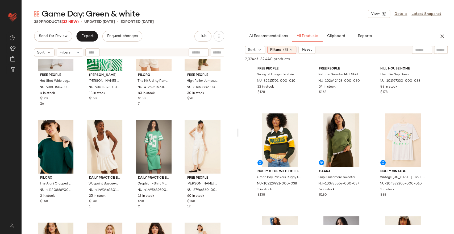
scroll to position [59, 0]
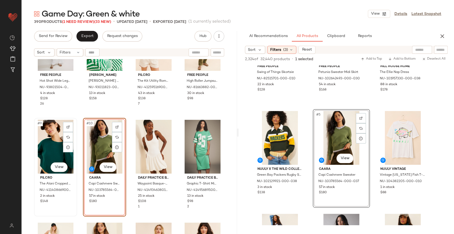
click at [55, 145] on div "#9 View" at bounding box center [55, 147] width 39 height 54
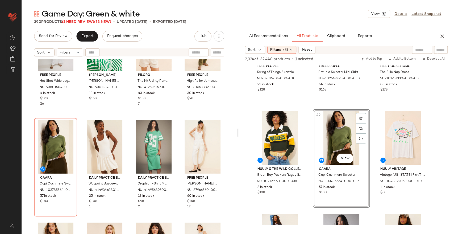
click at [174, 138] on div "Free People Hot Shot Wide Leg Onesie NU-93801504-000-010 4 in stock $128 26 Cal…" at bounding box center [129, 153] width 216 height 188
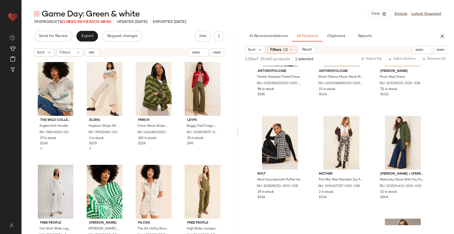
scroll to position [1447, 0]
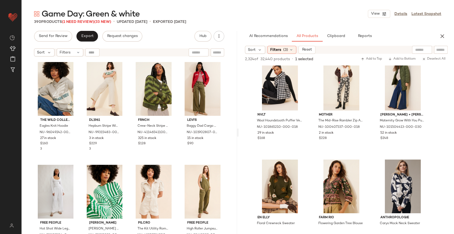
click at [416, 50] on input "text" at bounding box center [422, 50] width 14 height 6
type input "**********"
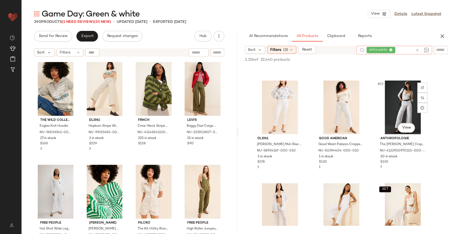
scroll to position [325, 0]
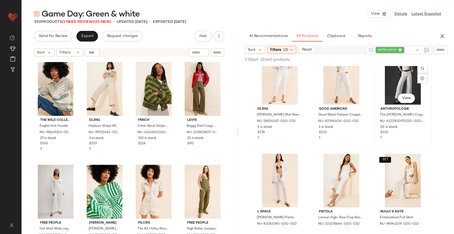
click at [395, 76] on div "#12 View" at bounding box center [402, 78] width 53 height 54
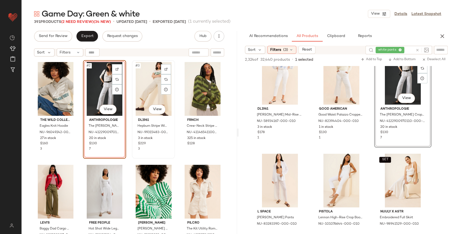
click at [152, 83] on div "#3 View" at bounding box center [153, 89] width 39 height 54
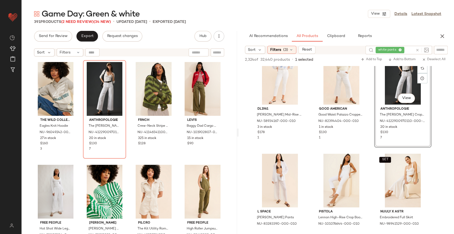
click at [226, 124] on div "The Wild Collective Eagles Knit Hoodie NU-96049242-000-004 27 in stock $160 3 A…" at bounding box center [129, 153] width 216 height 188
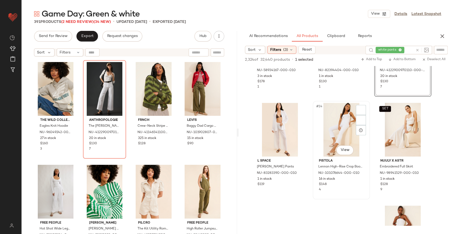
scroll to position [443, 0]
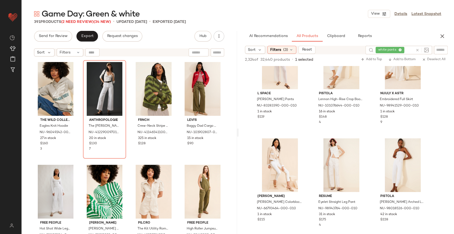
click at [175, 164] on div "The Wild Collective Eagles Knit Hoodie NU-96049242-000-004 27 in stock $160 3 A…" at bounding box center [129, 153] width 190 height 187
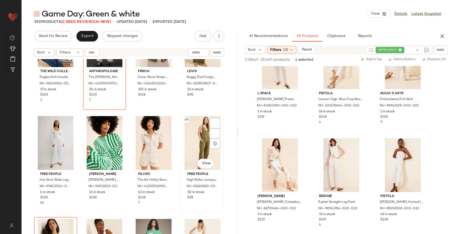
scroll to position [59, 0]
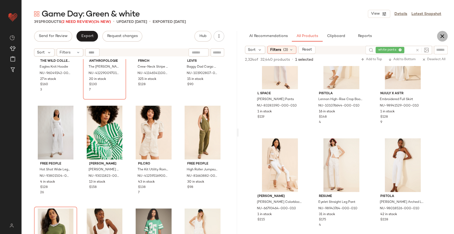
click at [438, 40] on button "button" at bounding box center [442, 36] width 11 height 11
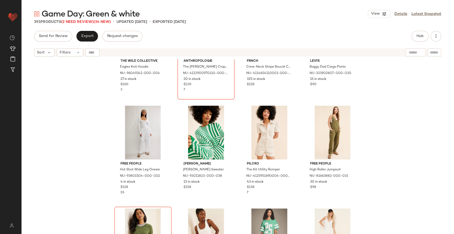
click at [93, 91] on div "The Wild Collective Eagles Knit Hoodie NU-96049242-000-004 27 in stock $160 3 A…" at bounding box center [237, 153] width 432 height 188
click at [70, 54] on span "Filters" at bounding box center [65, 53] width 11 height 6
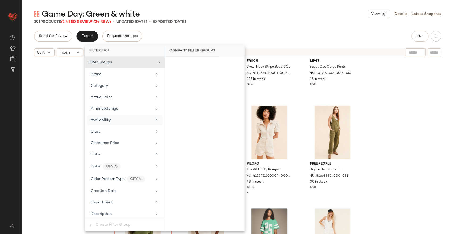
click at [110, 118] on span "Availability" at bounding box center [101, 120] width 20 height 4
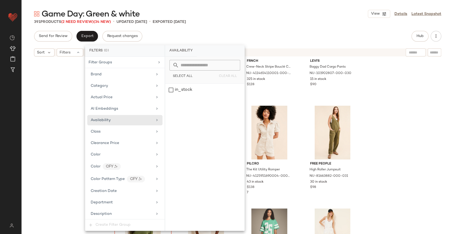
click at [69, 103] on div "The Wild Collective Eagles Knit Hoodie NU-96049242-000-004 27 in stock $160 3 A…" at bounding box center [237, 153] width 432 height 188
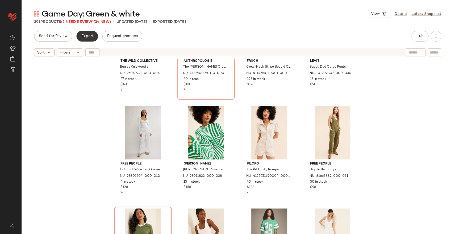
click at [81, 35] on span "Export" at bounding box center [87, 36] width 12 height 4
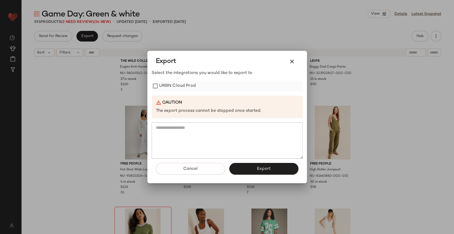
click at [187, 85] on label "URBN Cloud Prod" at bounding box center [177, 86] width 37 height 11
click at [269, 166] on span "Export" at bounding box center [263, 168] width 14 height 5
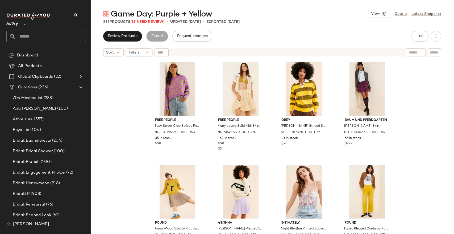
click at [119, 147] on div "Free People Easy Street Crop Striped Pullover Sweater NU-101196160-000-050 35 i…" at bounding box center [271, 153] width 363 height 188
click at [142, 22] on span "(15 Need Review)" at bounding box center [147, 22] width 34 height 4
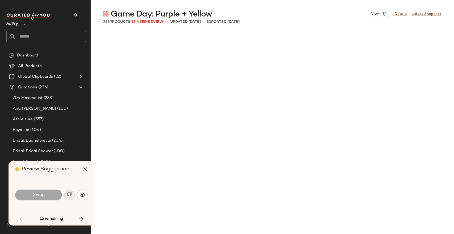
scroll to position [312, 0]
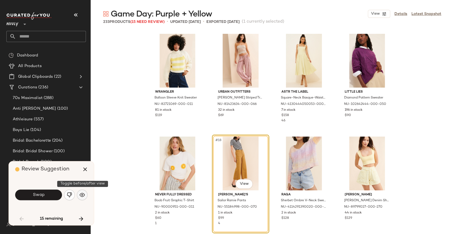
click at [80, 193] on img "button" at bounding box center [81, 194] width 5 height 5
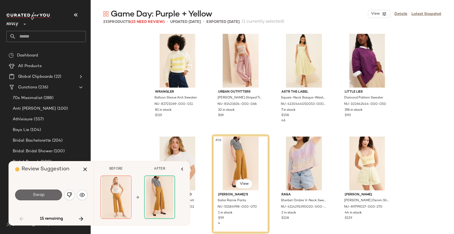
click at [52, 194] on button "Swap" at bounding box center [38, 194] width 47 height 11
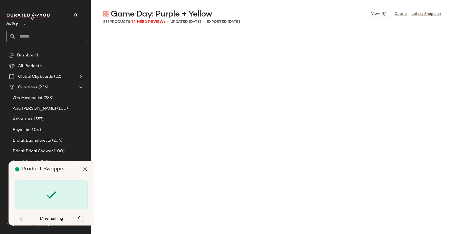
scroll to position [718, 0]
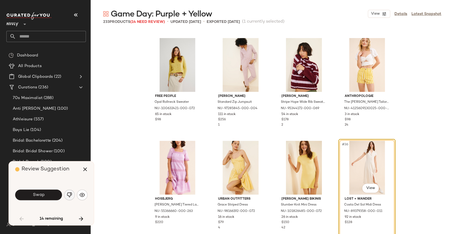
click at [69, 196] on img "button" at bounding box center [69, 194] width 5 height 5
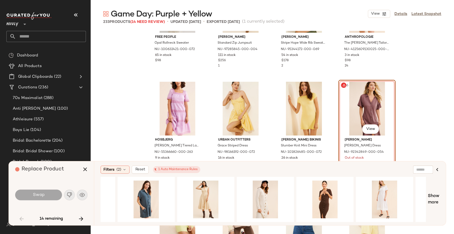
scroll to position [0, 503]
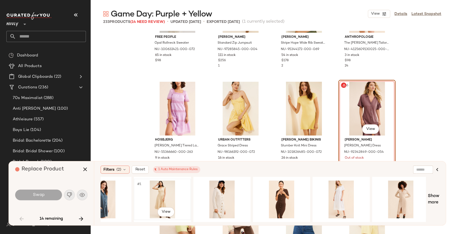
click at [159, 194] on div "#1 View" at bounding box center [162, 199] width 53 height 38
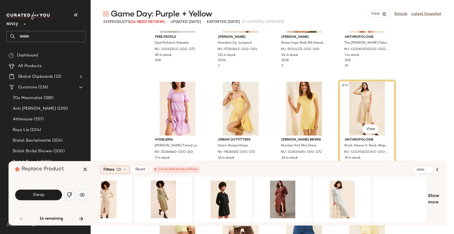
scroll to position [0, 803]
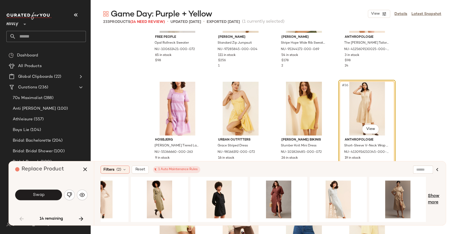
click at [428, 203] on div "#1 View Show more" at bounding box center [269, 198] width 339 height 45
click at [429, 203] on span "Show more" at bounding box center [433, 199] width 11 height 13
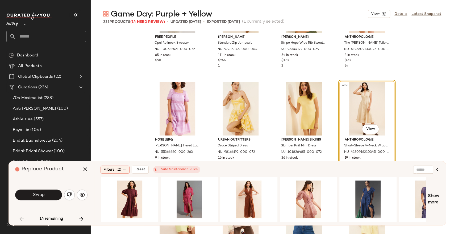
scroll to position [0, 1339]
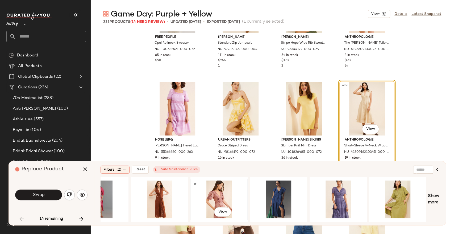
click at [222, 199] on div "#1 View" at bounding box center [218, 199] width 53 height 38
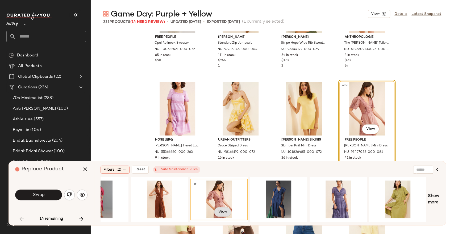
click at [221, 206] on body "Nuuly ** Dashboard All Products Global Clipboards (22) Curations (236) 70s Maxi…" at bounding box center [227, 138] width 454 height 277
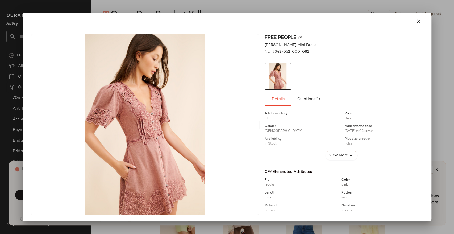
click at [315, 8] on div at bounding box center [227, 117] width 454 height 234
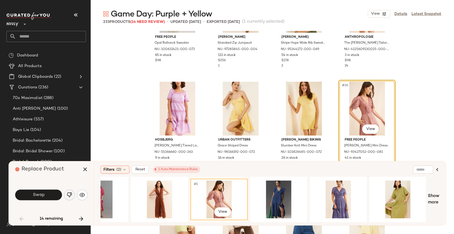
click at [68, 193] on img "button" at bounding box center [69, 194] width 5 height 5
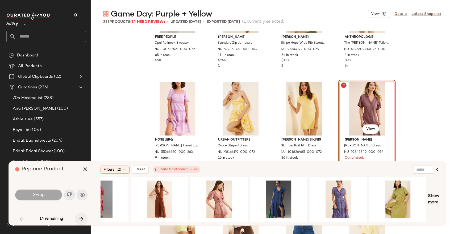
click at [80, 220] on icon "button" at bounding box center [81, 218] width 6 height 6
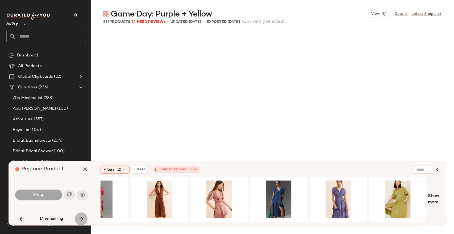
scroll to position [1436, 0]
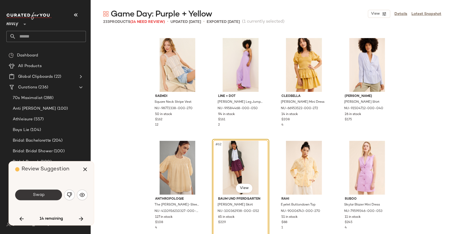
click at [53, 193] on button "Swap" at bounding box center [38, 194] width 47 height 11
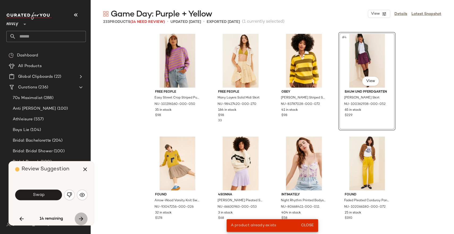
click at [81, 218] on icon "button" at bounding box center [81, 218] width 6 height 6
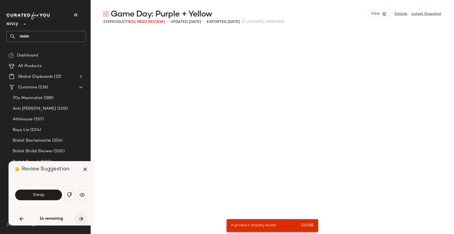
scroll to position [1949, 0]
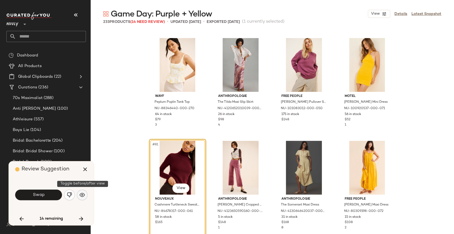
click at [82, 196] on img "button" at bounding box center [81, 194] width 5 height 5
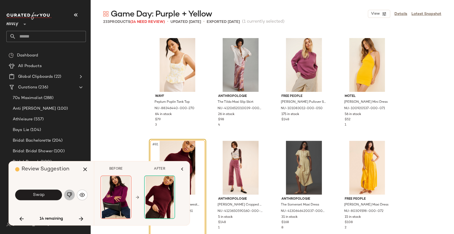
click at [70, 196] on img "button" at bounding box center [69, 194] width 5 height 5
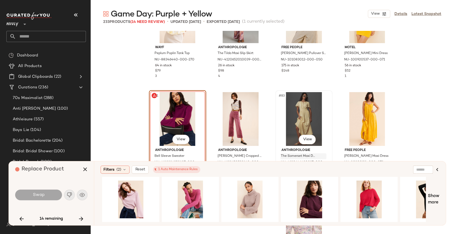
scroll to position [2008, 0]
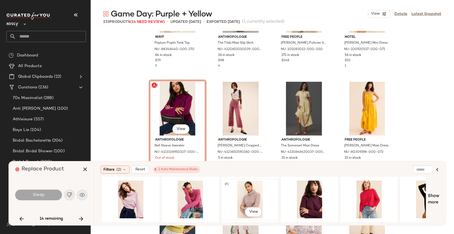
click at [242, 192] on div "#1 View" at bounding box center [249, 199] width 53 height 38
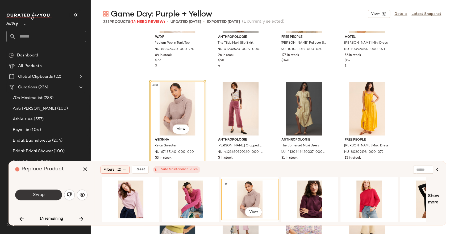
click at [59, 195] on button "Swap" at bounding box center [38, 194] width 47 height 11
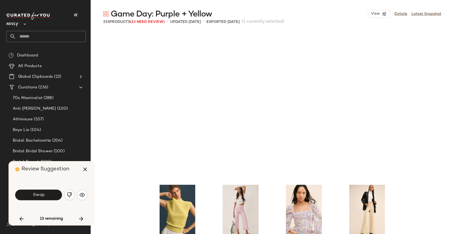
scroll to position [2154, 0]
